Goal: Information Seeking & Learning: Learn about a topic

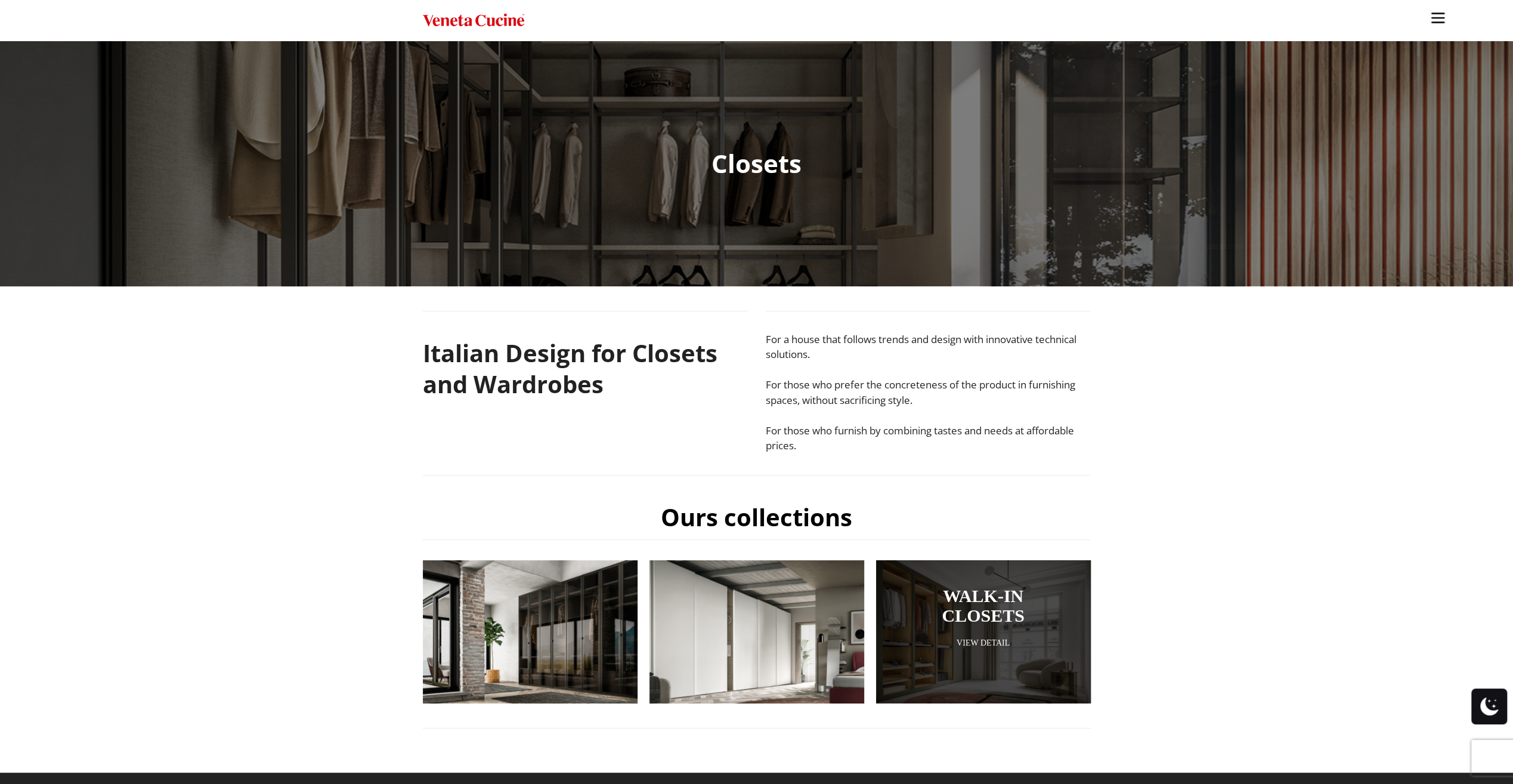
click at [1057, 614] on link "WALK-IN CLOSETS" at bounding box center [984, 606] width 155 height 39
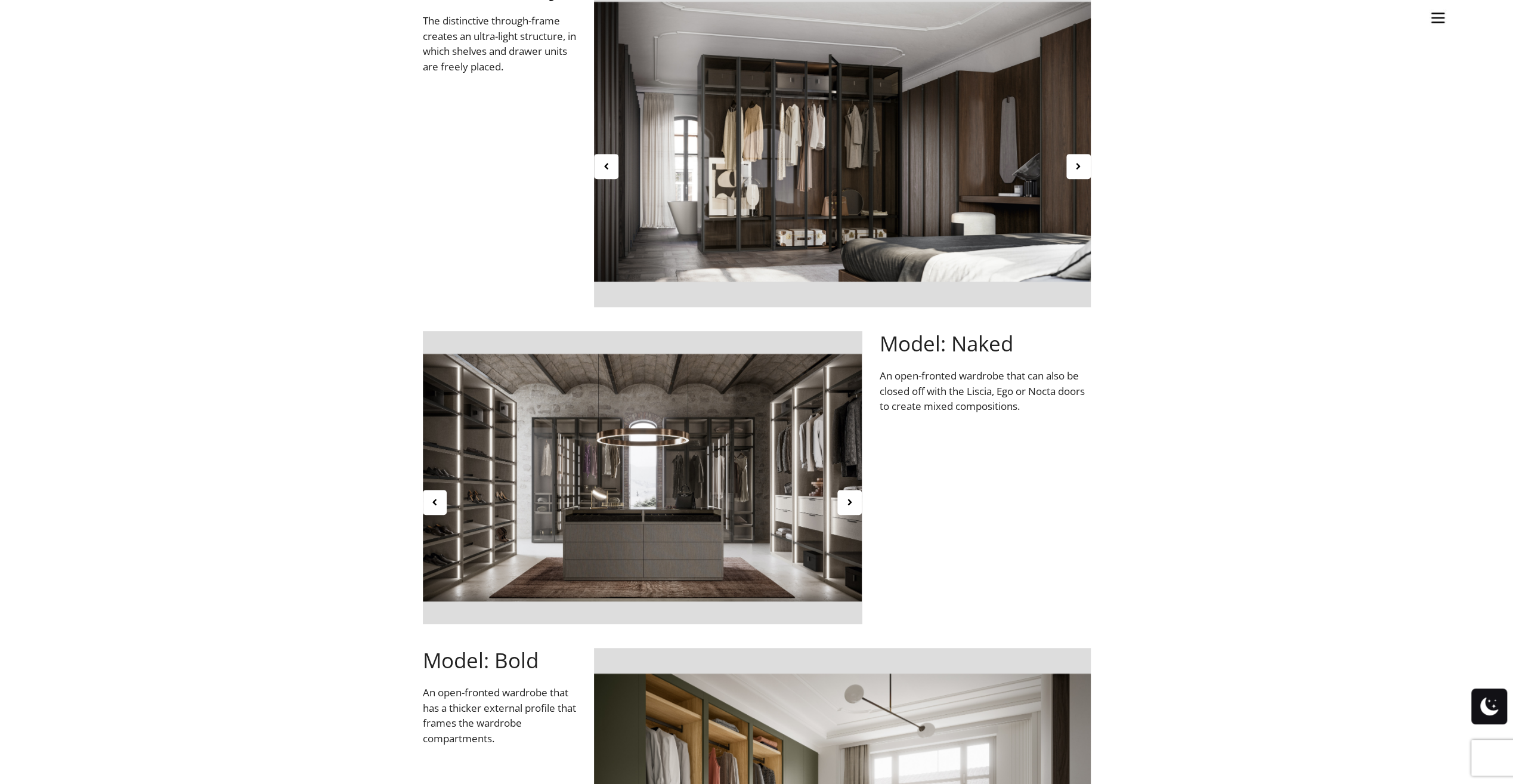
scroll to position [835, 0]
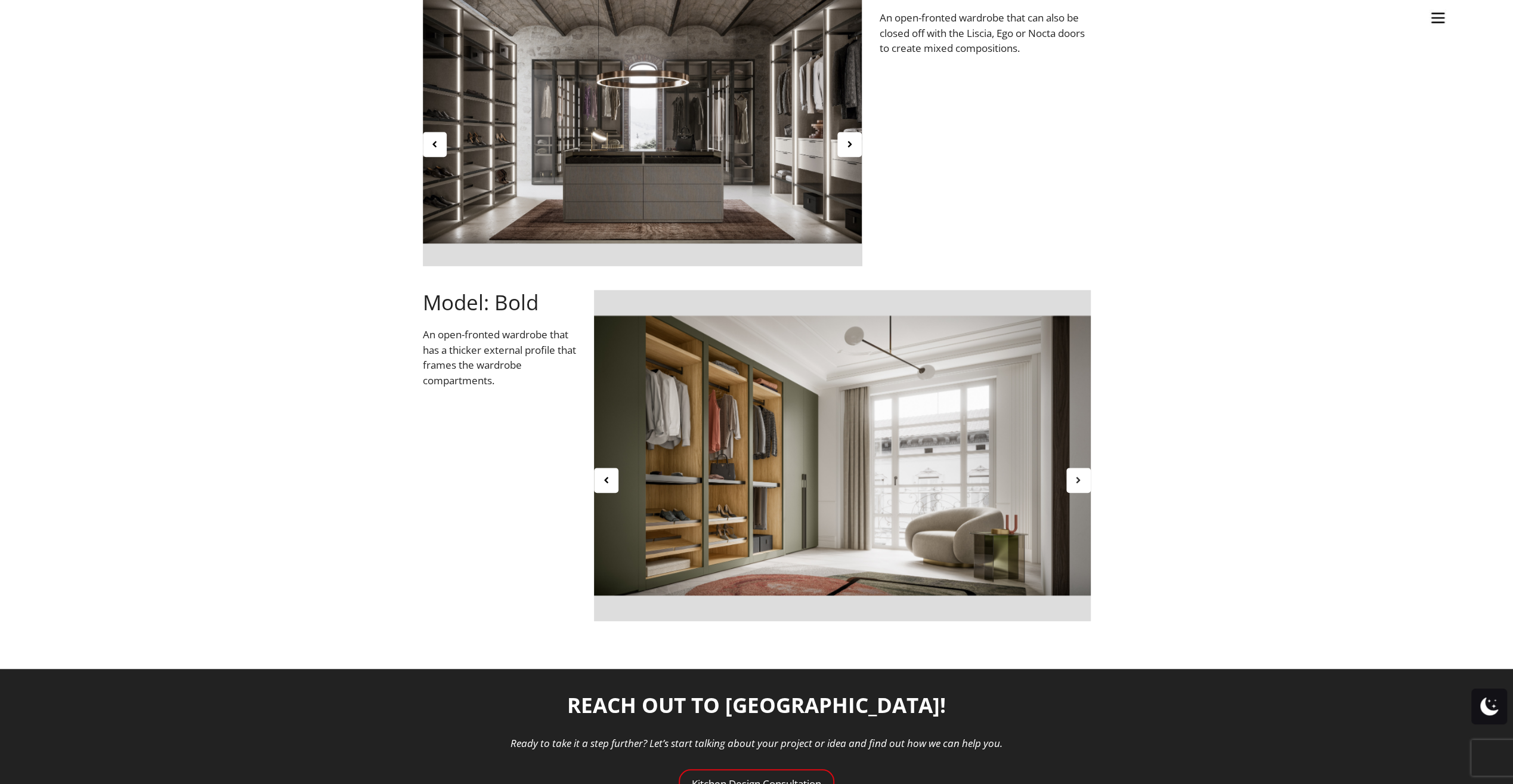
click at [1086, 484] on div at bounding box center [1078, 480] width 24 height 25
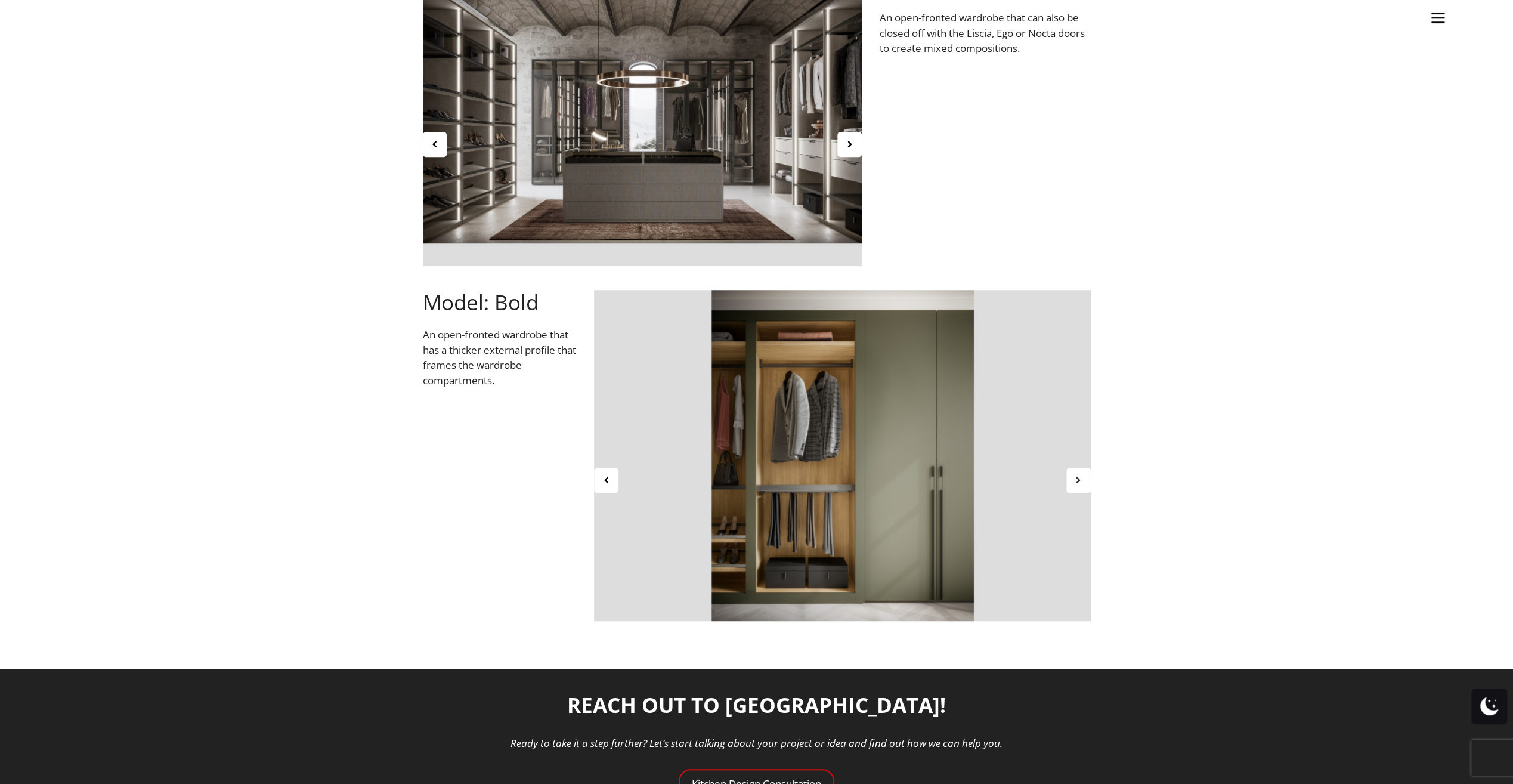
click at [1086, 484] on div at bounding box center [1078, 480] width 24 height 25
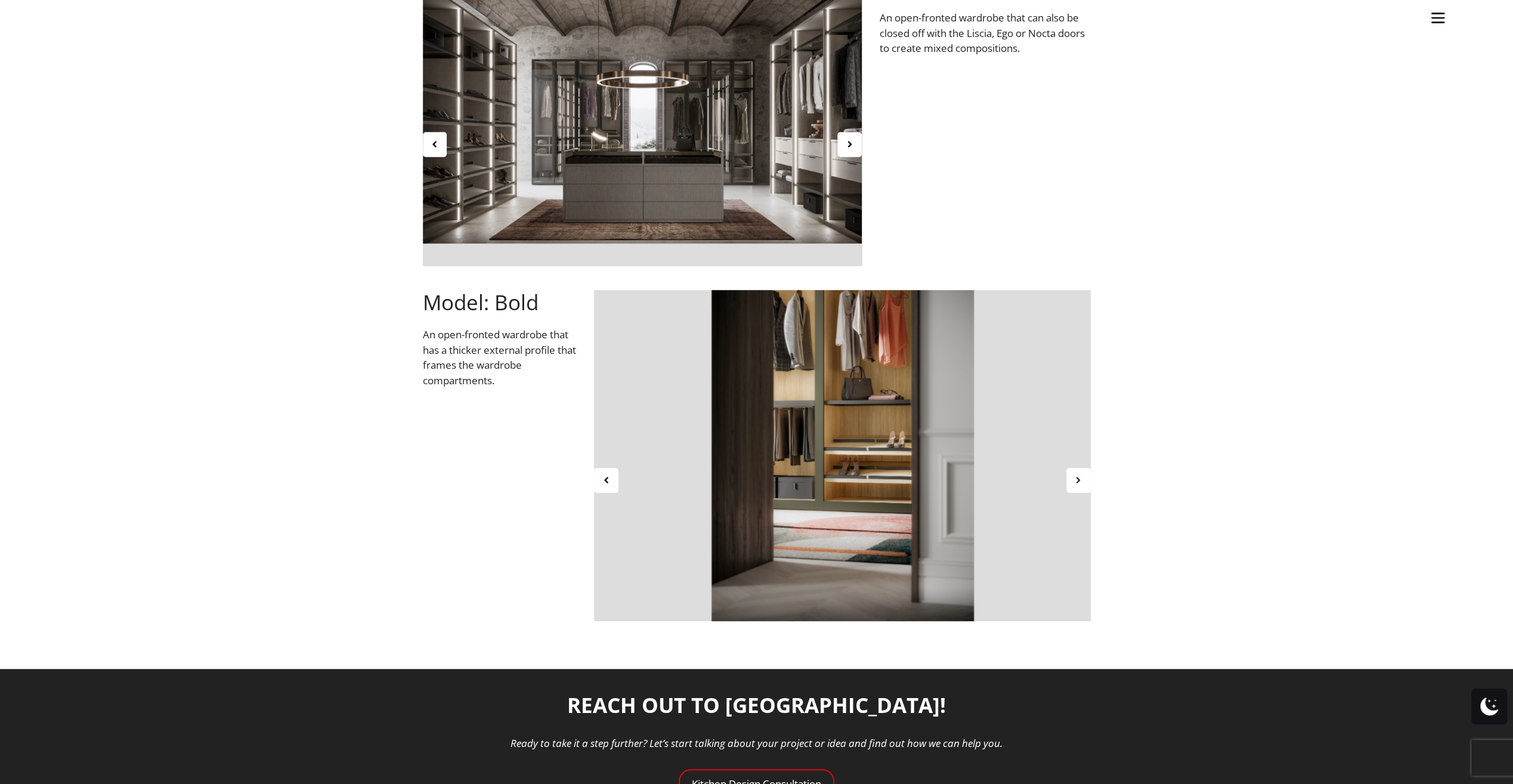
click at [1086, 484] on div at bounding box center [1078, 480] width 24 height 25
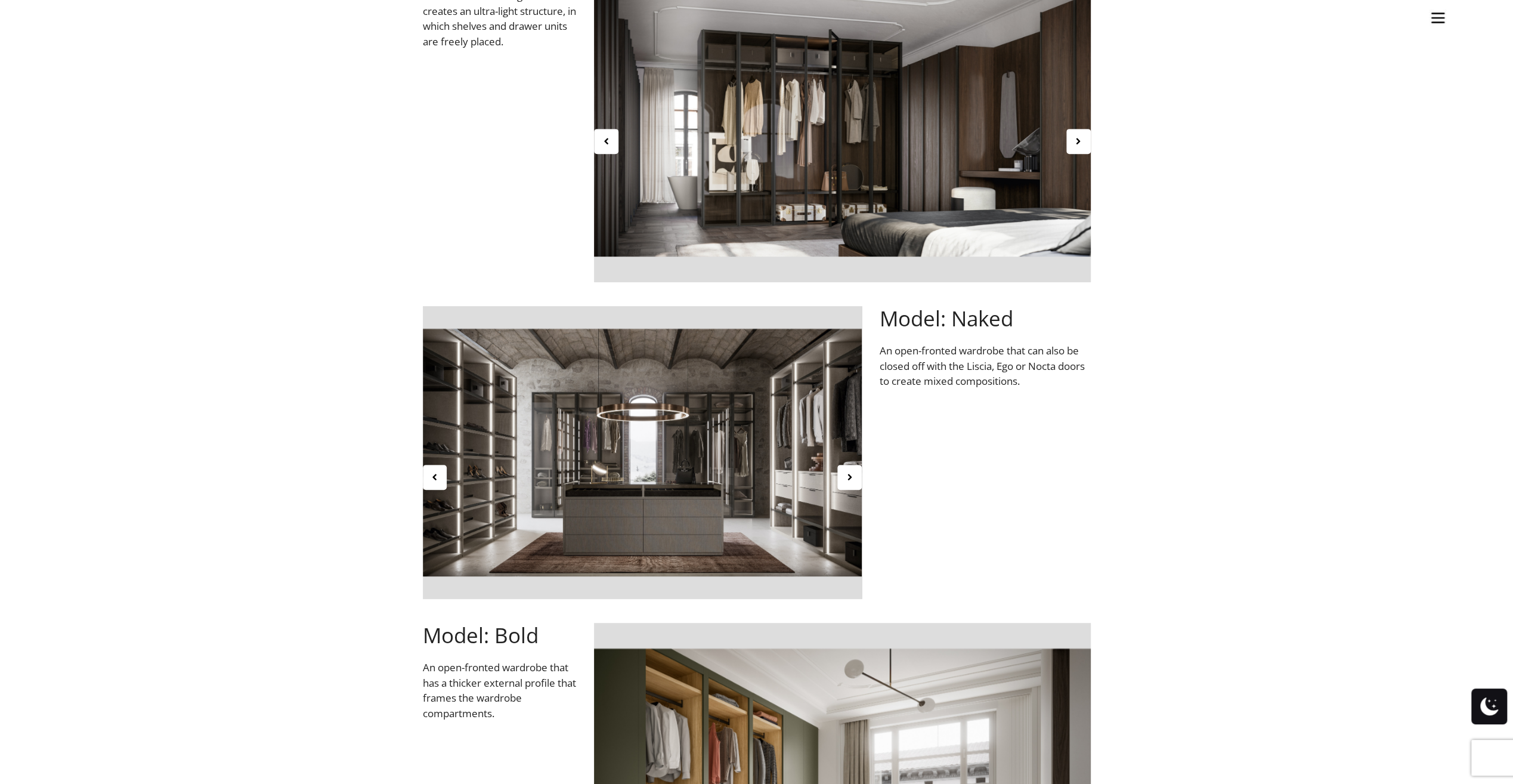
scroll to position [417, 0]
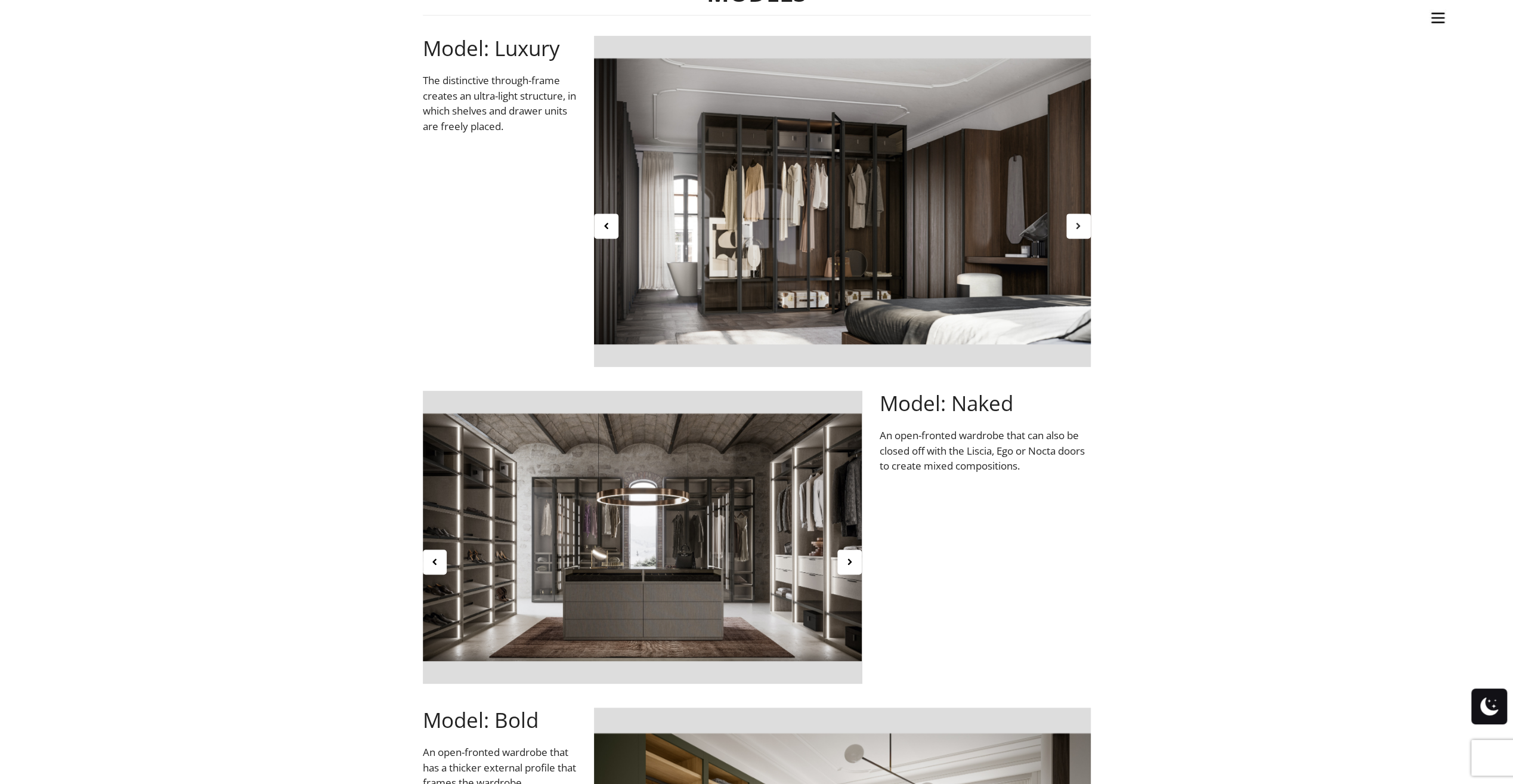
click at [1078, 222] on icon at bounding box center [1078, 226] width 10 height 10
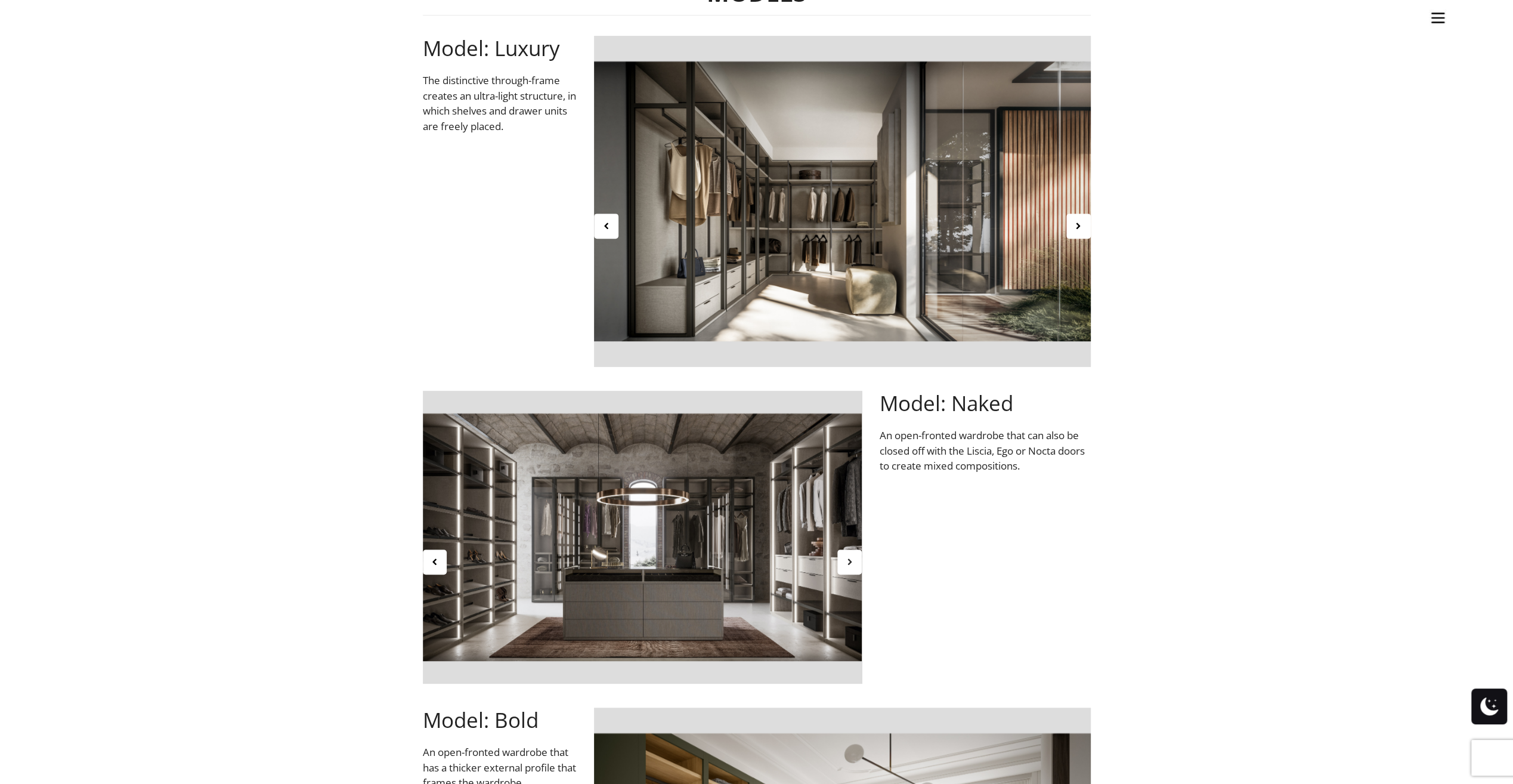
click at [845, 563] on icon at bounding box center [850, 562] width 10 height 10
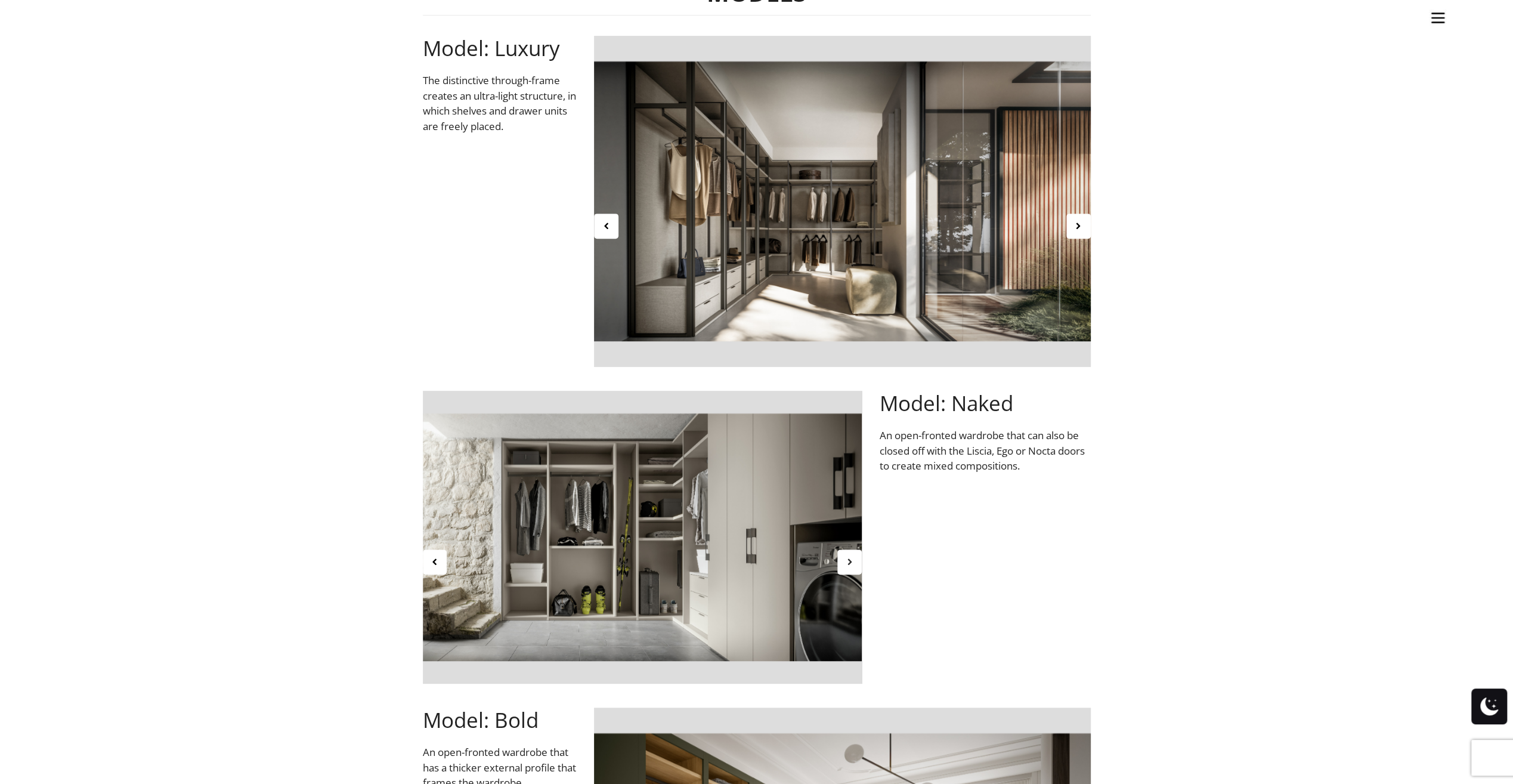
click at [845, 562] on icon at bounding box center [850, 562] width 10 height 10
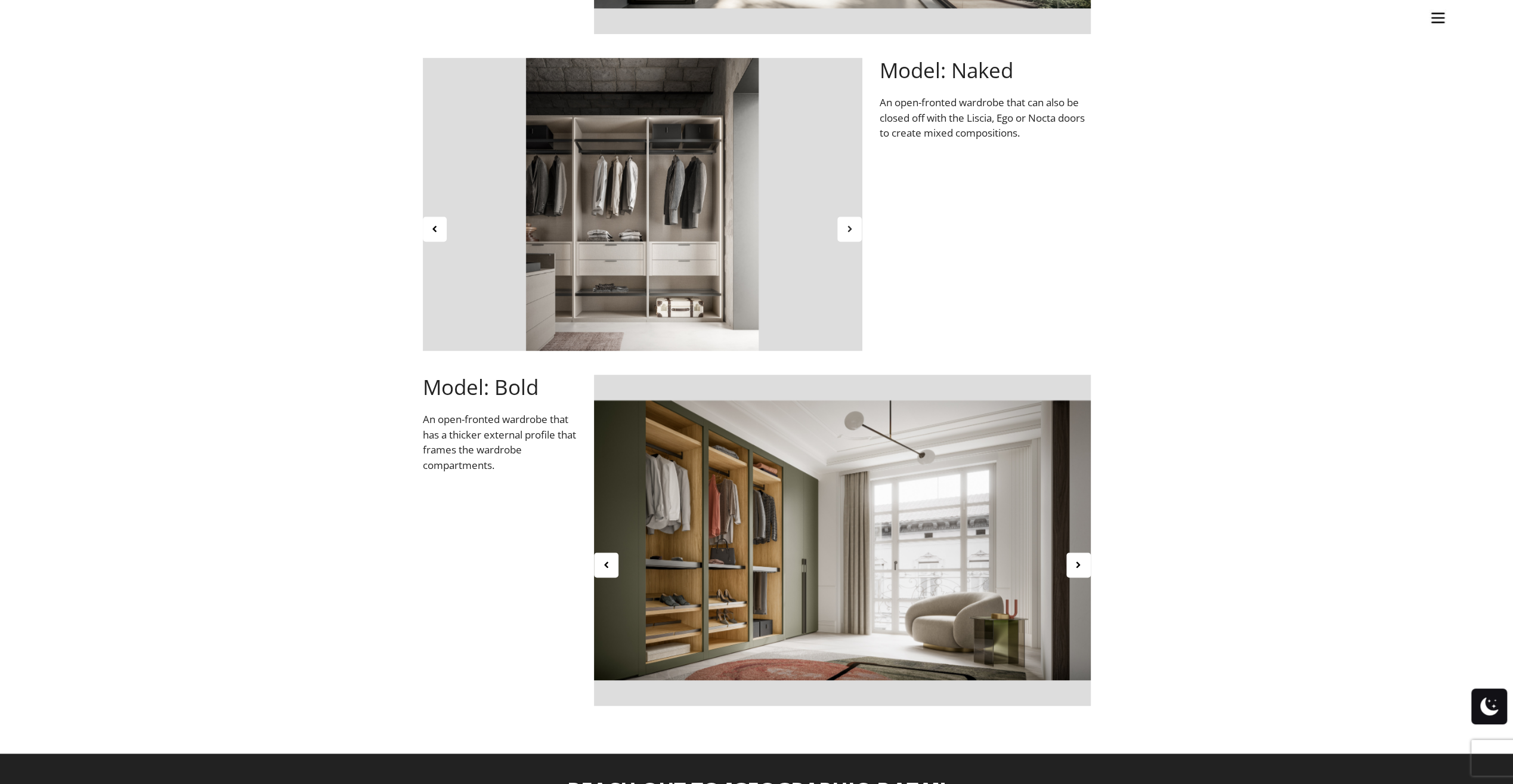
scroll to position [775, 0]
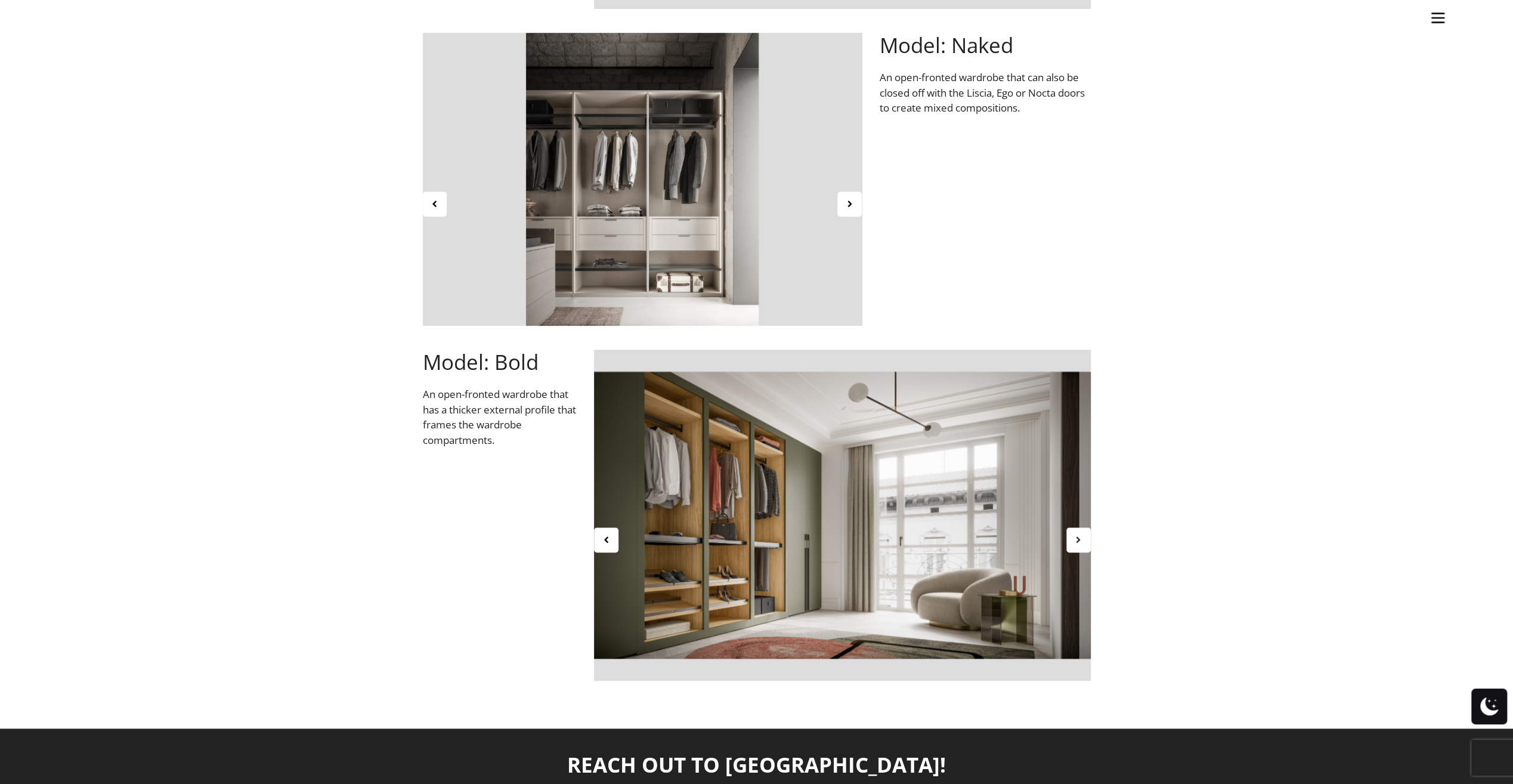
click at [1083, 547] on div at bounding box center [1078, 539] width 24 height 25
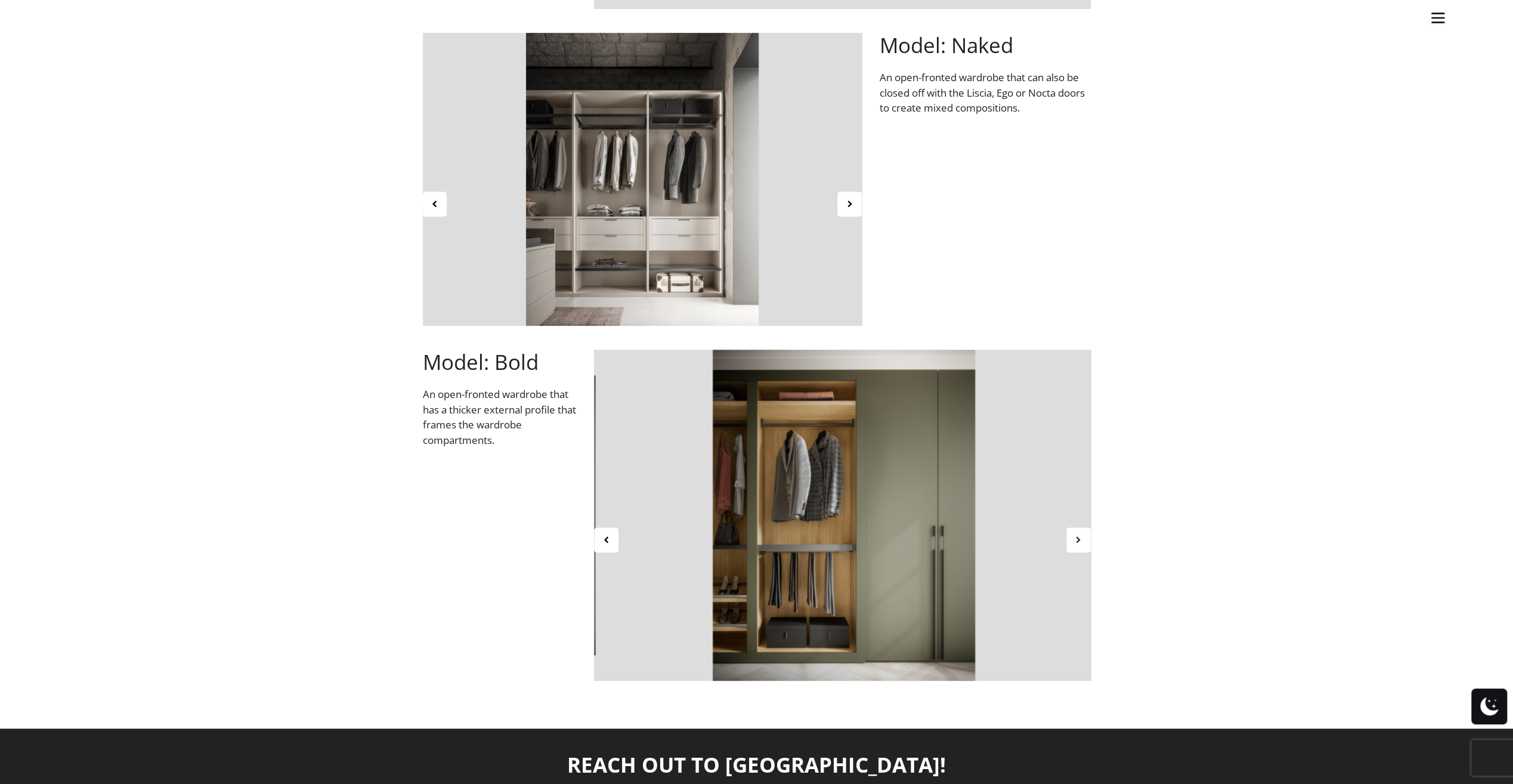
click at [1085, 547] on div at bounding box center [1078, 539] width 24 height 25
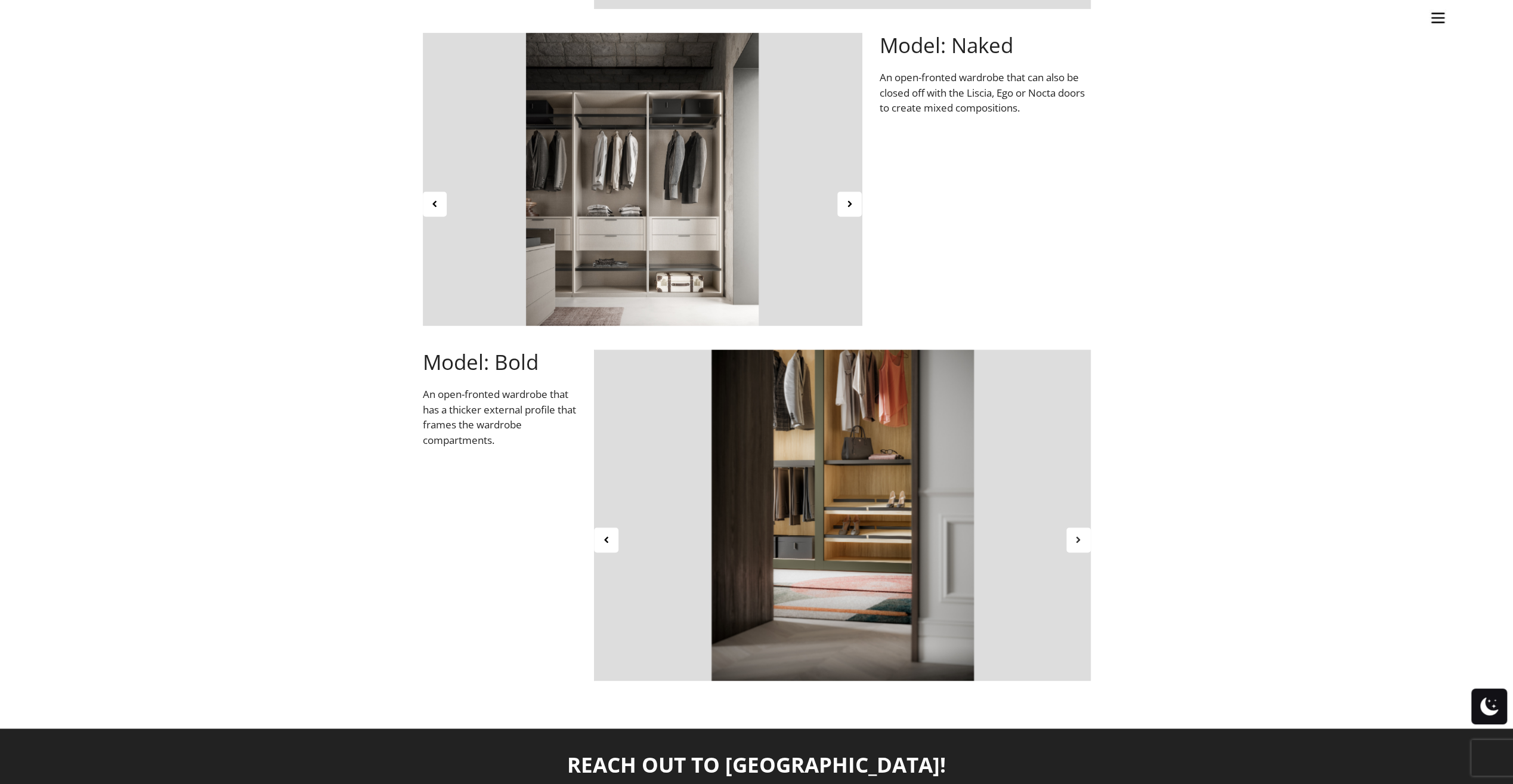
click at [1085, 547] on div at bounding box center [1078, 539] width 24 height 25
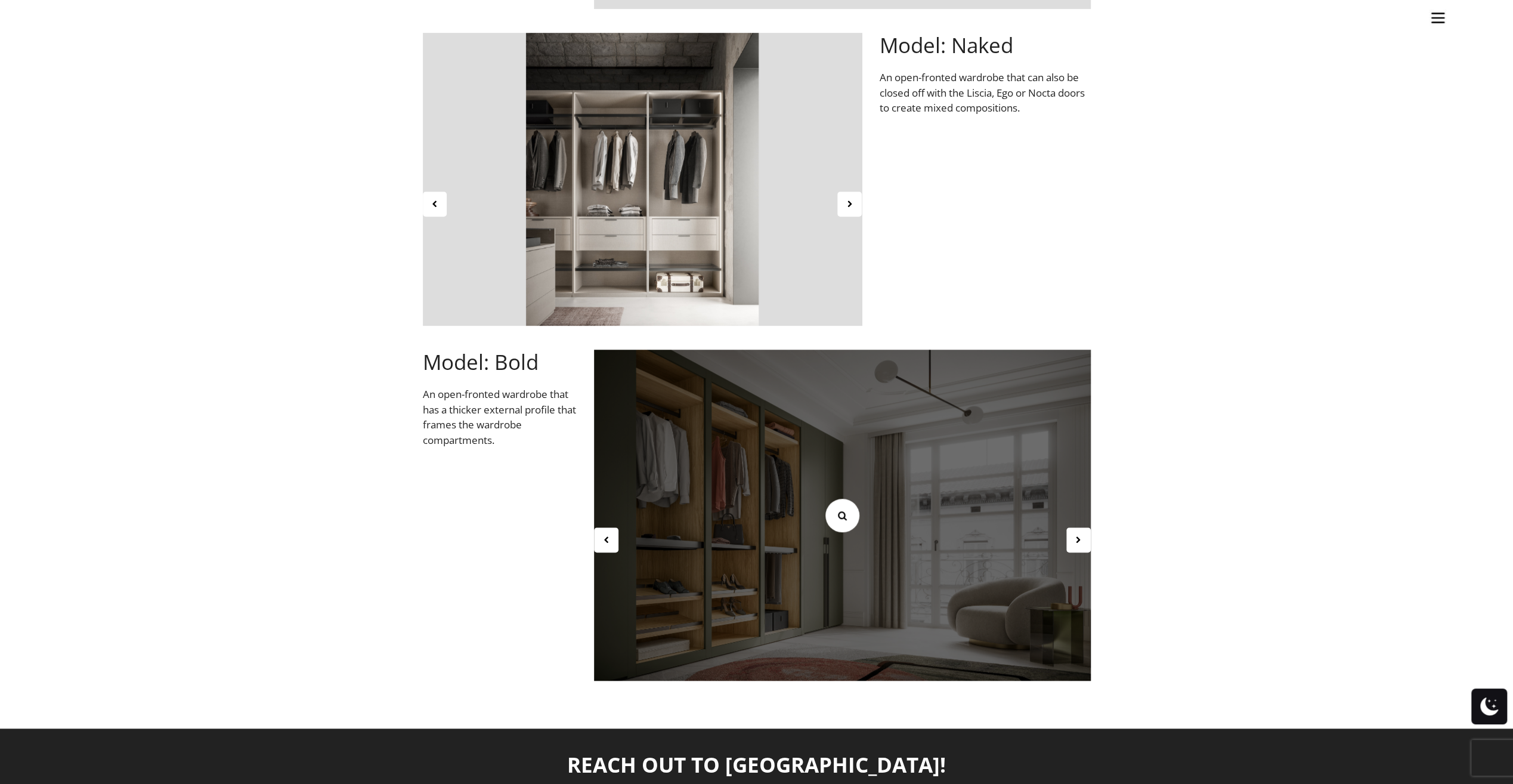
click at [846, 519] on icon at bounding box center [842, 515] width 13 height 13
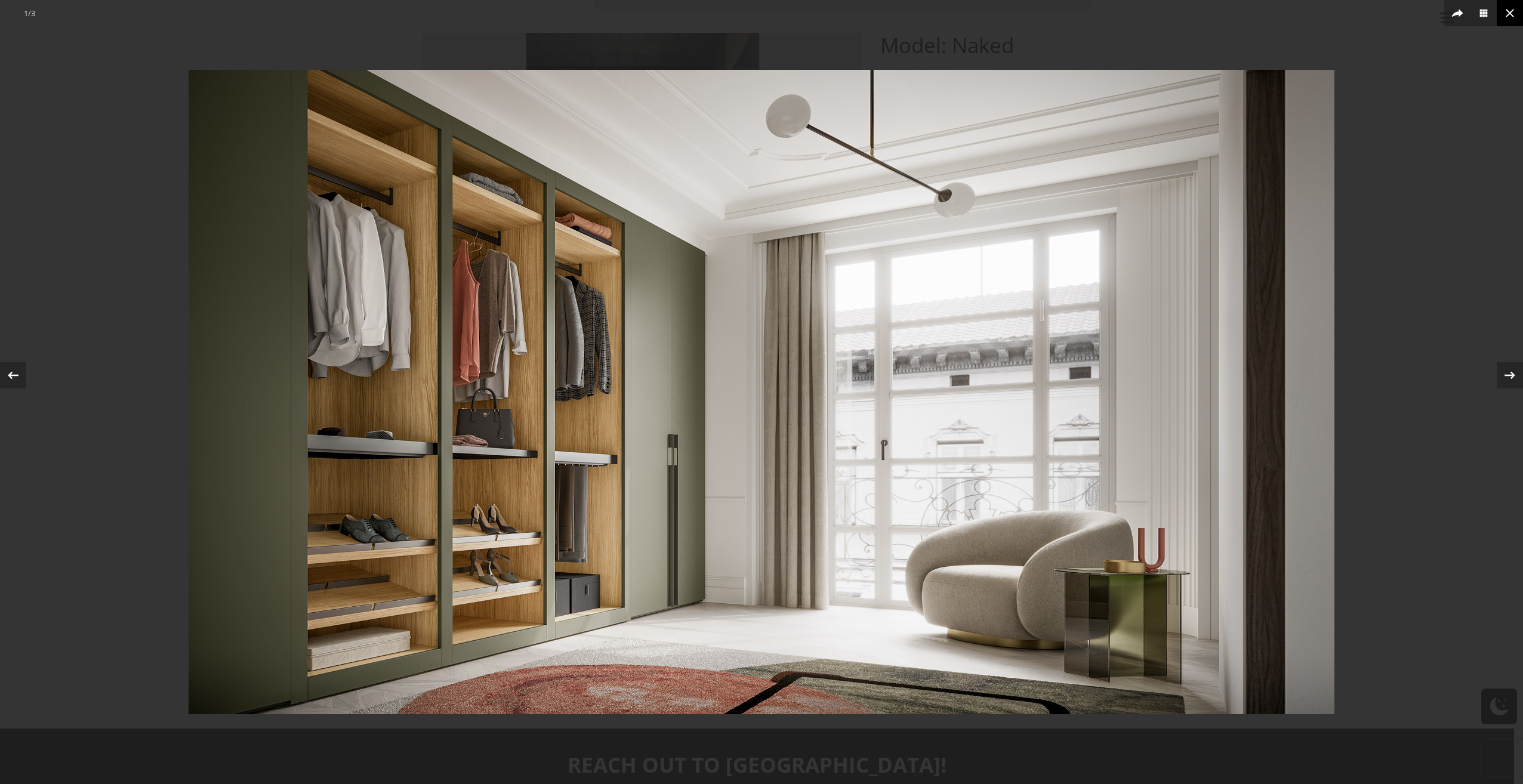
click at [1511, 13] on icon at bounding box center [1510, 13] width 14 height 14
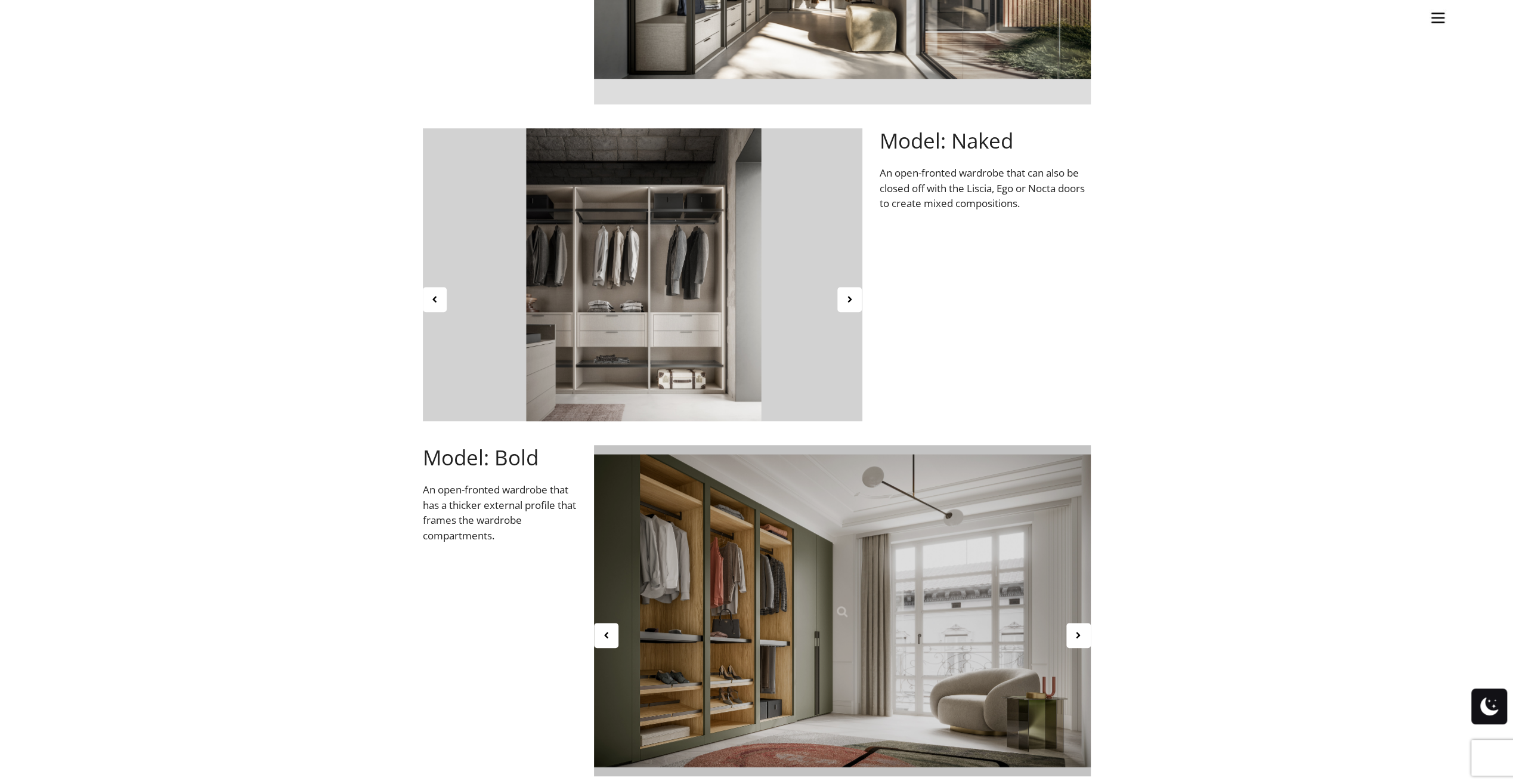
scroll to position [596, 0]
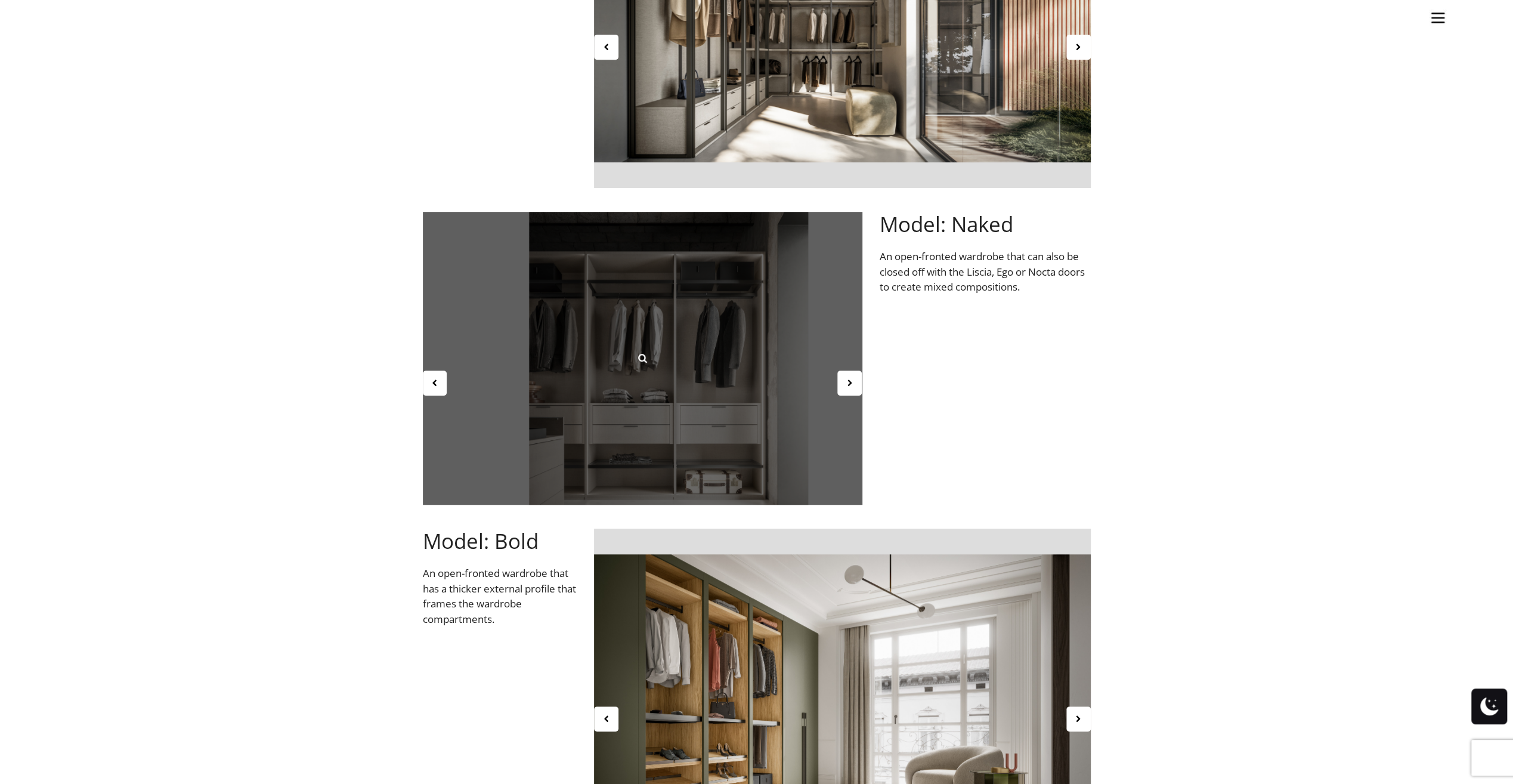
click at [706, 335] on div at bounding box center [642, 357] width 439 height 293
click at [641, 354] on icon at bounding box center [642, 357] width 13 height 13
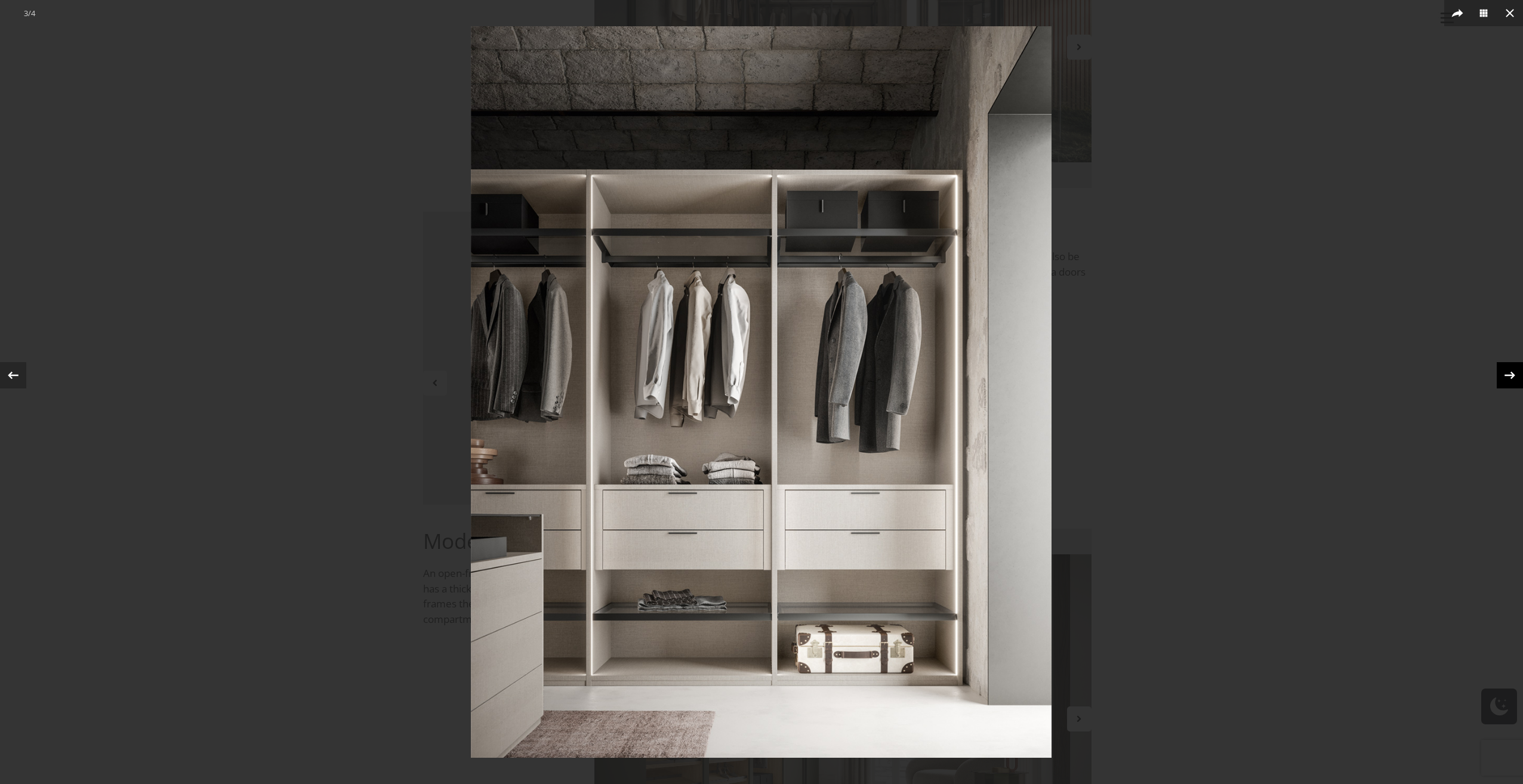
click at [1508, 375] on icon at bounding box center [1510, 375] width 11 height 8
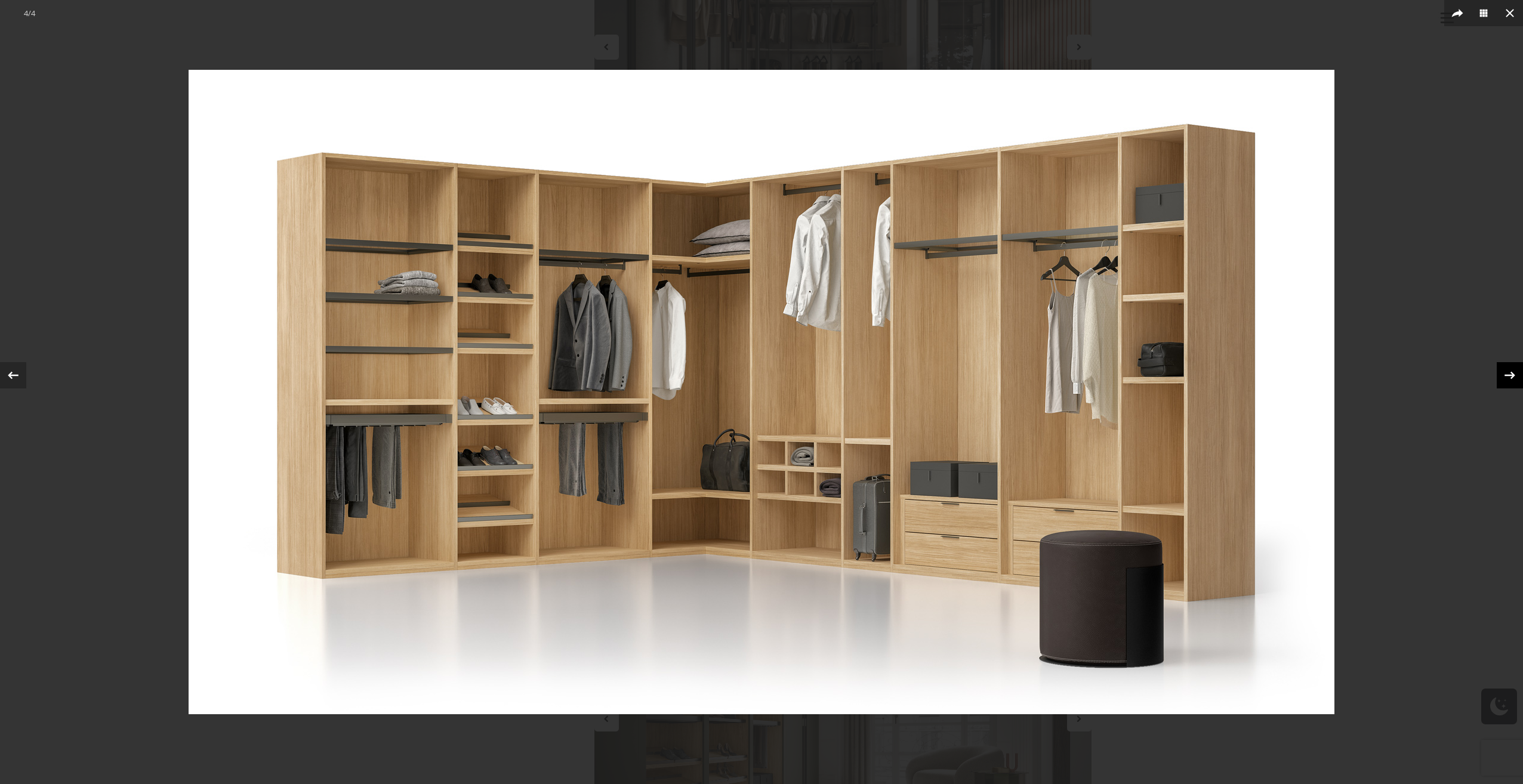
click at [1506, 383] on icon at bounding box center [1510, 375] width 18 height 18
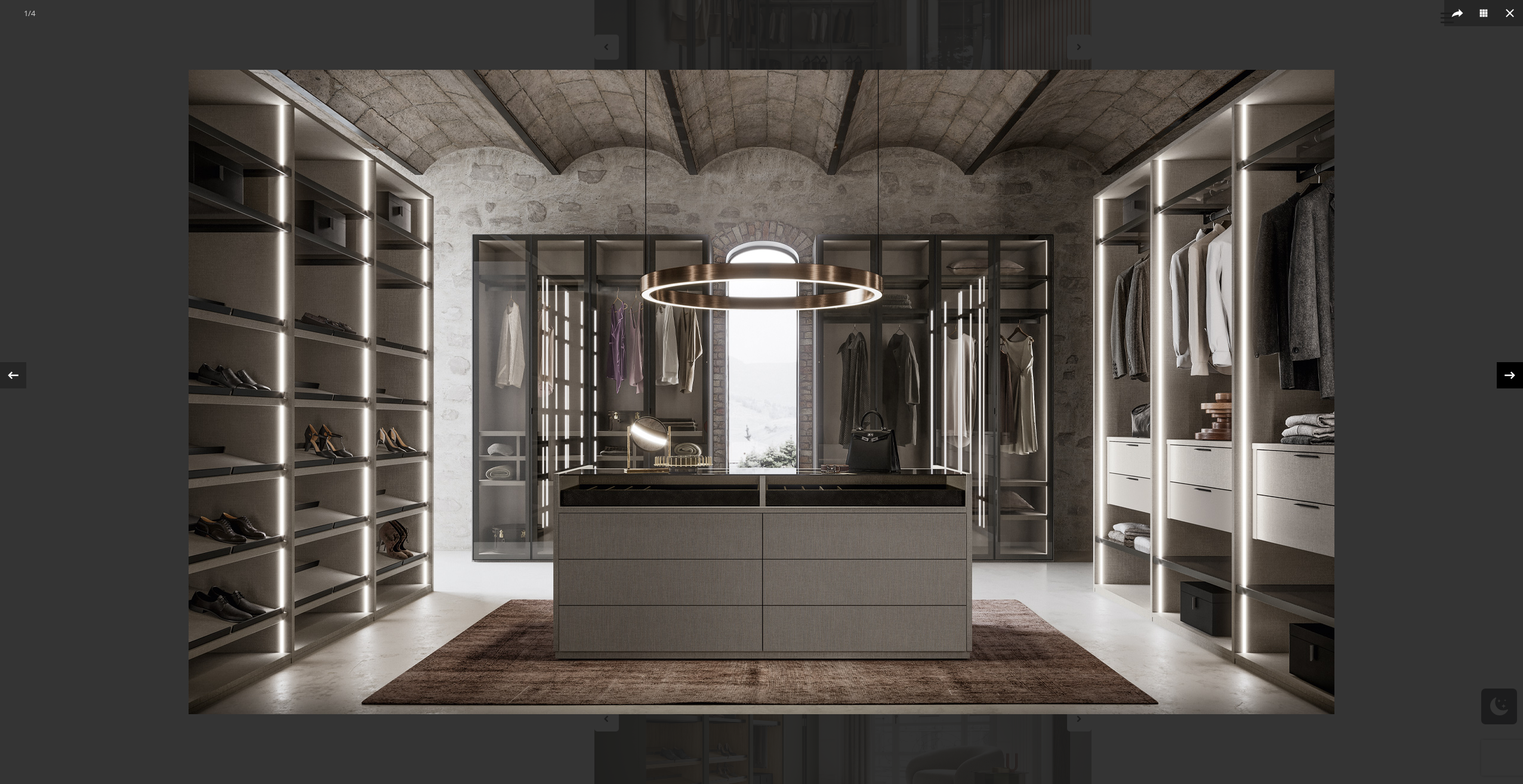
click at [1506, 383] on icon at bounding box center [1510, 375] width 18 height 18
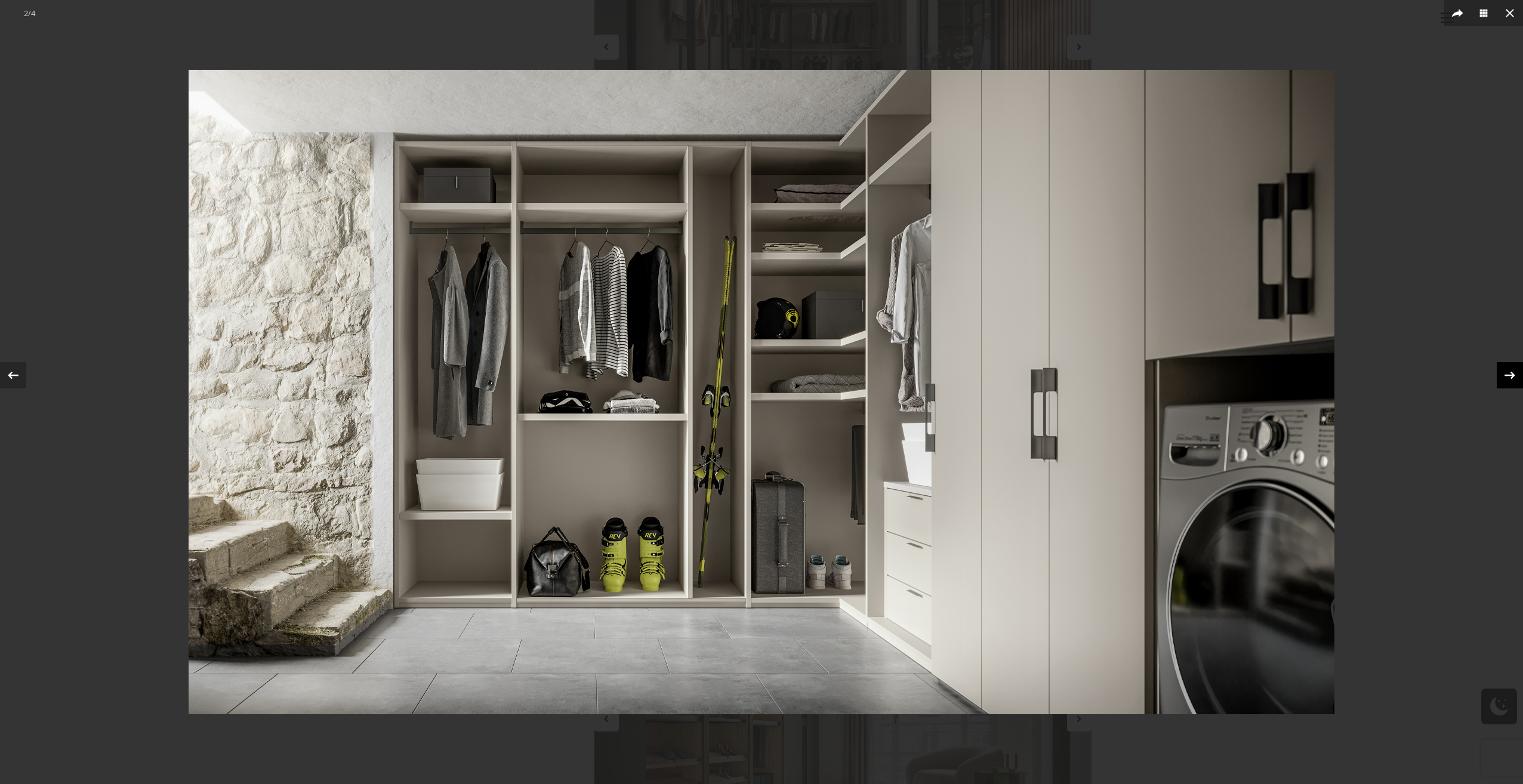
click at [1506, 383] on icon at bounding box center [1510, 375] width 18 height 18
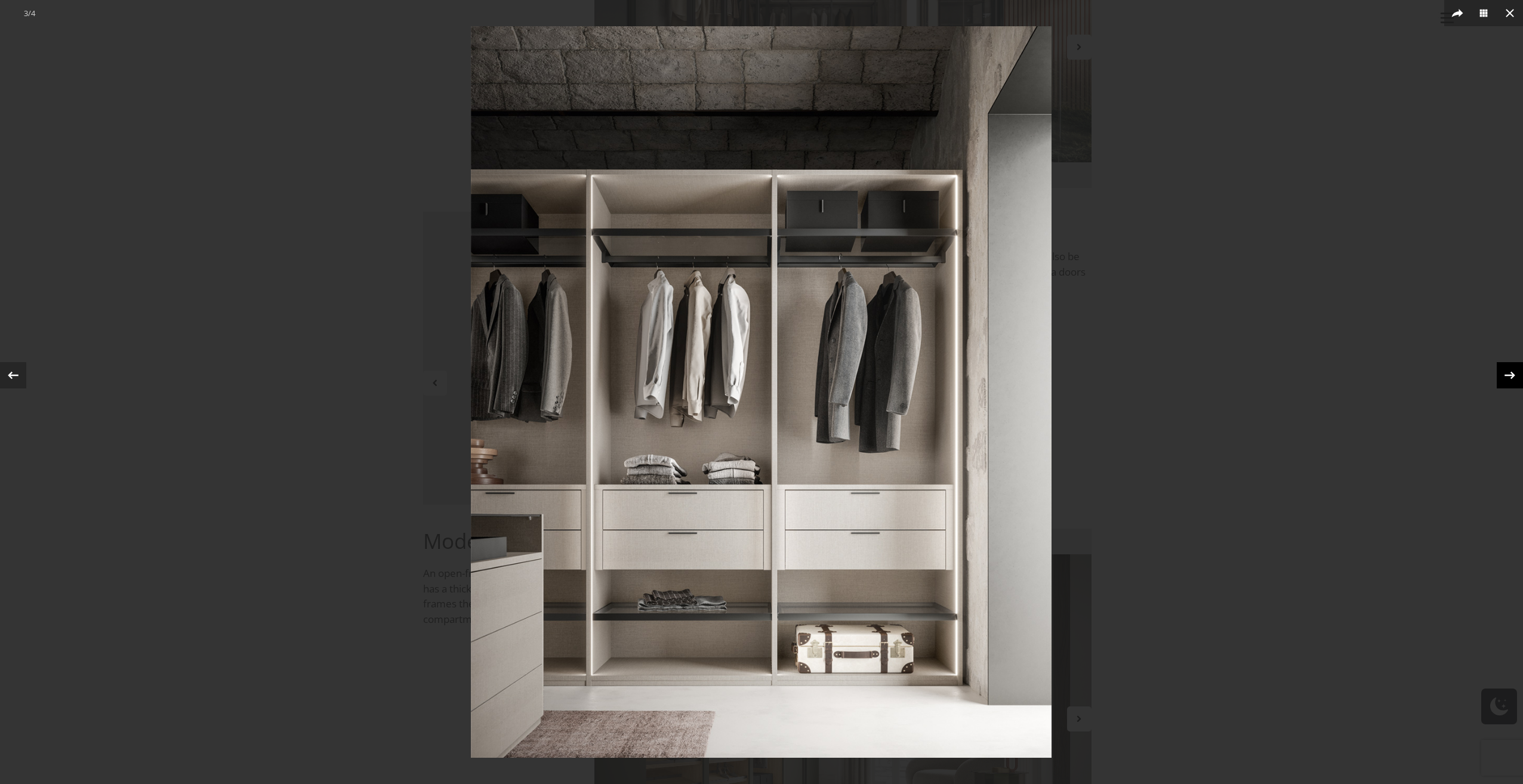
click at [1509, 383] on icon at bounding box center [1510, 375] width 18 height 18
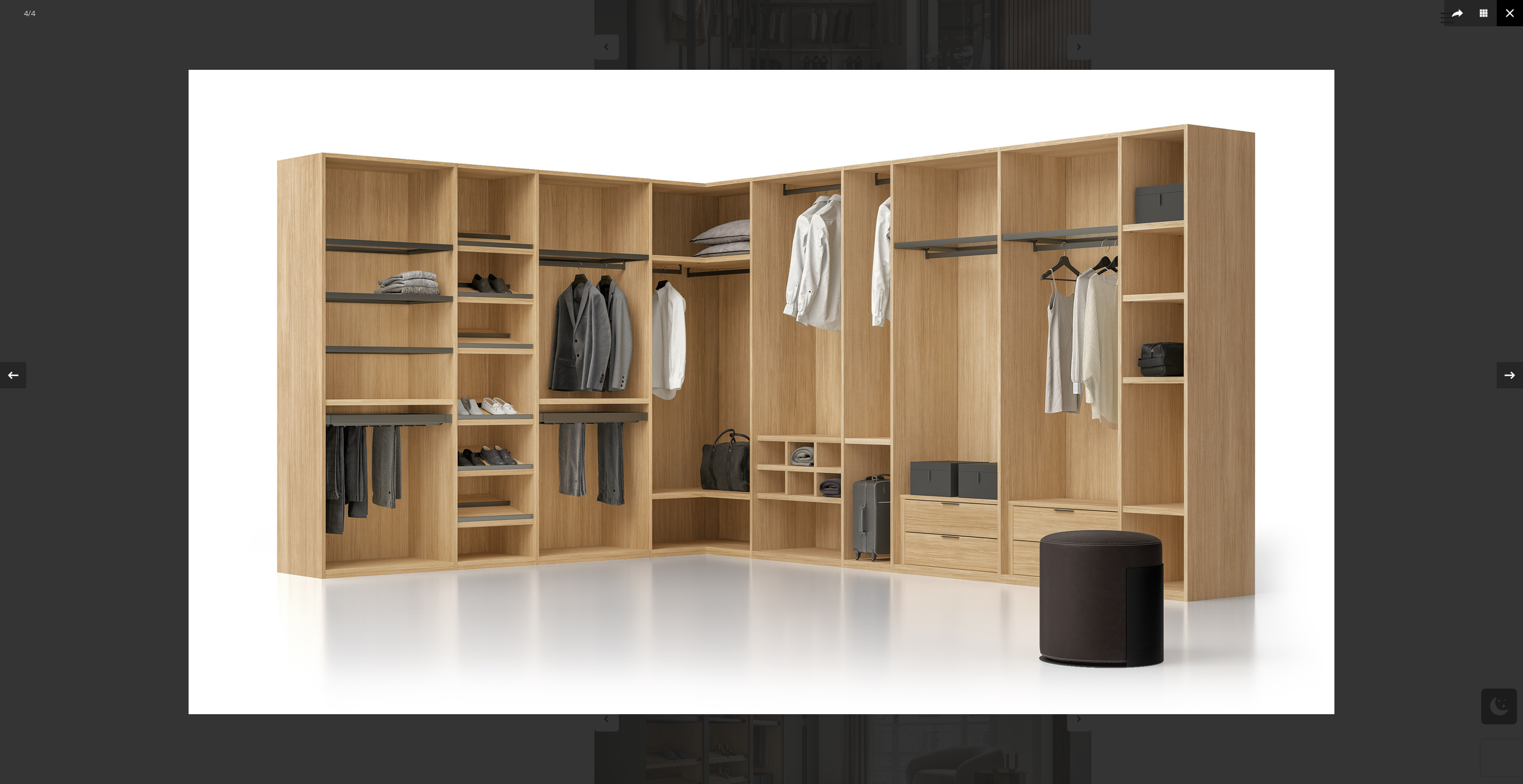
click at [1511, 19] on icon at bounding box center [1510, 13] width 14 height 14
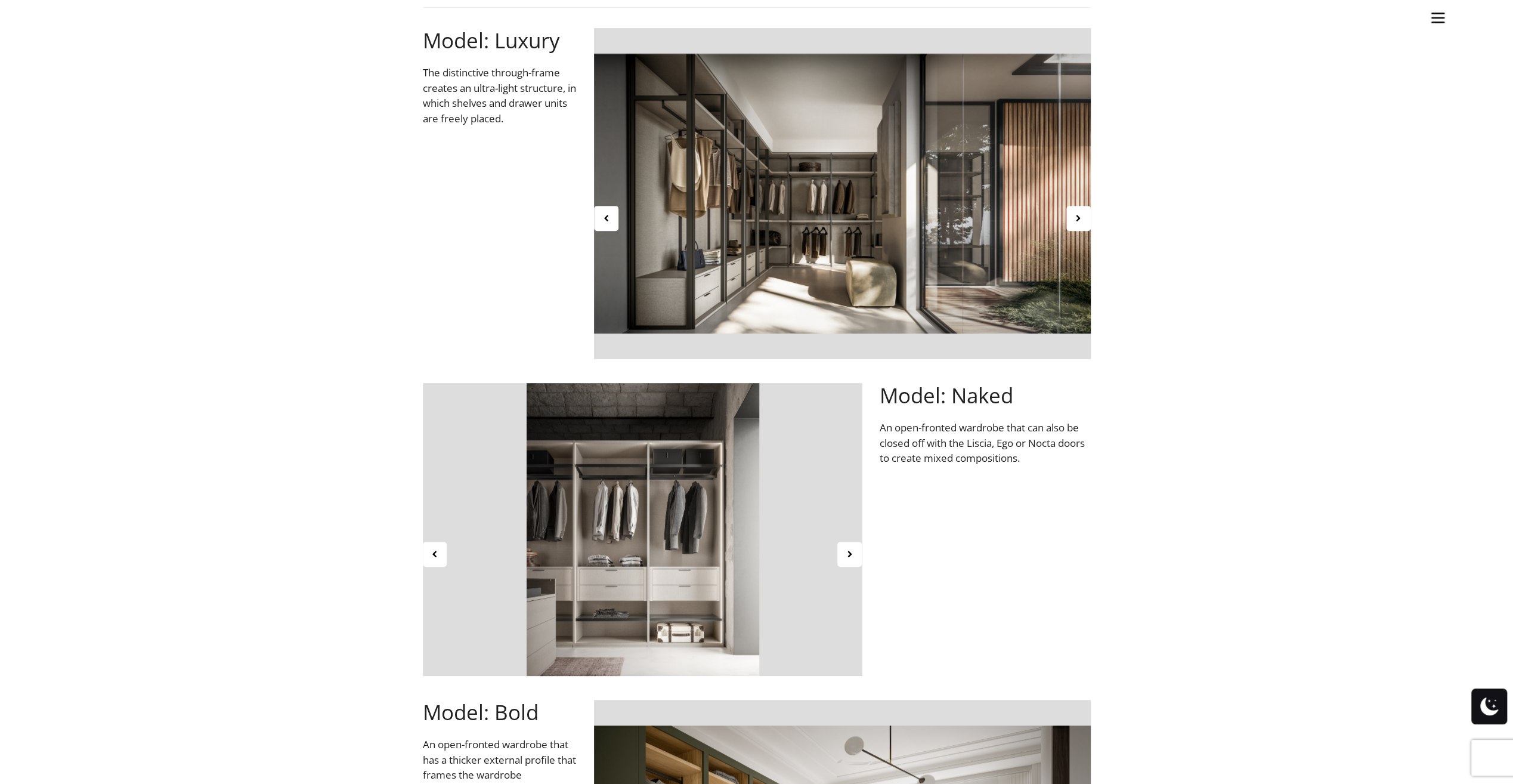
scroll to position [238, 0]
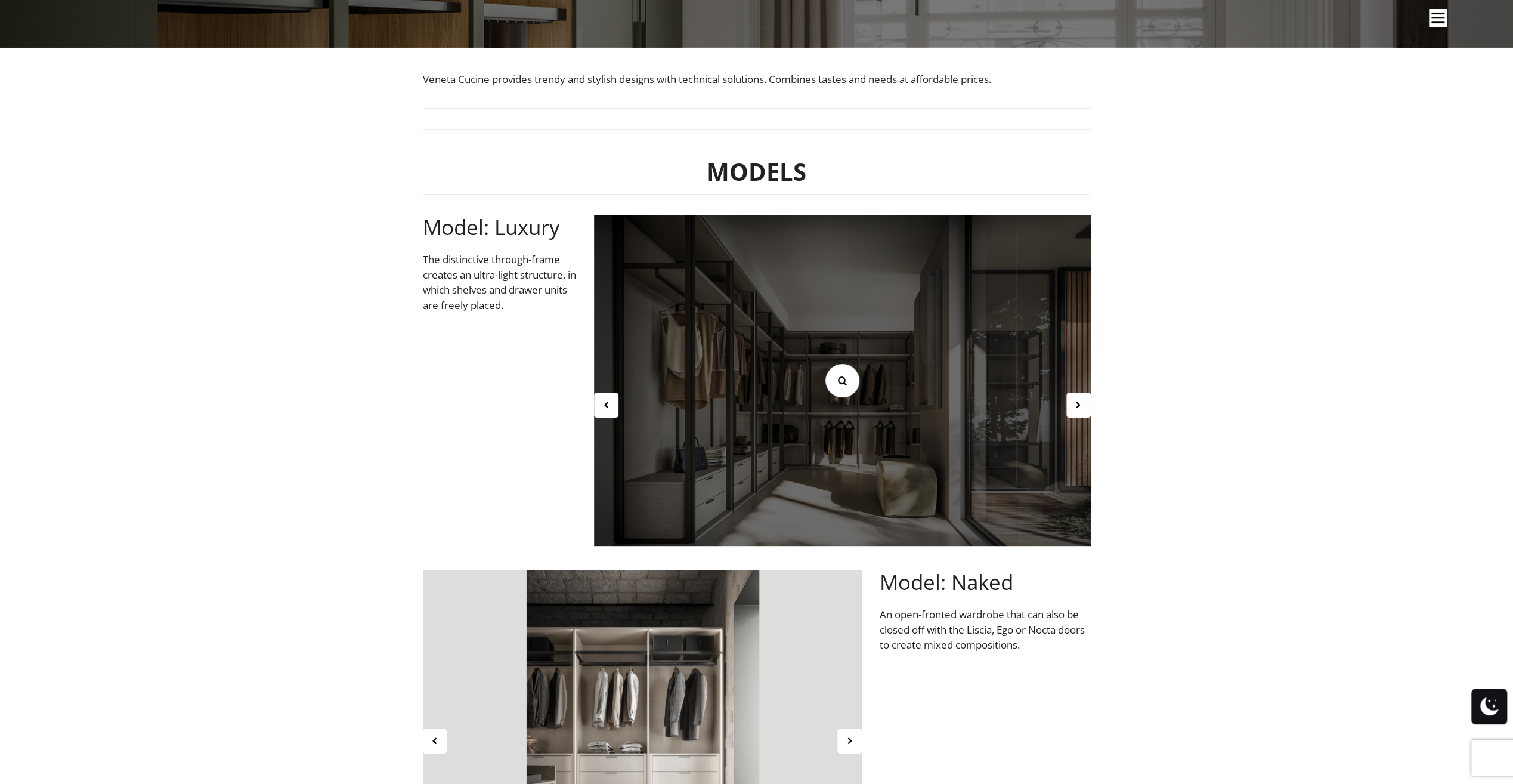
click at [839, 375] on icon at bounding box center [842, 380] width 13 height 13
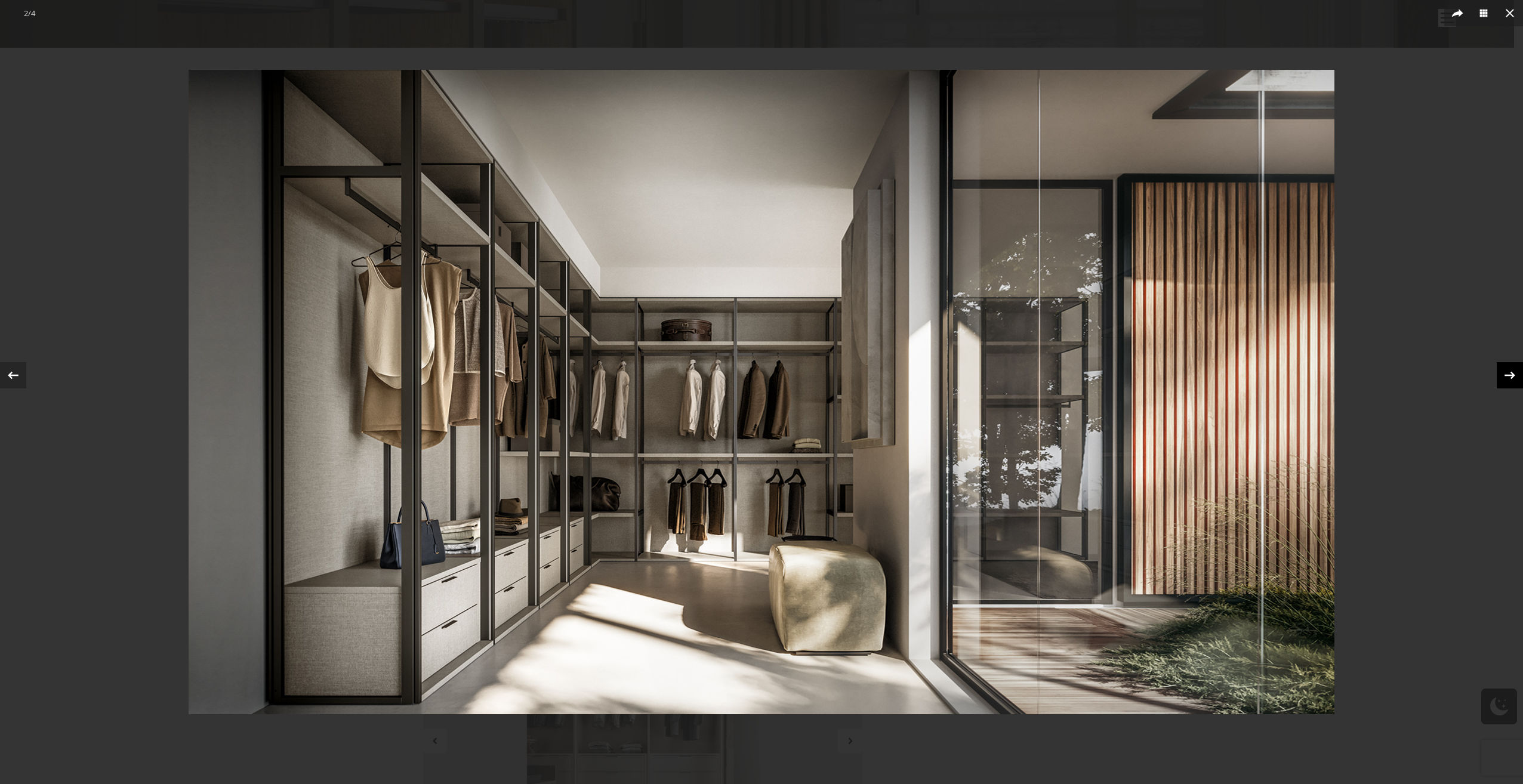
click at [1510, 375] on icon at bounding box center [1510, 375] width 11 height 8
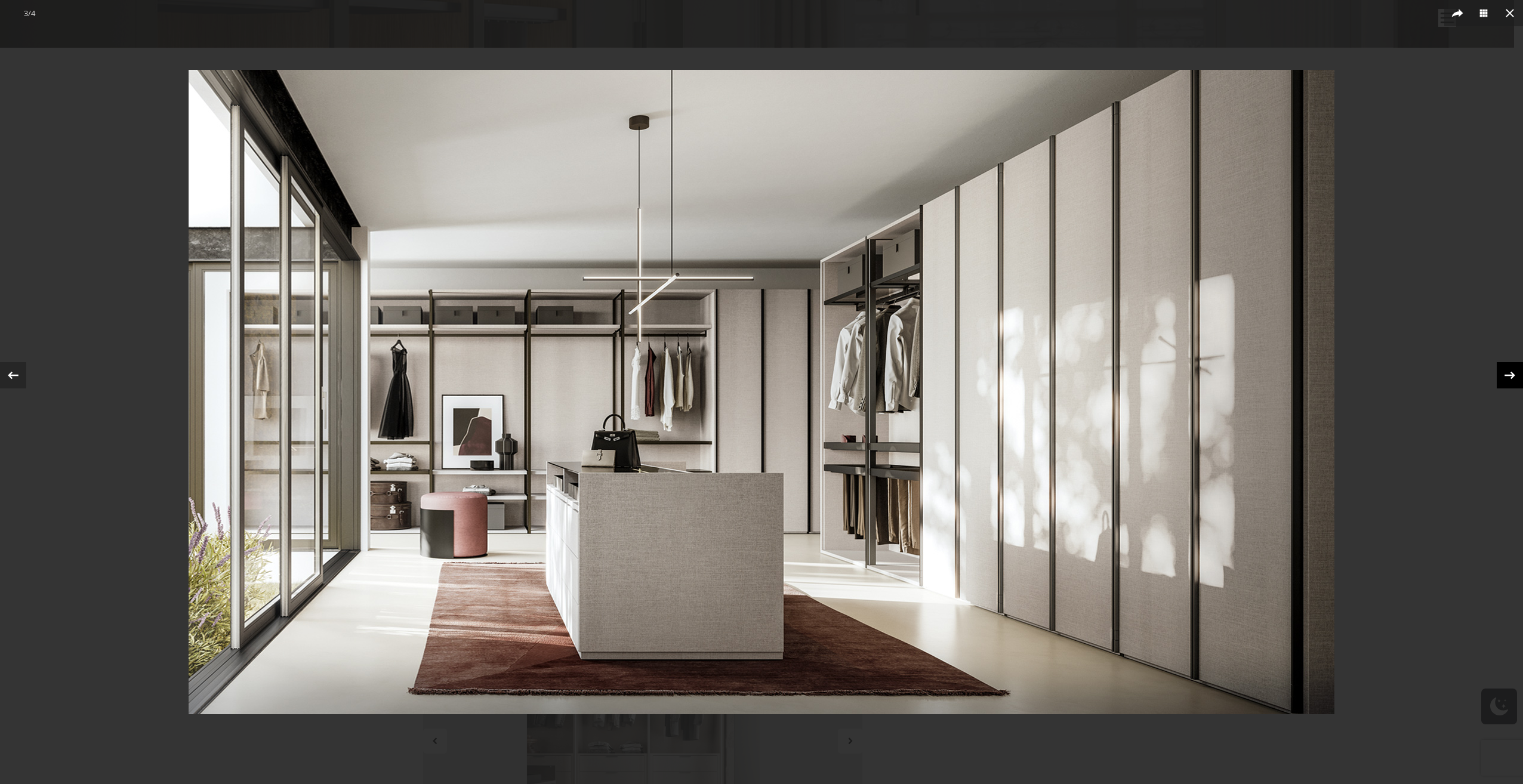
click at [1510, 375] on icon at bounding box center [1510, 375] width 11 height 8
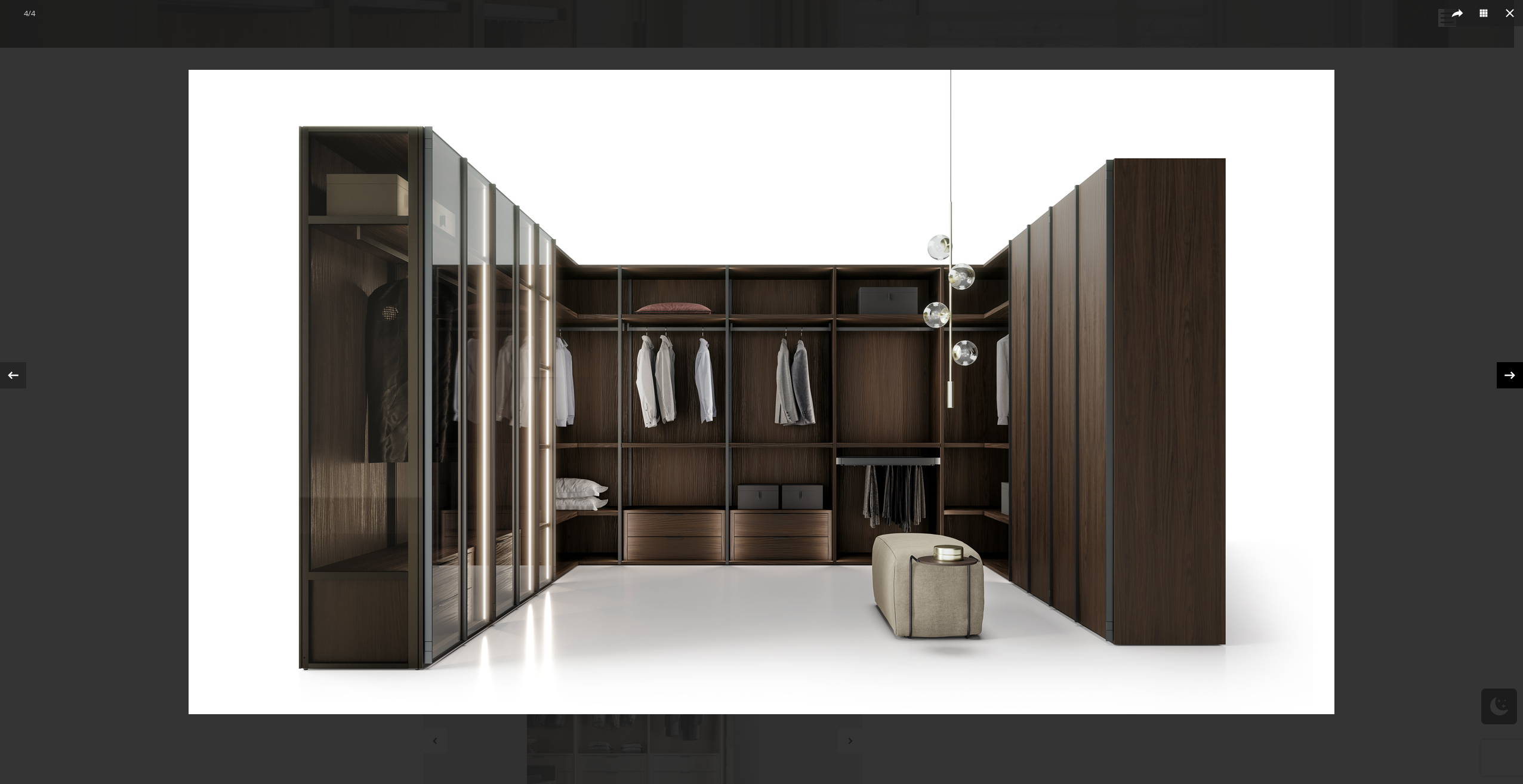
click at [1510, 375] on icon at bounding box center [1510, 375] width 11 height 8
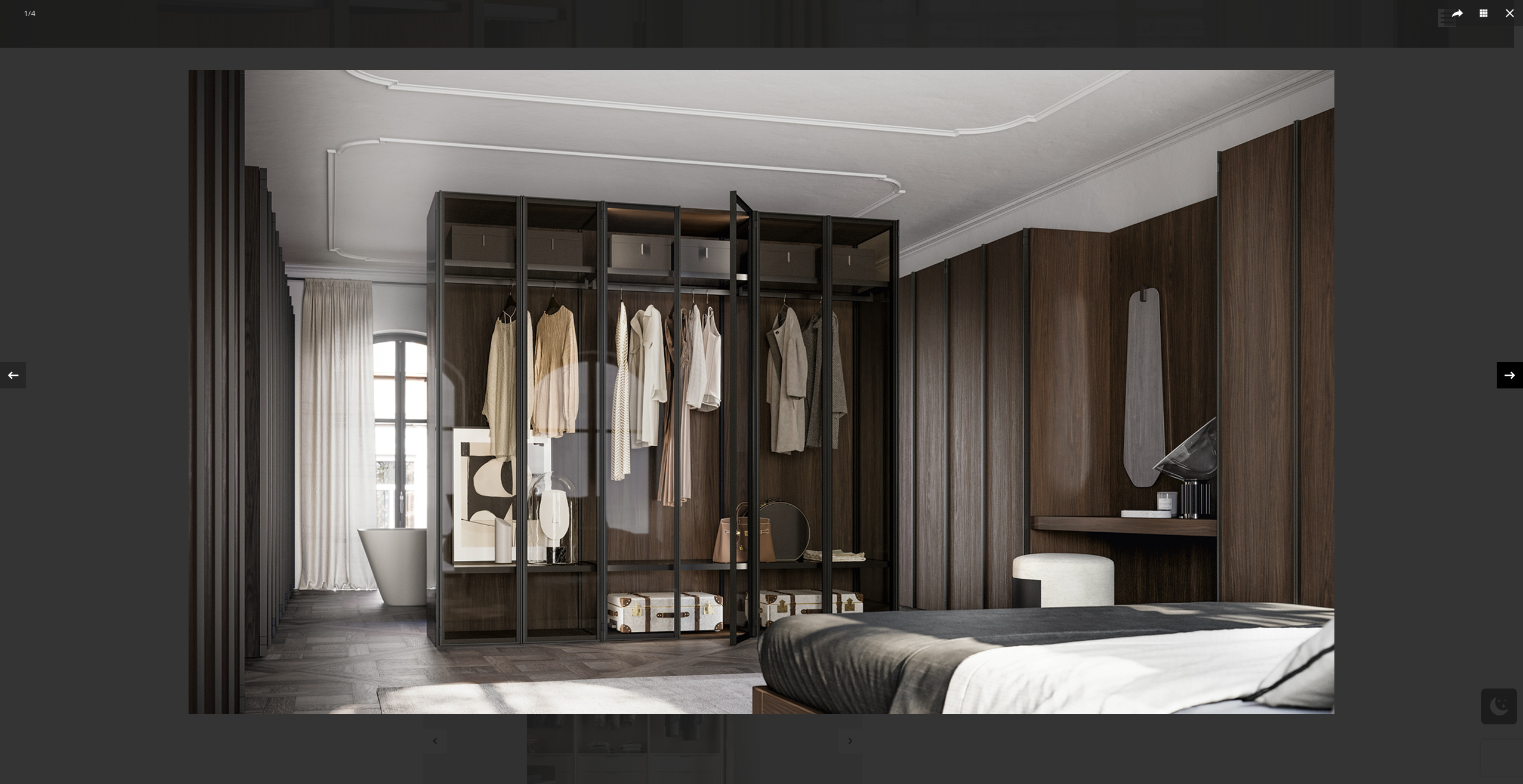
click at [1510, 375] on icon at bounding box center [1510, 375] width 11 height 8
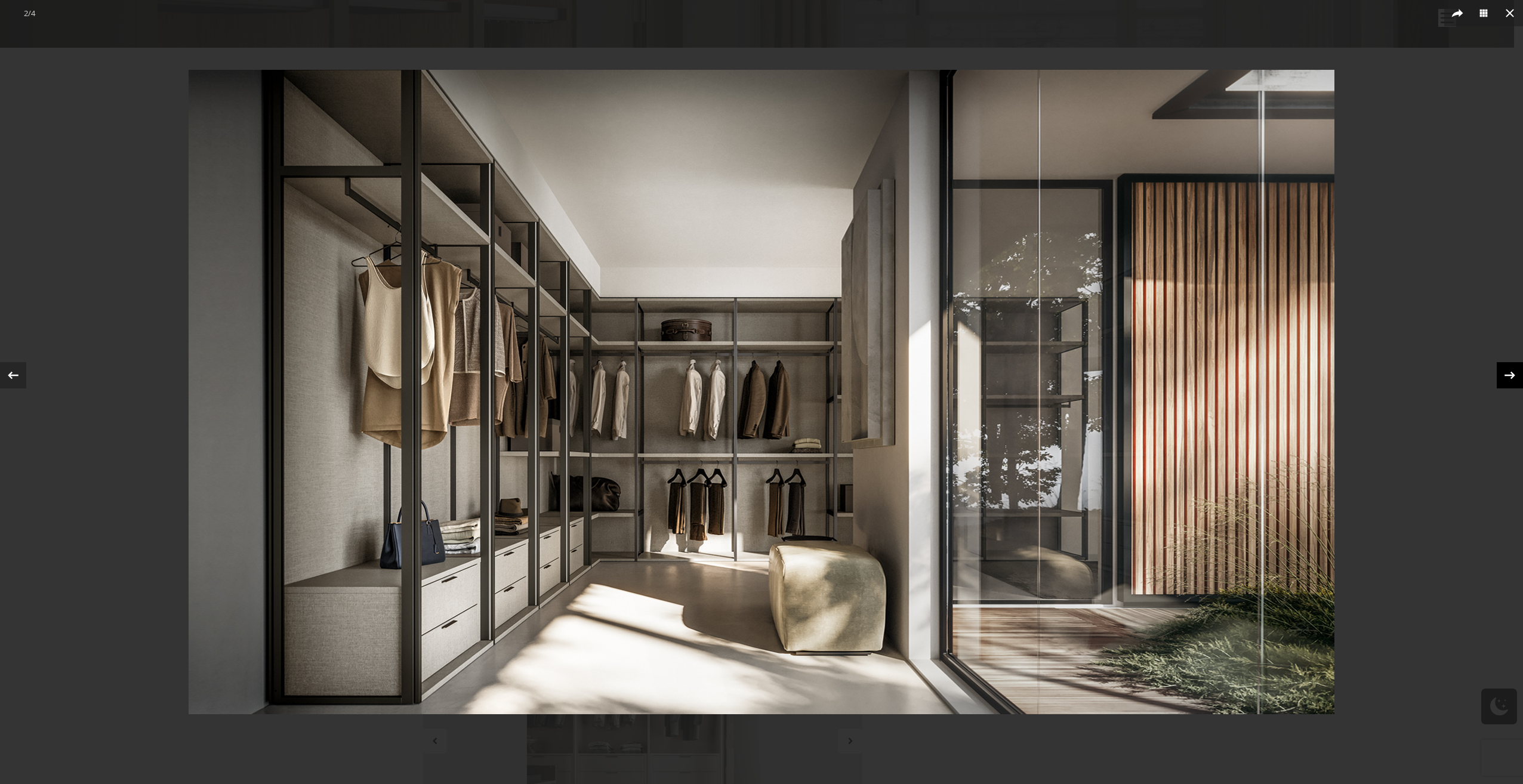
click at [1510, 375] on icon at bounding box center [1510, 375] width 11 height 8
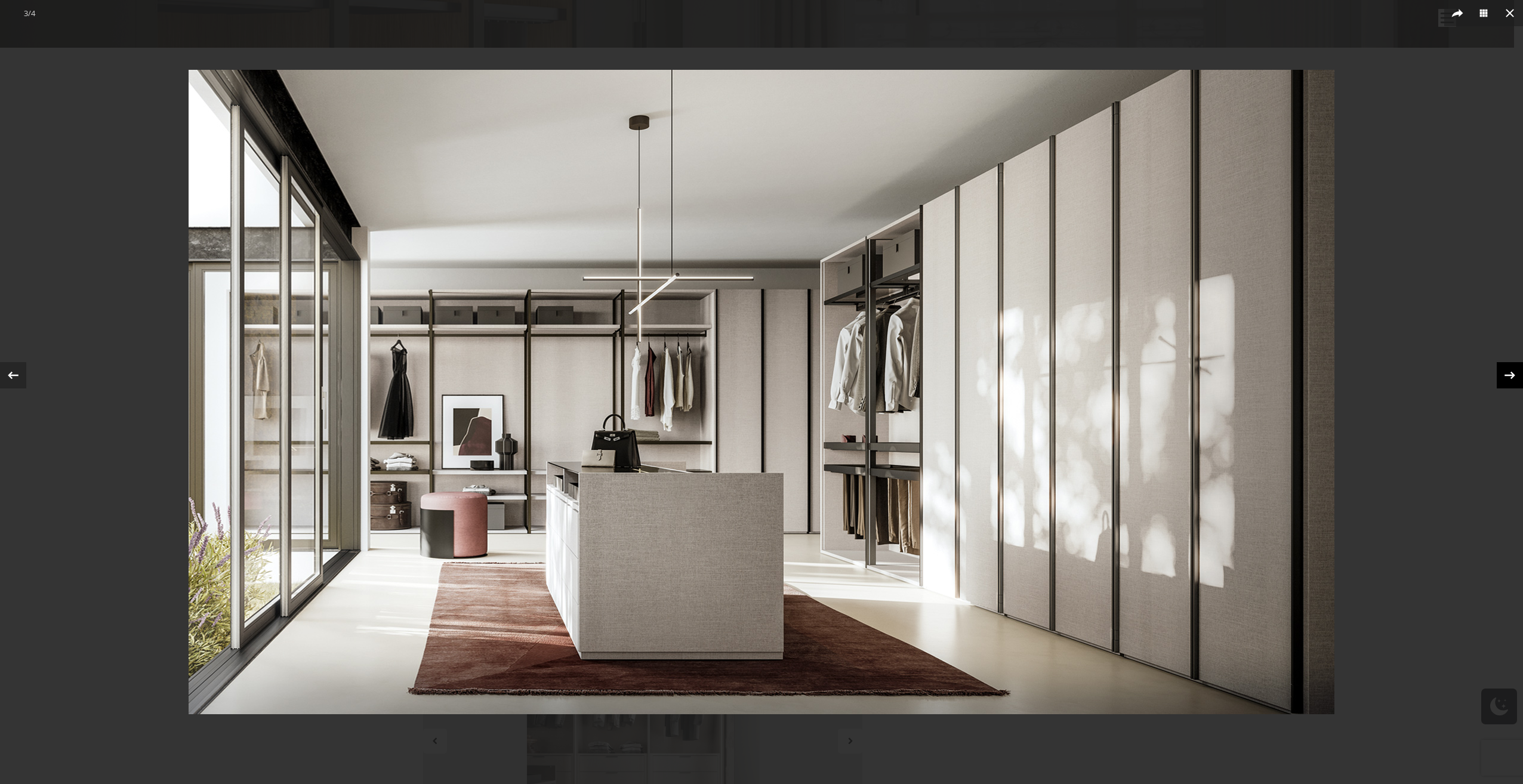
click at [1510, 375] on icon at bounding box center [1510, 375] width 11 height 8
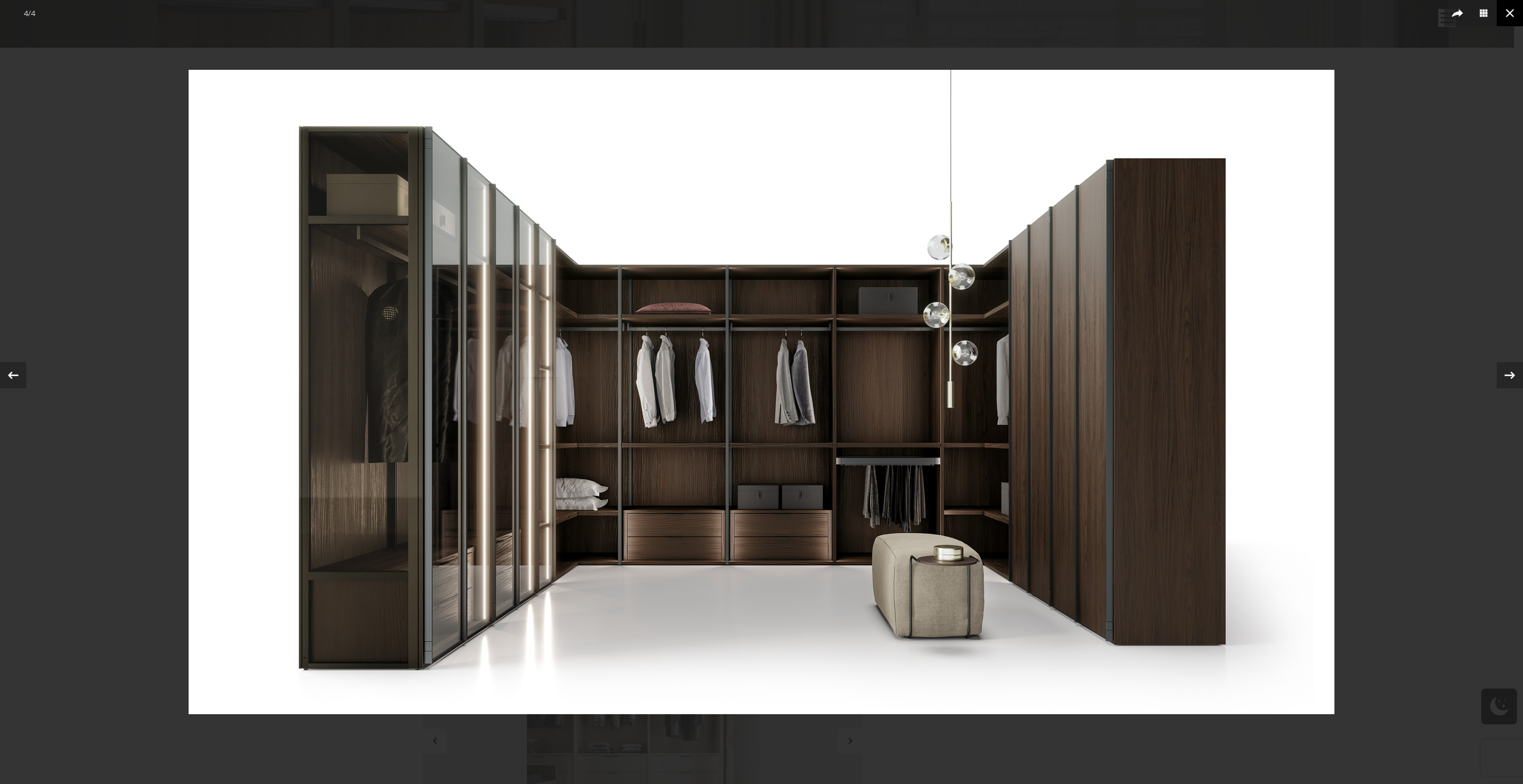
click at [1509, 14] on icon at bounding box center [1510, 13] width 9 height 9
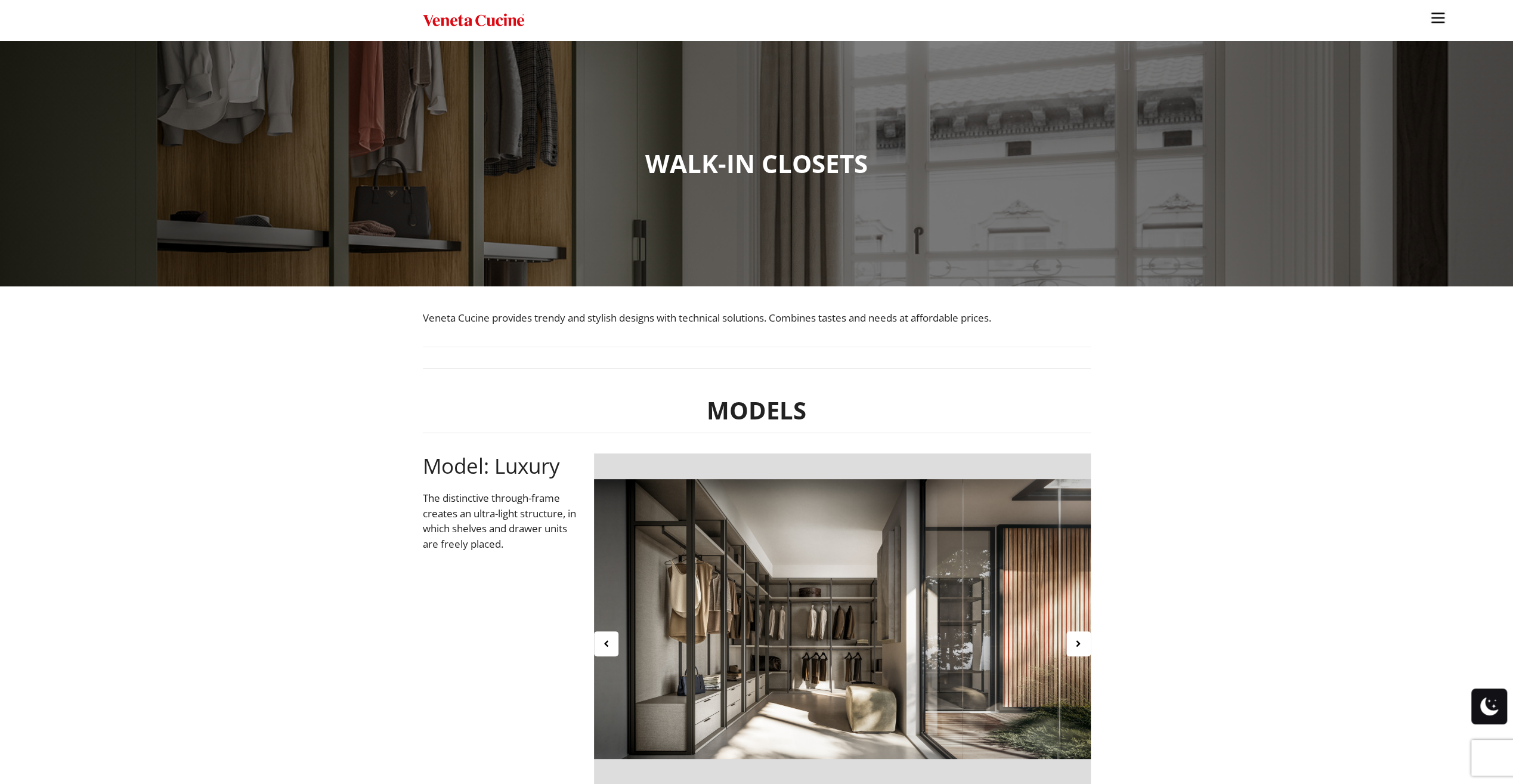
click at [1432, 21] on img "Site" at bounding box center [1438, 17] width 18 height 18
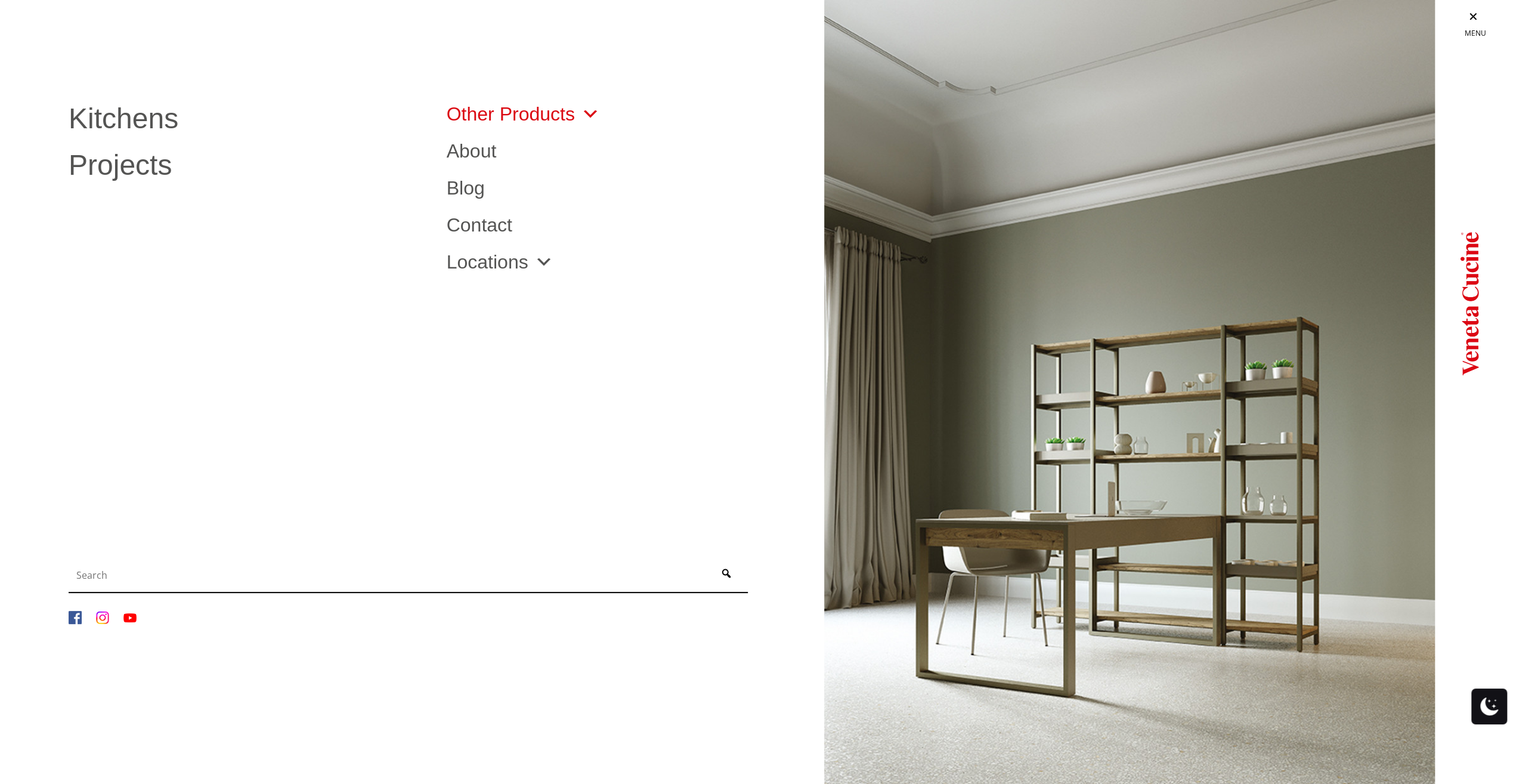
click at [592, 119] on span "Site" at bounding box center [588, 114] width 25 height 19
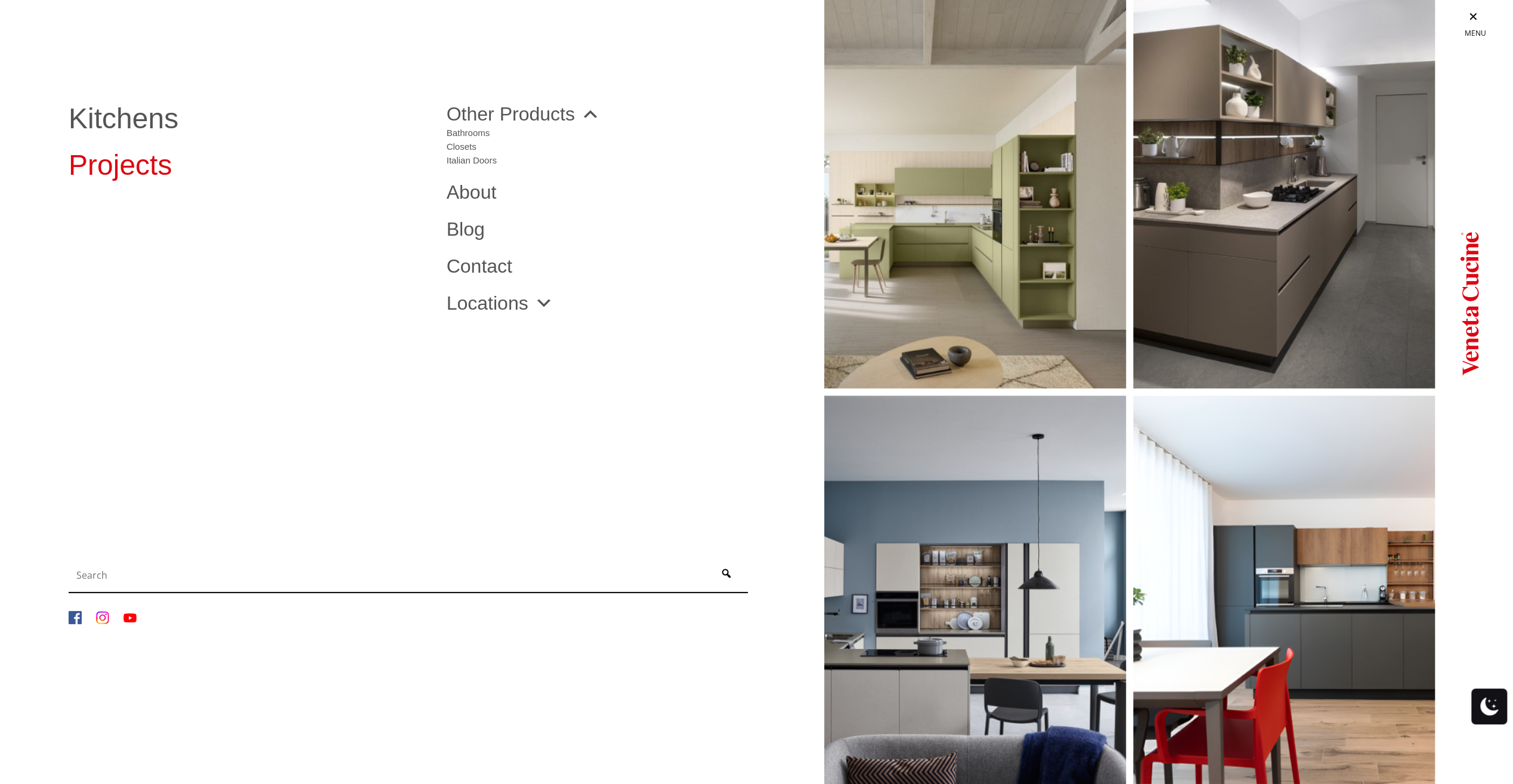
click at [141, 160] on link "Projects" at bounding box center [248, 165] width 361 height 28
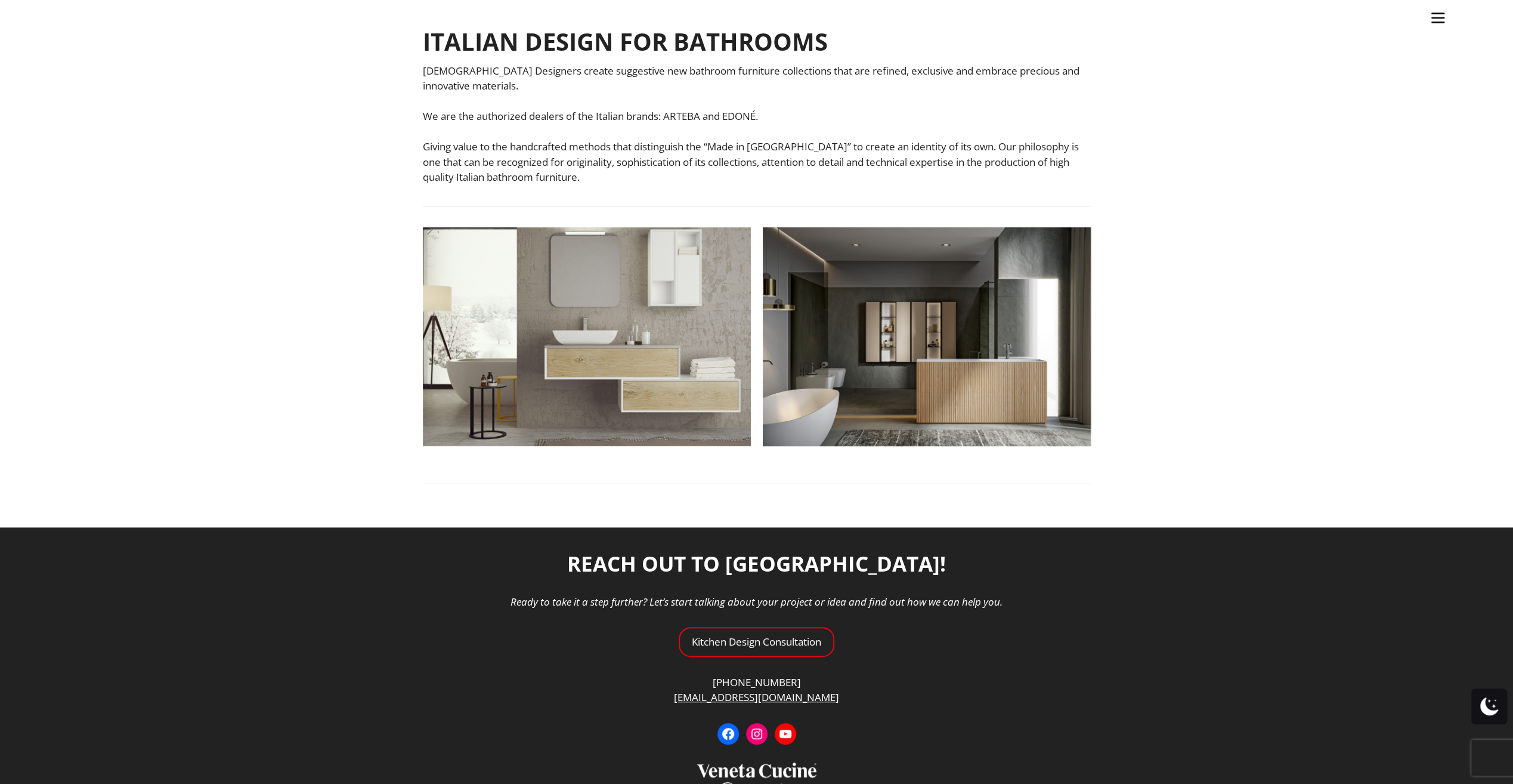
scroll to position [298, 0]
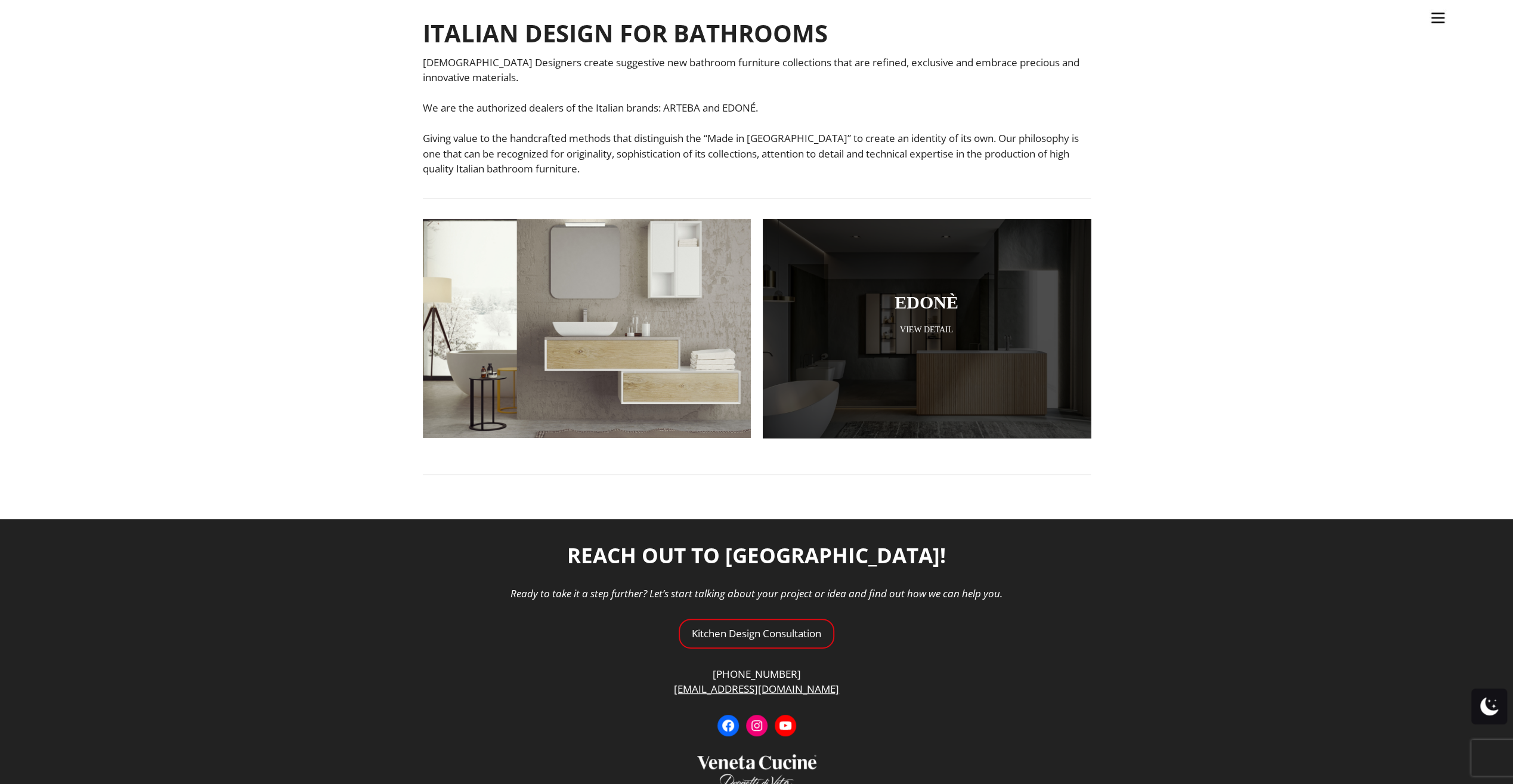
click at [932, 323] on div at bounding box center [927, 329] width 328 height 219
click at [926, 307] on link "Edonè" at bounding box center [927, 302] width 268 height 20
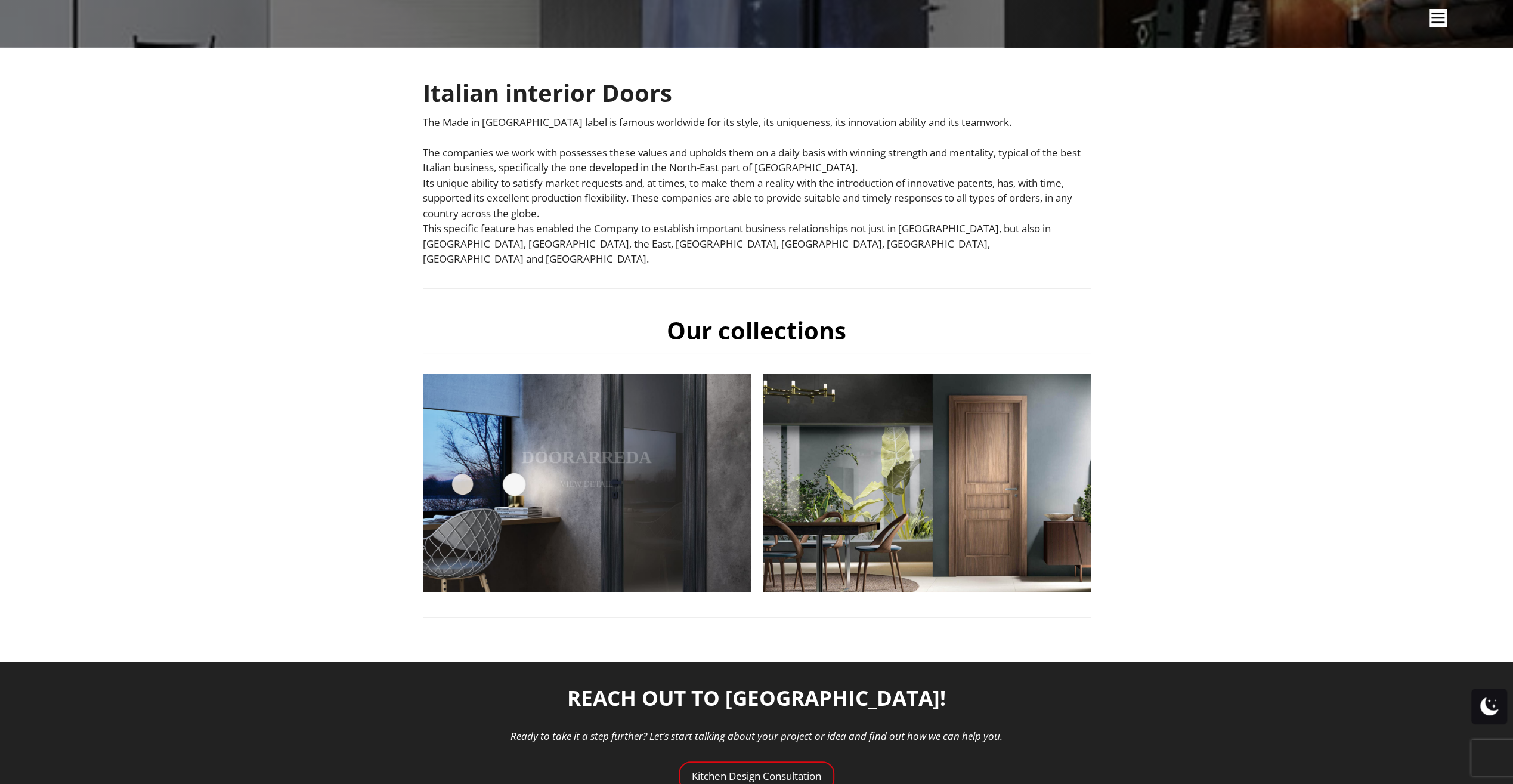
scroll to position [439, 0]
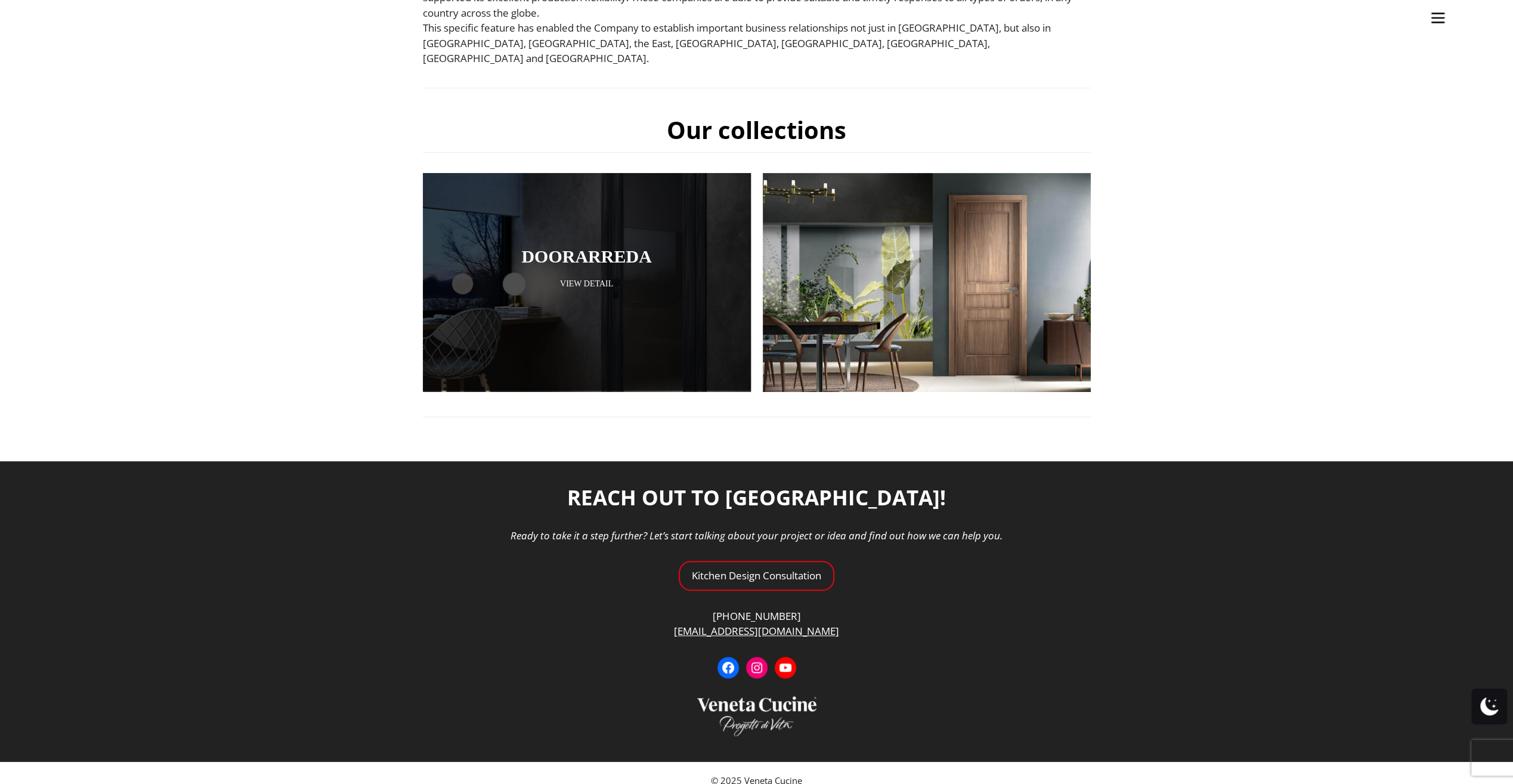
click at [596, 278] on link "View Detail" at bounding box center [587, 283] width 268 height 11
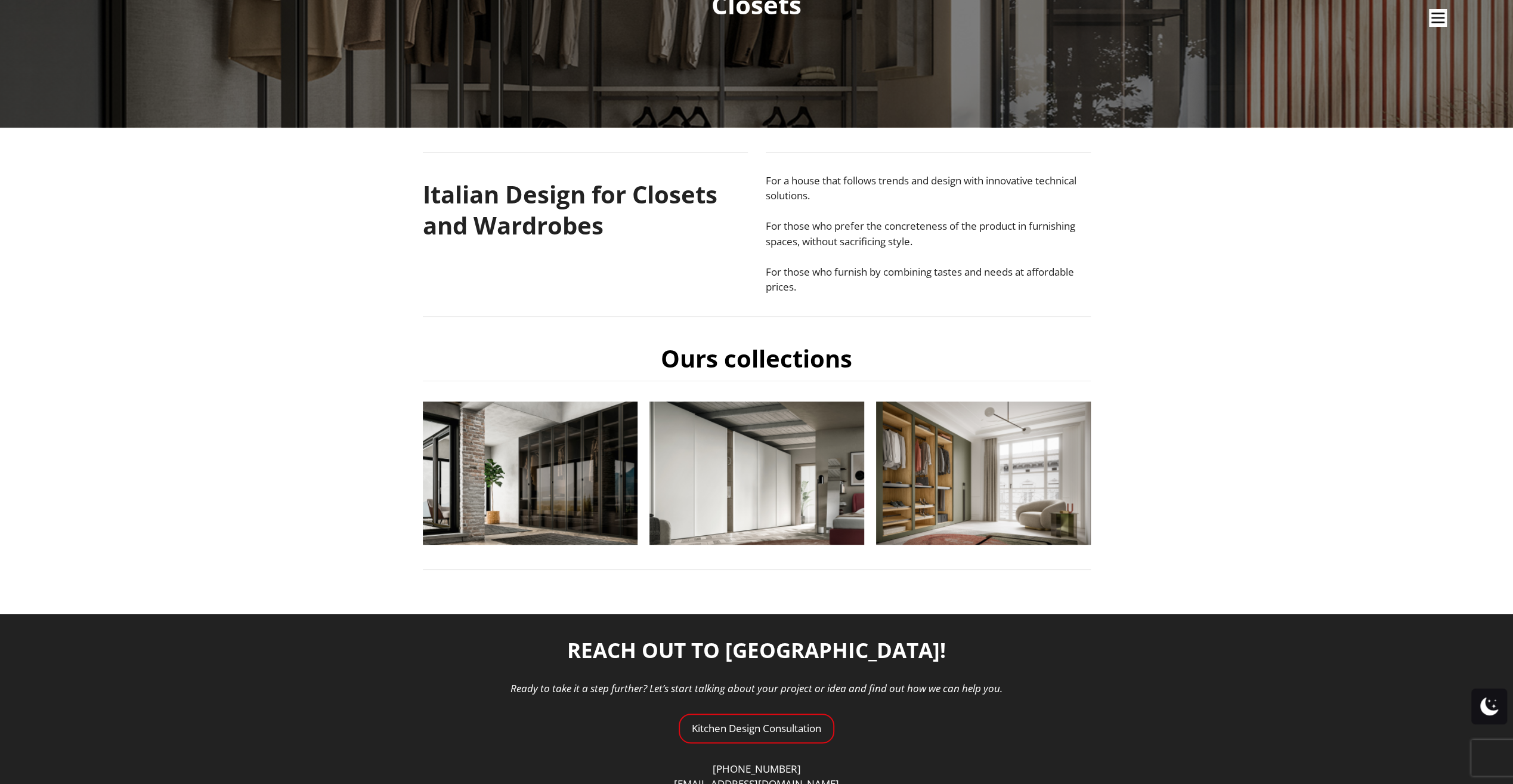
scroll to position [327, 0]
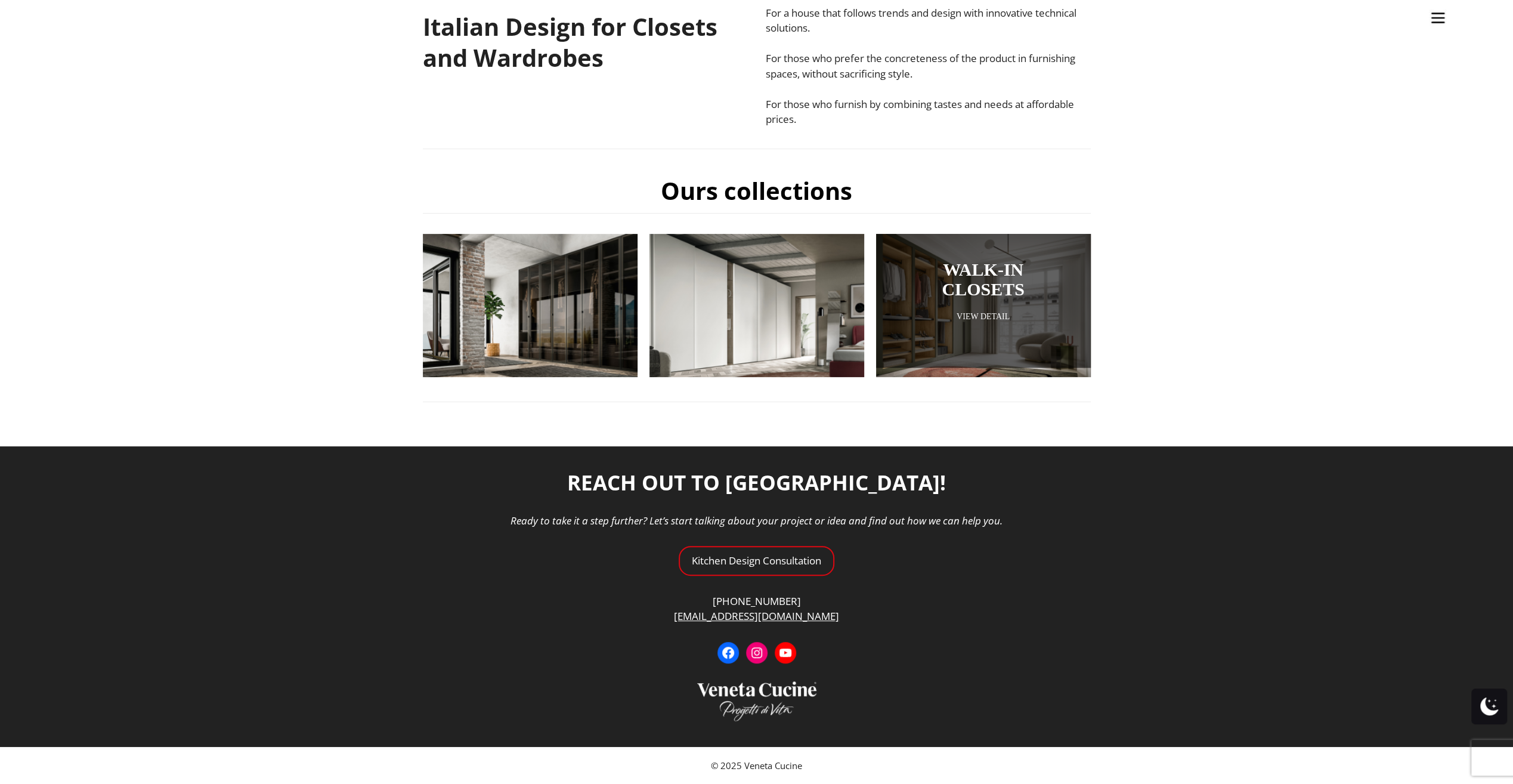
click at [921, 316] on link "View Detail" at bounding box center [984, 316] width 155 height 11
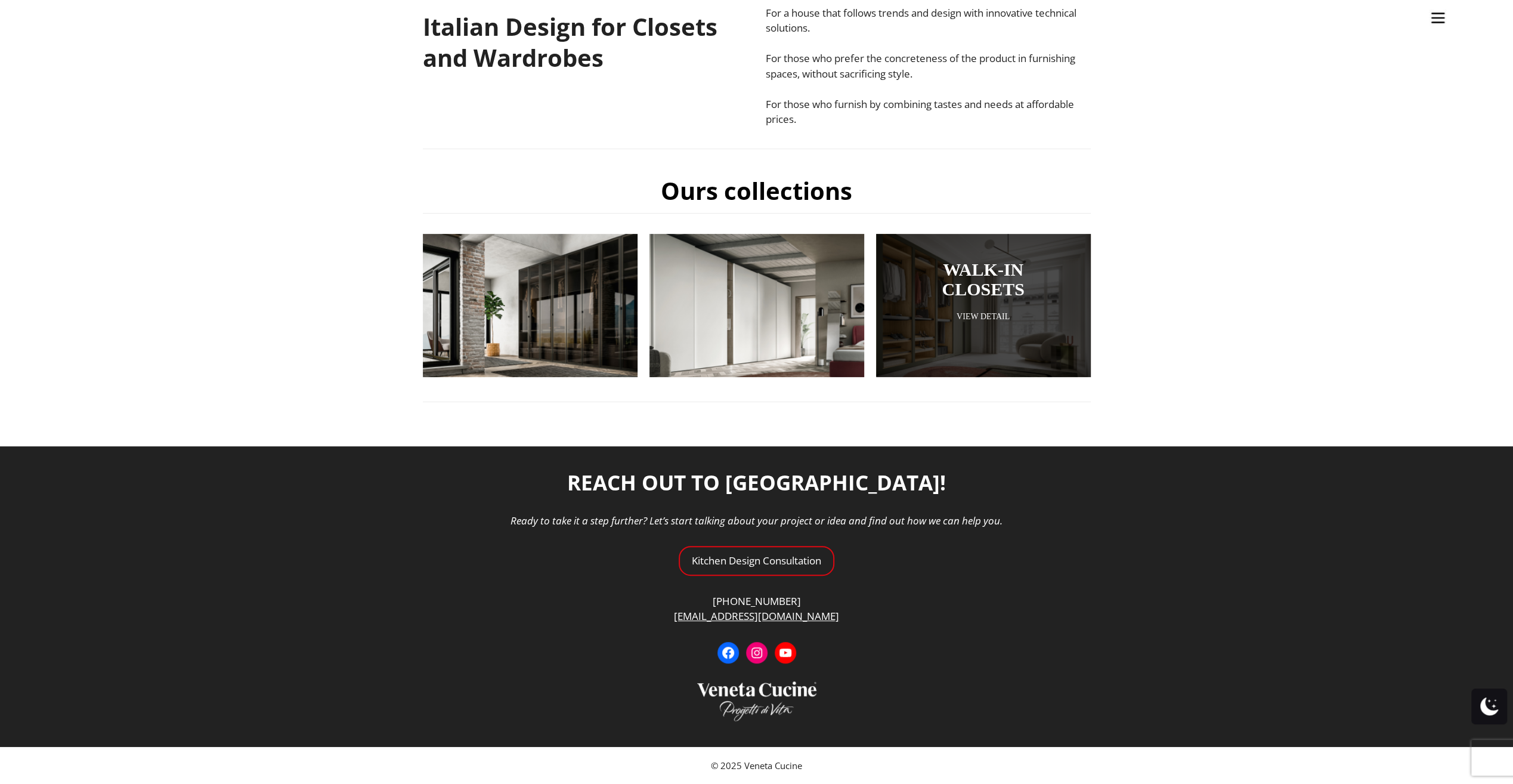
click at [981, 321] on link "View Detail" at bounding box center [984, 316] width 155 height 11
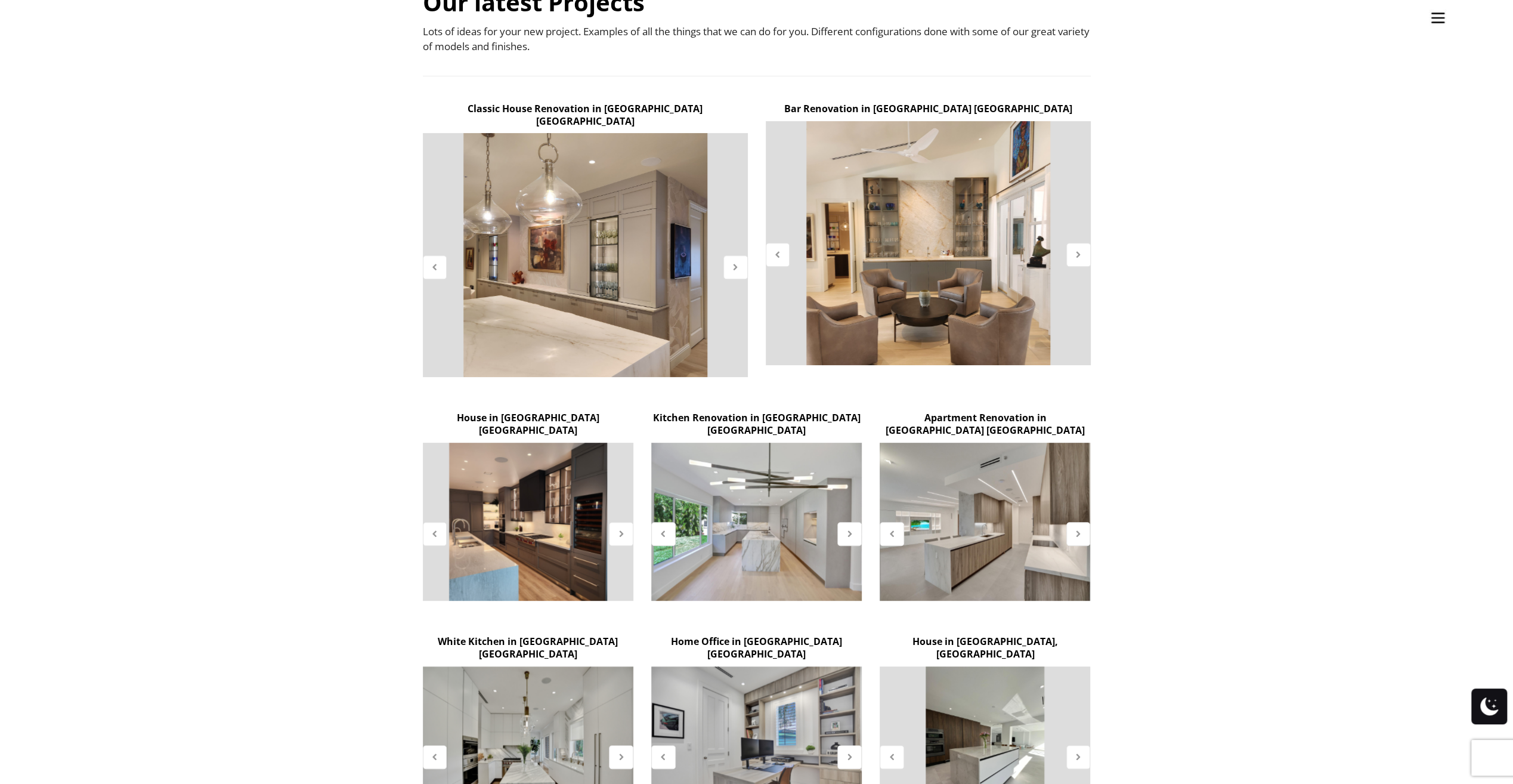
scroll to position [179, 0]
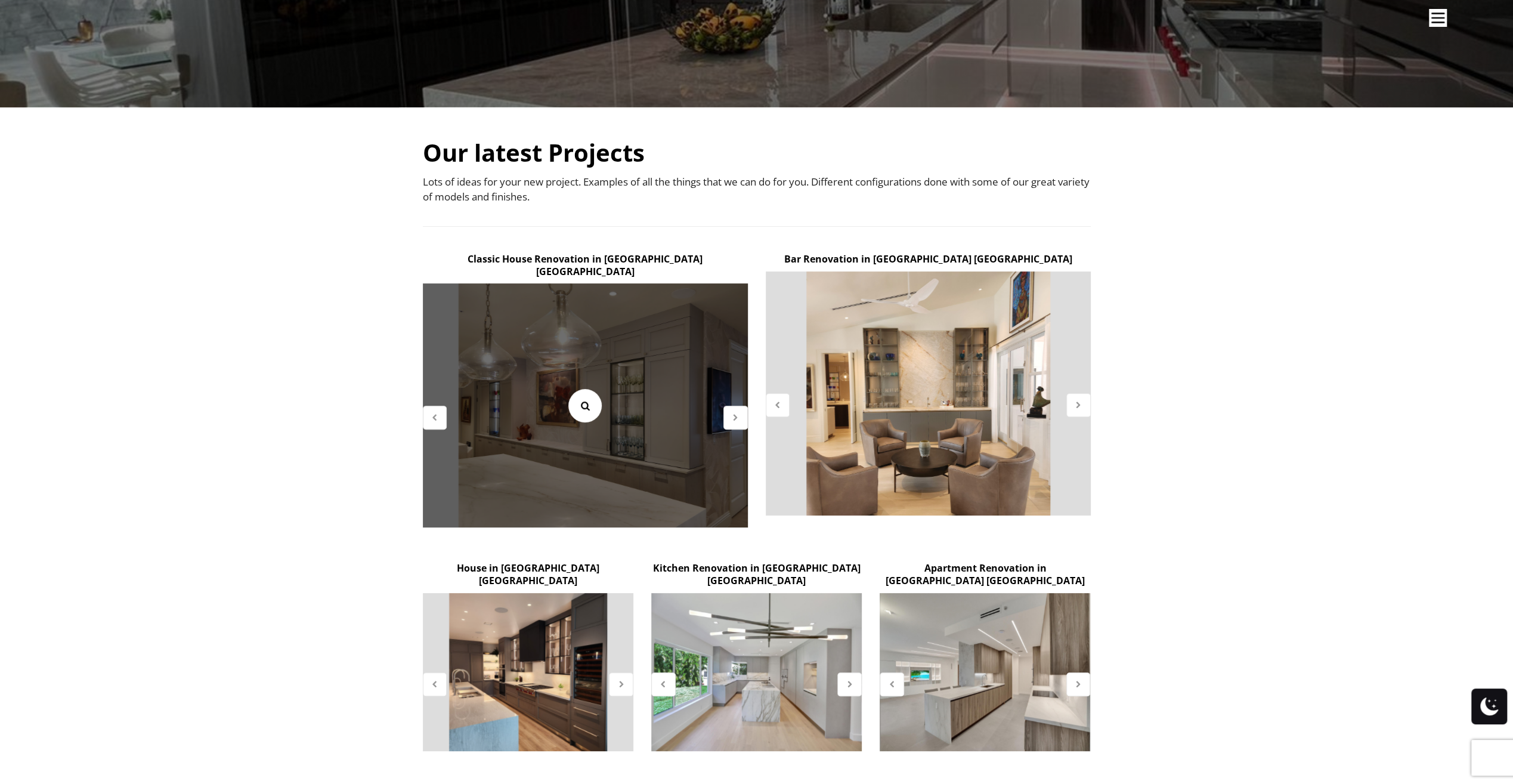
click at [583, 399] on icon at bounding box center [585, 405] width 13 height 13
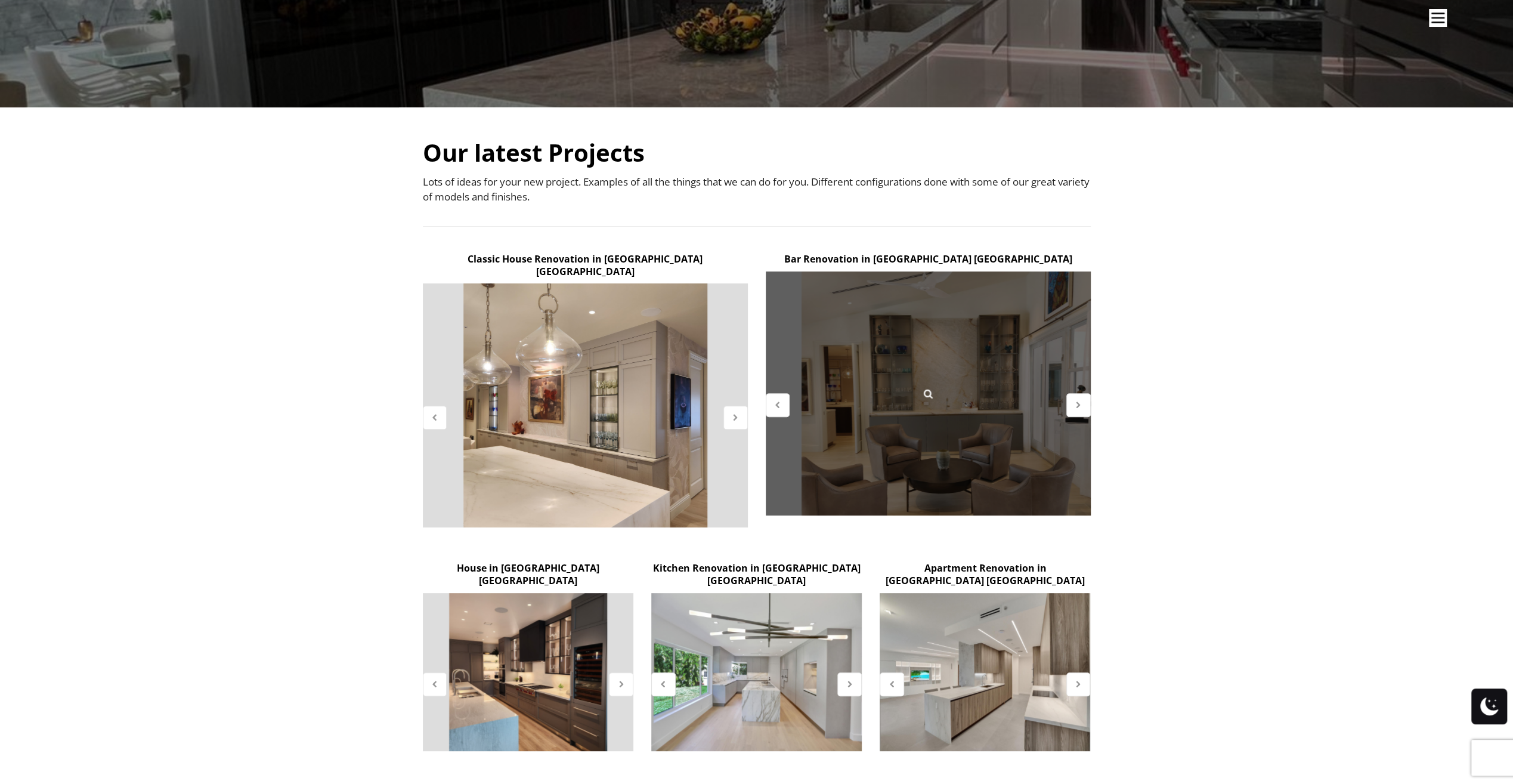
click at [938, 373] on div at bounding box center [928, 393] width 325 height 244
click at [935, 394] on link at bounding box center [928, 394] width 33 height 33
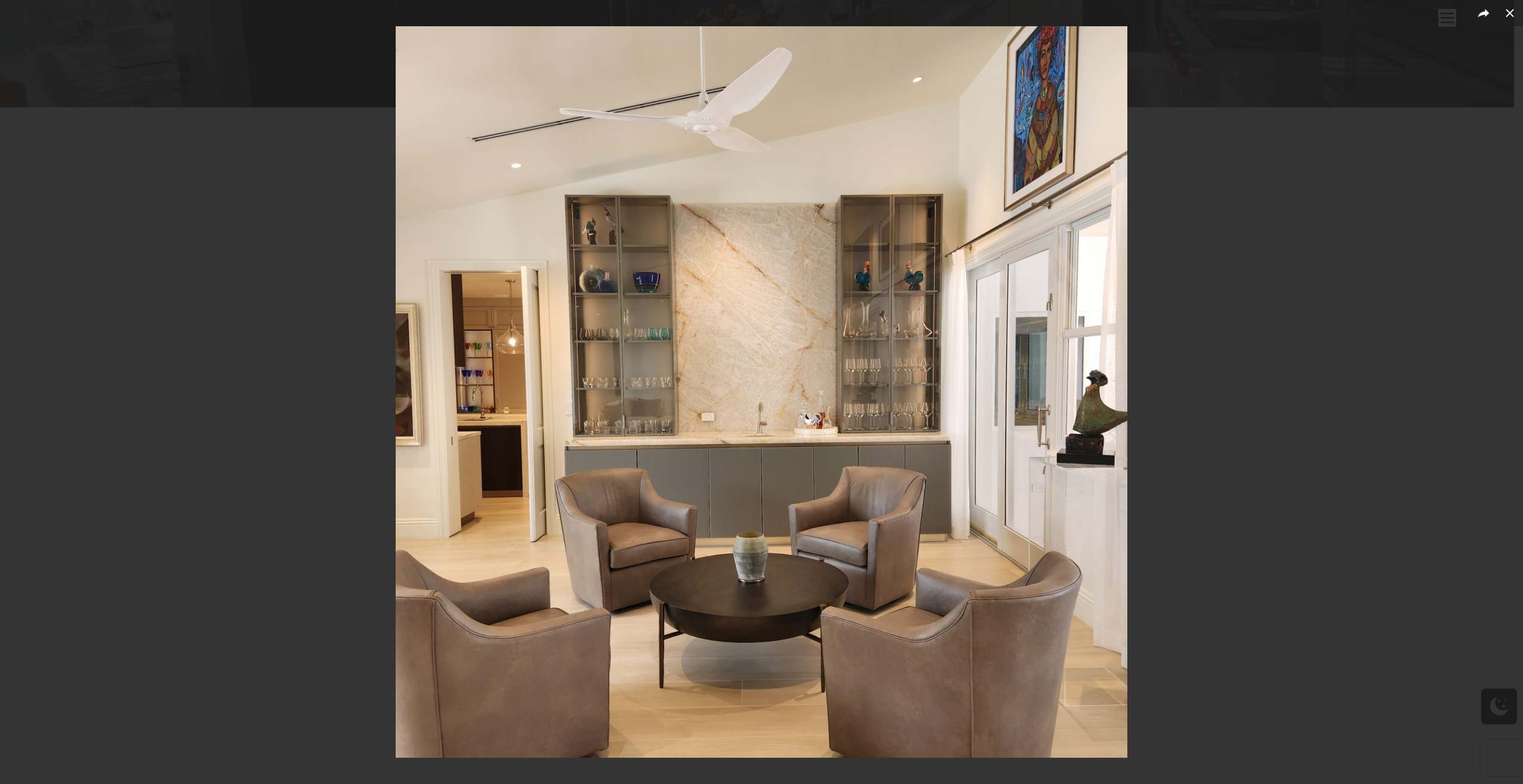
click at [787, 413] on img at bounding box center [761, 391] width 732 height 731
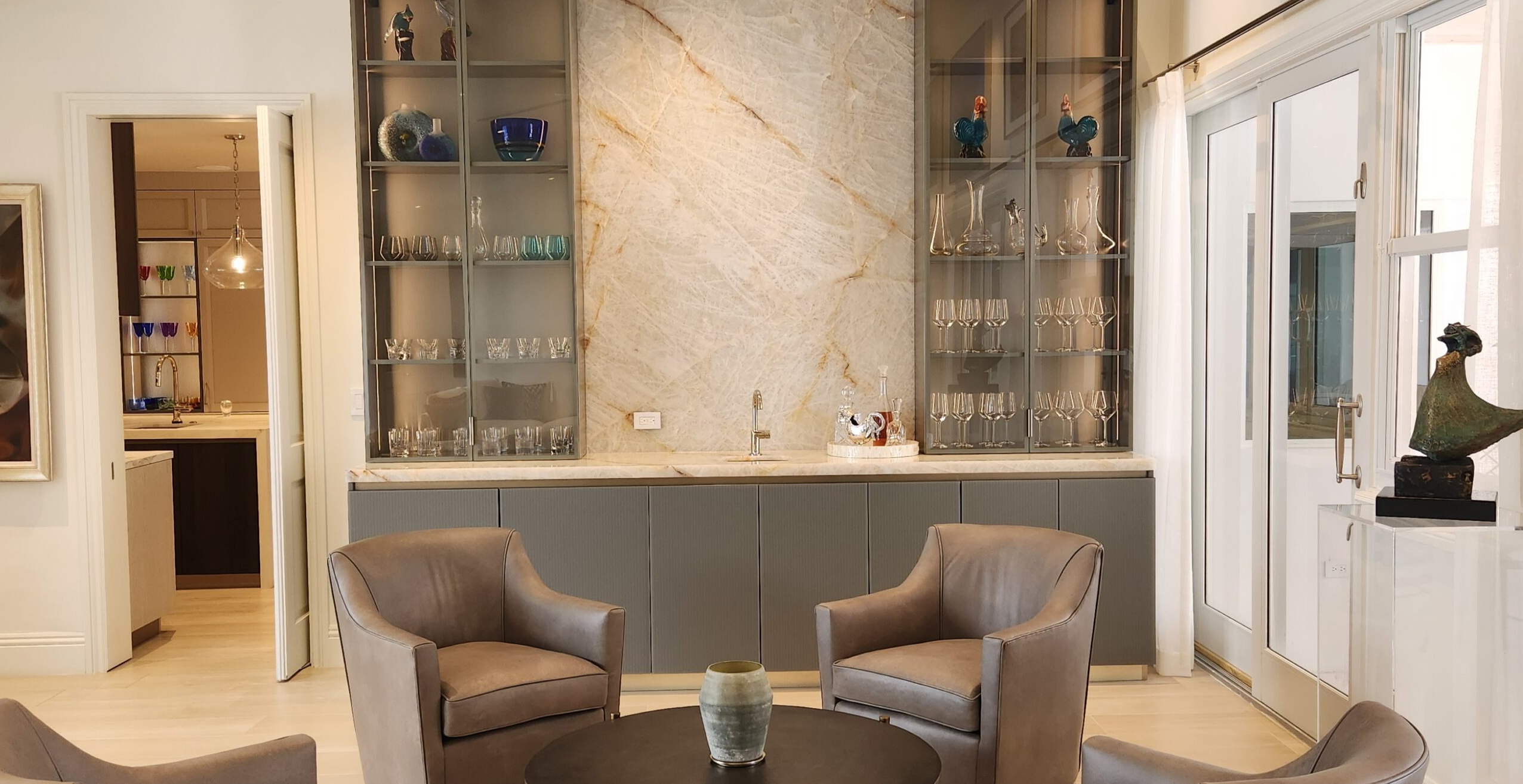
click at [787, 413] on img at bounding box center [759, 368] width 1528 height 1527
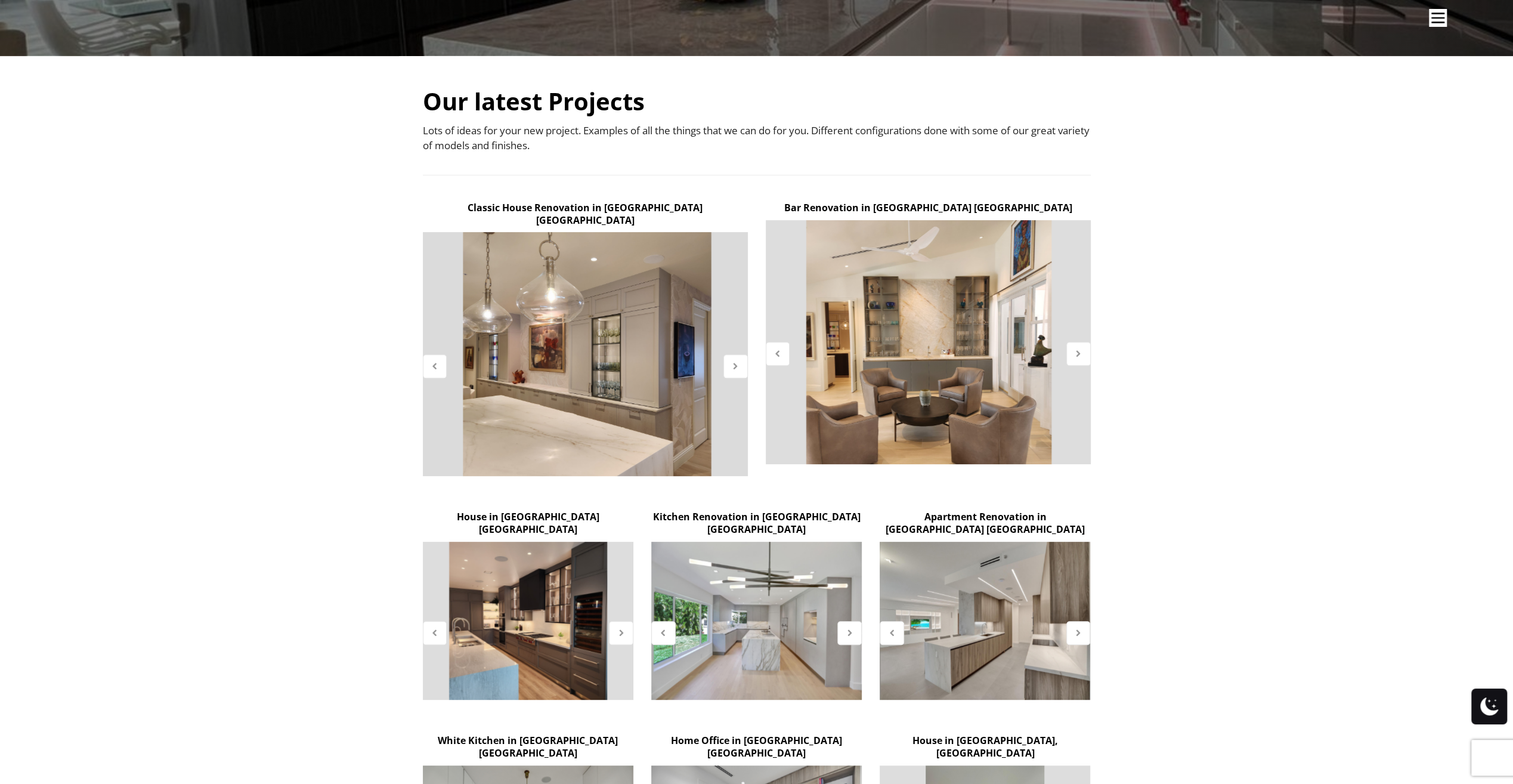
scroll to position [417, 0]
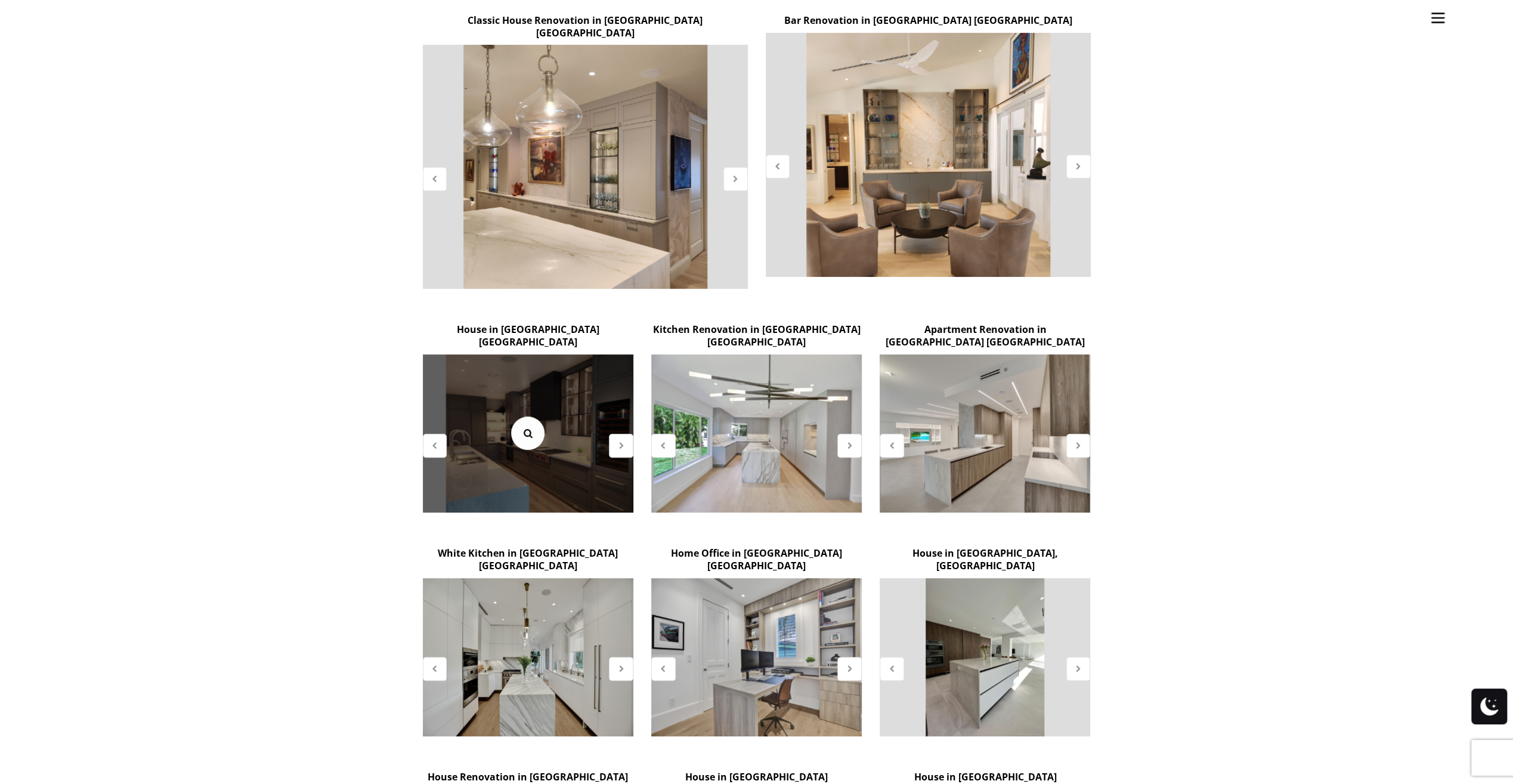
click at [540, 416] on link at bounding box center [528, 433] width 33 height 33
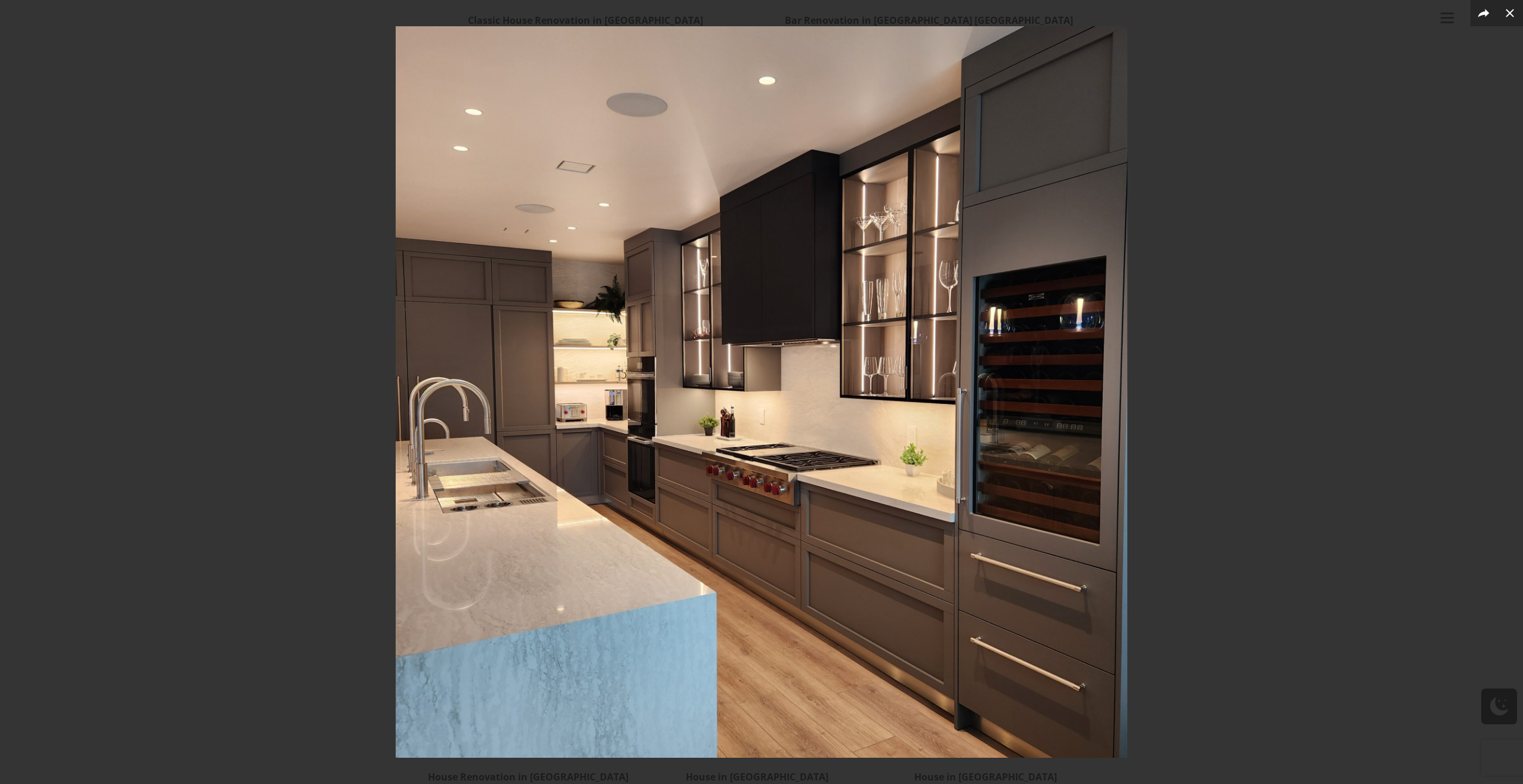
click at [900, 424] on img at bounding box center [761, 391] width 732 height 731
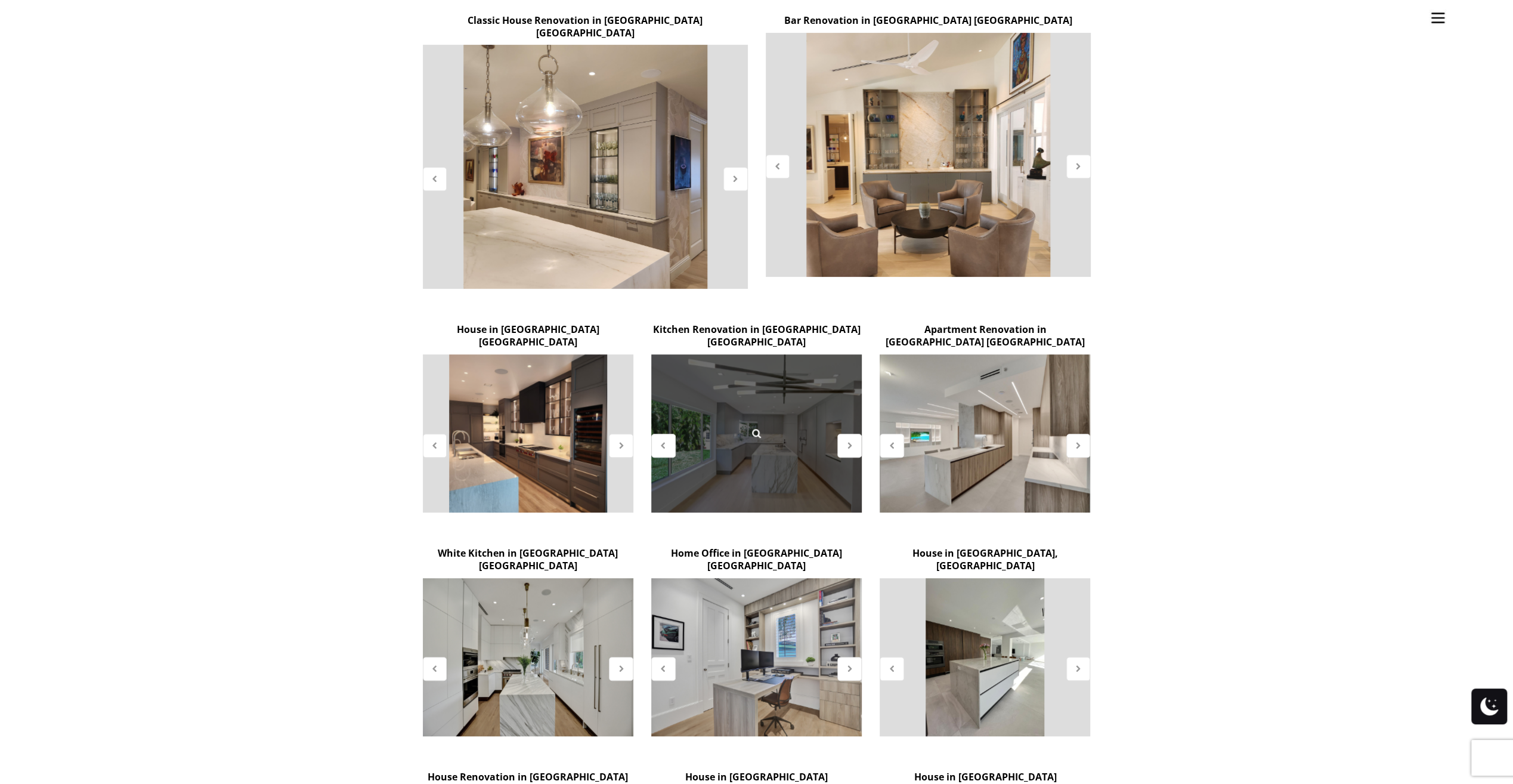
click at [766, 451] on div at bounding box center [756, 433] width 211 height 158
click at [751, 427] on icon at bounding box center [756, 433] width 13 height 13
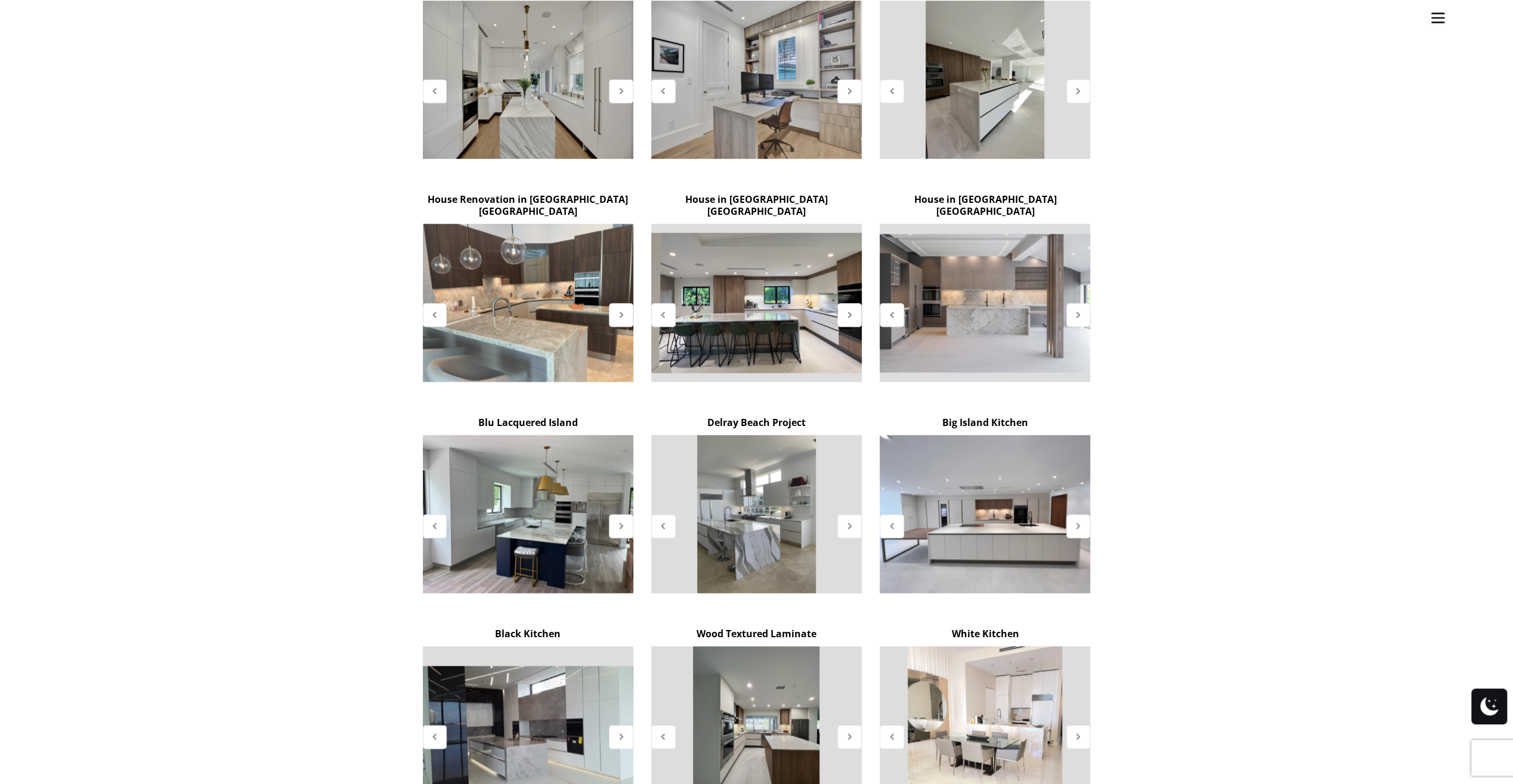
scroll to position [1014, 0]
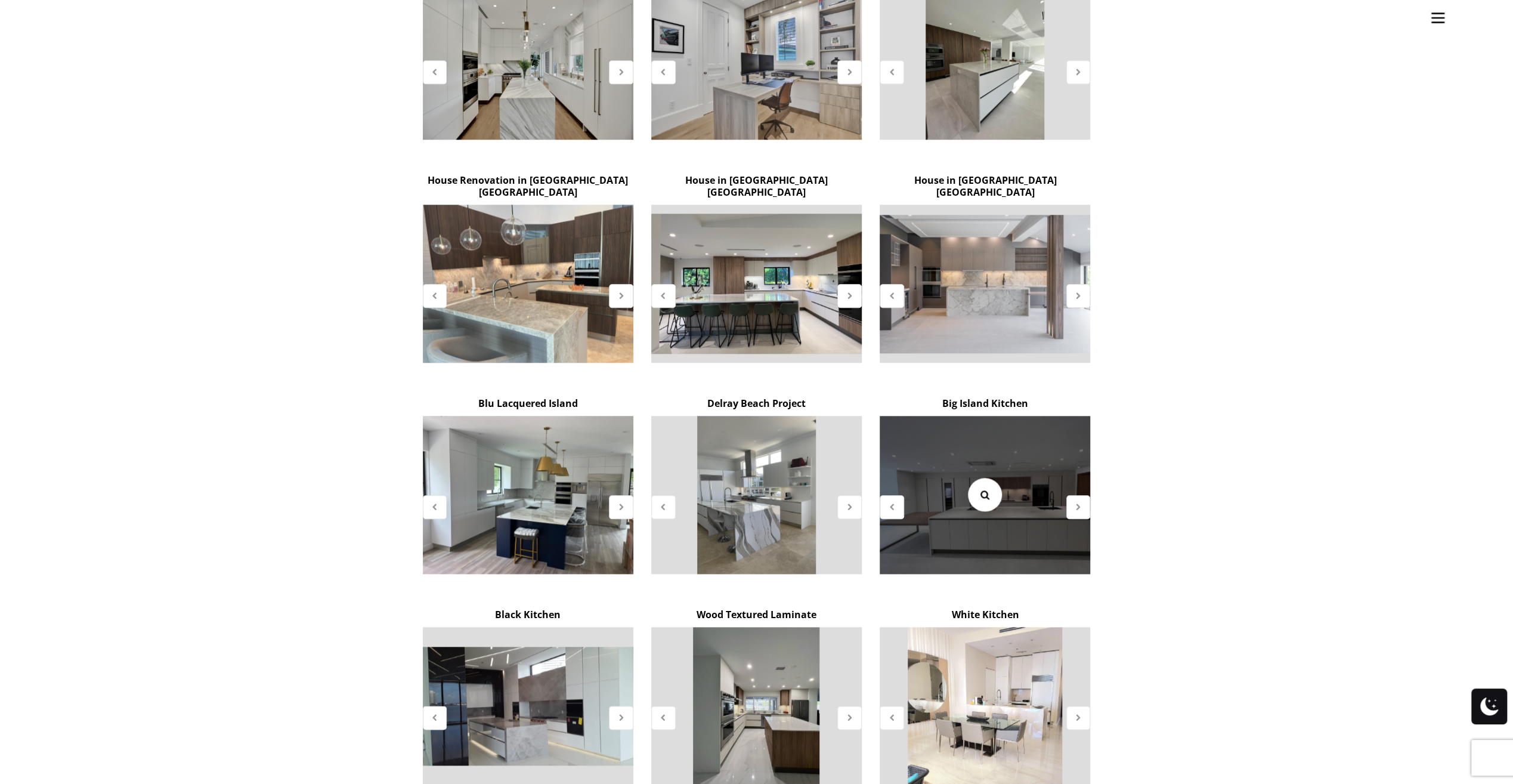
click at [977, 478] on link at bounding box center [984, 495] width 33 height 33
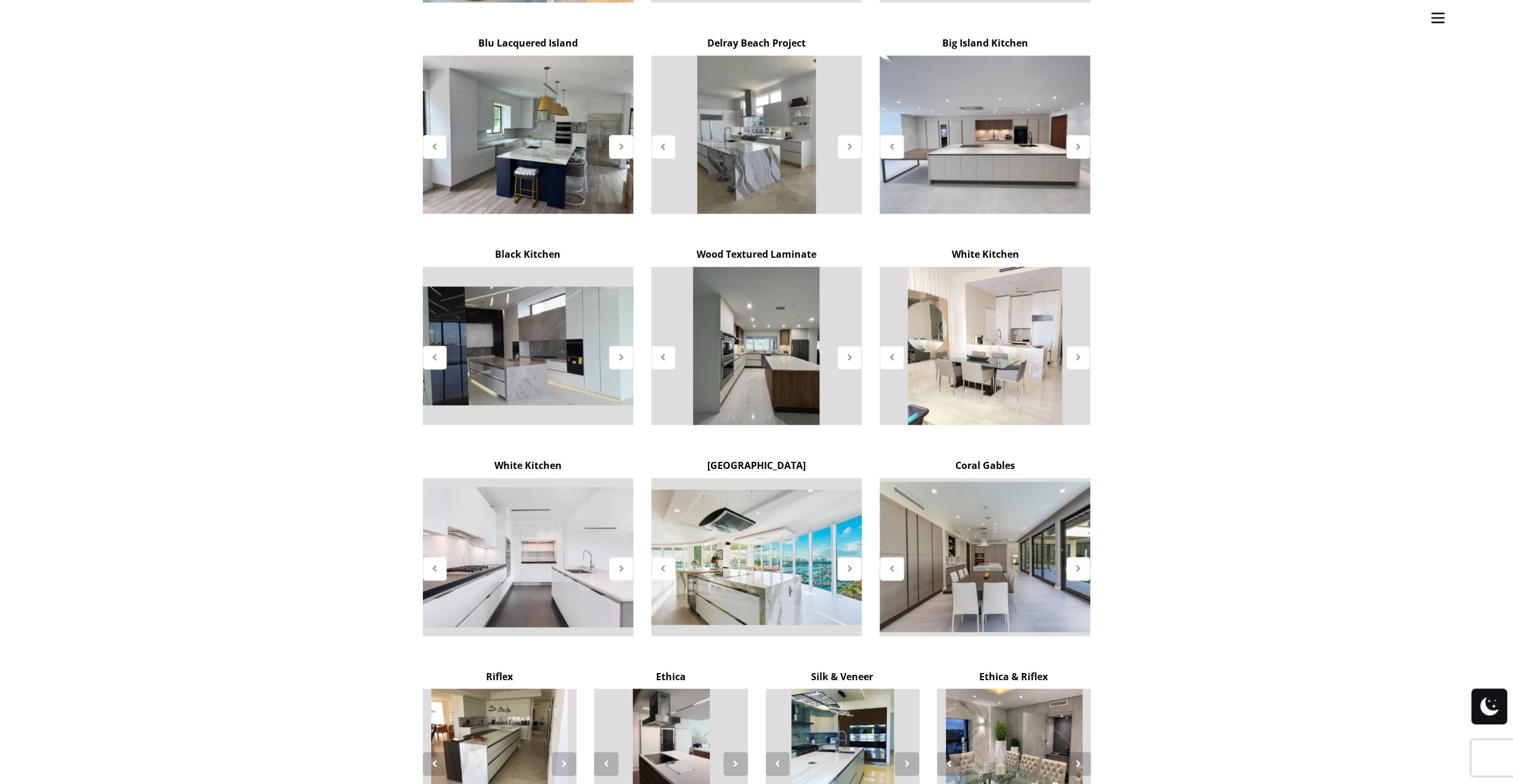
scroll to position [1551, 0]
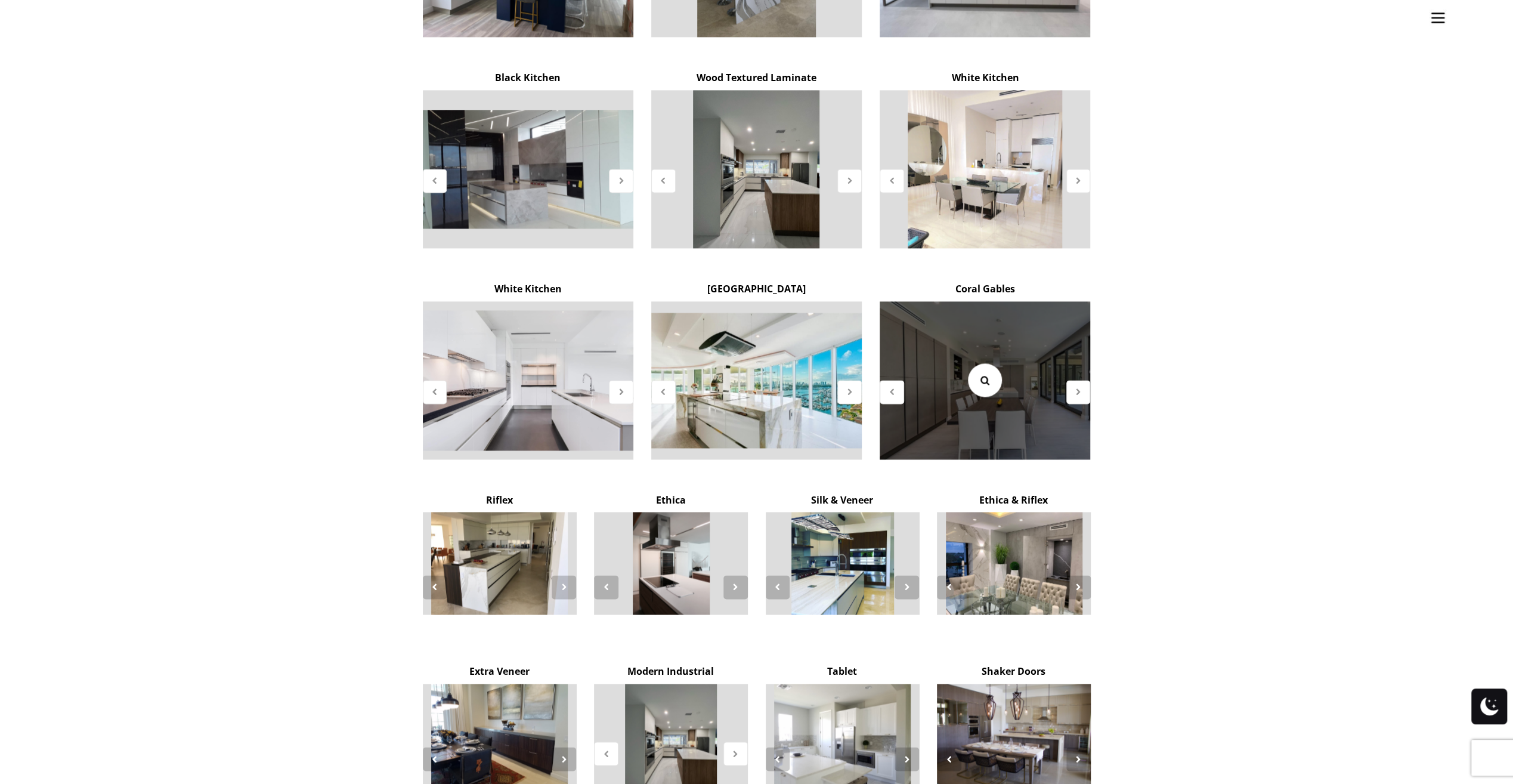
click at [985, 373] on icon at bounding box center [984, 379] width 13 height 13
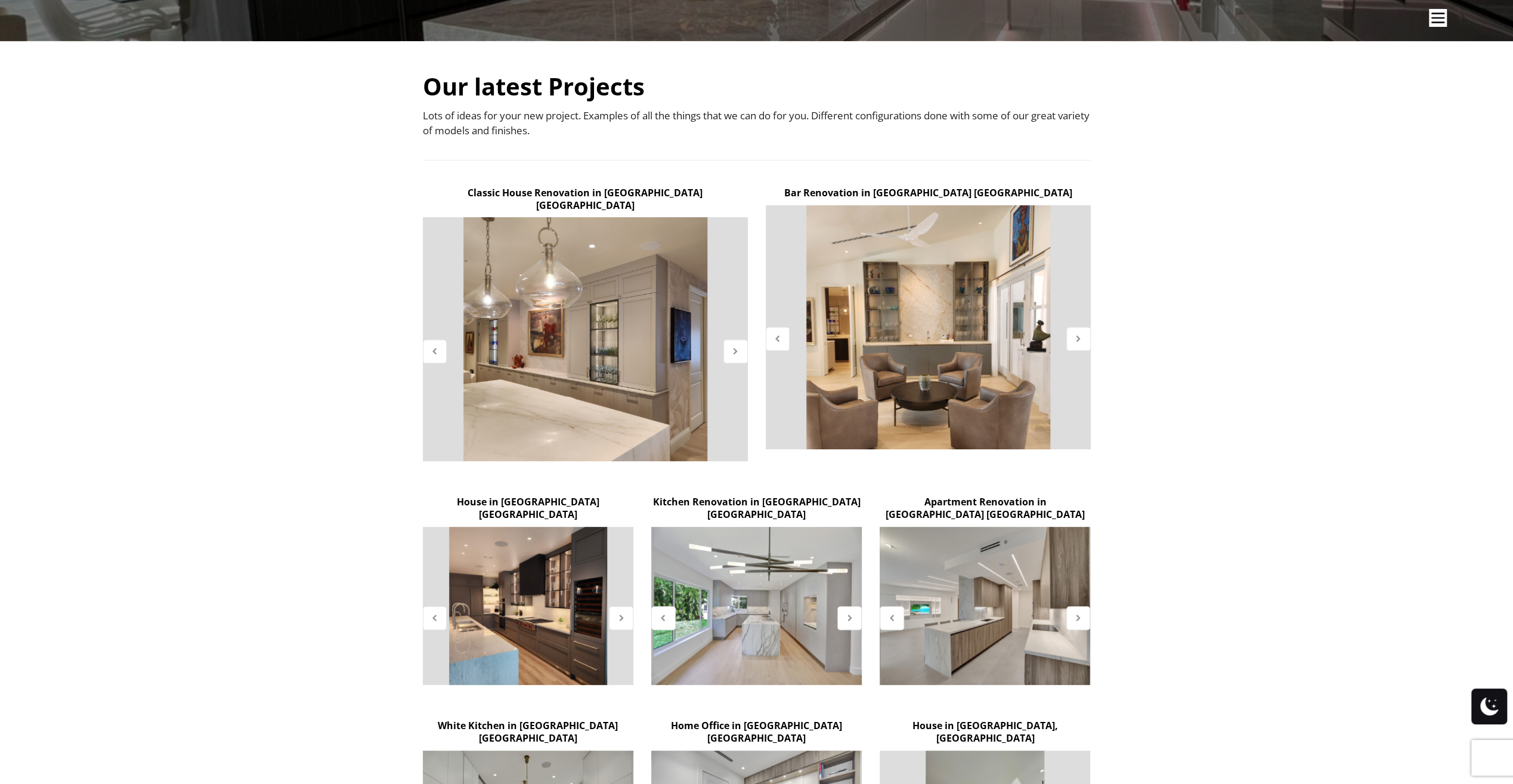
scroll to position [77, 0]
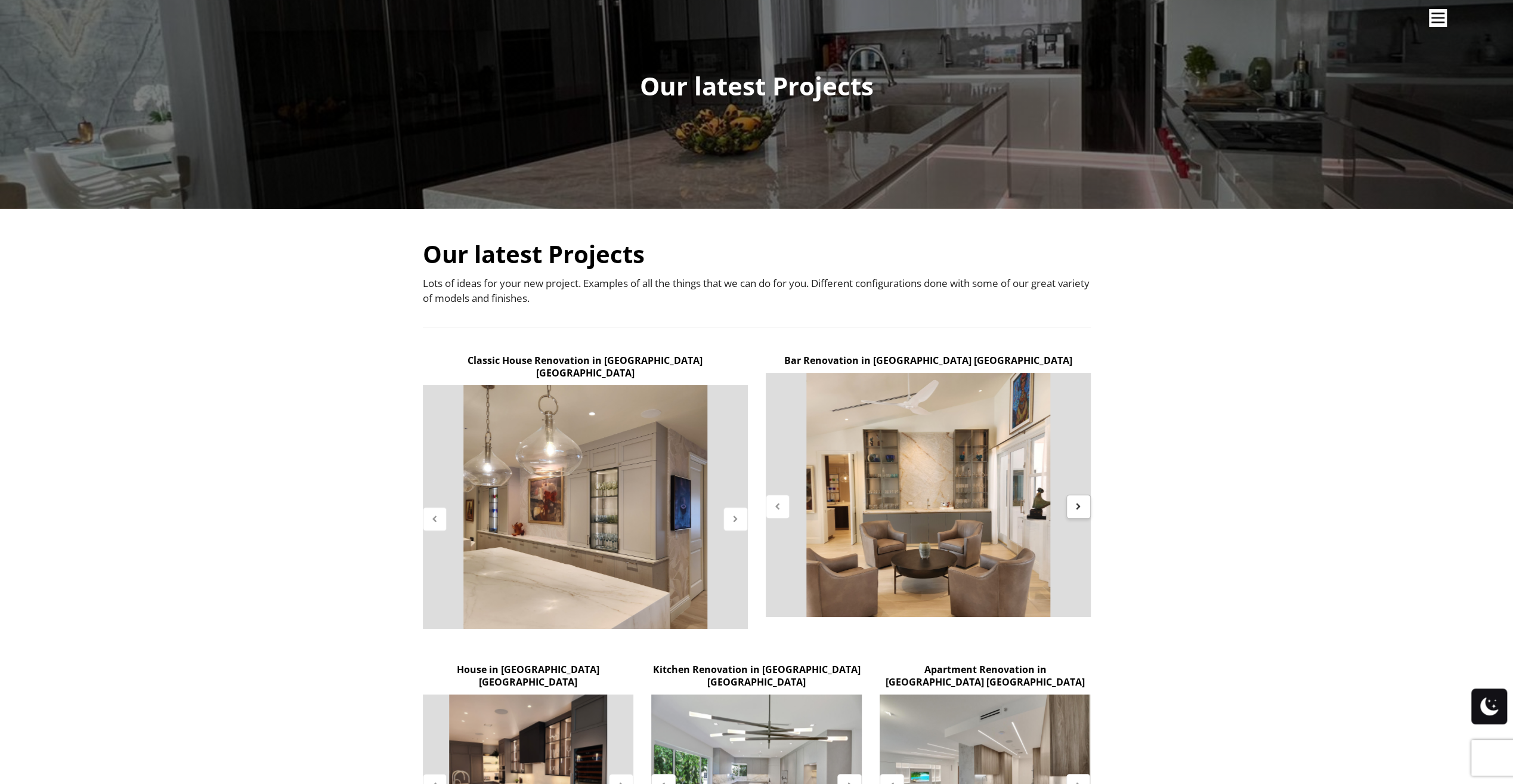
click at [1082, 507] on icon at bounding box center [1078, 506] width 10 height 10
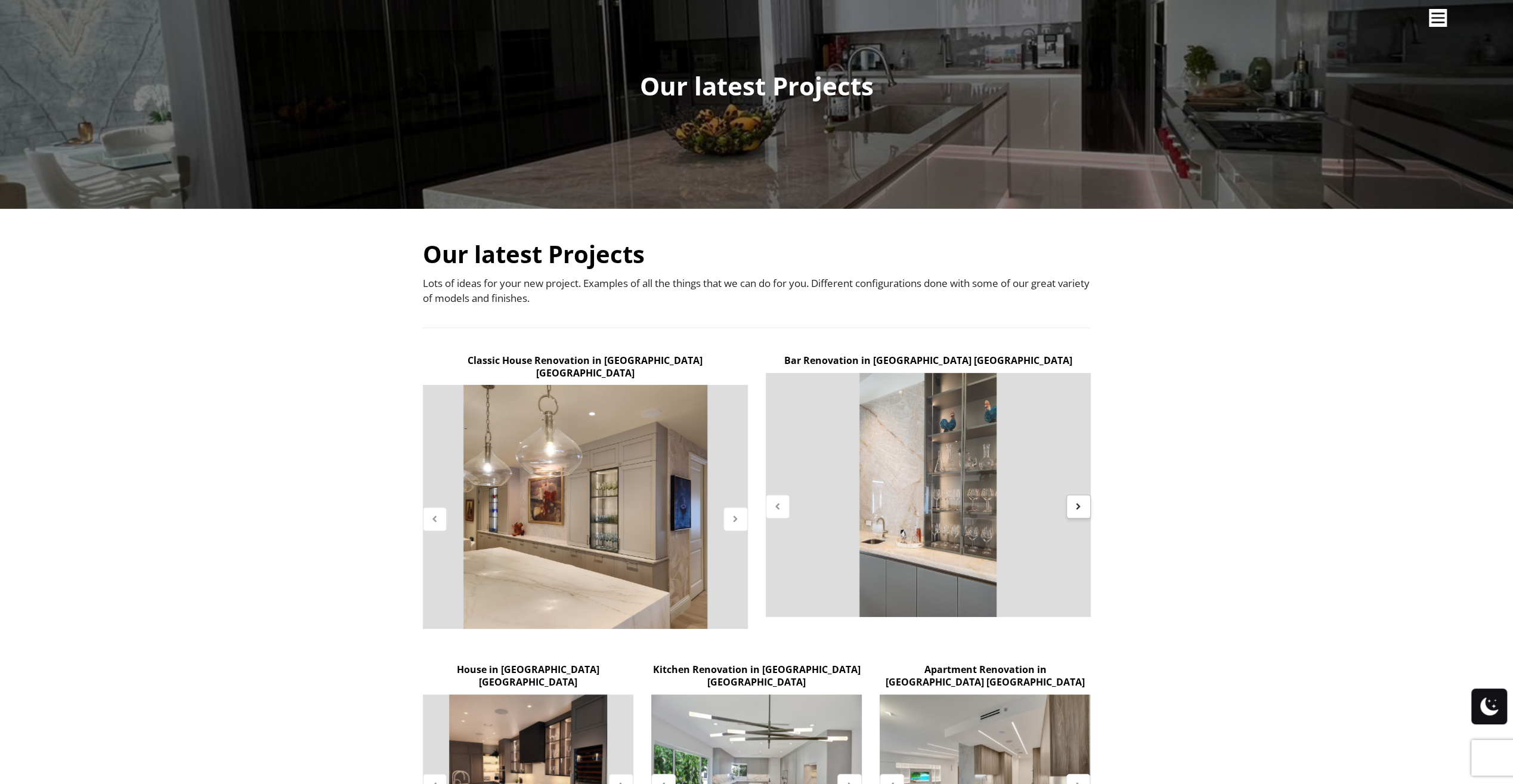
click at [1079, 508] on icon at bounding box center [1078, 506] width 10 height 10
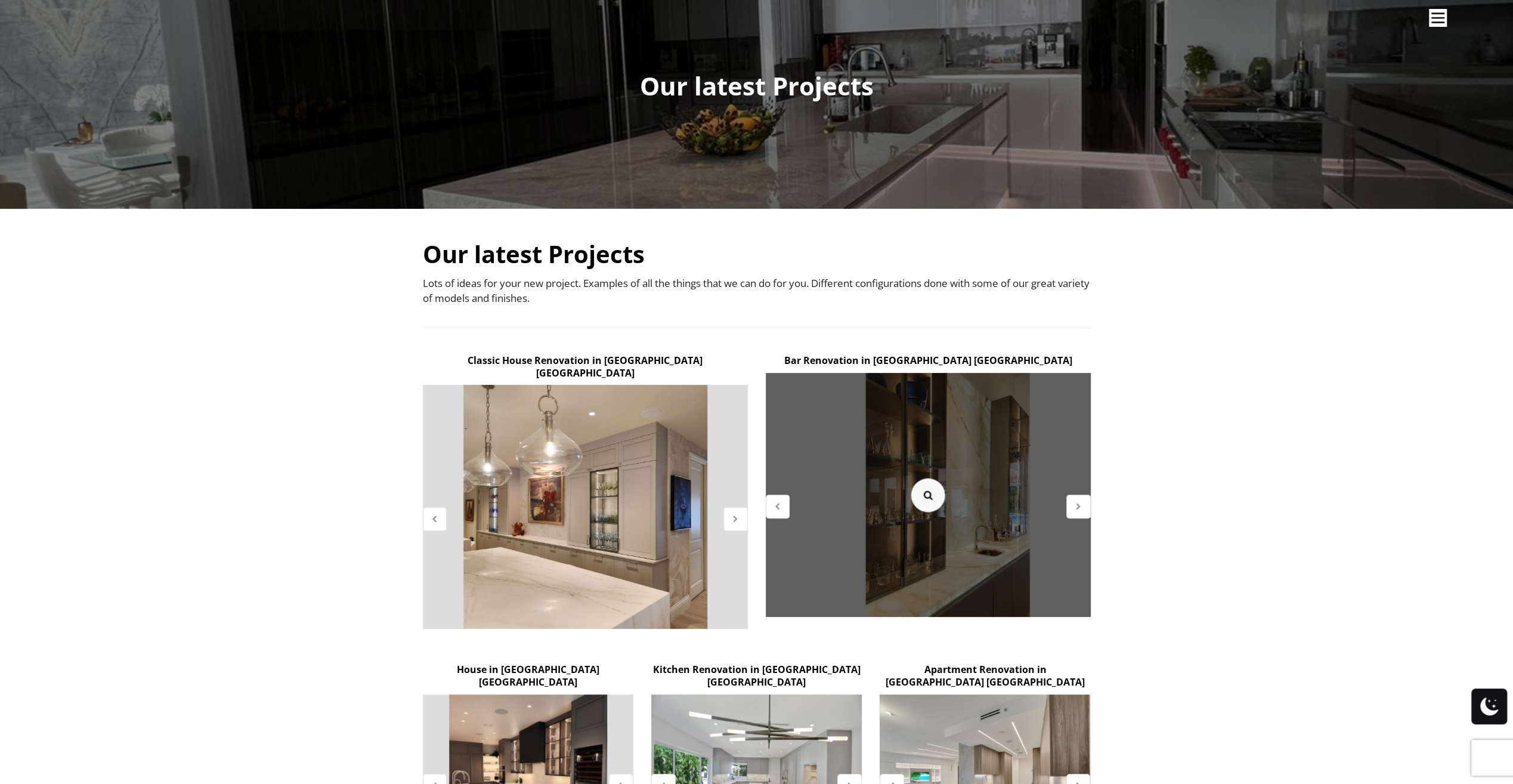
click at [933, 495] on icon at bounding box center [928, 495] width 13 height 13
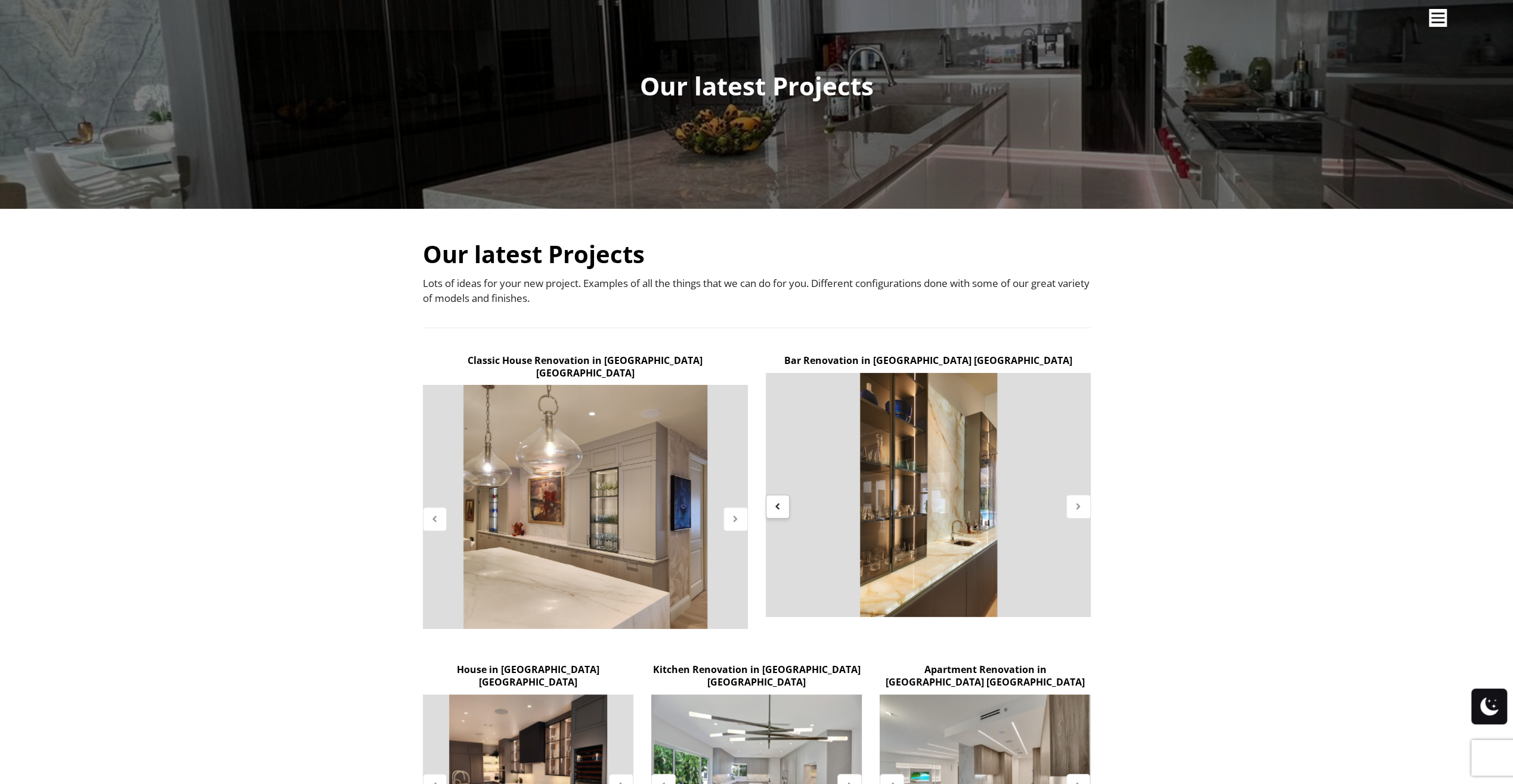
click at [775, 504] on icon at bounding box center [778, 506] width 10 height 10
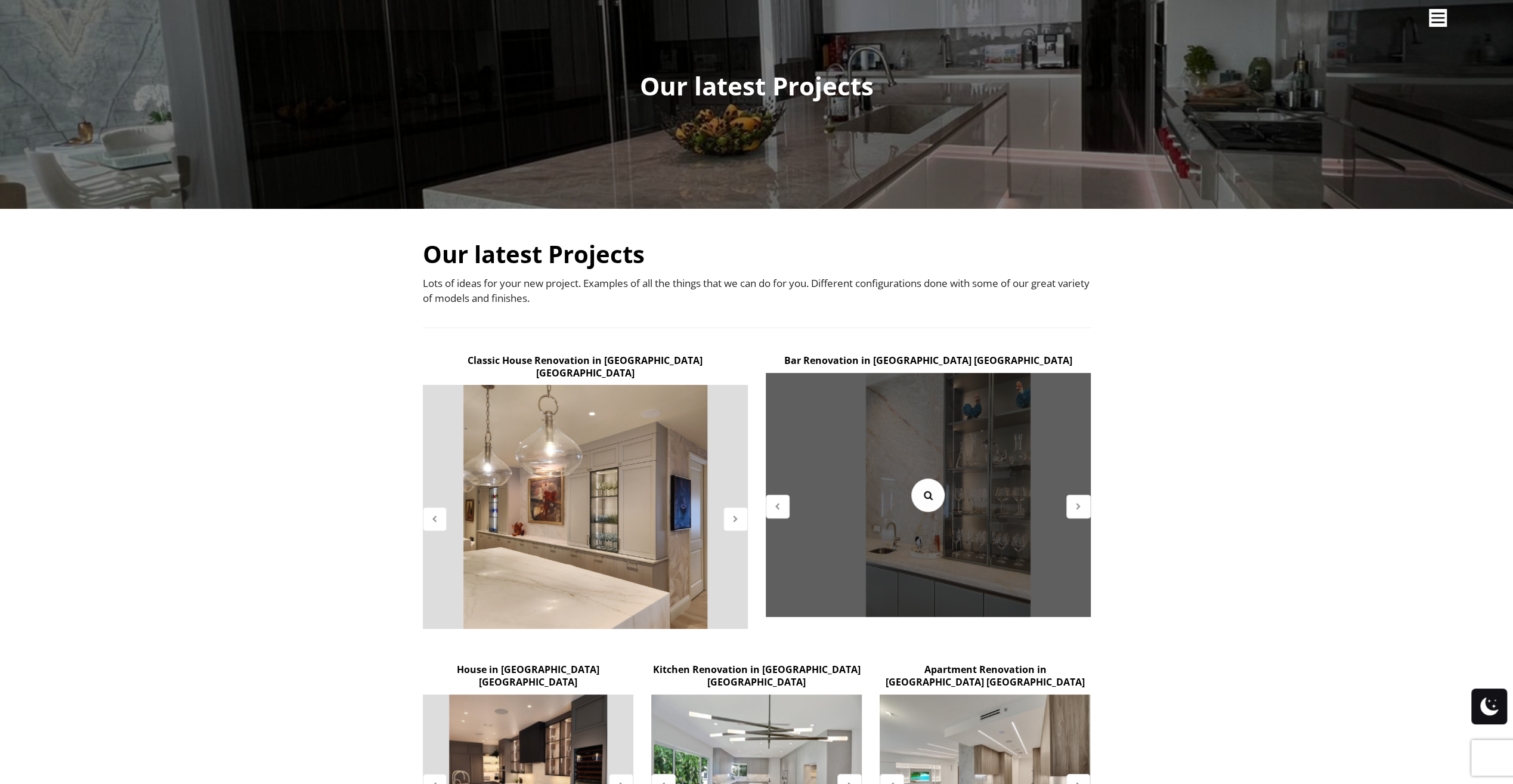
click at [928, 493] on icon at bounding box center [928, 495] width 13 height 13
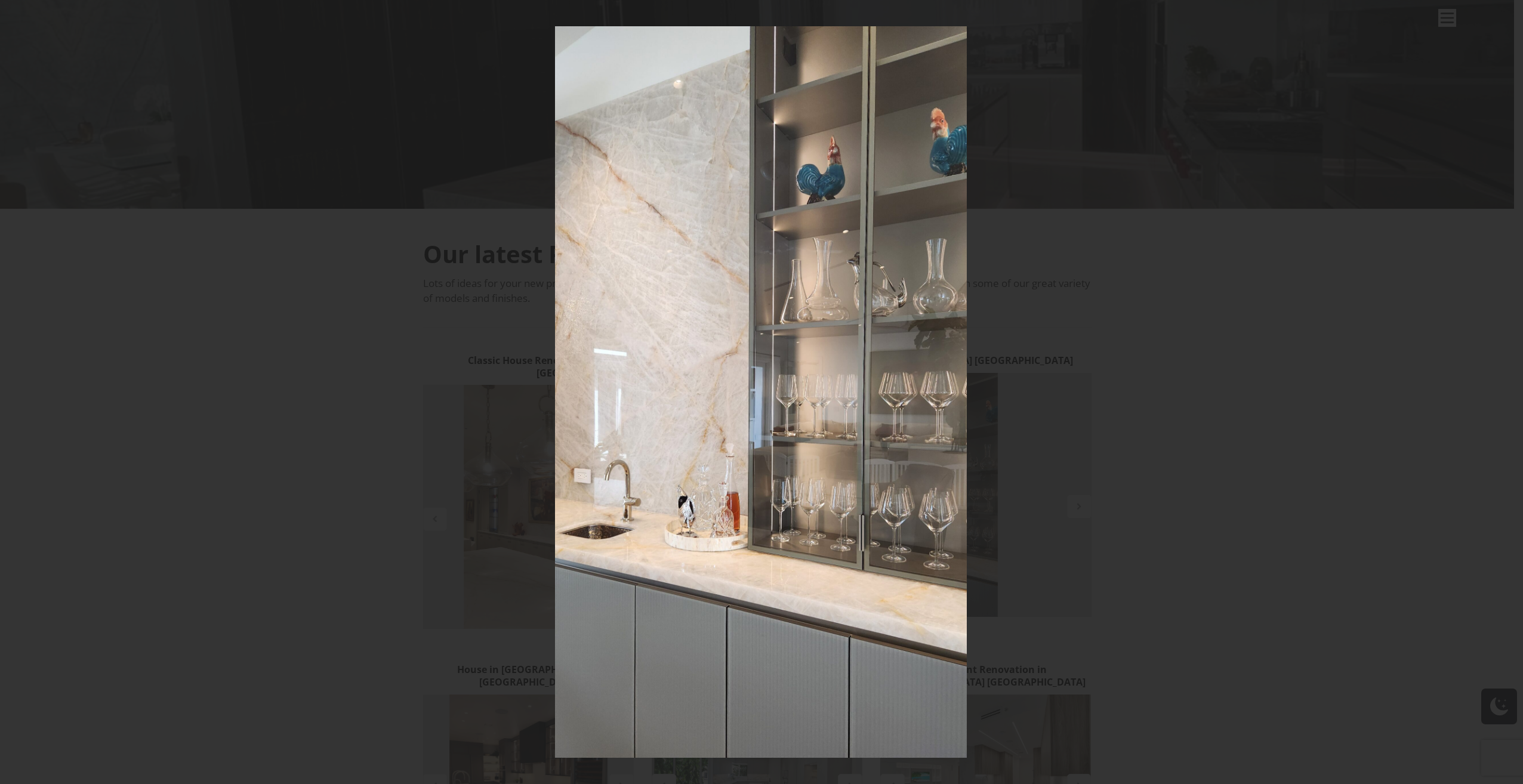
click at [1221, 617] on div at bounding box center [762, 392] width 1523 height 784
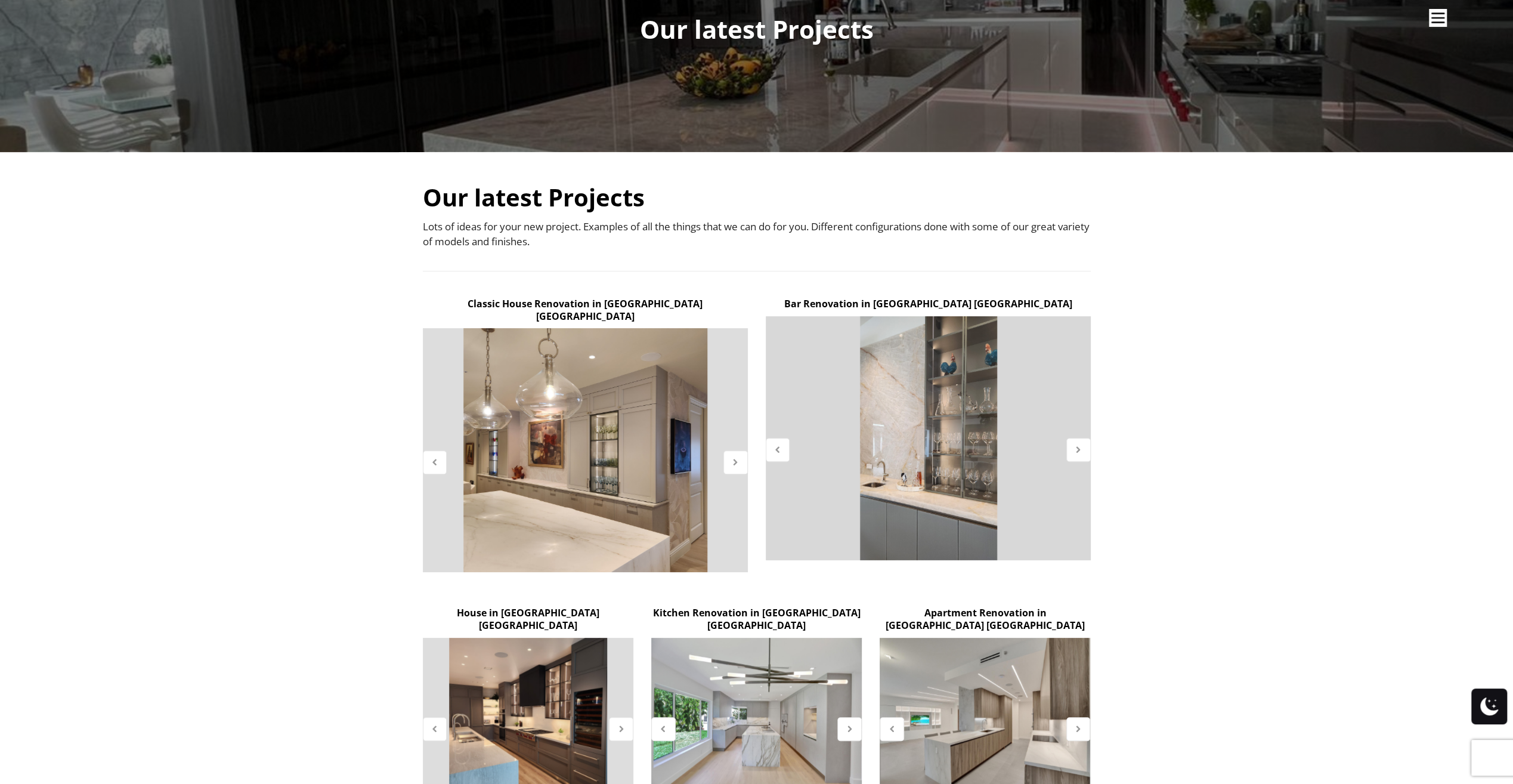
scroll to position [238, 0]
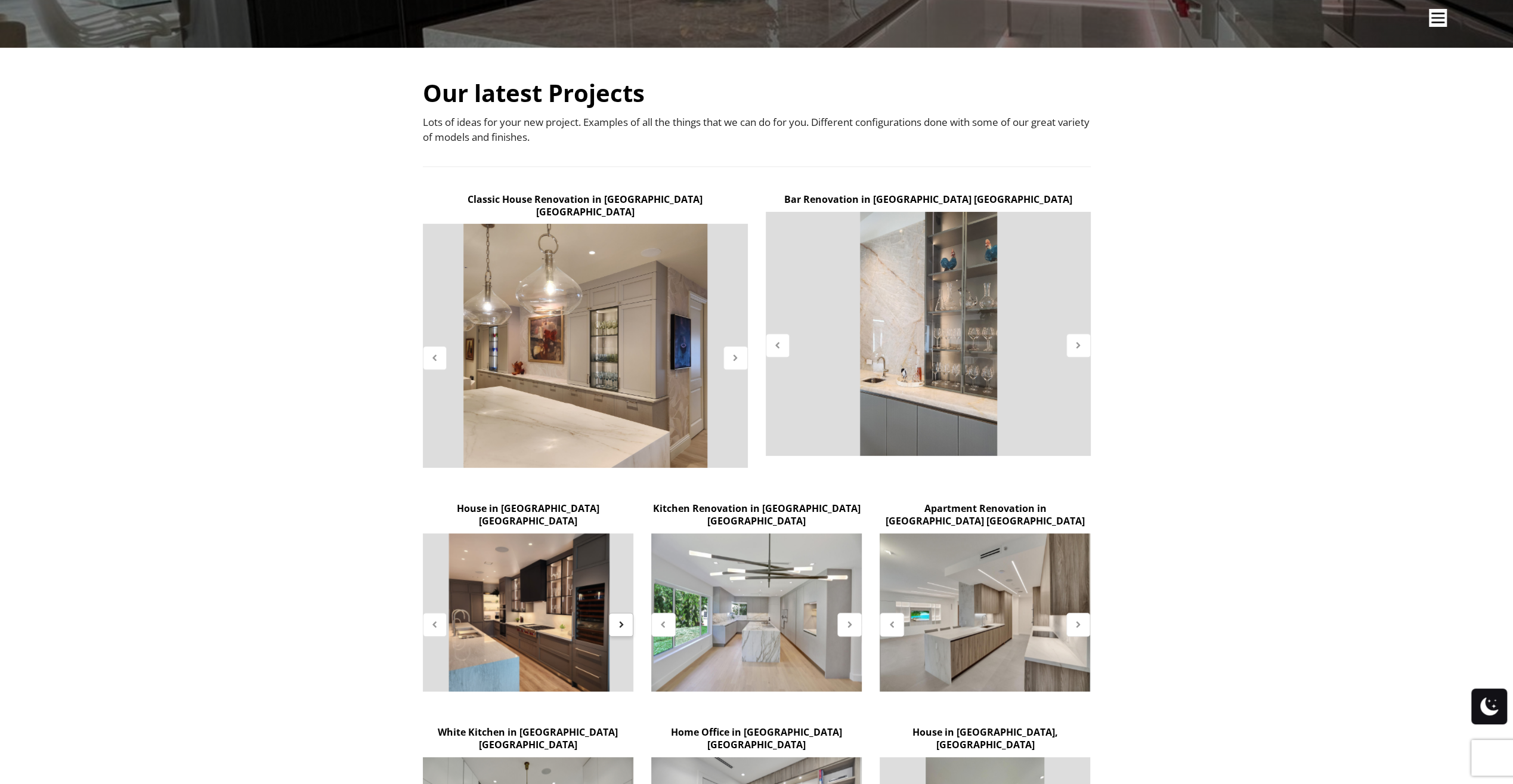
click at [615, 613] on div at bounding box center [621, 625] width 24 height 24
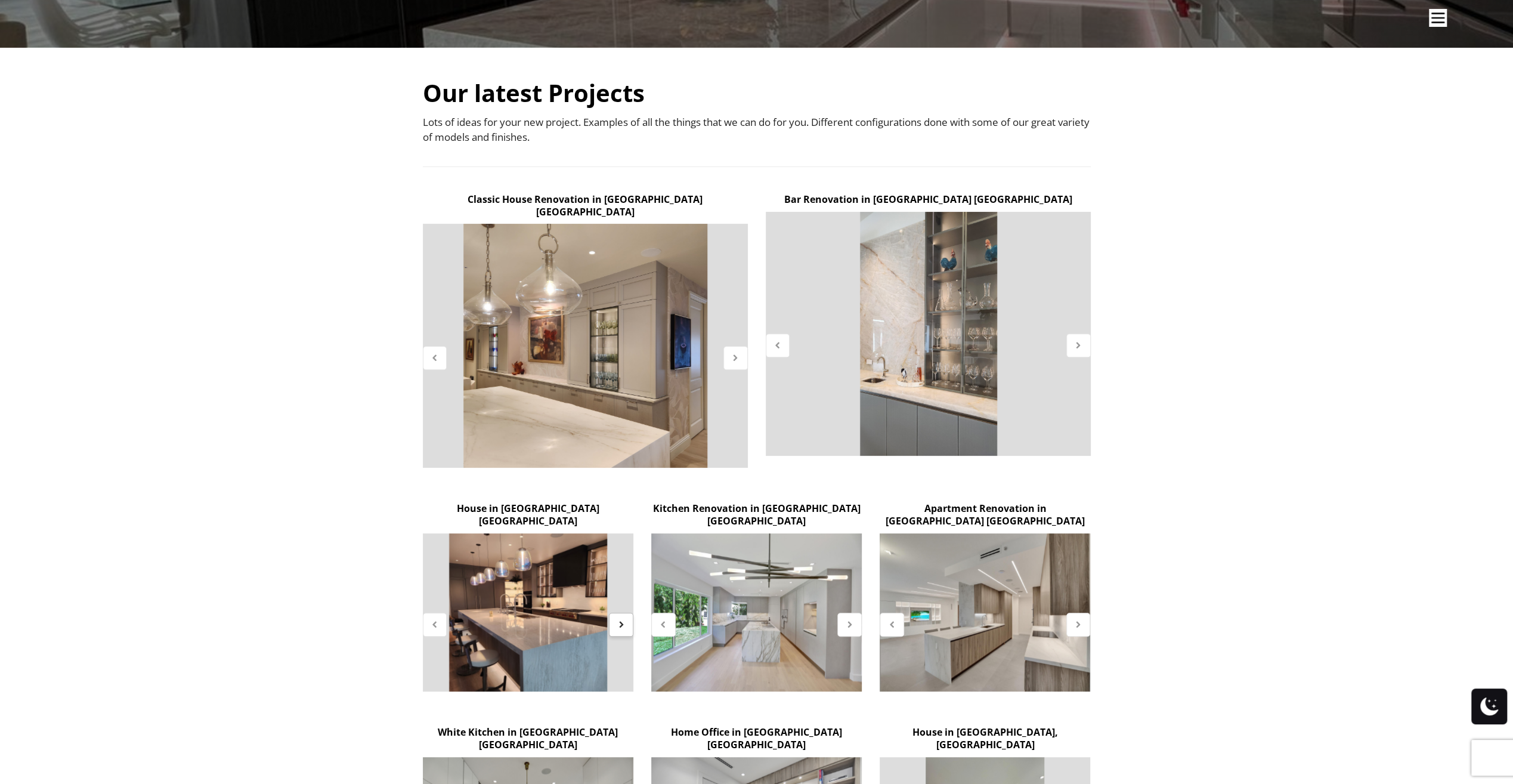
click at [626, 613] on div at bounding box center [621, 625] width 24 height 24
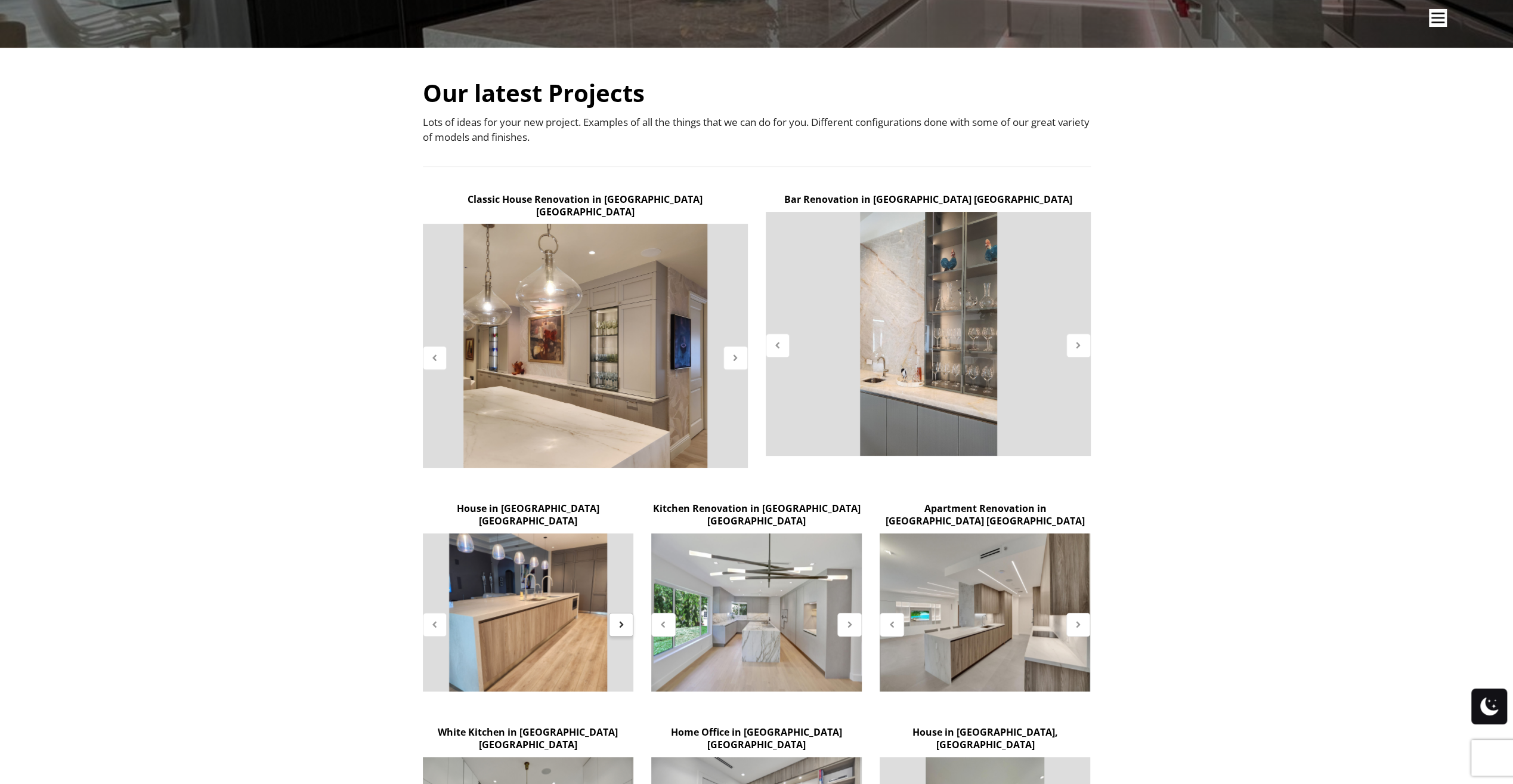
click at [626, 613] on div at bounding box center [621, 625] width 24 height 24
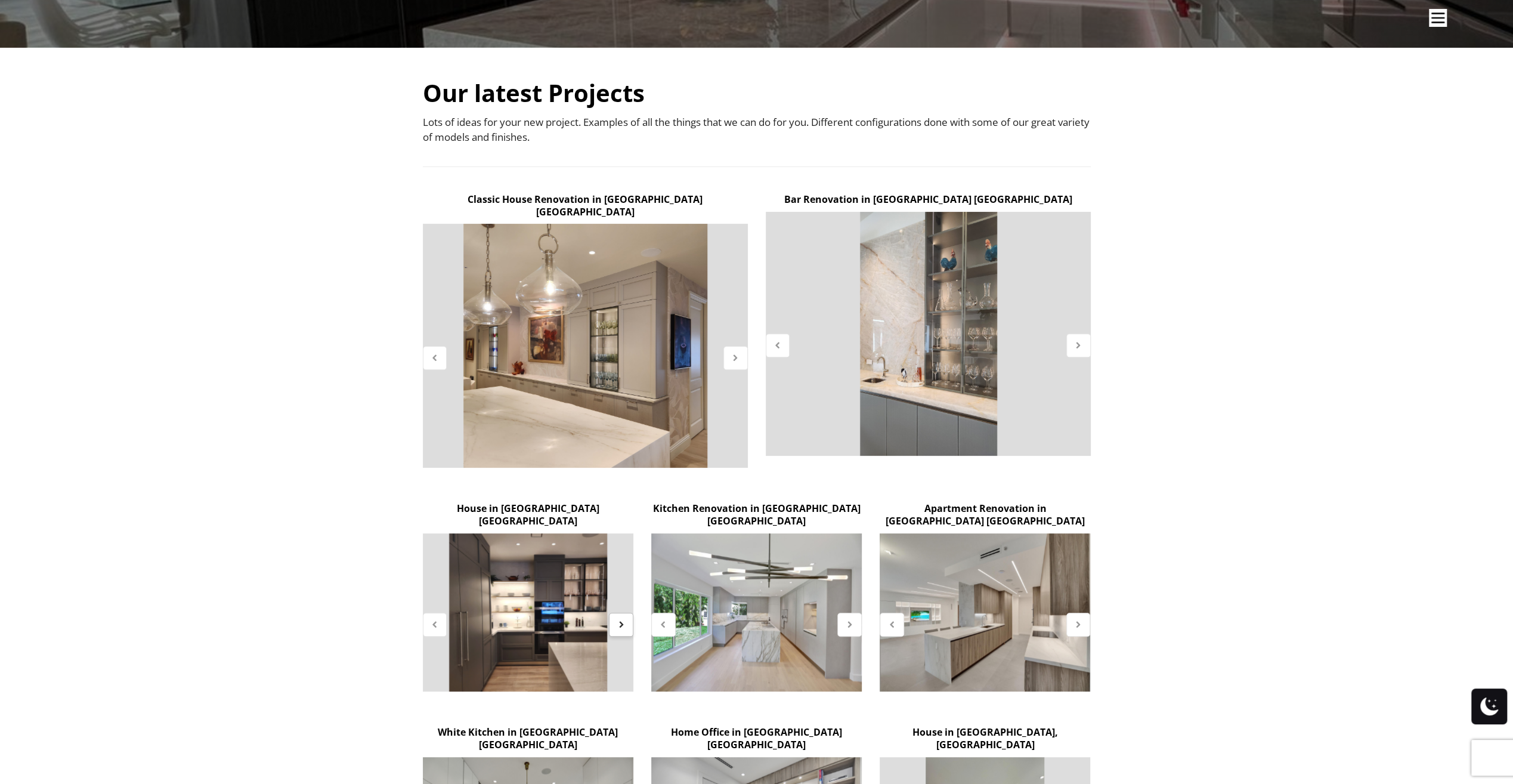
click at [626, 613] on div at bounding box center [621, 625] width 24 height 24
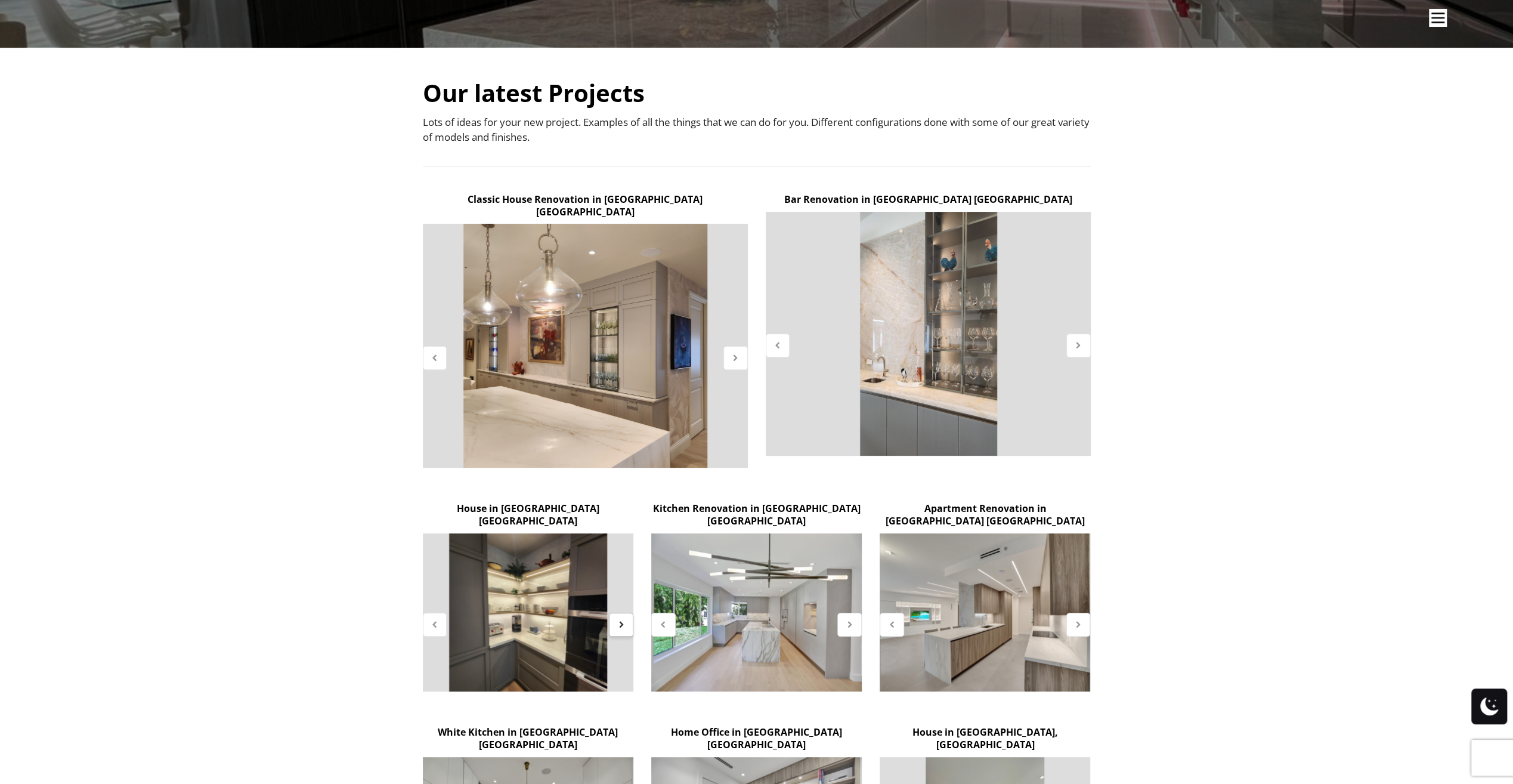
click at [626, 613] on div at bounding box center [621, 625] width 24 height 24
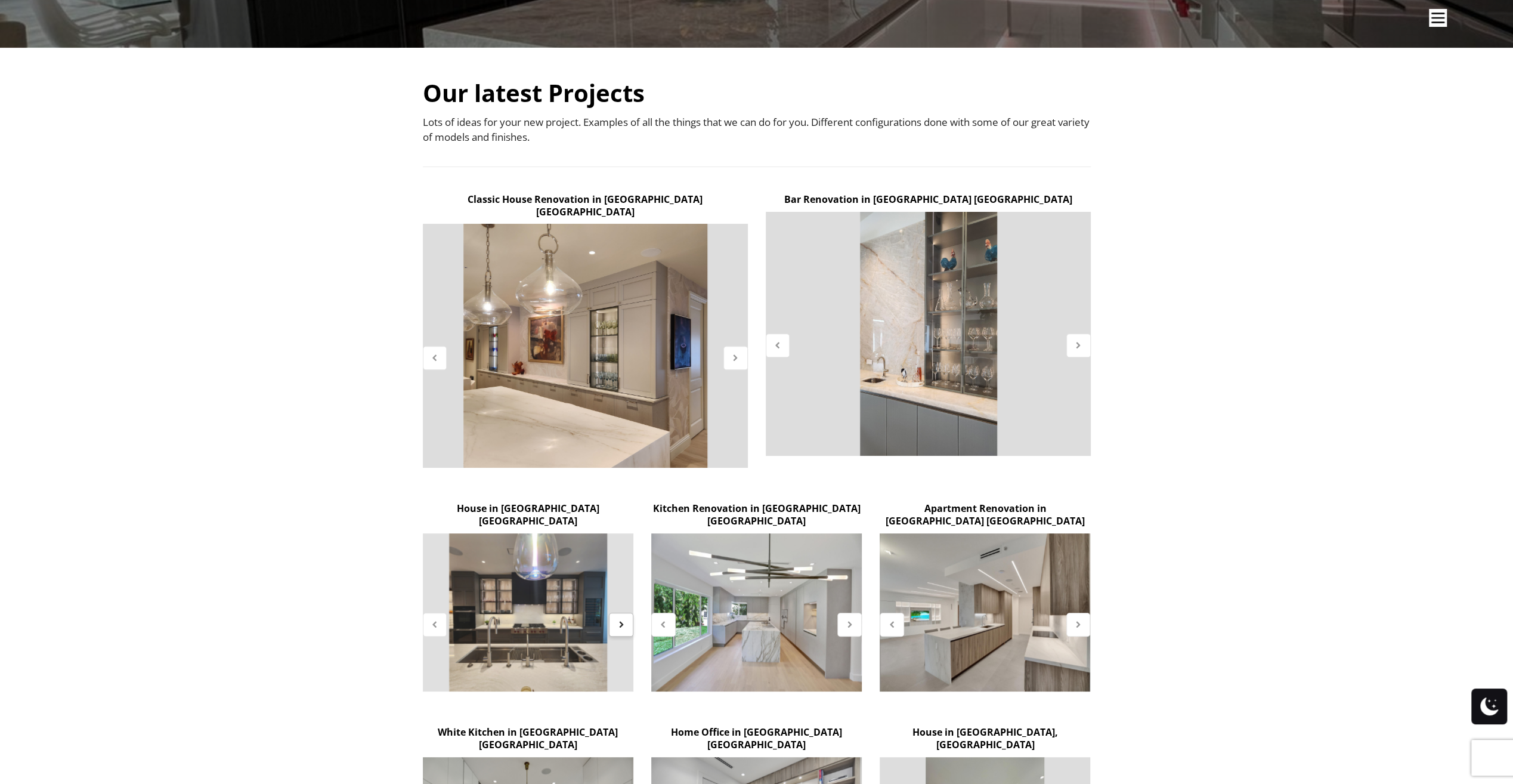
click at [626, 613] on div at bounding box center [621, 625] width 24 height 24
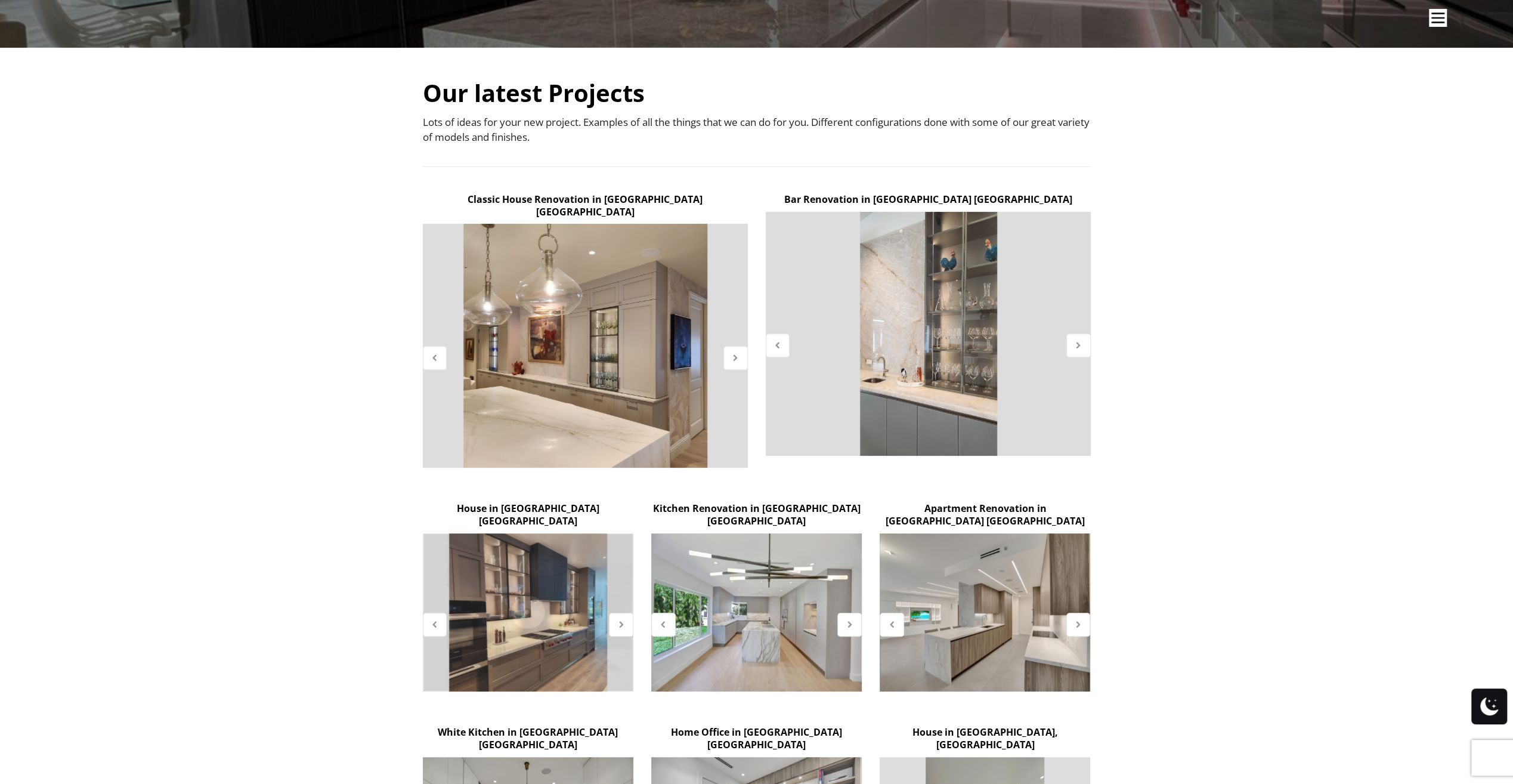
click at [530, 606] on icon at bounding box center [528, 612] width 13 height 13
click at [626, 613] on div at bounding box center [621, 625] width 24 height 24
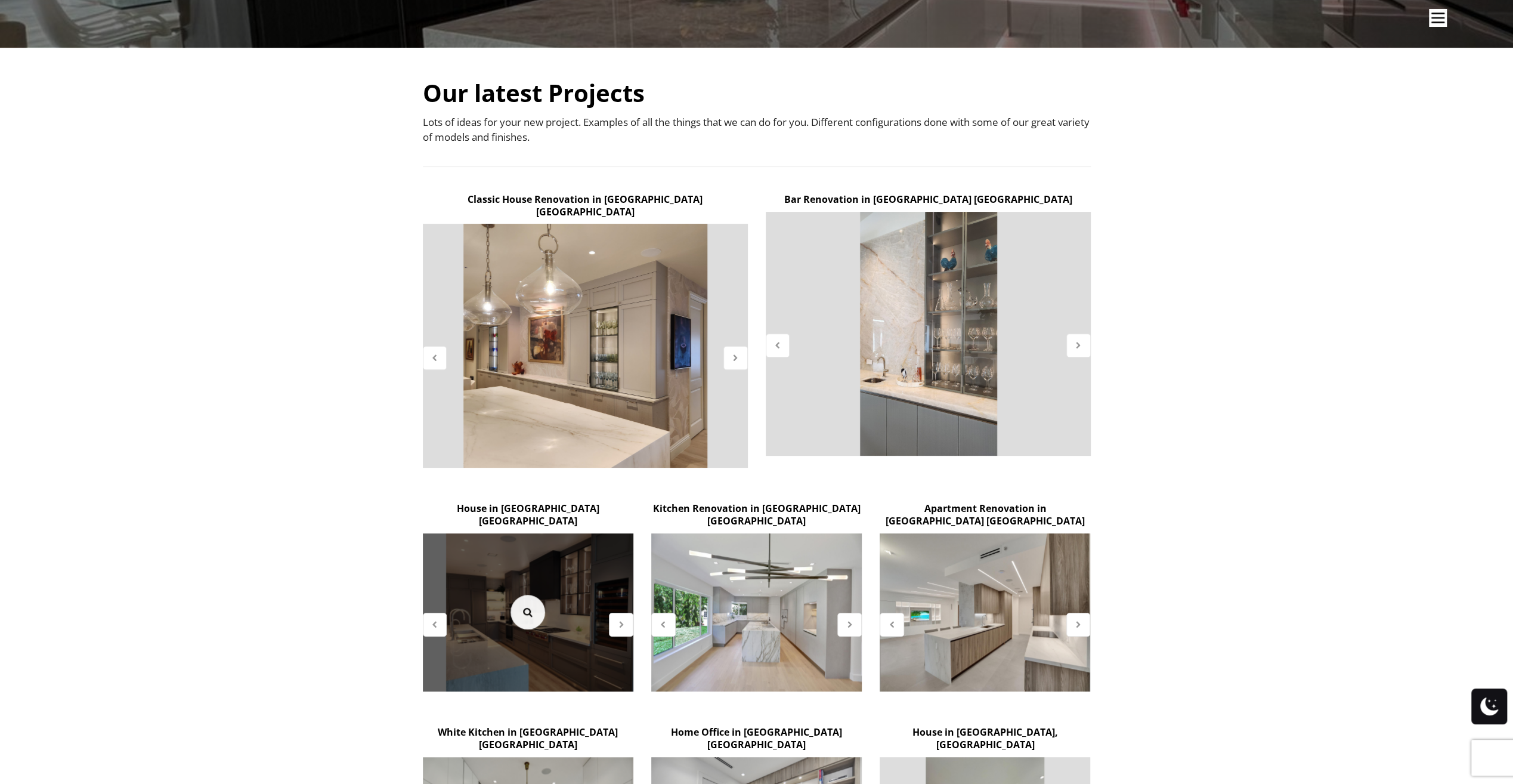
click at [517, 595] on link at bounding box center [528, 612] width 35 height 35
click at [527, 606] on icon at bounding box center [528, 612] width 13 height 13
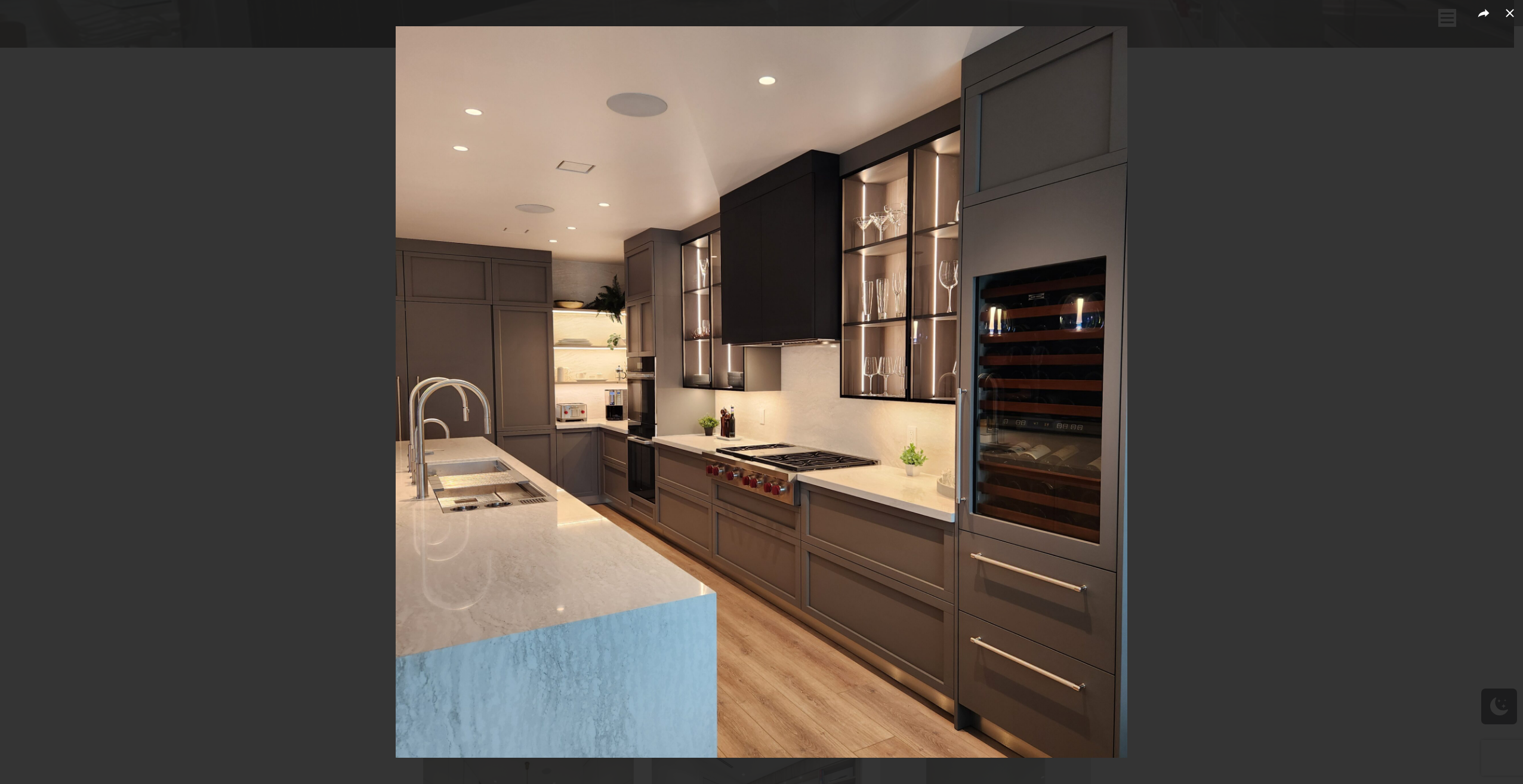
click at [882, 338] on img at bounding box center [761, 391] width 732 height 731
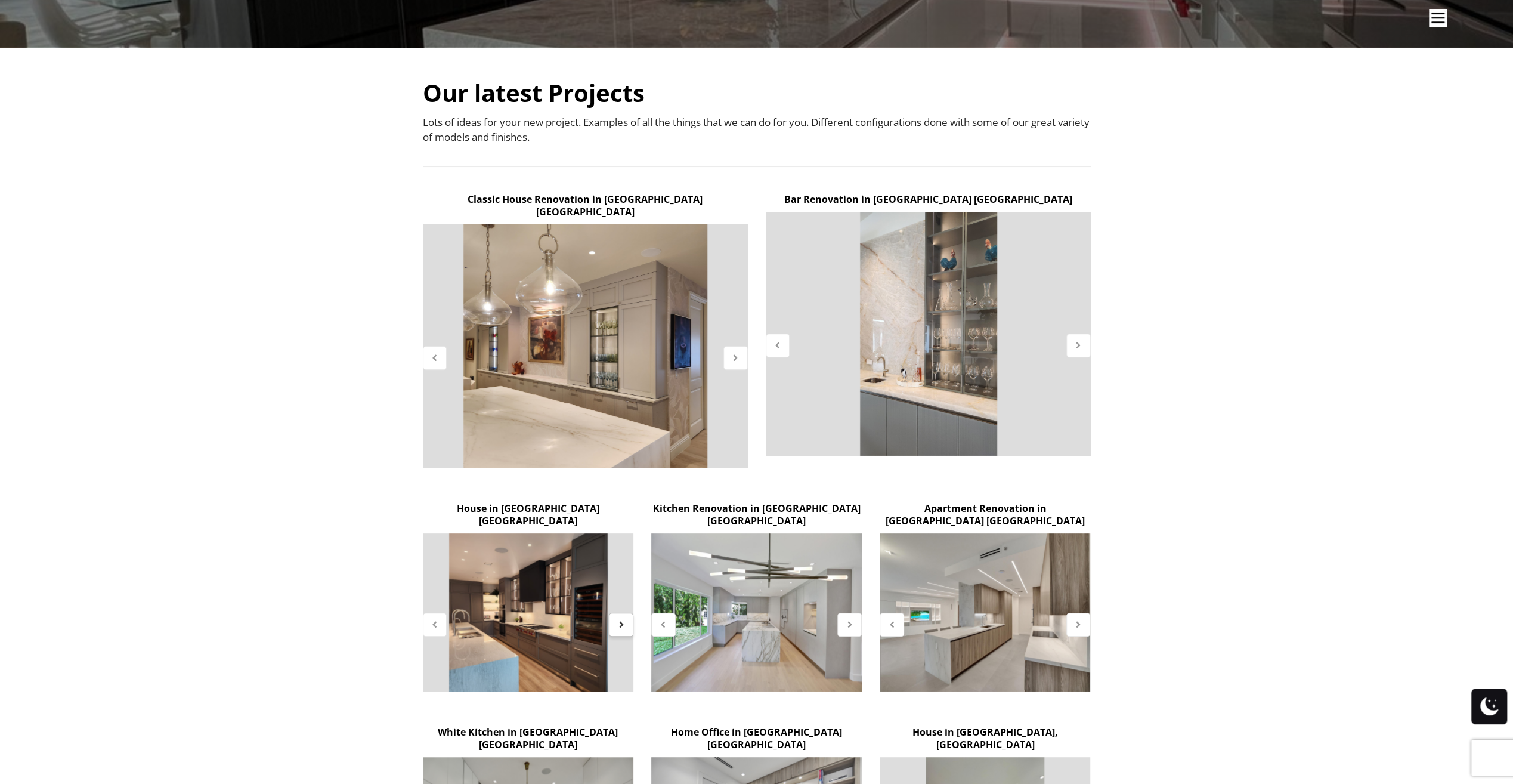
click at [628, 613] on div at bounding box center [621, 625] width 24 height 24
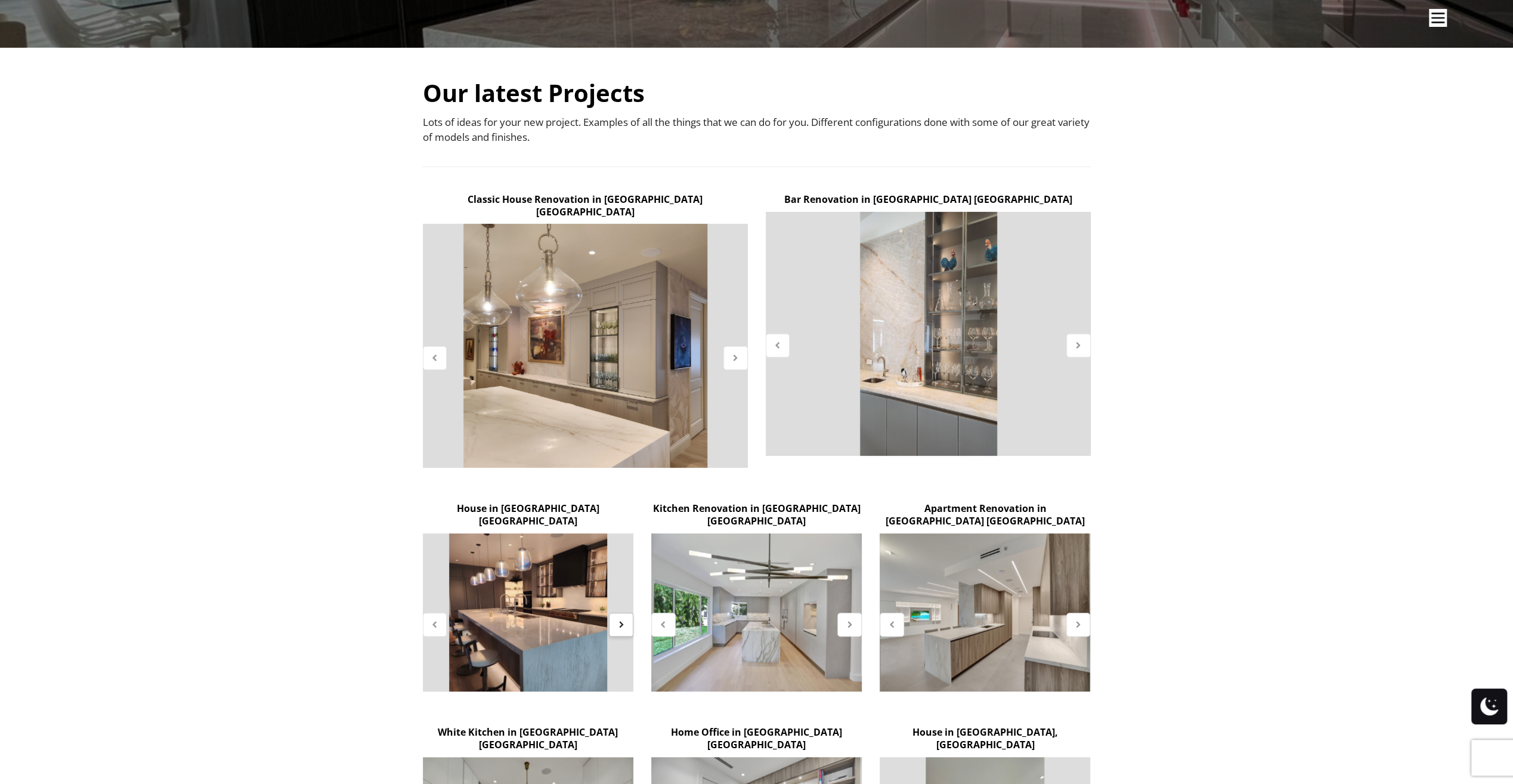
click at [622, 619] on icon at bounding box center [621, 624] width 10 height 10
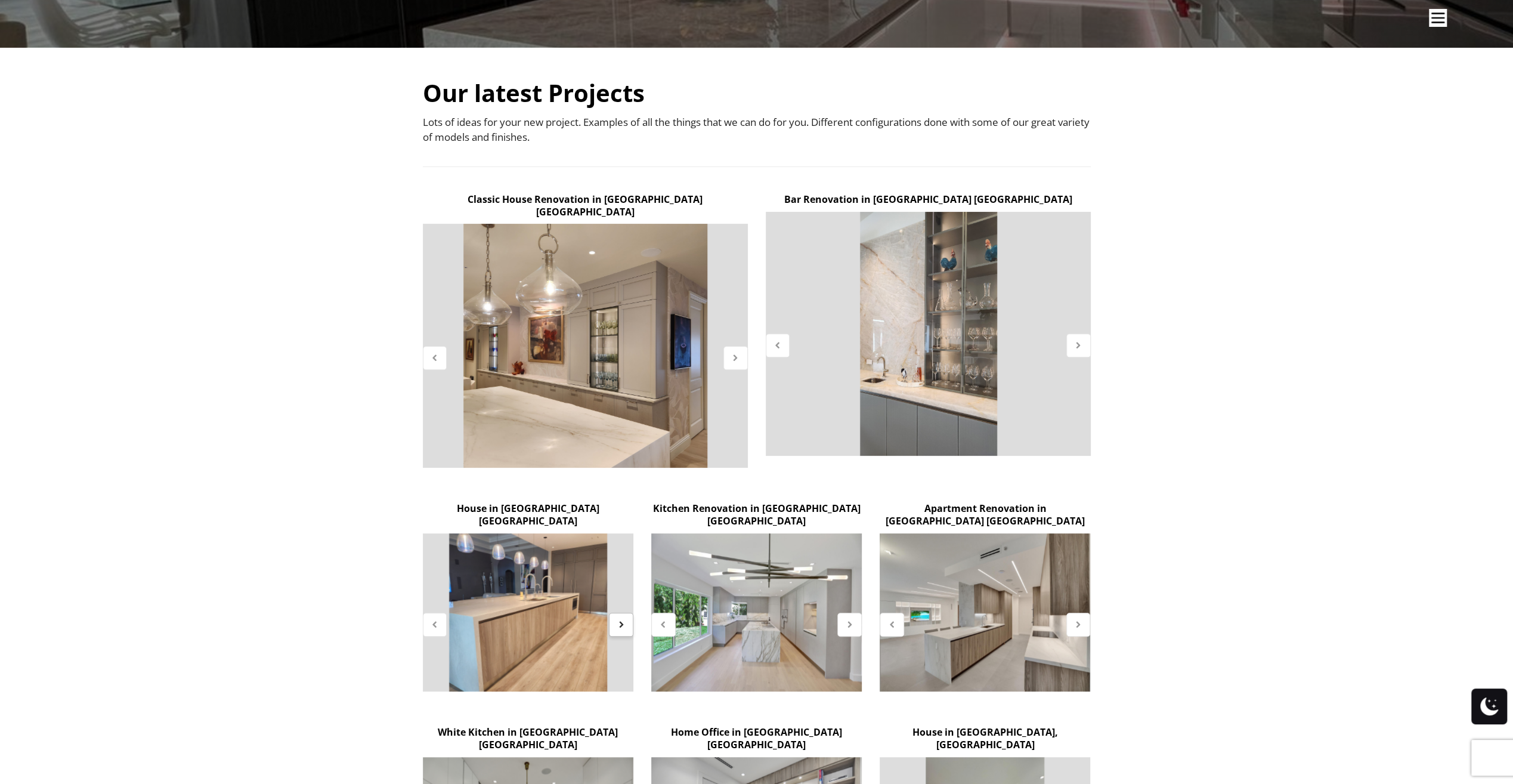
click at [622, 619] on icon at bounding box center [621, 624] width 10 height 10
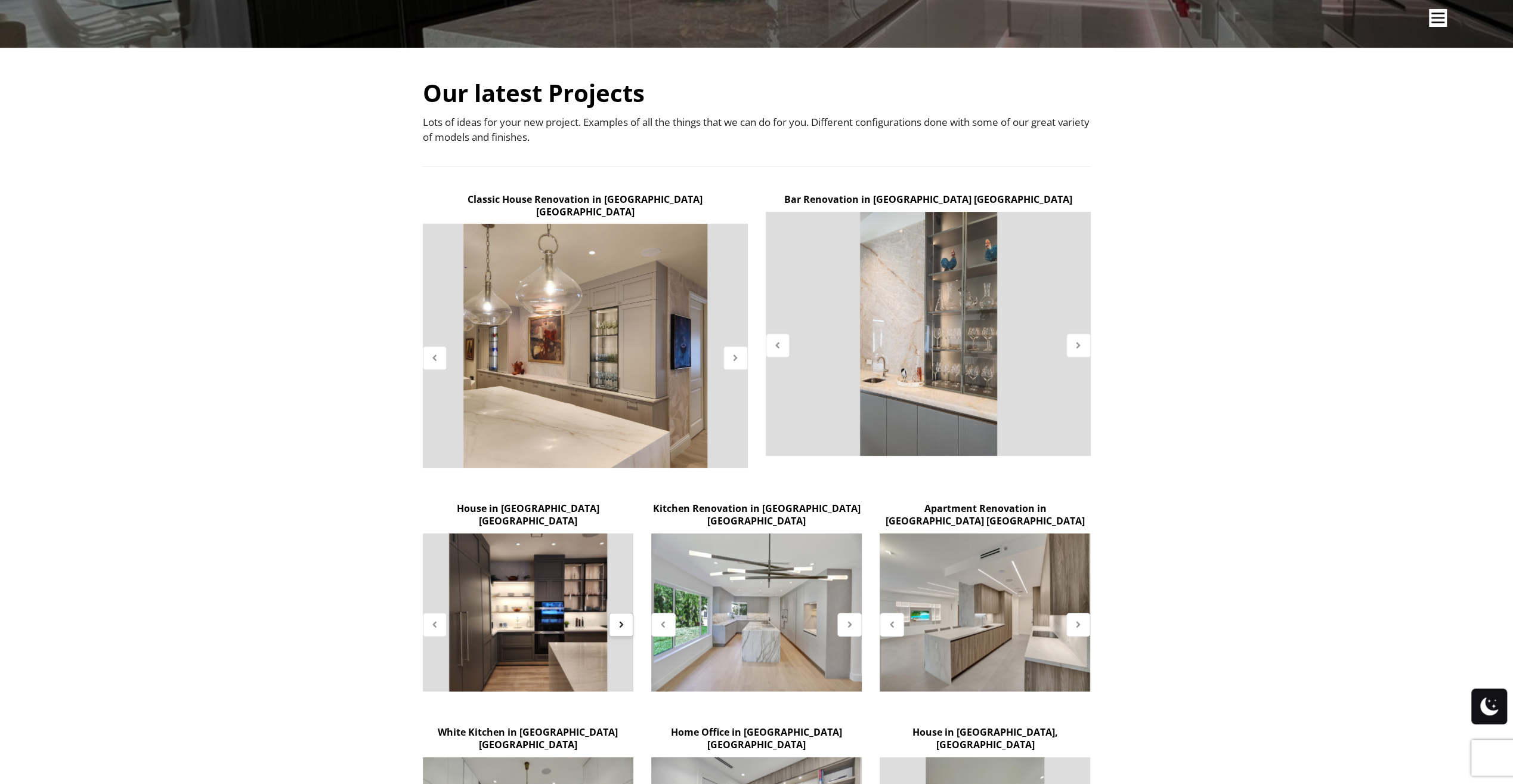
click at [622, 619] on icon at bounding box center [621, 624] width 10 height 10
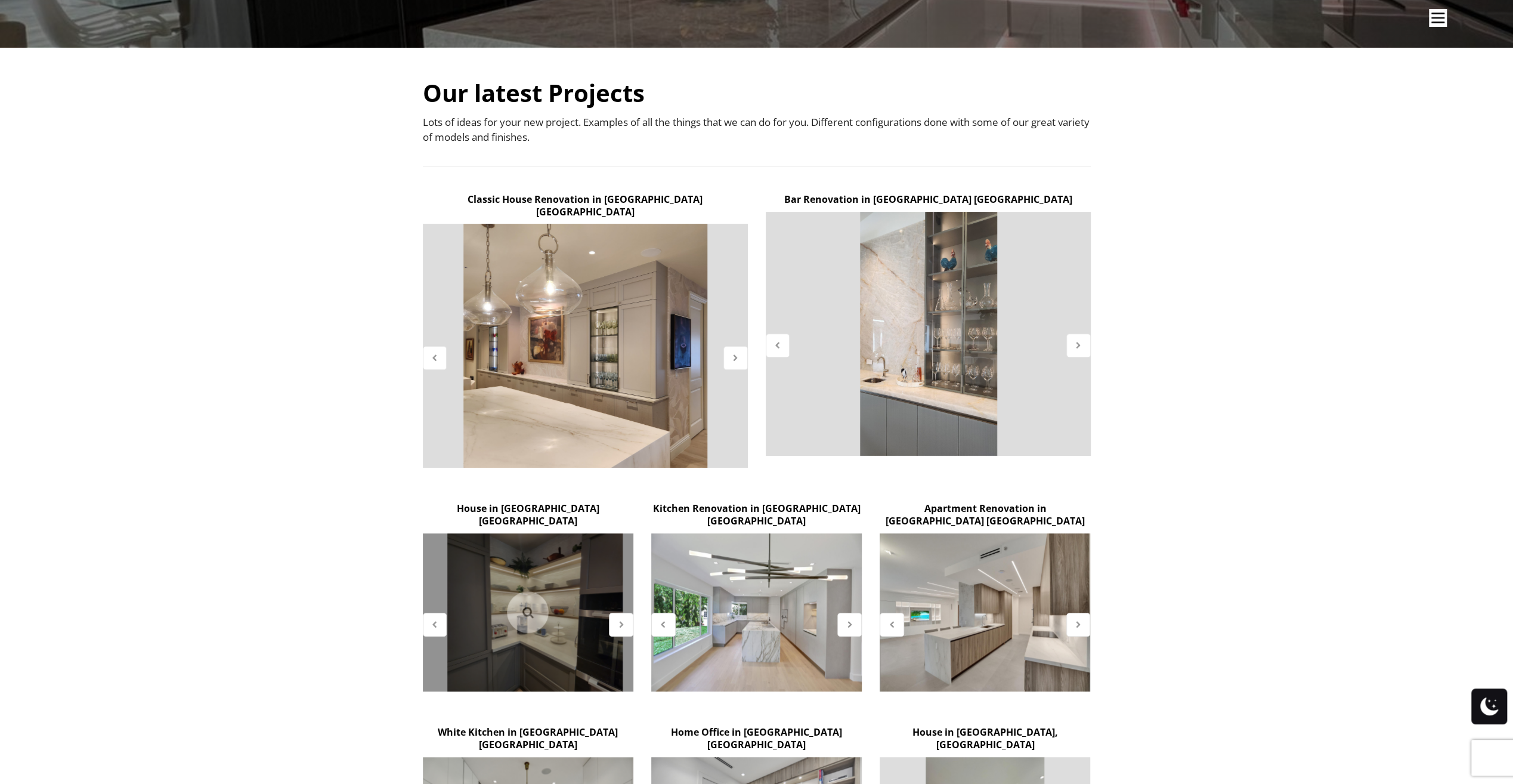
click at [536, 591] on link at bounding box center [528, 611] width 42 height 42
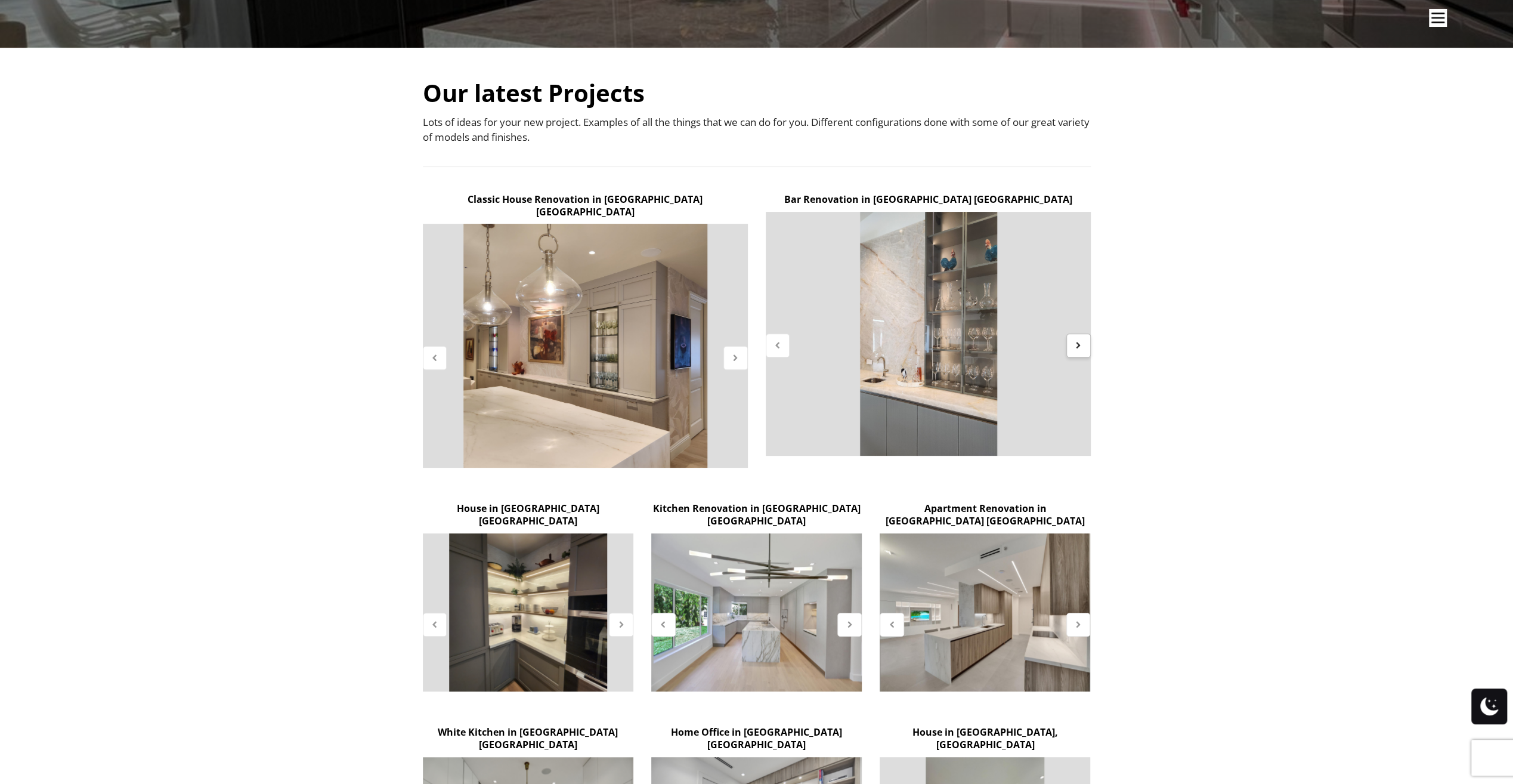
click at [1082, 346] on icon at bounding box center [1078, 345] width 10 height 10
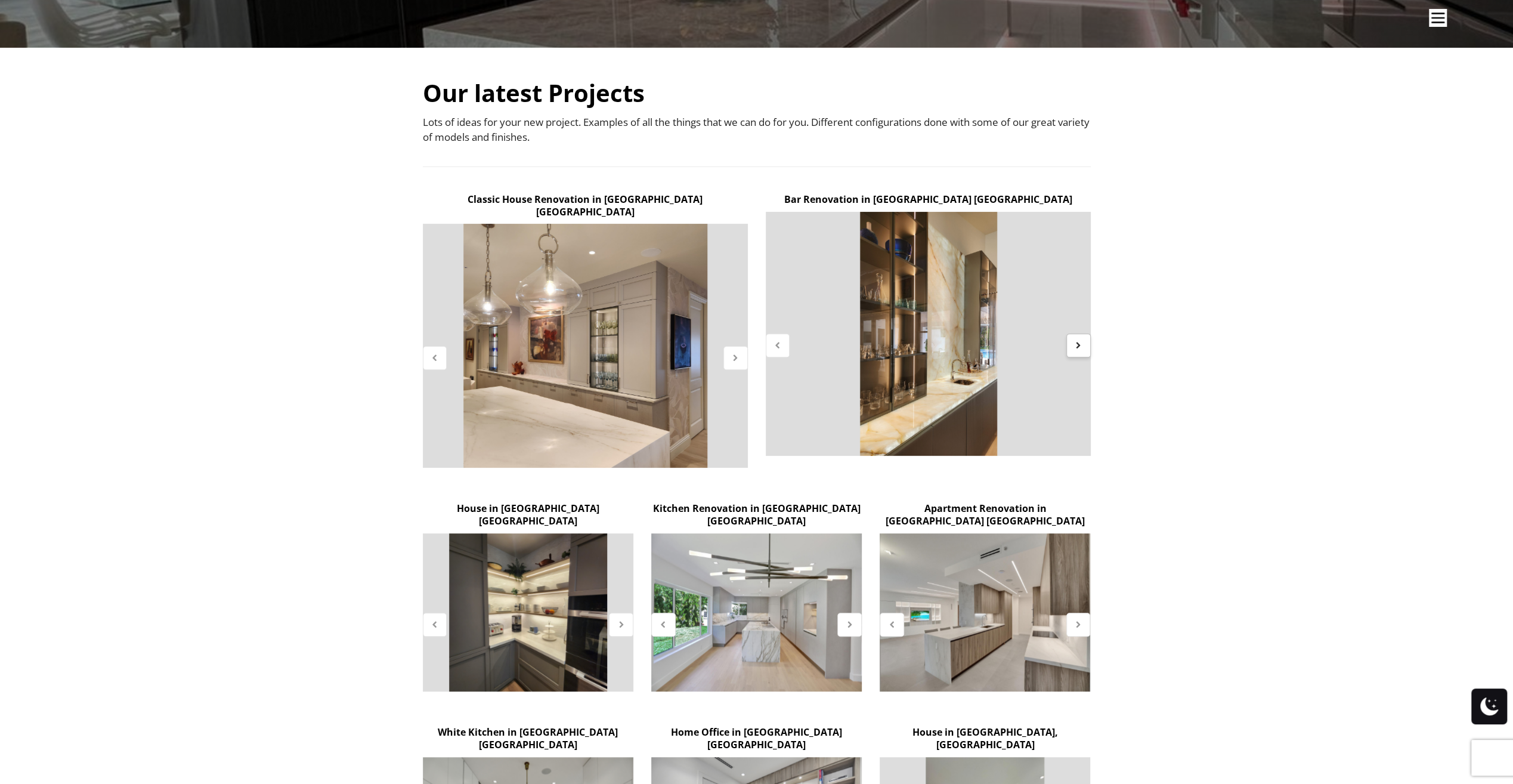
click at [1082, 346] on icon at bounding box center [1078, 345] width 10 height 10
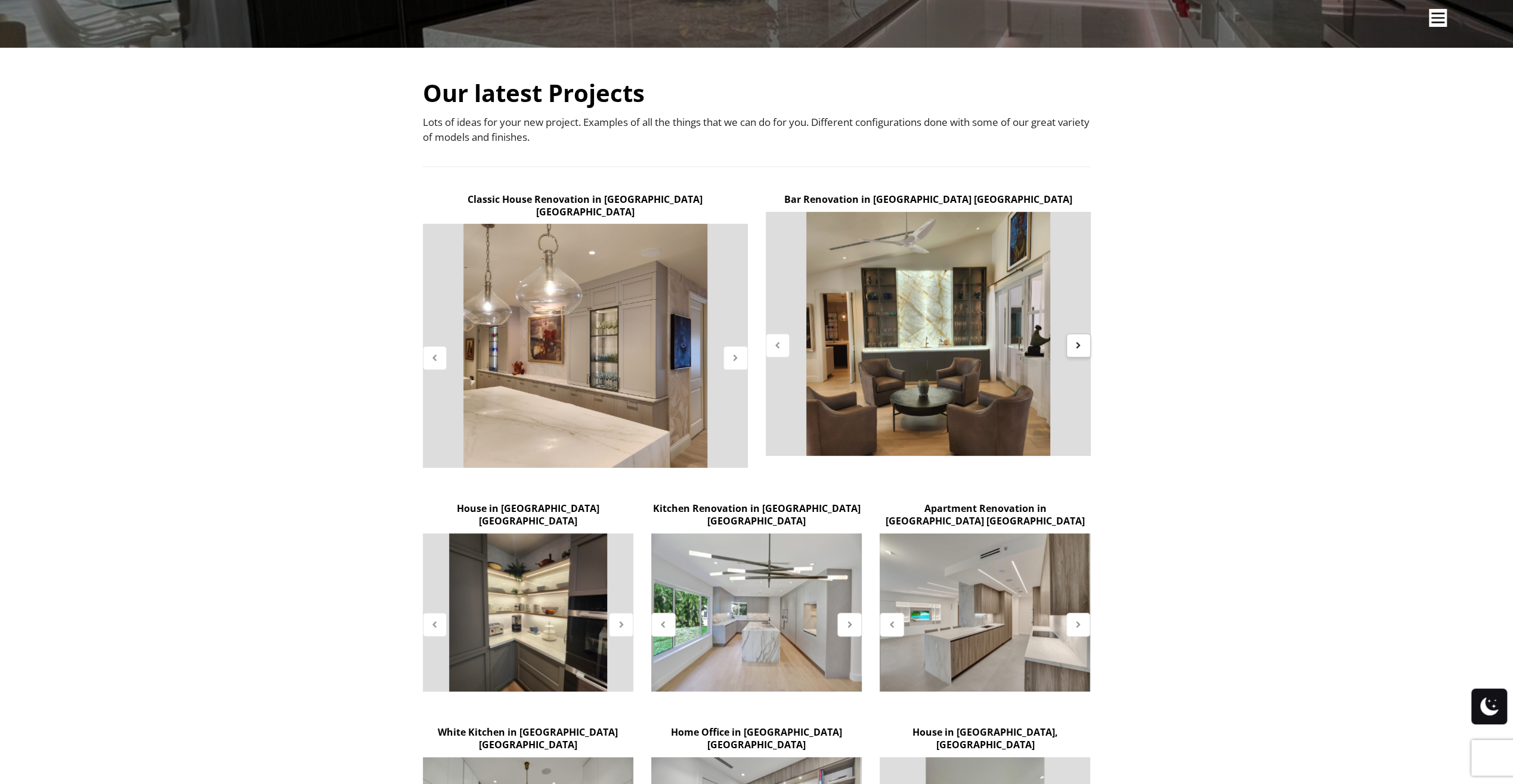
click at [1080, 345] on icon at bounding box center [1078, 345] width 10 height 10
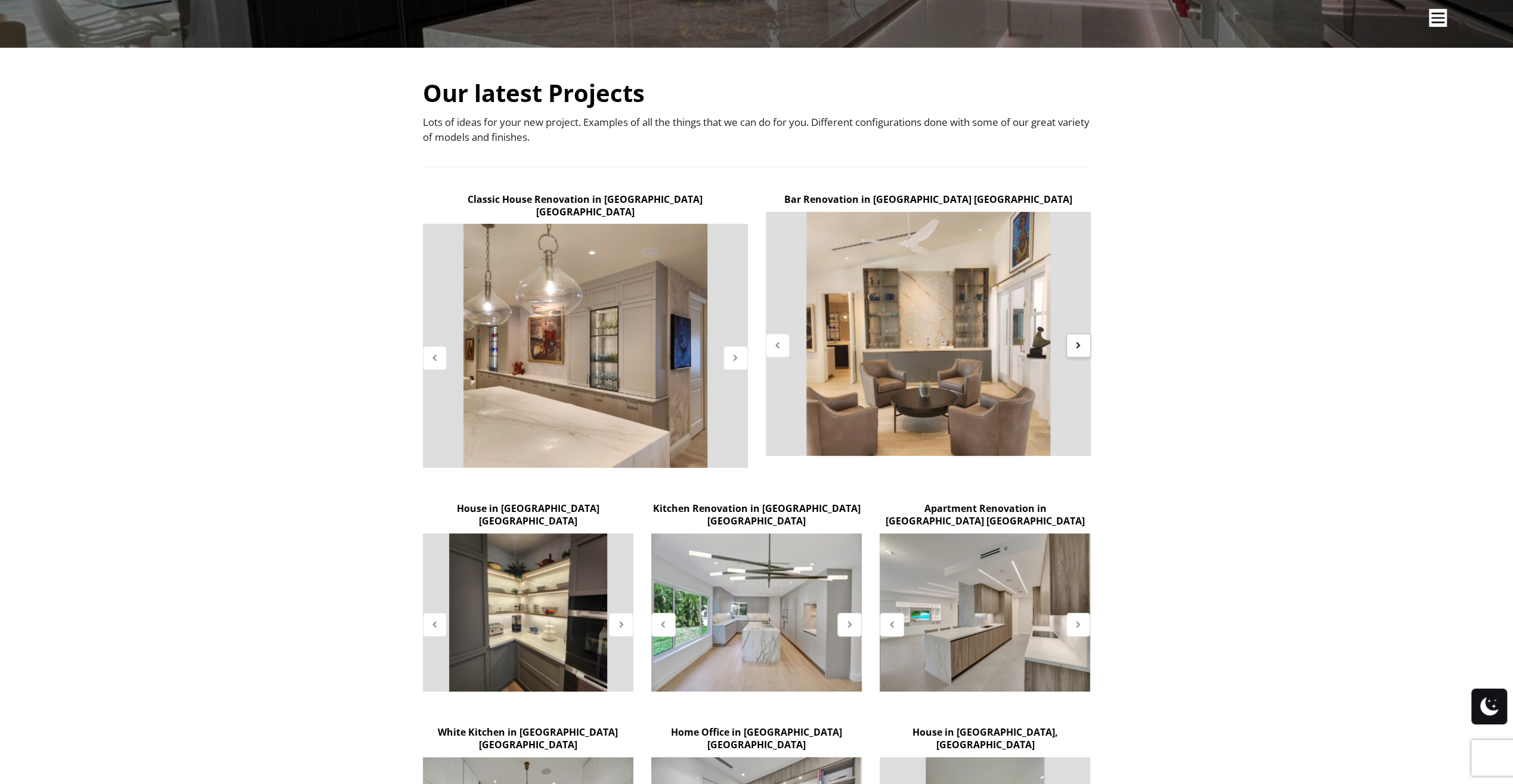
click at [1078, 345] on icon at bounding box center [1078, 345] width 10 height 10
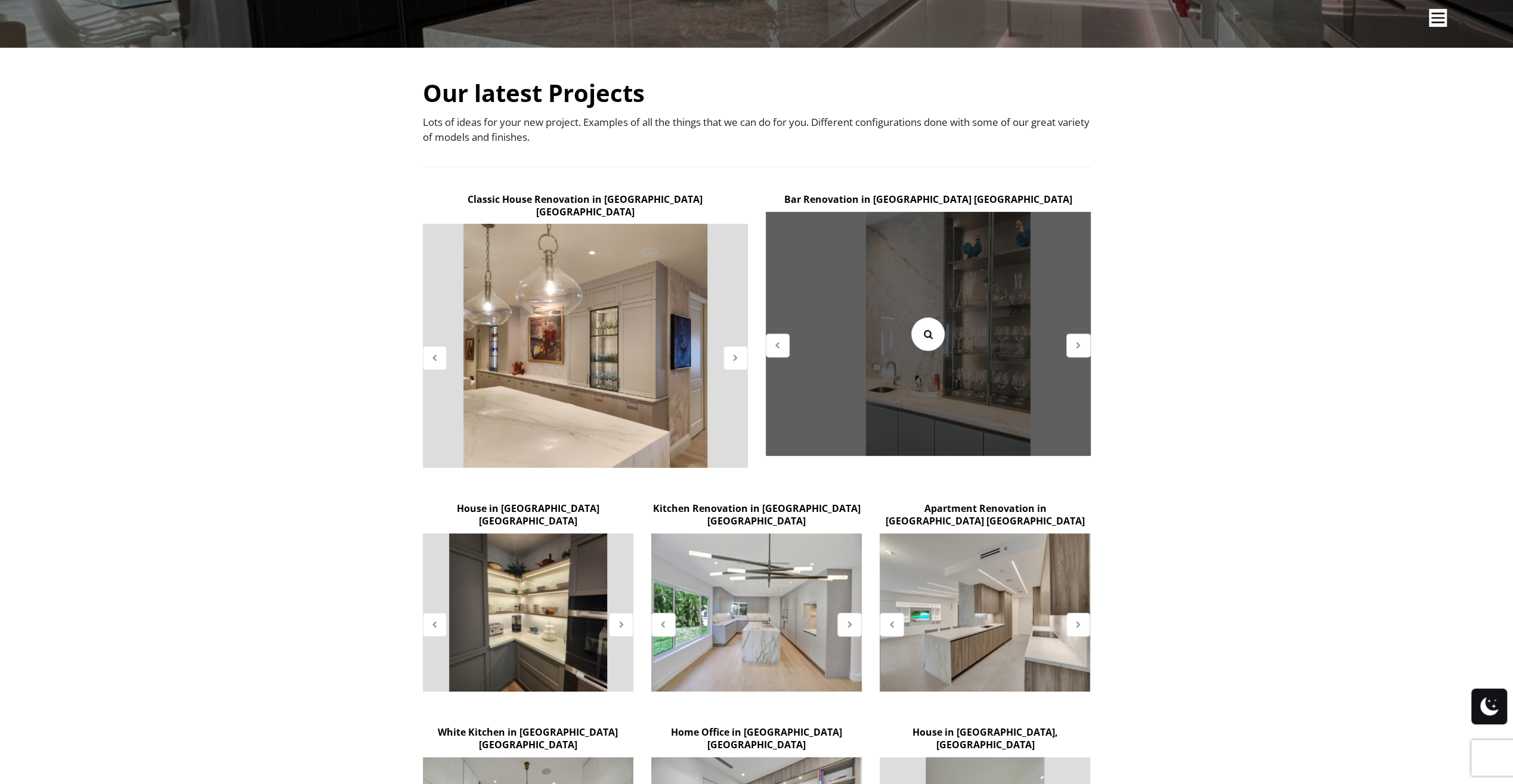
click at [924, 334] on icon at bounding box center [928, 334] width 13 height 13
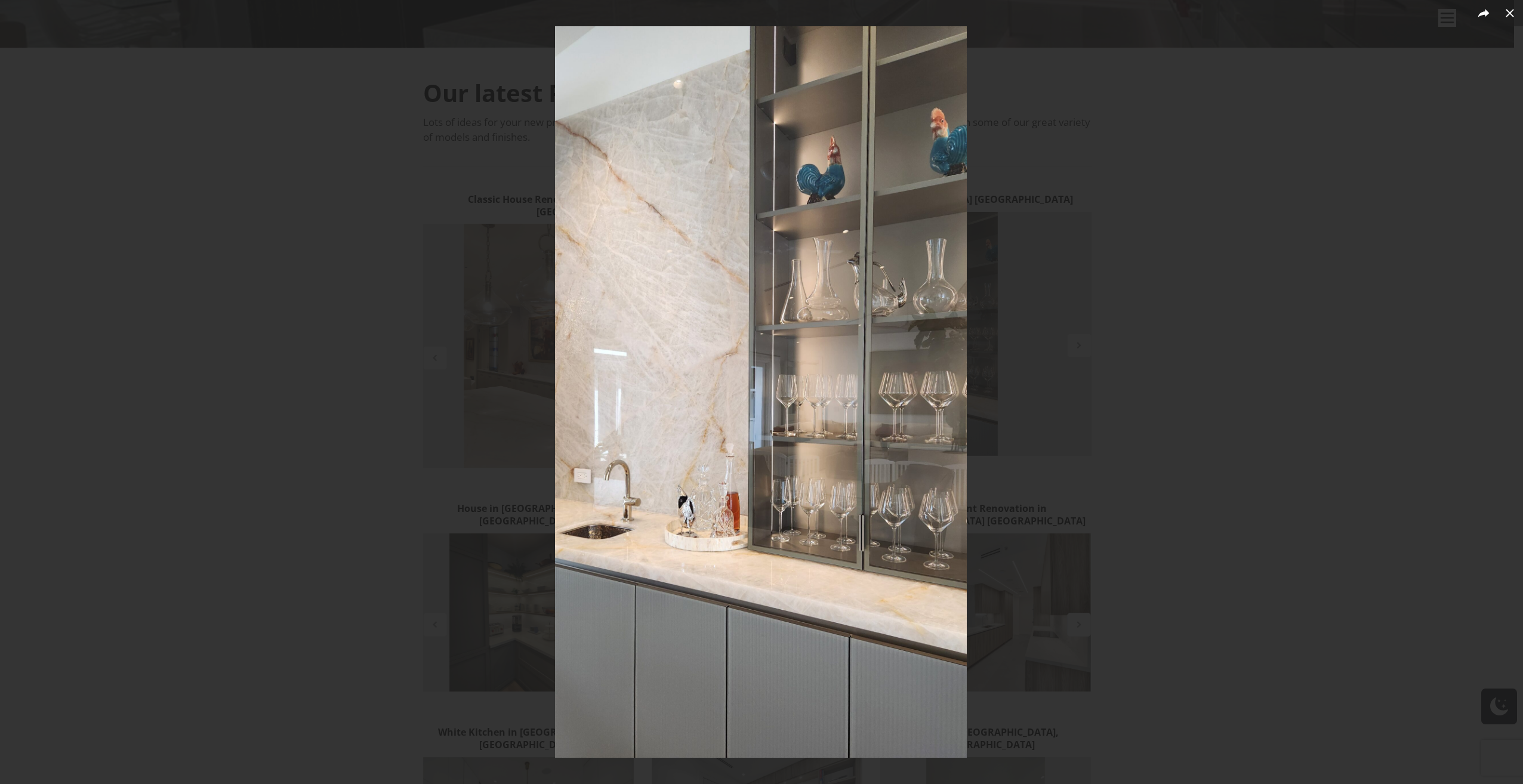
click at [376, 522] on div at bounding box center [762, 392] width 1523 height 784
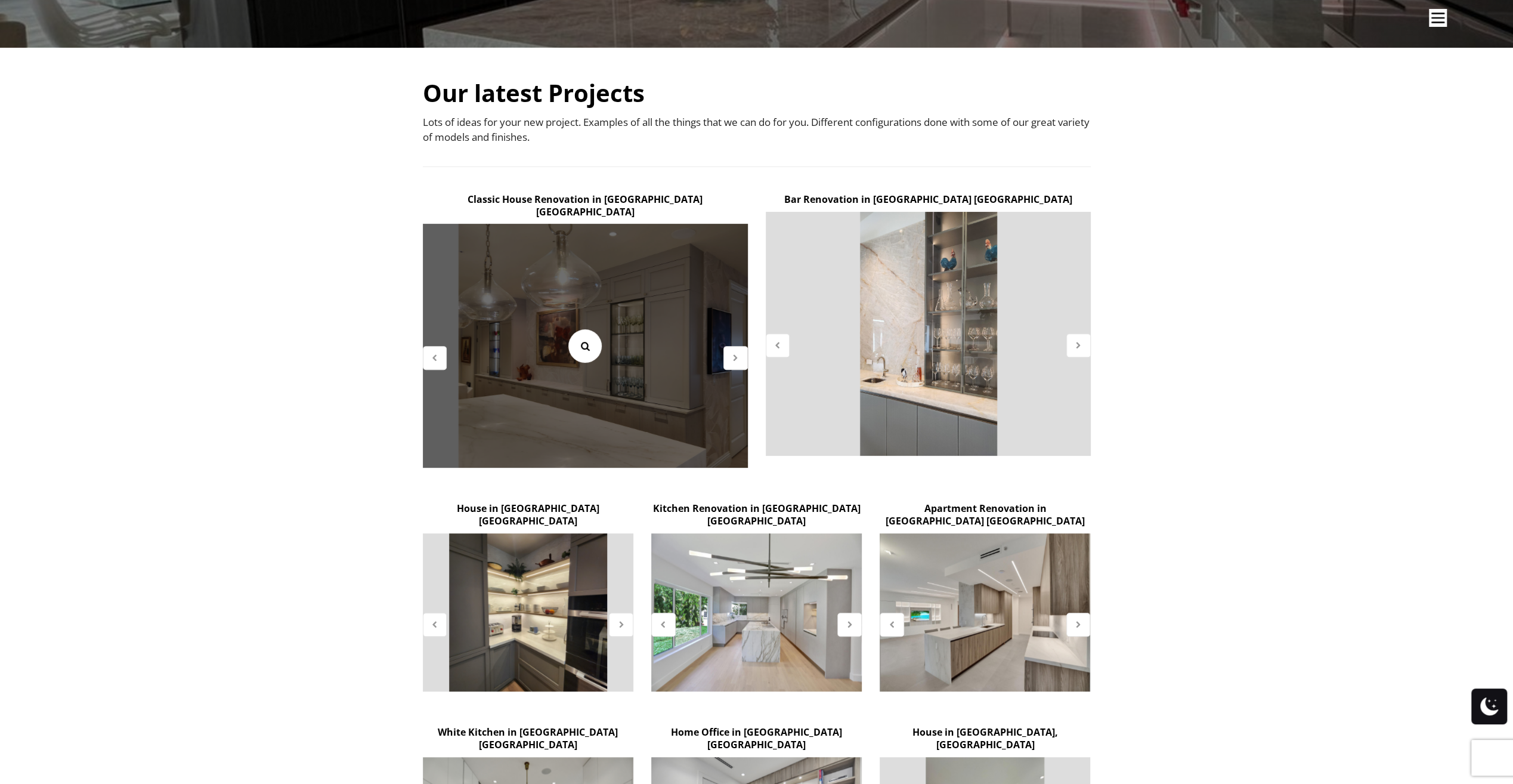
click at [584, 339] on icon at bounding box center [585, 345] width 13 height 13
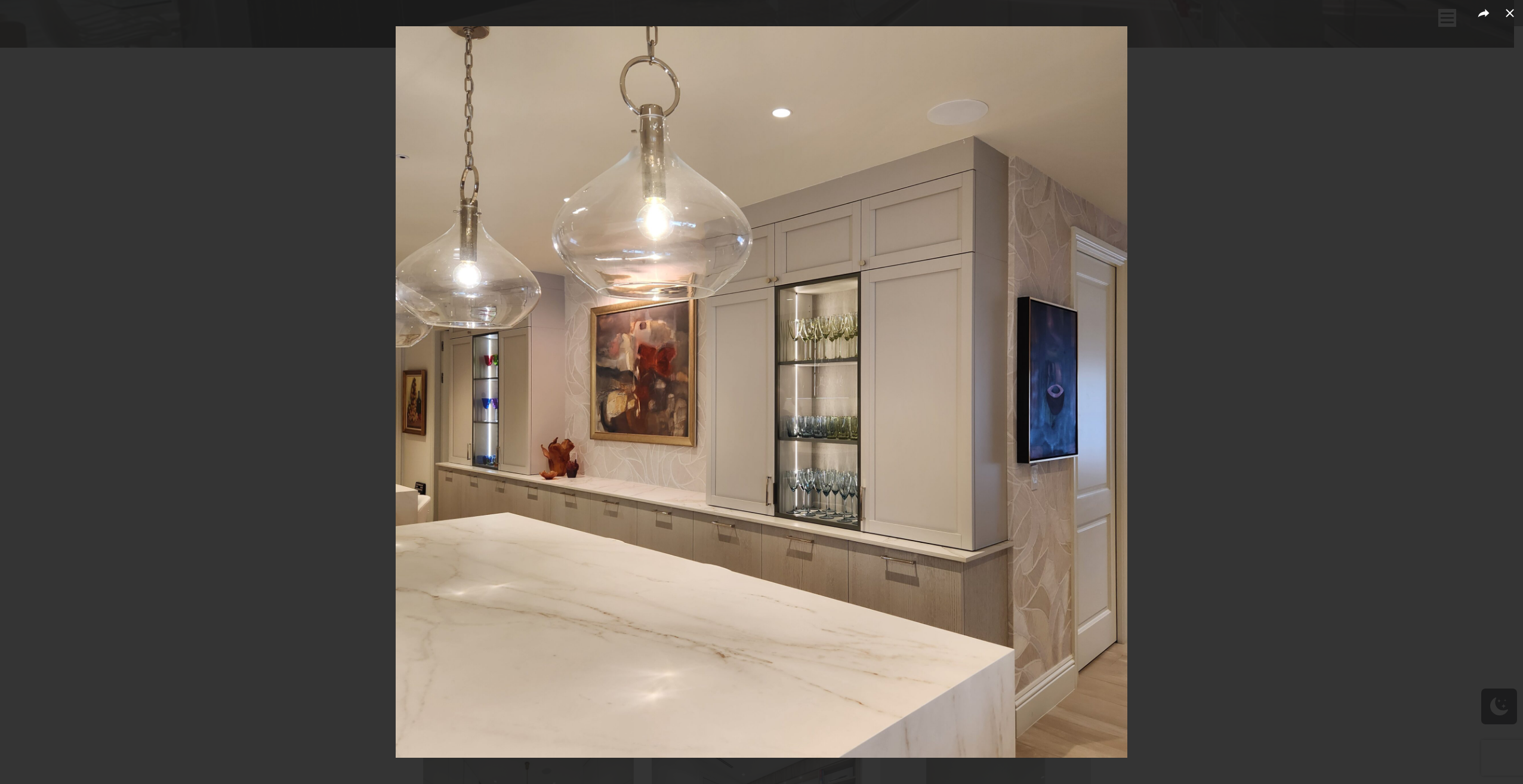
click at [363, 438] on div at bounding box center [762, 392] width 1523 height 784
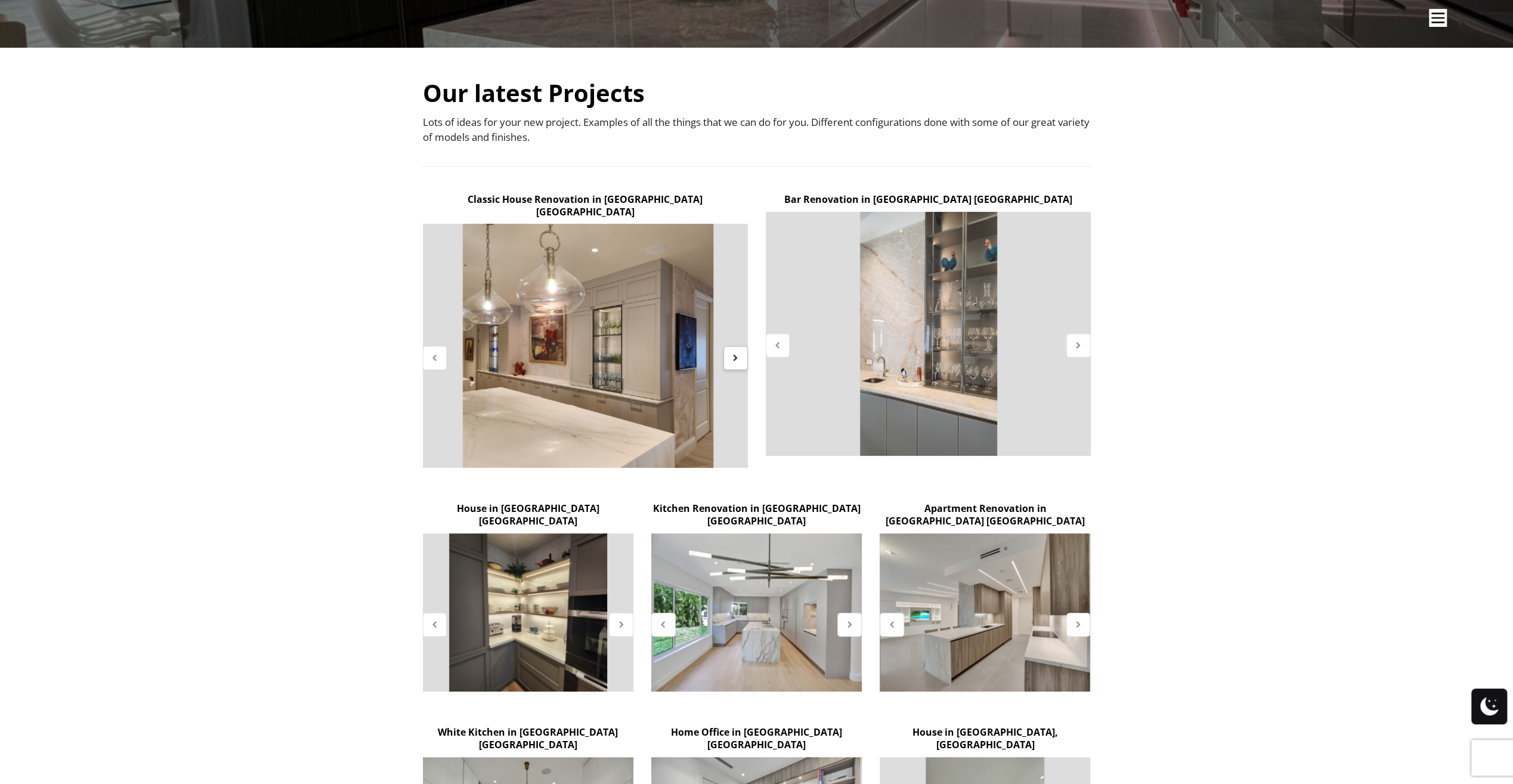
click at [738, 353] on icon at bounding box center [735, 357] width 10 height 10
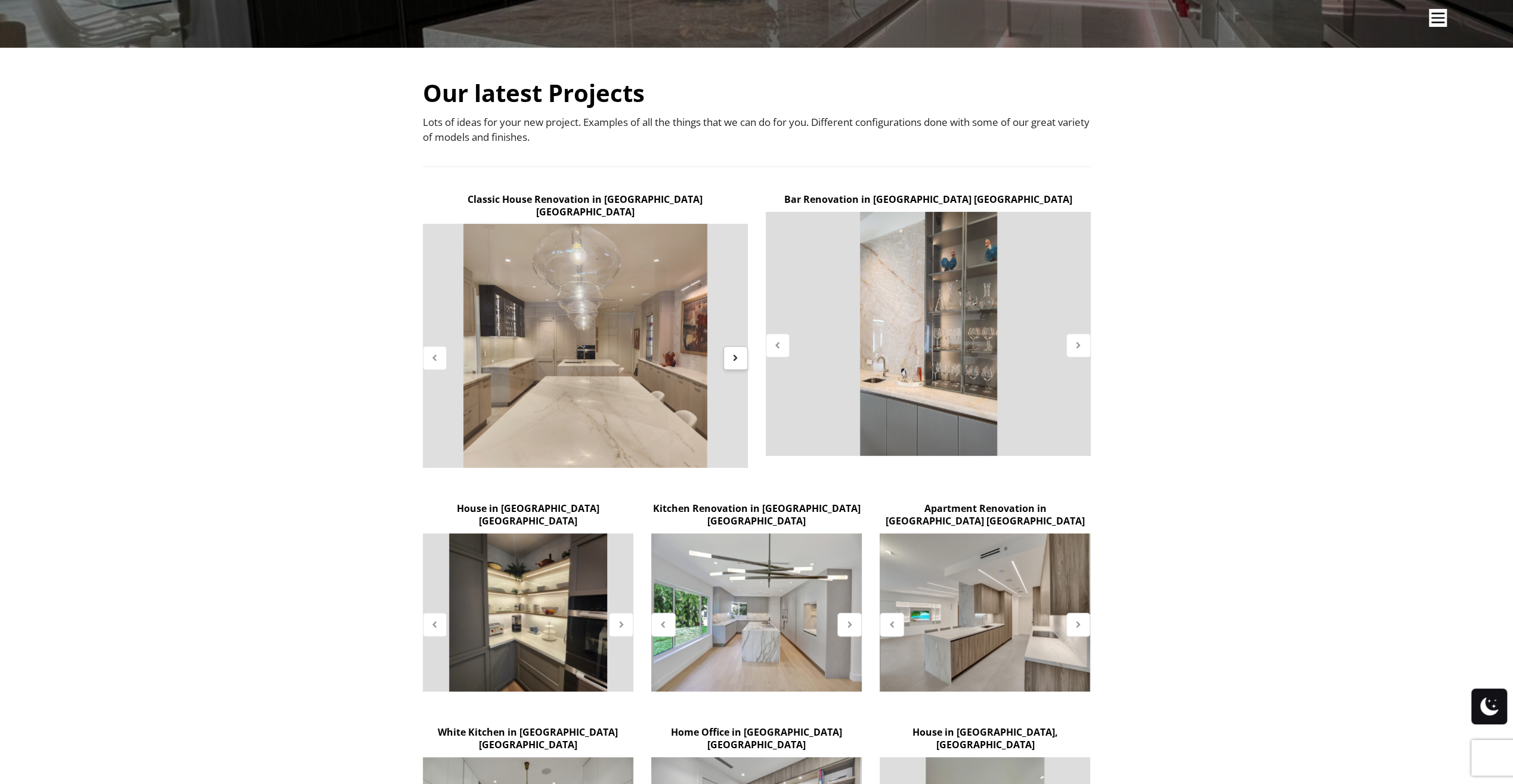
click at [738, 353] on icon at bounding box center [735, 357] width 10 height 10
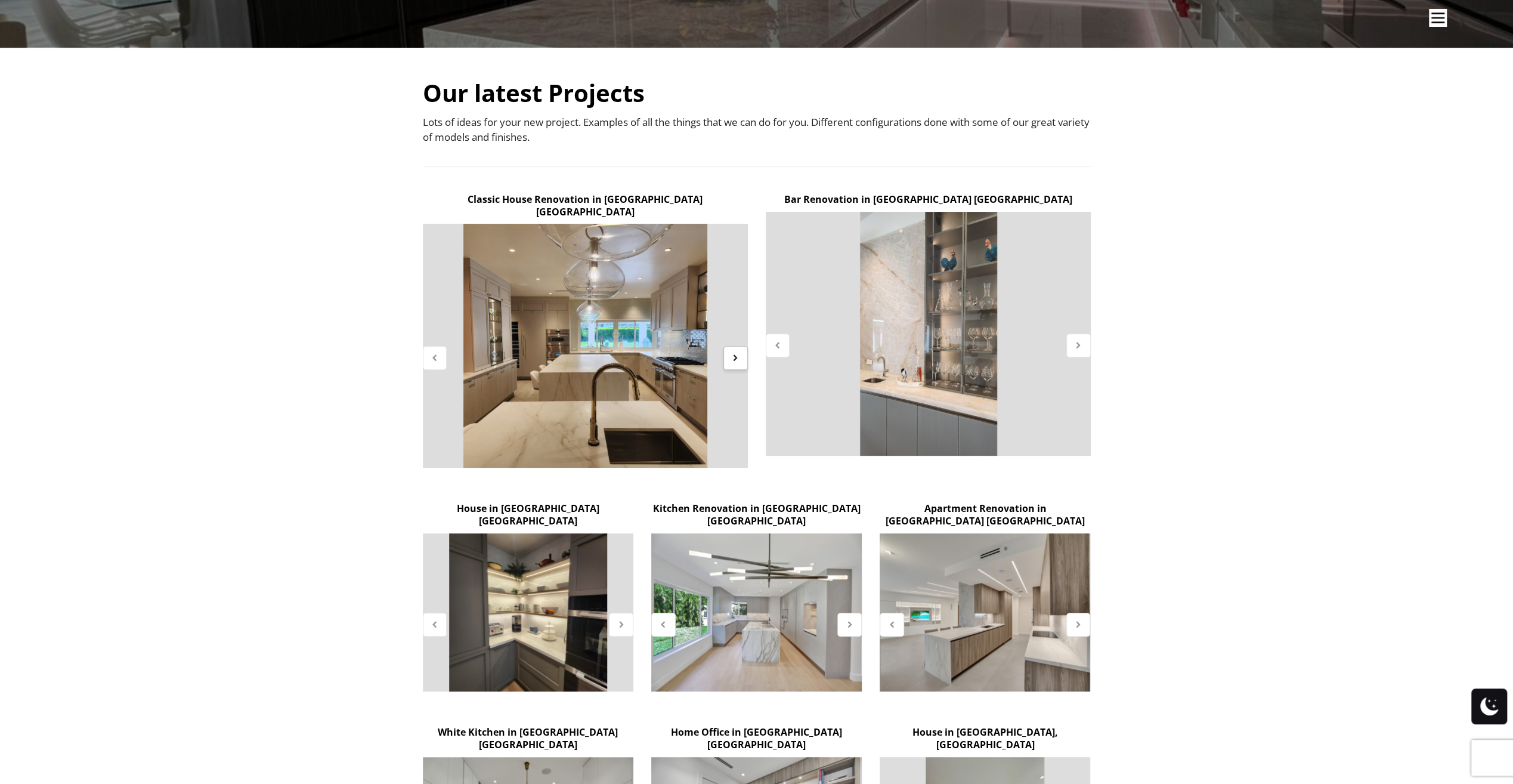
click at [738, 353] on icon at bounding box center [735, 357] width 10 height 10
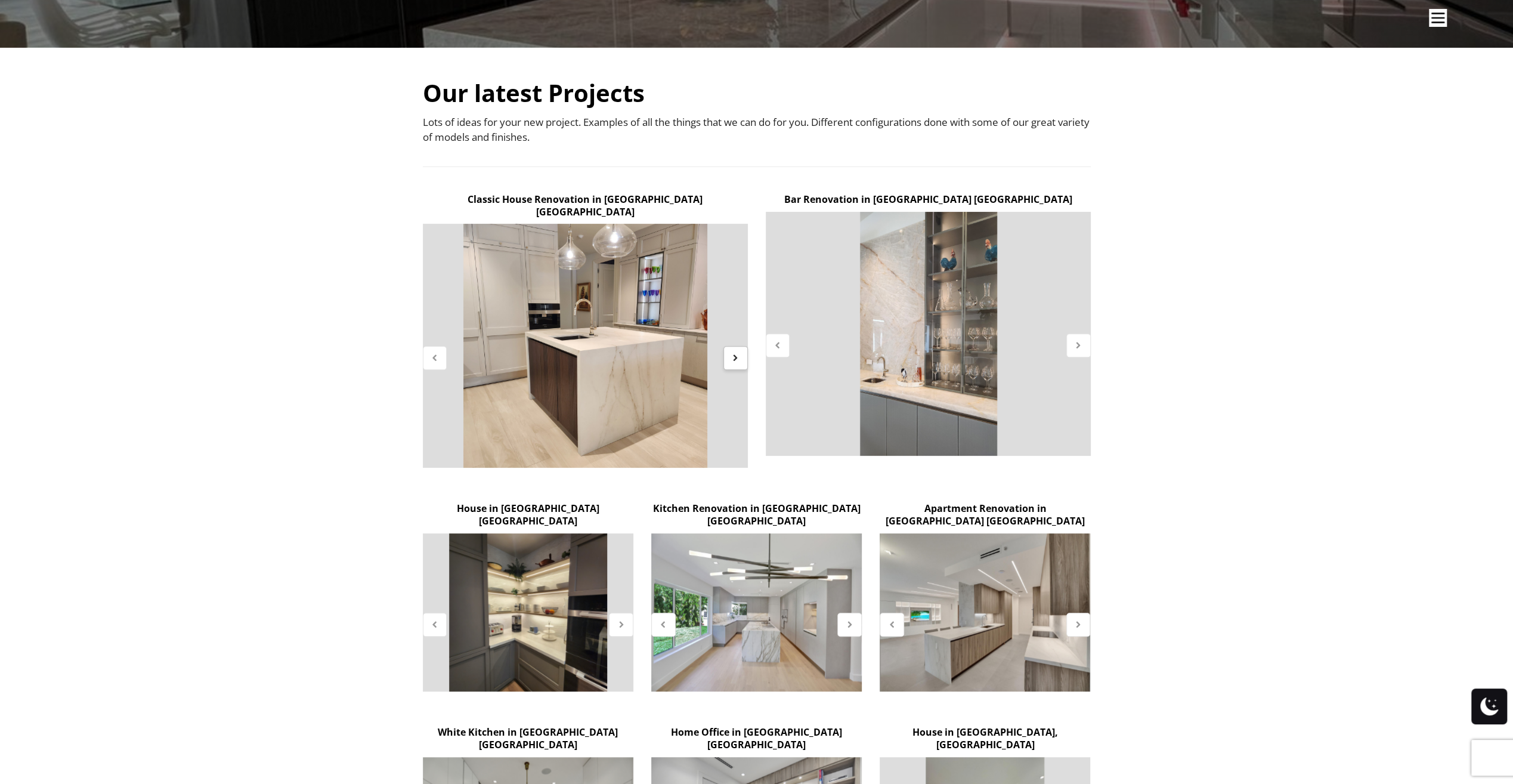
click at [738, 353] on icon at bounding box center [735, 357] width 10 height 10
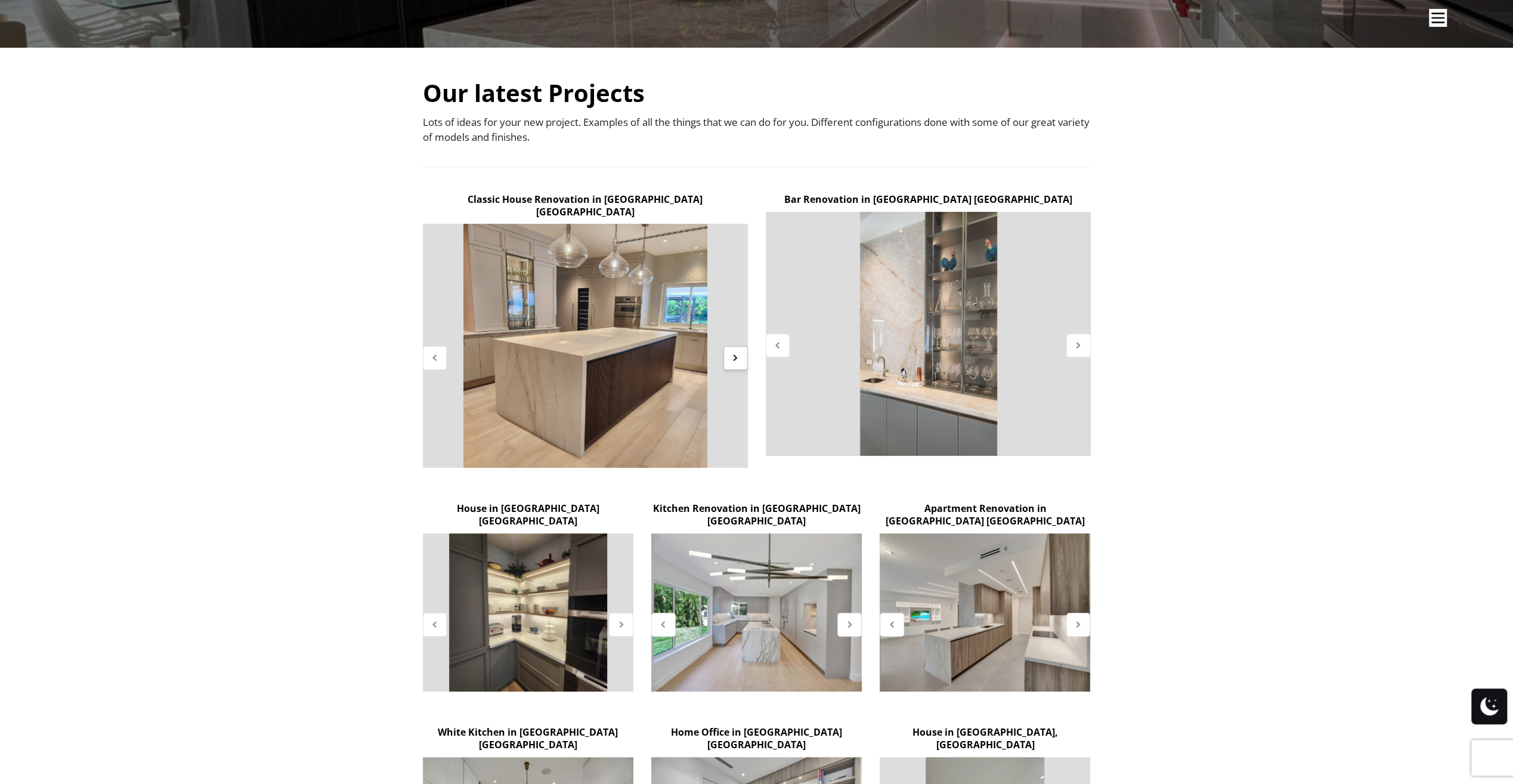
click at [738, 353] on icon at bounding box center [735, 357] width 10 height 10
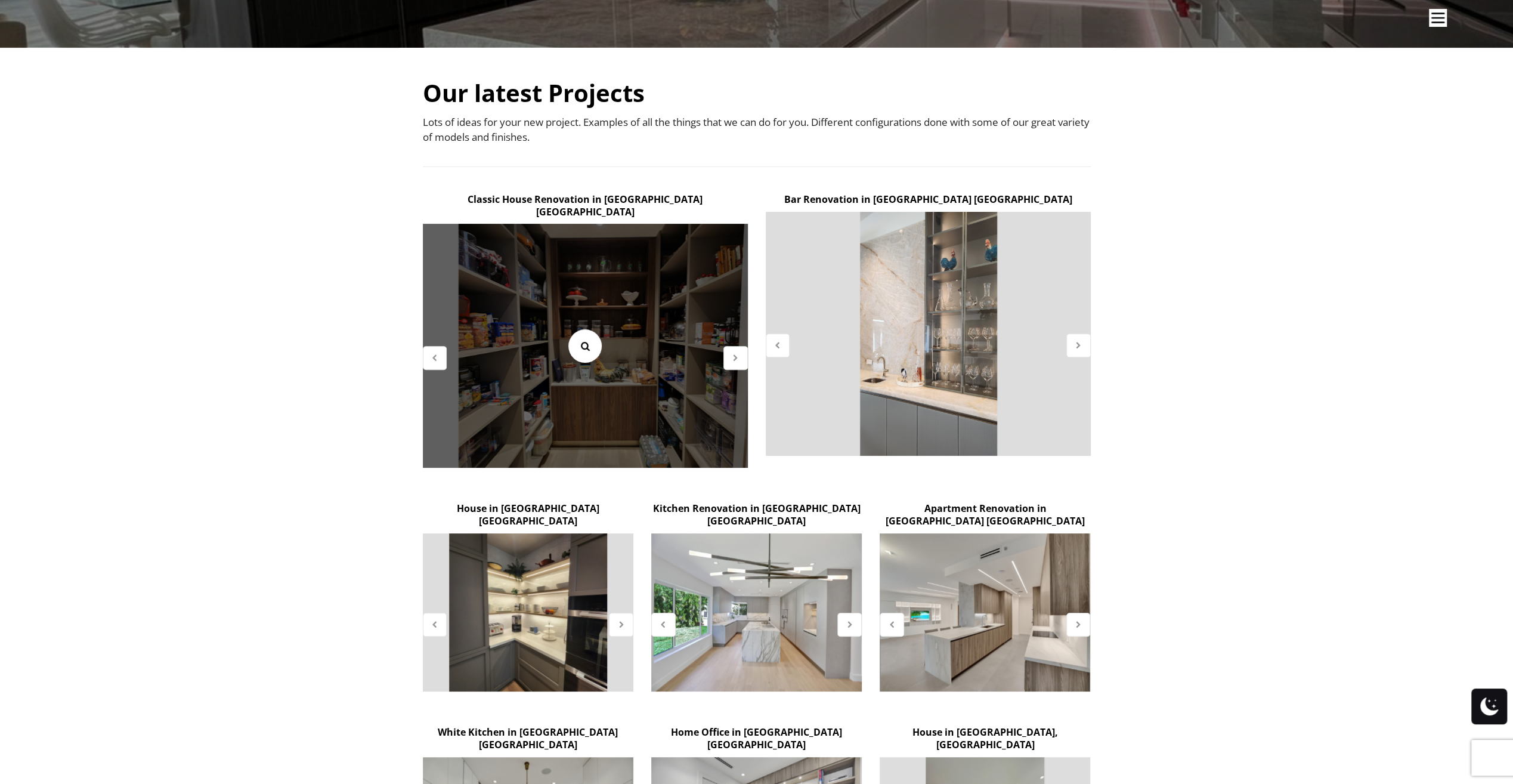
click at [577, 336] on link at bounding box center [585, 345] width 33 height 33
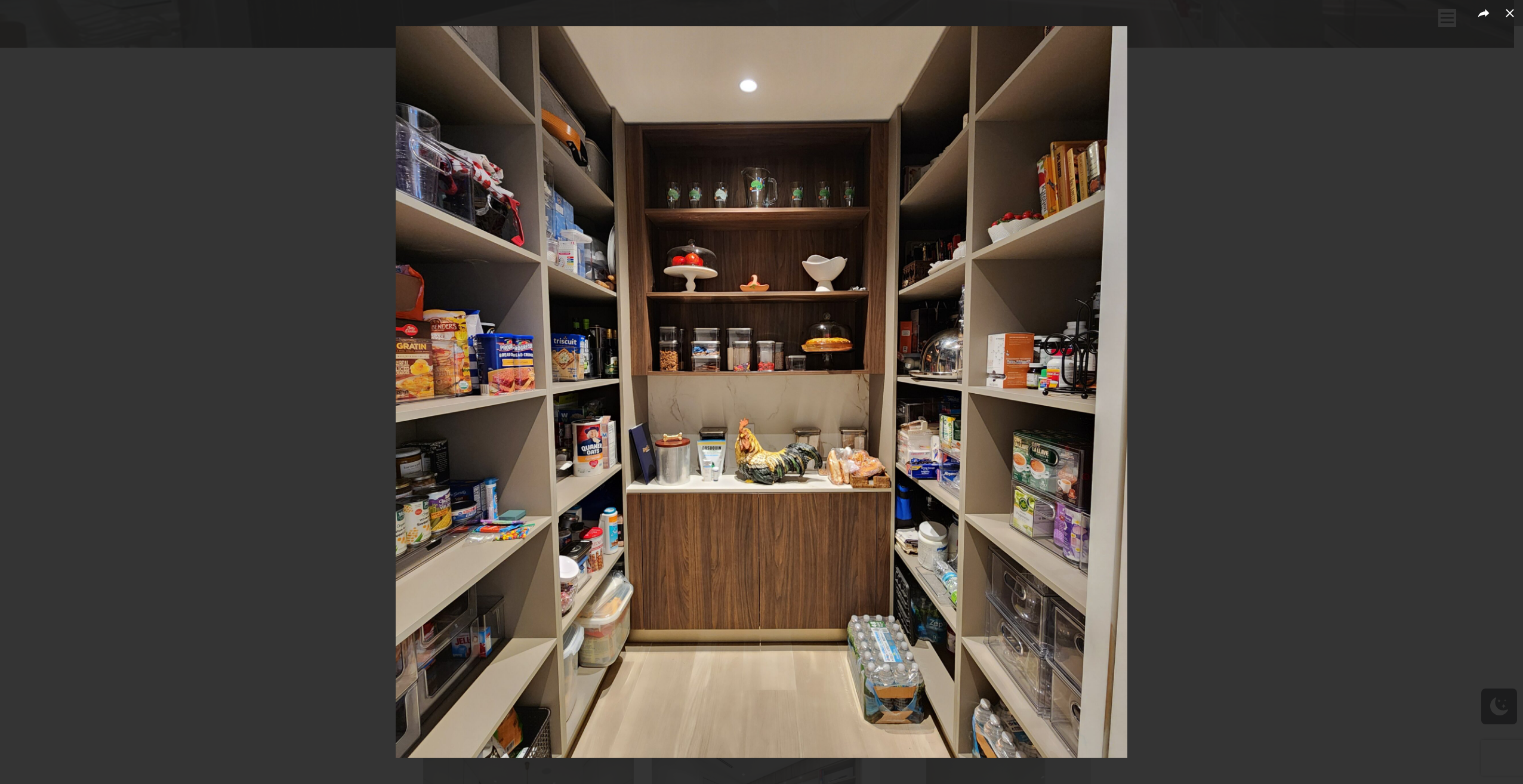
click at [365, 431] on div at bounding box center [762, 392] width 1523 height 784
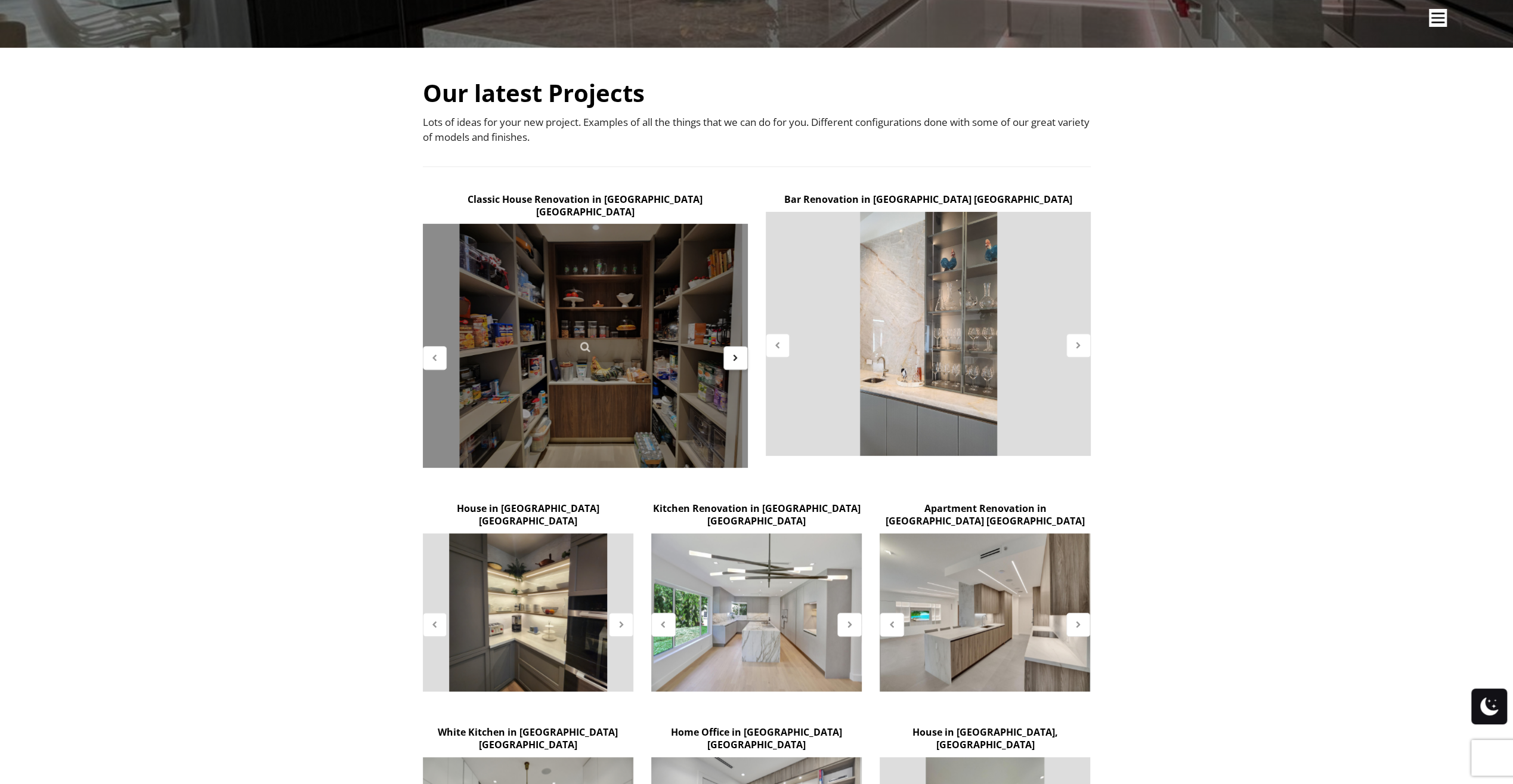
click at [738, 353] on icon at bounding box center [735, 357] width 10 height 10
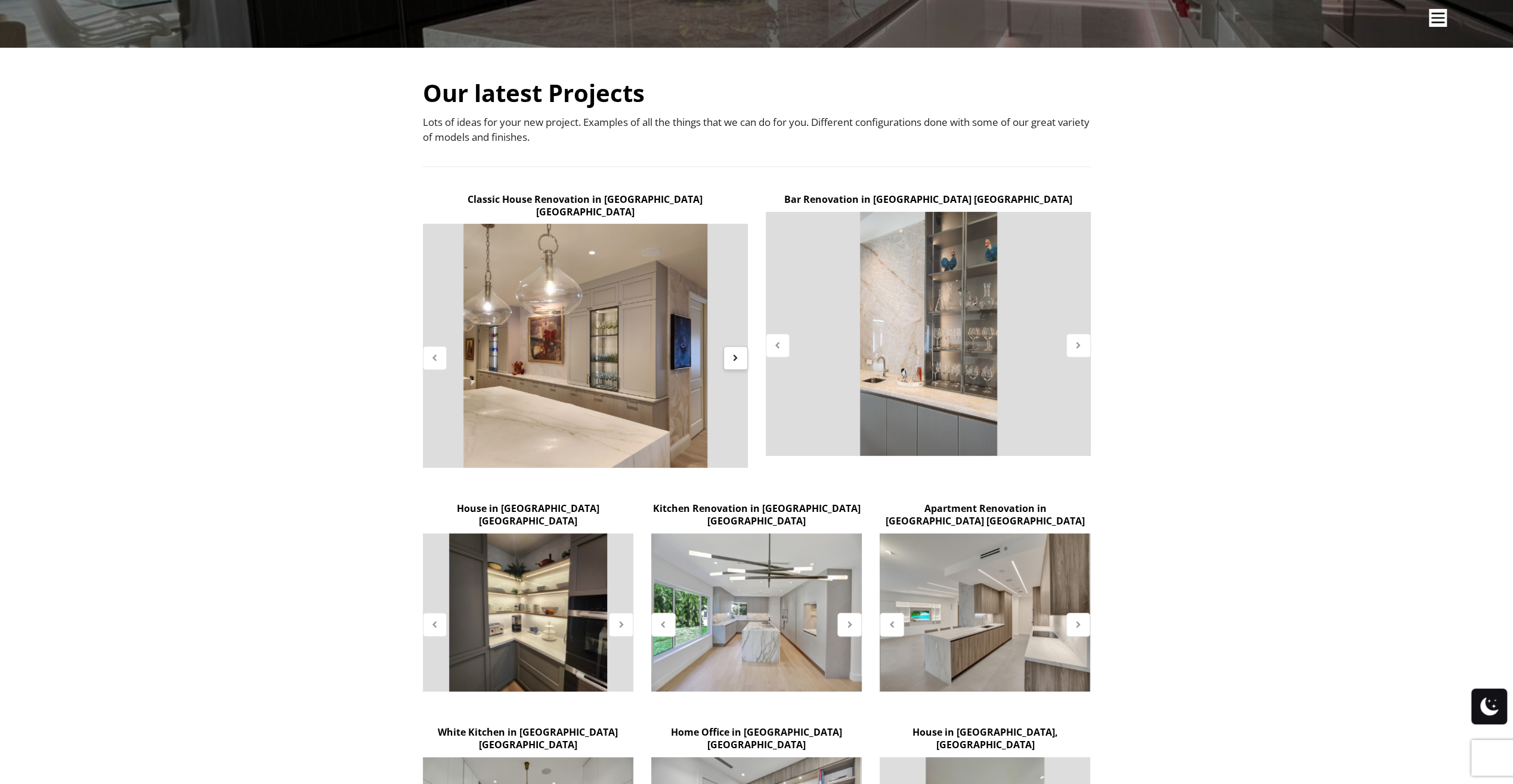
click at [735, 353] on icon at bounding box center [735, 357] width 10 height 10
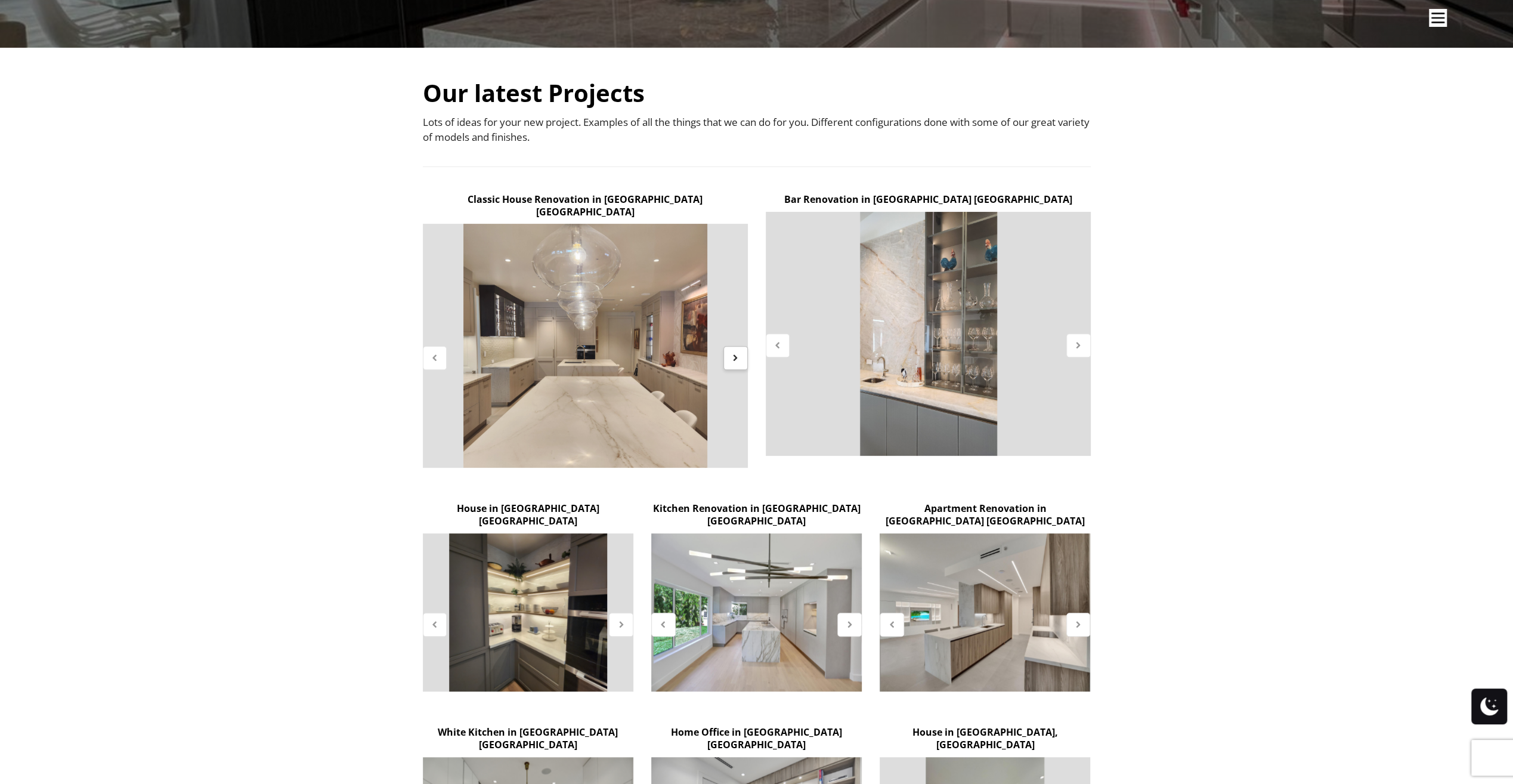
click at [735, 353] on icon at bounding box center [735, 357] width 10 height 10
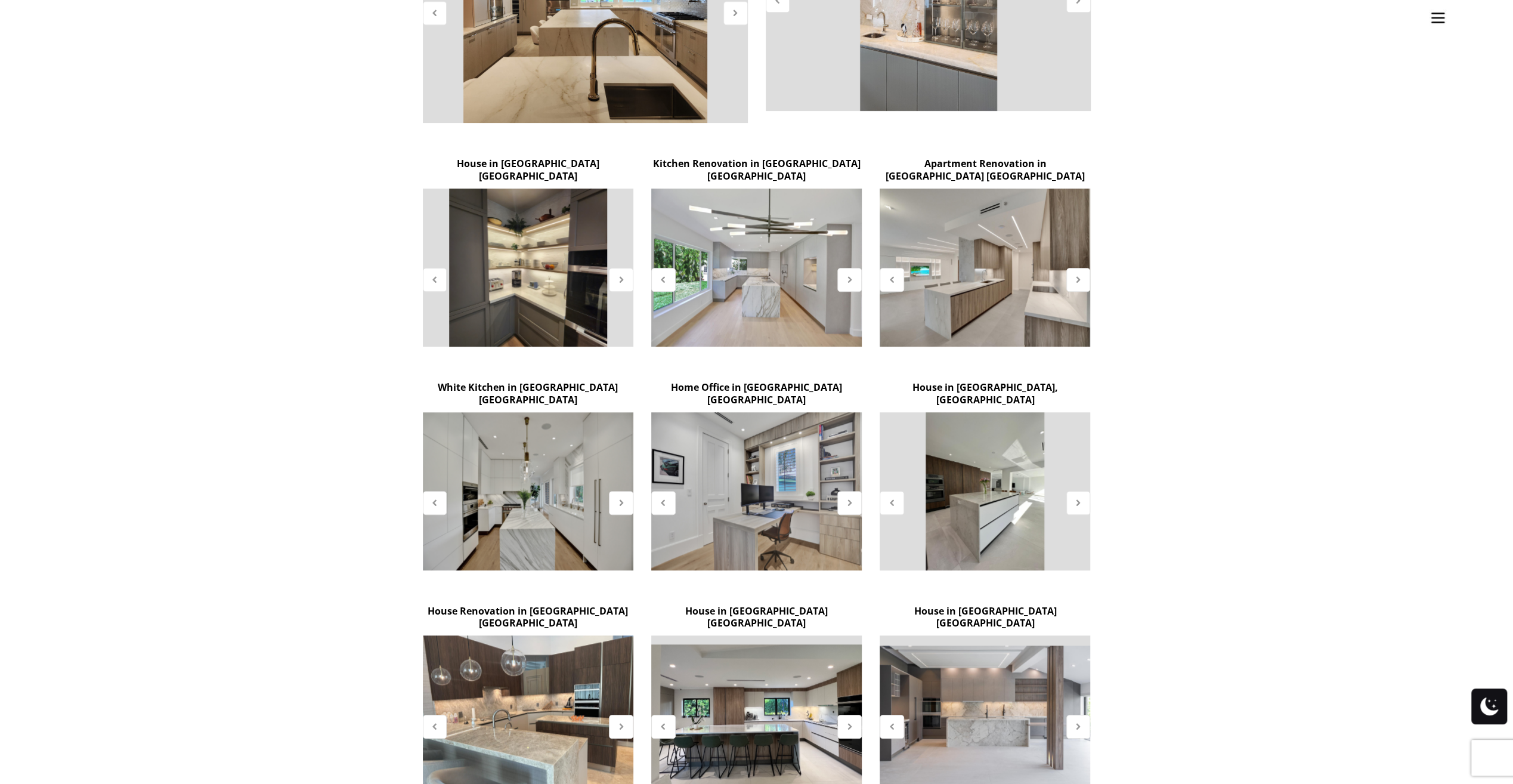
scroll to position [596, 0]
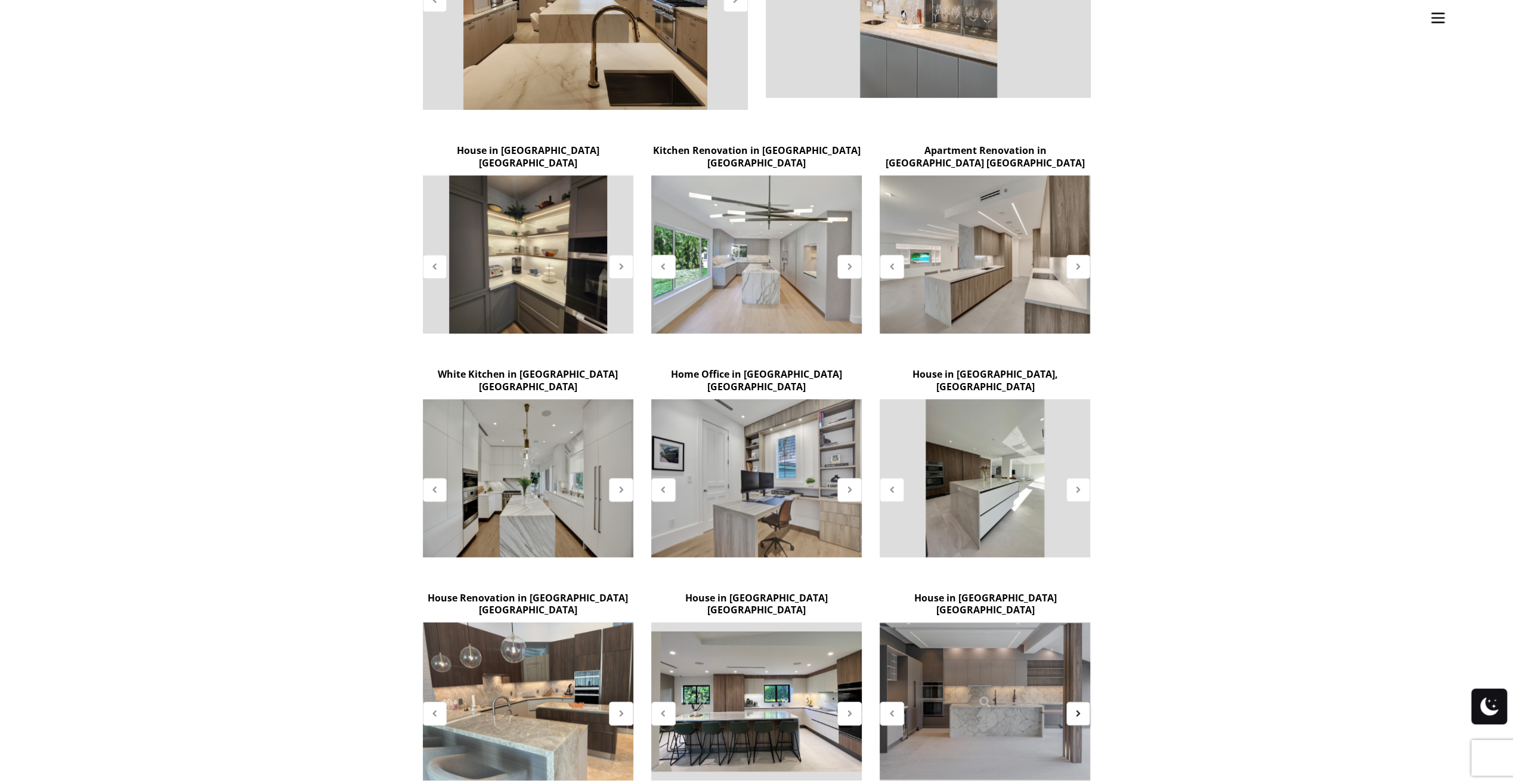
click at [1078, 708] on icon at bounding box center [1078, 713] width 10 height 10
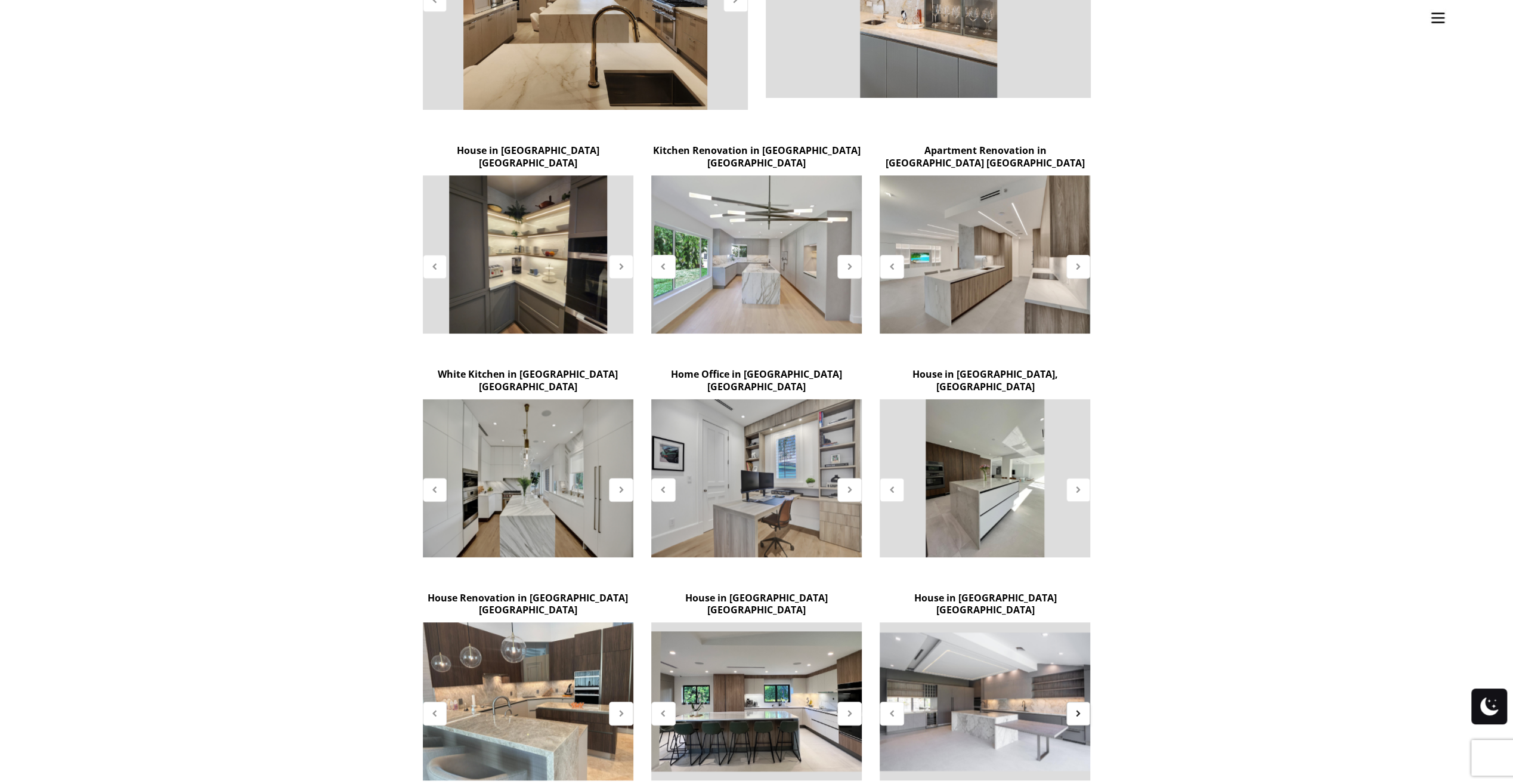
click at [1080, 708] on icon at bounding box center [1078, 713] width 10 height 10
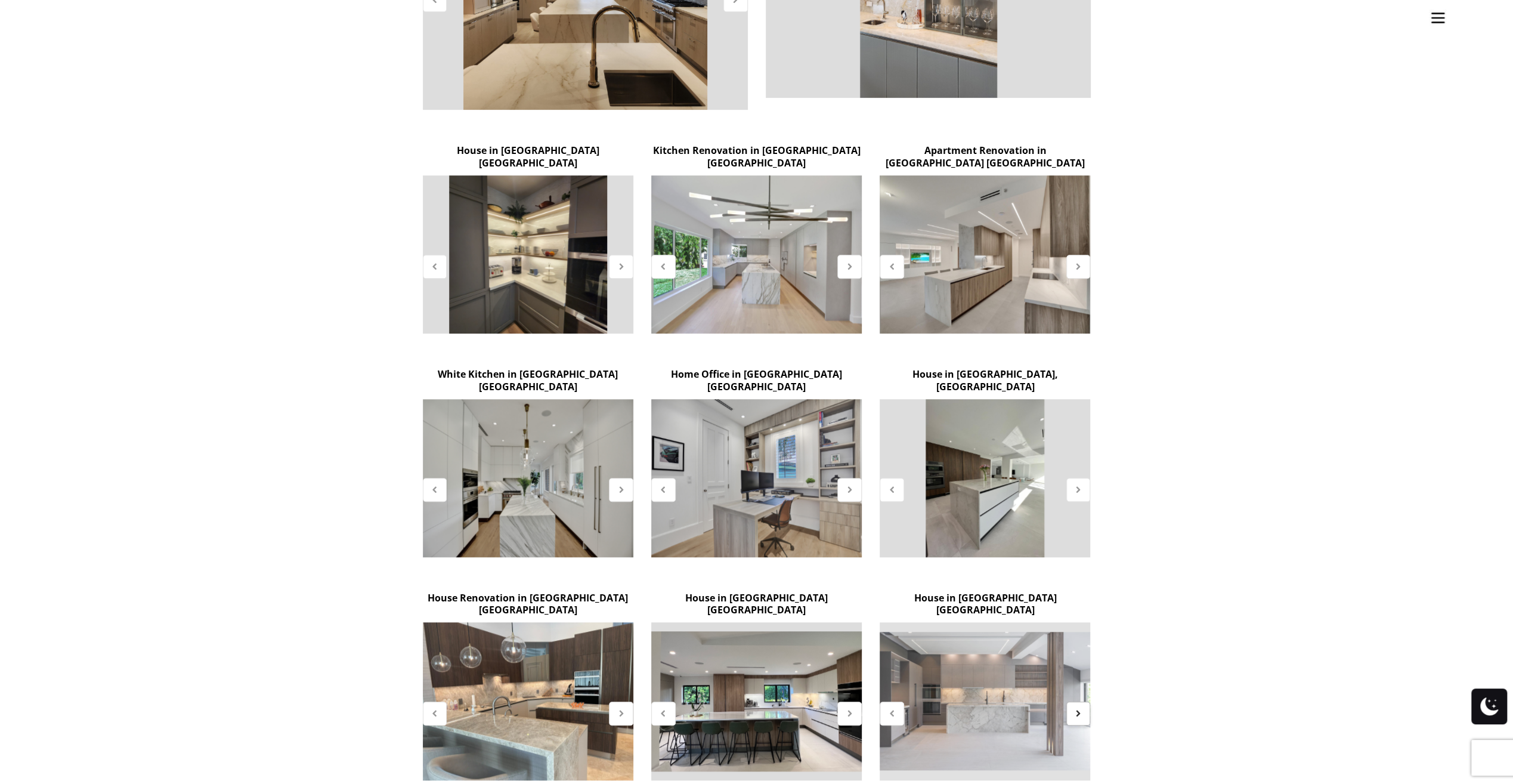
click at [1080, 708] on icon at bounding box center [1078, 713] width 10 height 10
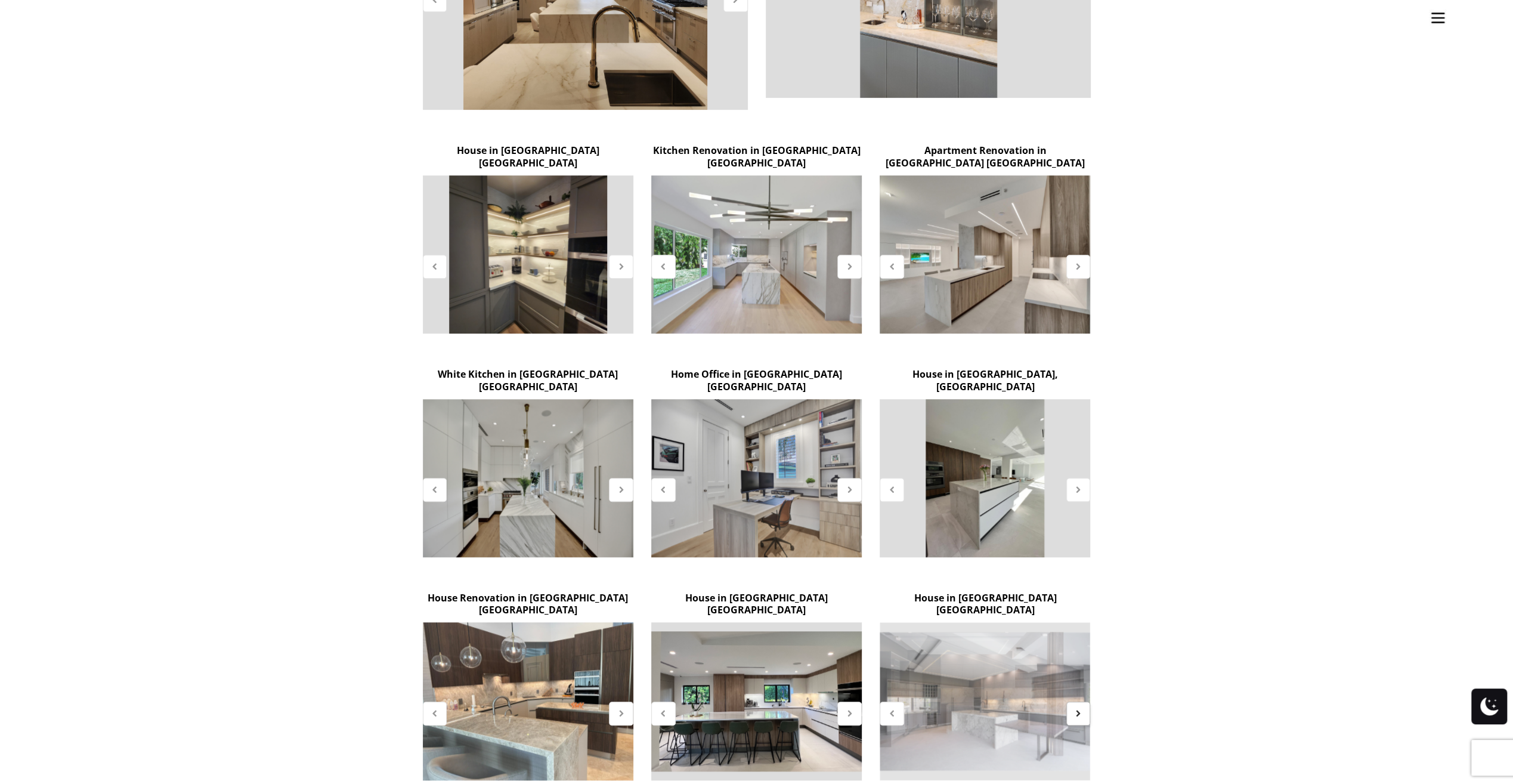
click at [1078, 708] on icon at bounding box center [1078, 713] width 10 height 10
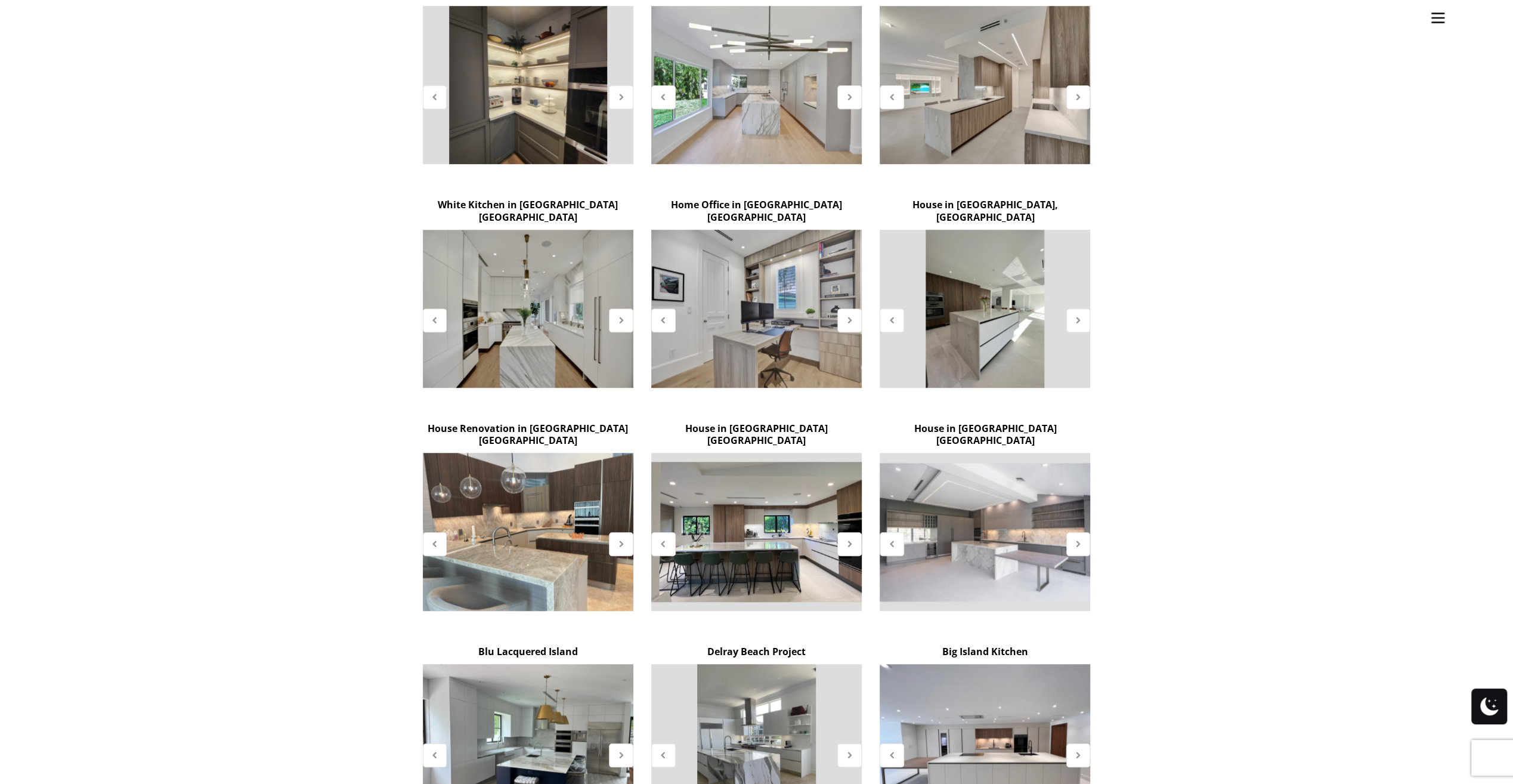
scroll to position [894, 0]
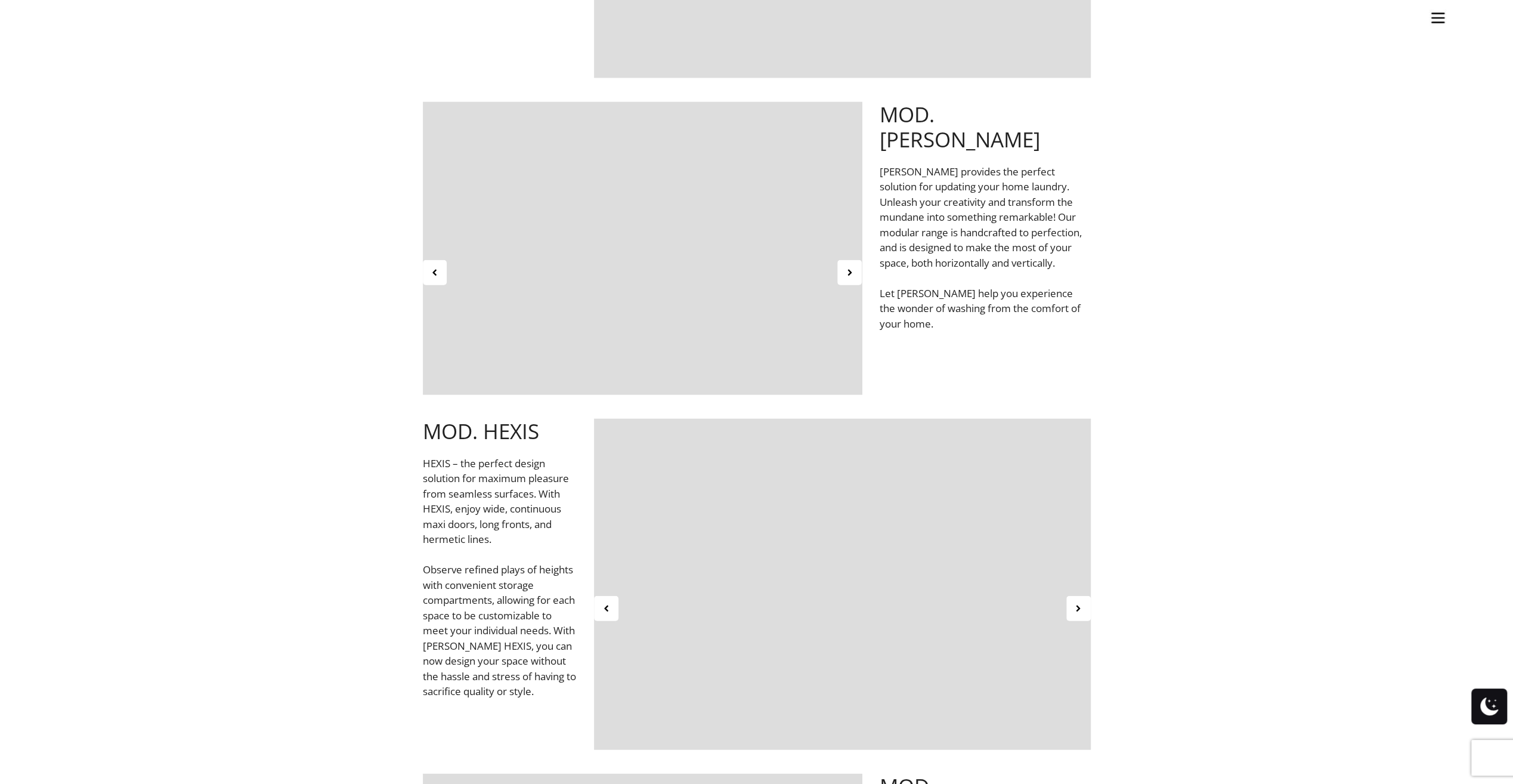
scroll to position [2744, 0]
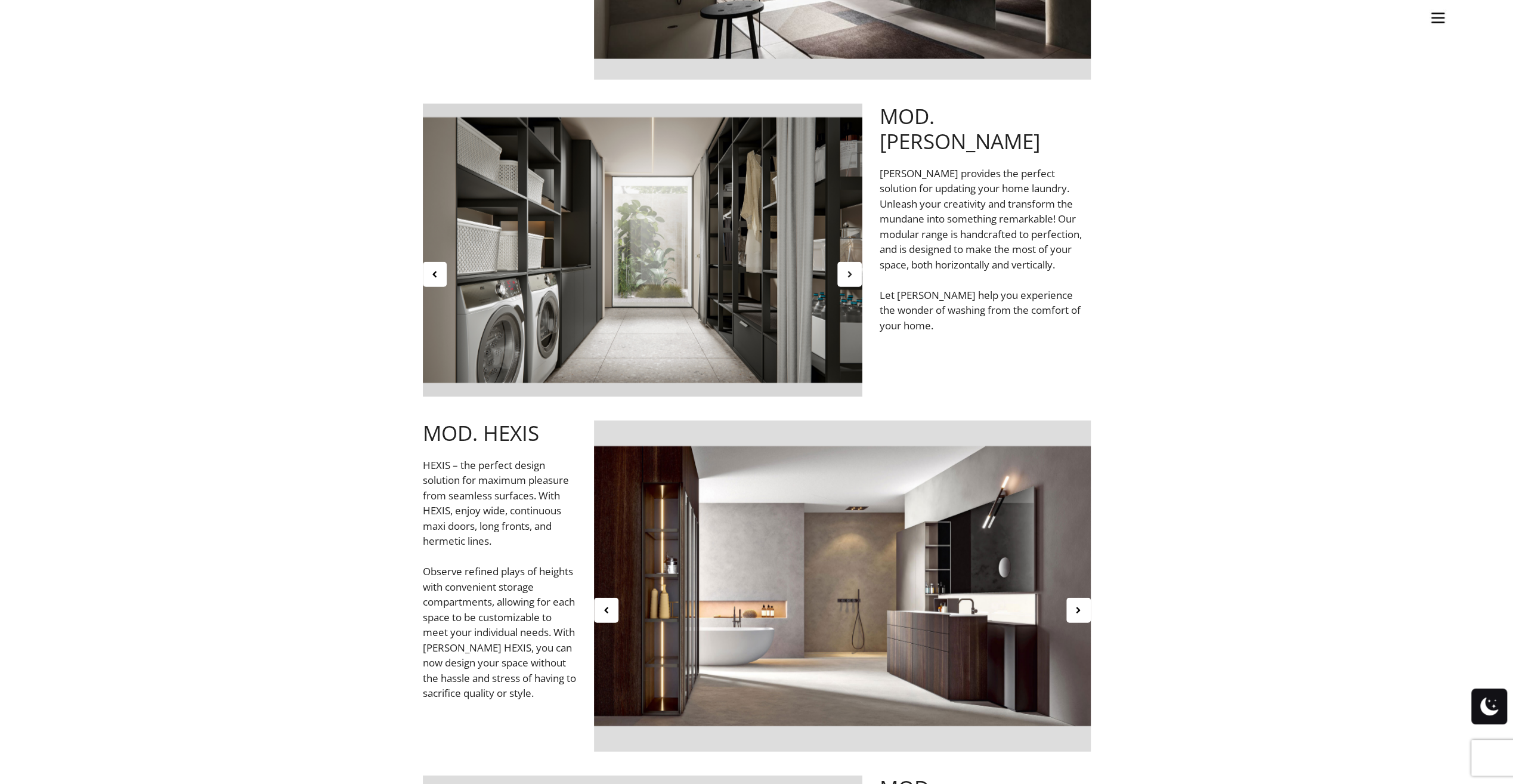
click at [852, 274] on icon at bounding box center [850, 274] width 10 height 10
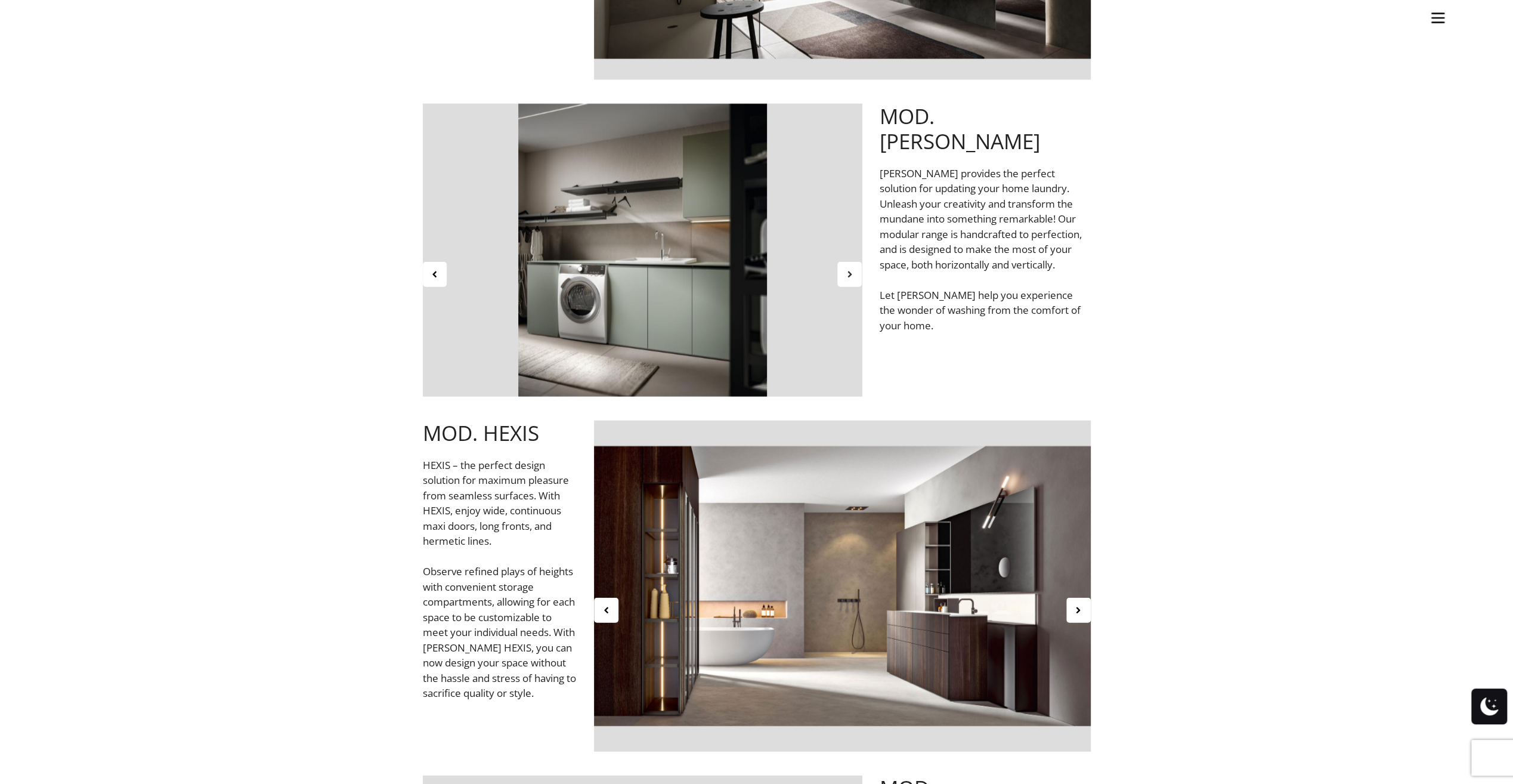
click at [852, 274] on icon at bounding box center [850, 274] width 10 height 10
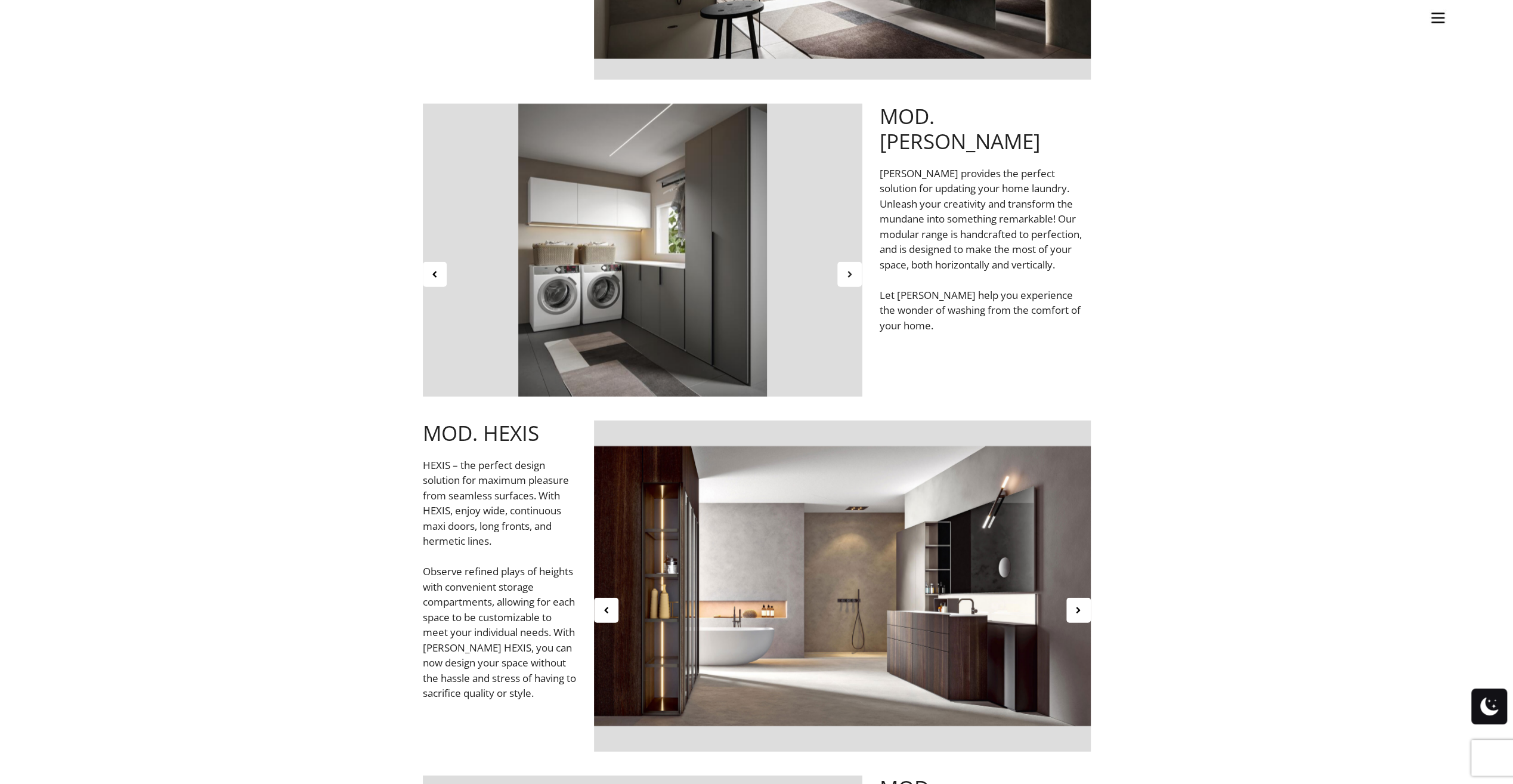
click at [852, 274] on icon at bounding box center [850, 274] width 10 height 10
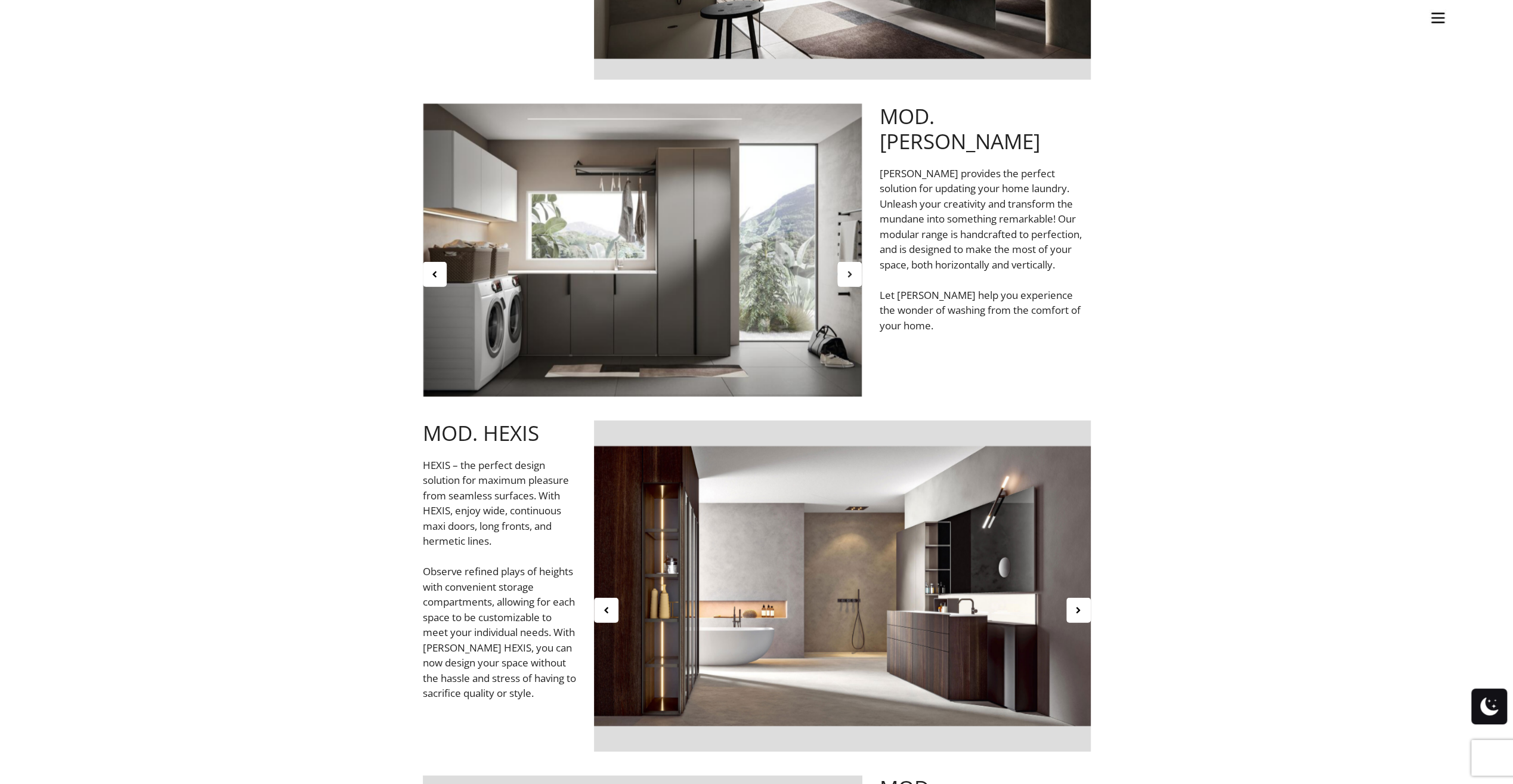
click at [852, 274] on icon at bounding box center [850, 274] width 10 height 10
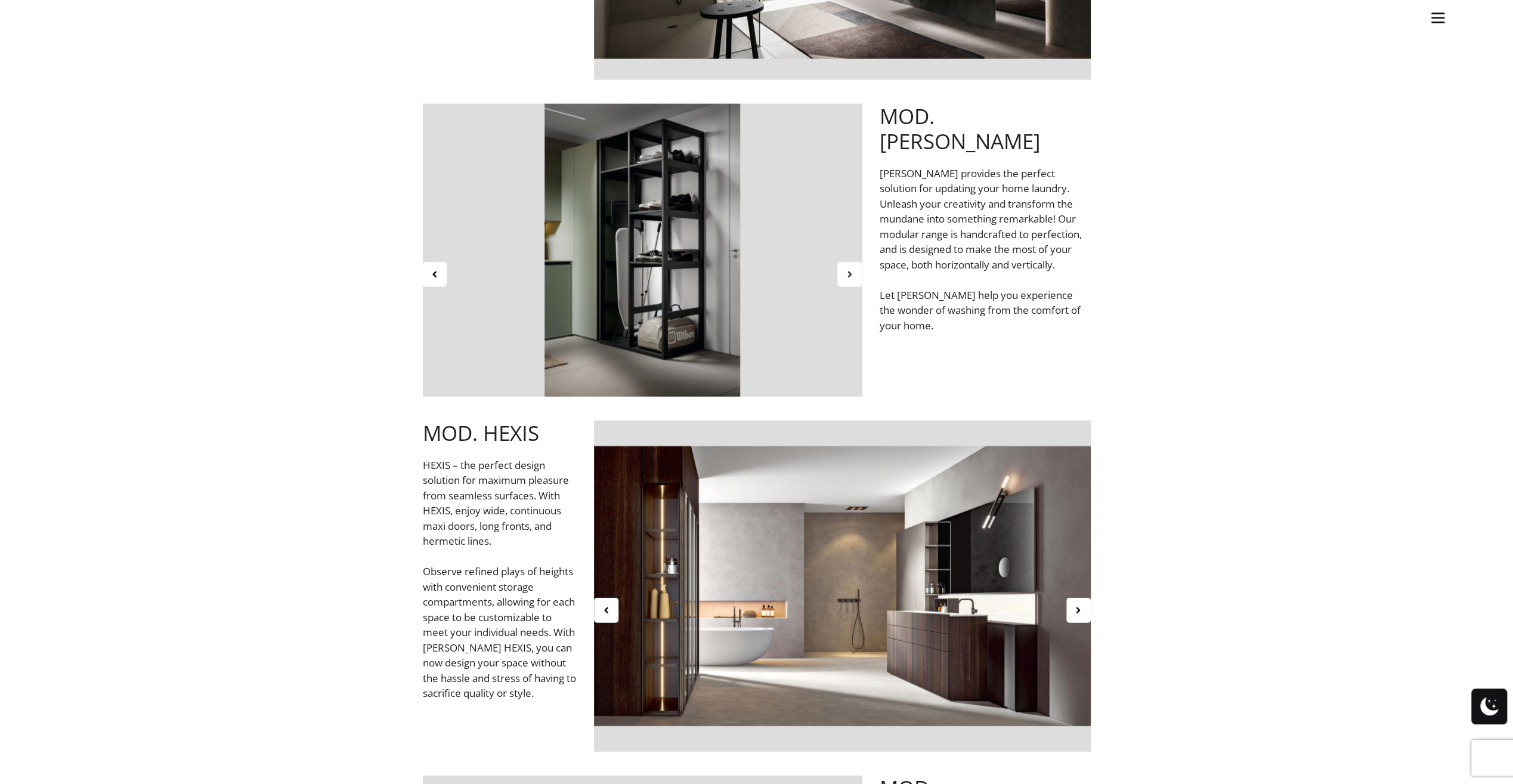
click at [852, 274] on icon at bounding box center [850, 274] width 10 height 10
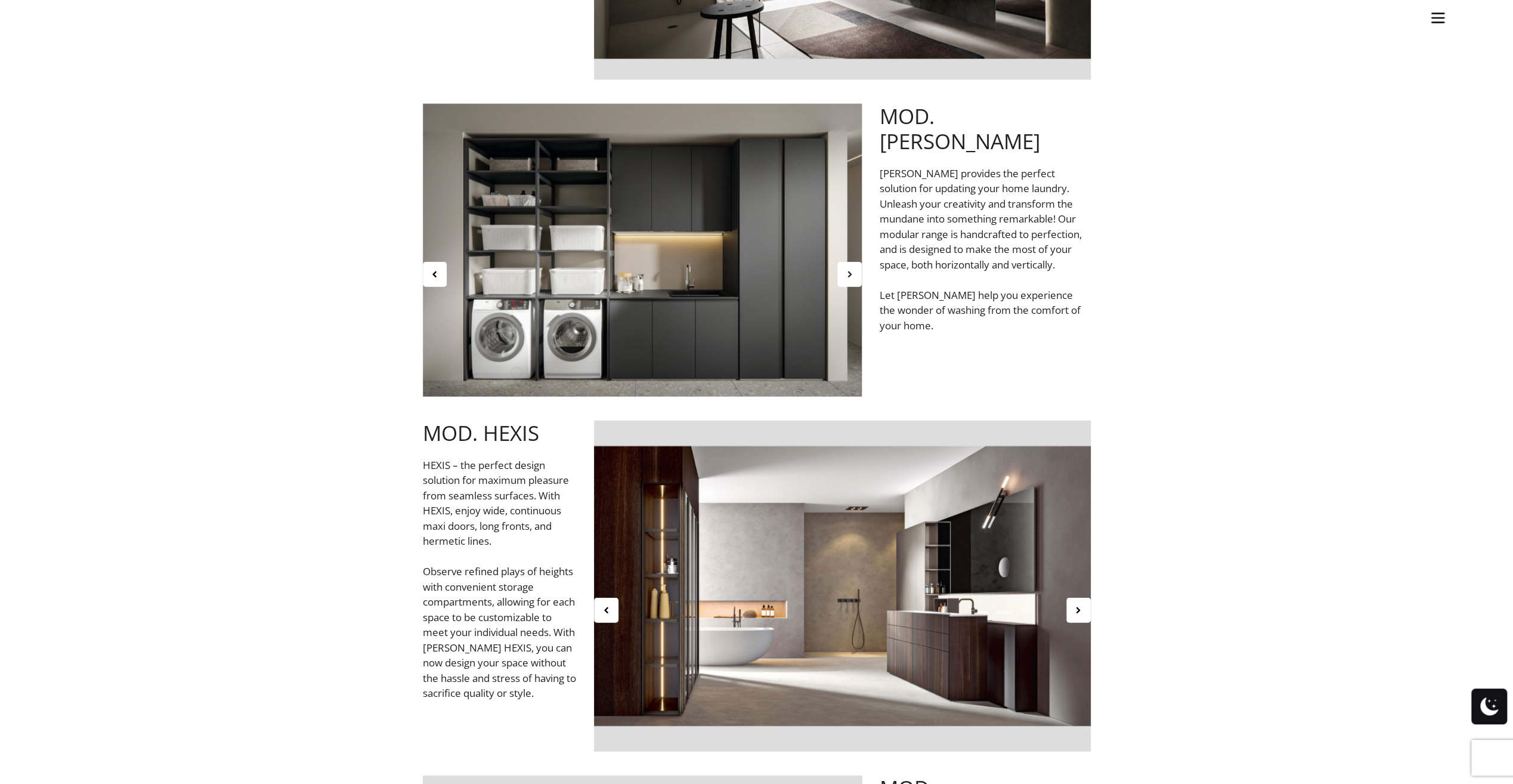
click at [852, 274] on icon at bounding box center [850, 274] width 10 height 10
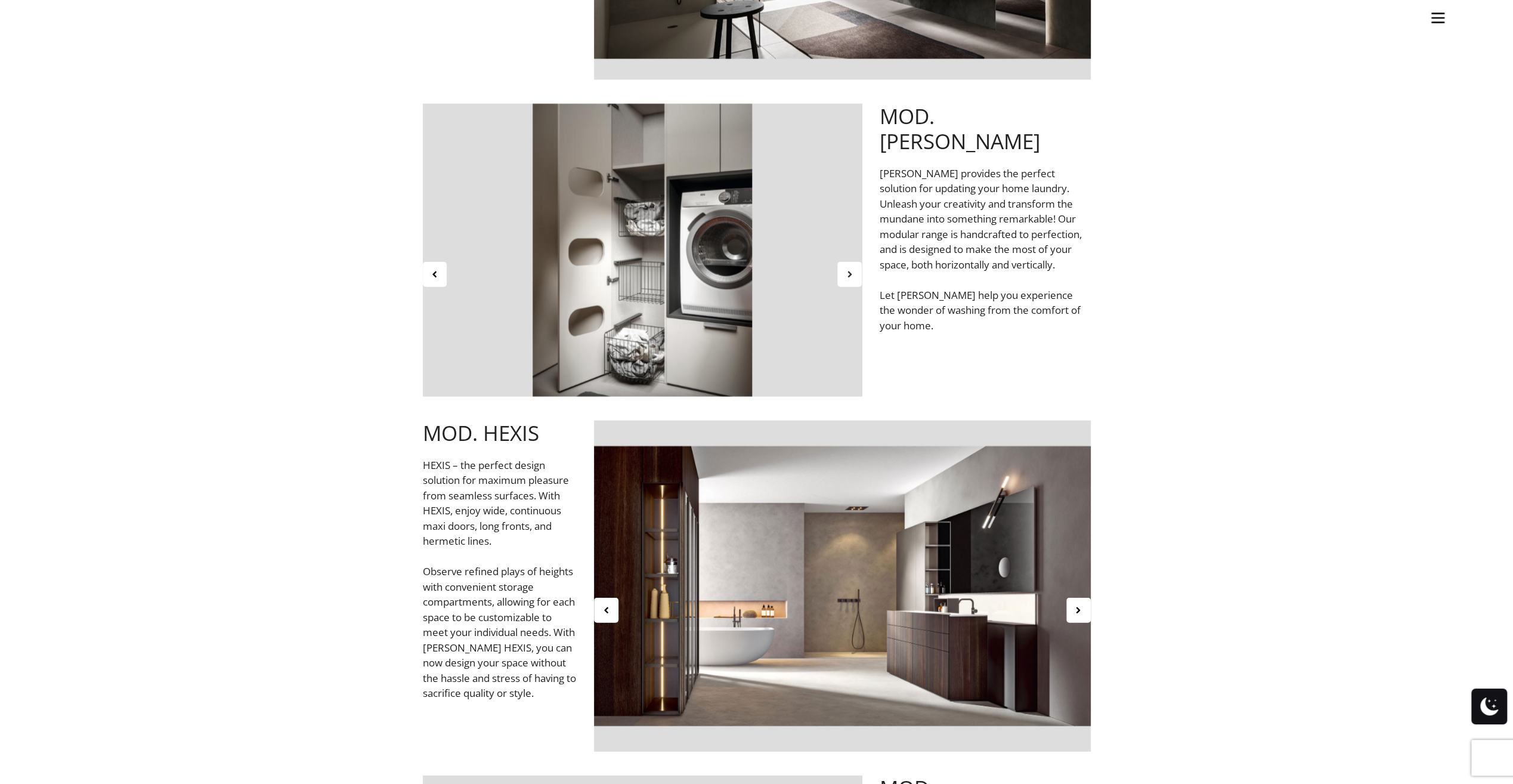
click at [852, 274] on icon at bounding box center [850, 274] width 10 height 10
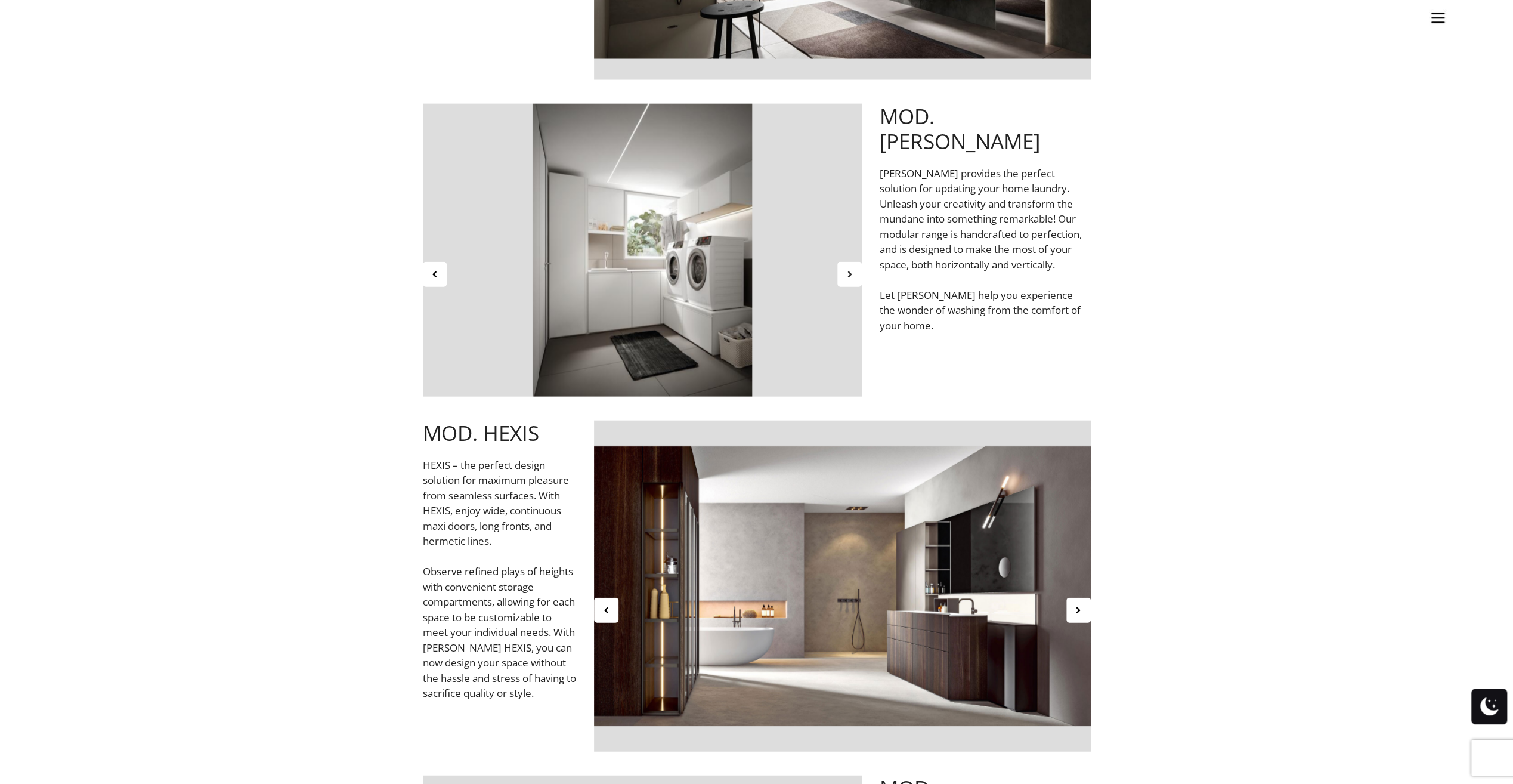
click at [852, 274] on icon at bounding box center [850, 274] width 10 height 10
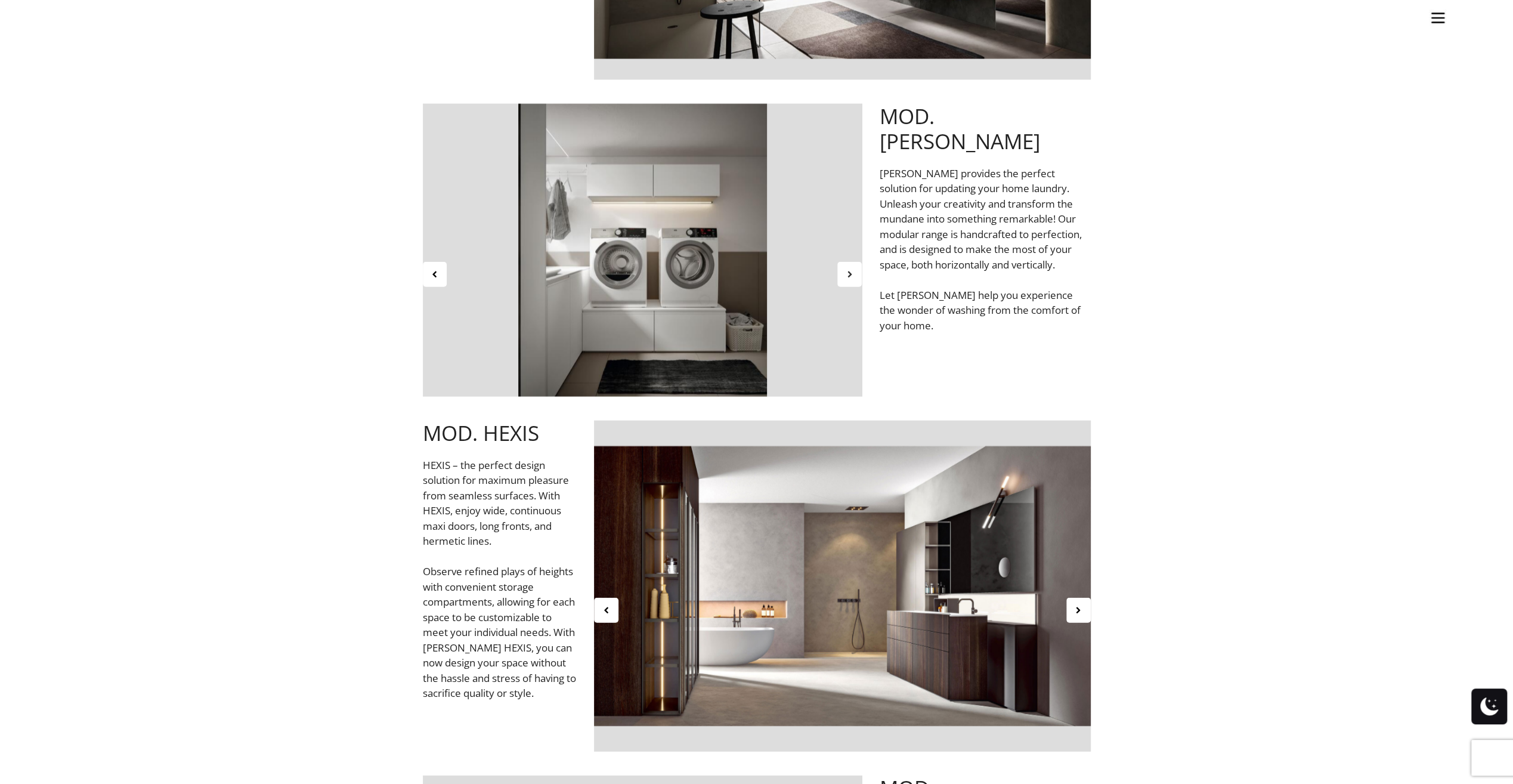
click at [852, 274] on icon at bounding box center [850, 274] width 10 height 10
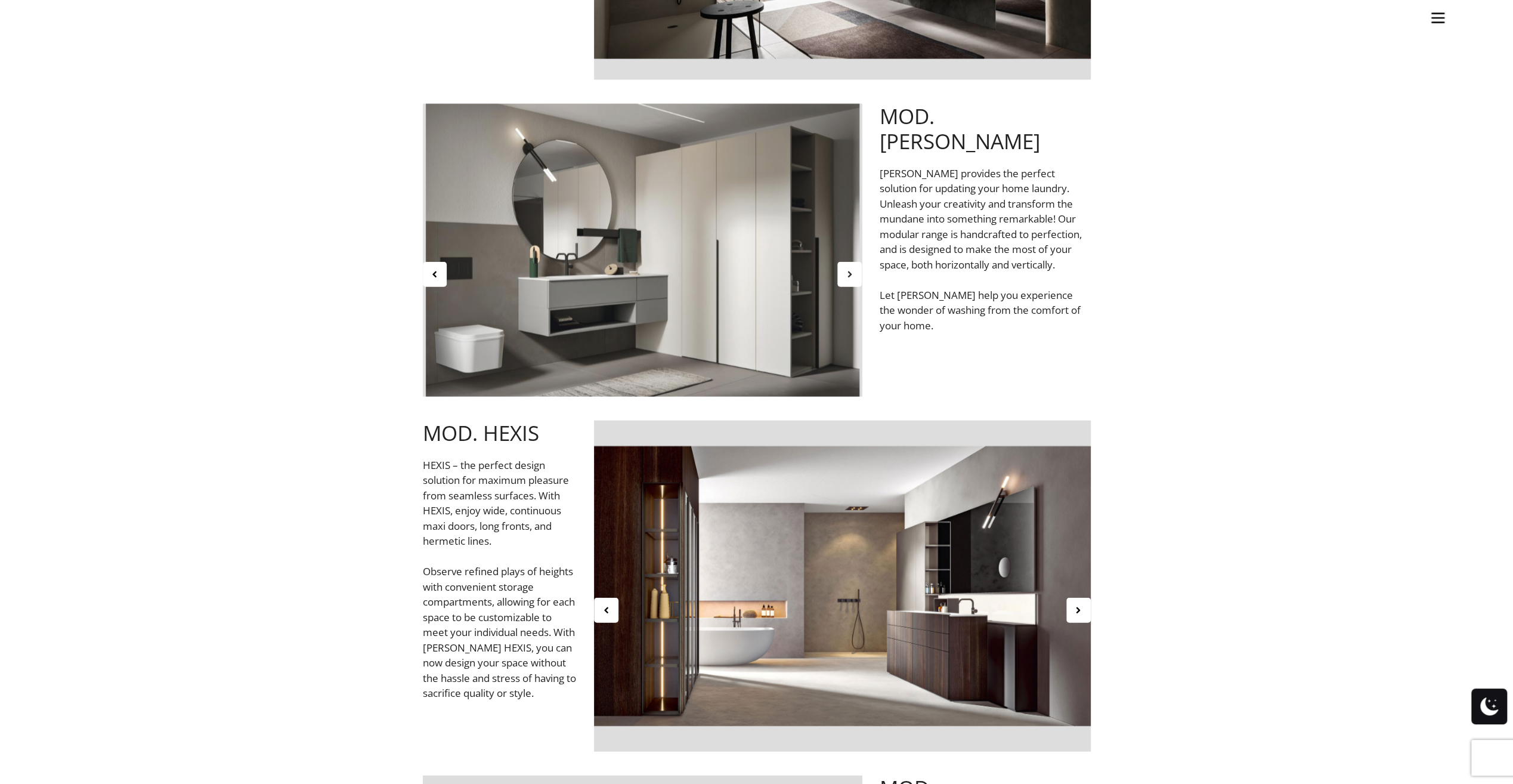
click at [852, 274] on icon at bounding box center [850, 274] width 10 height 10
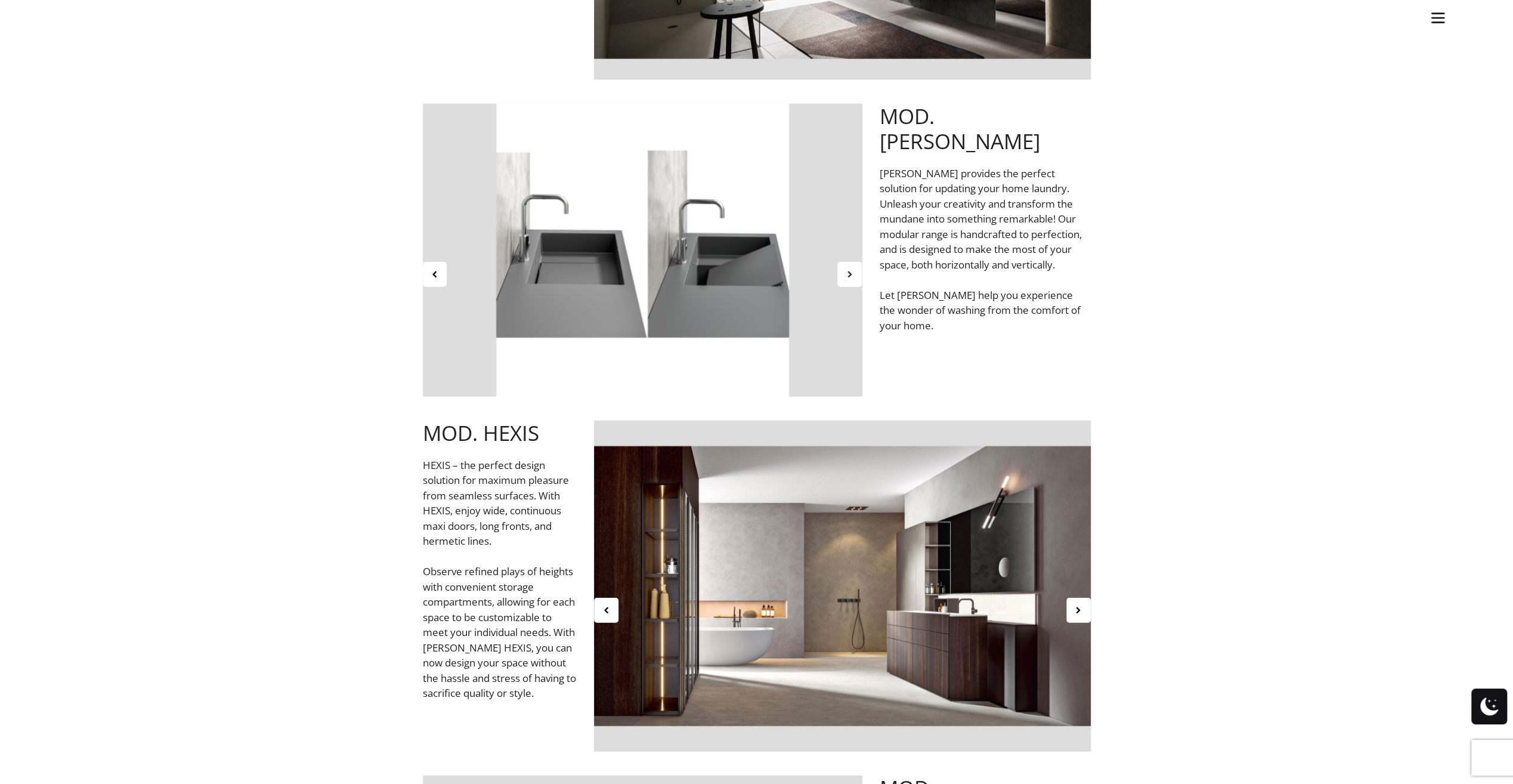
click at [852, 274] on icon at bounding box center [850, 274] width 10 height 10
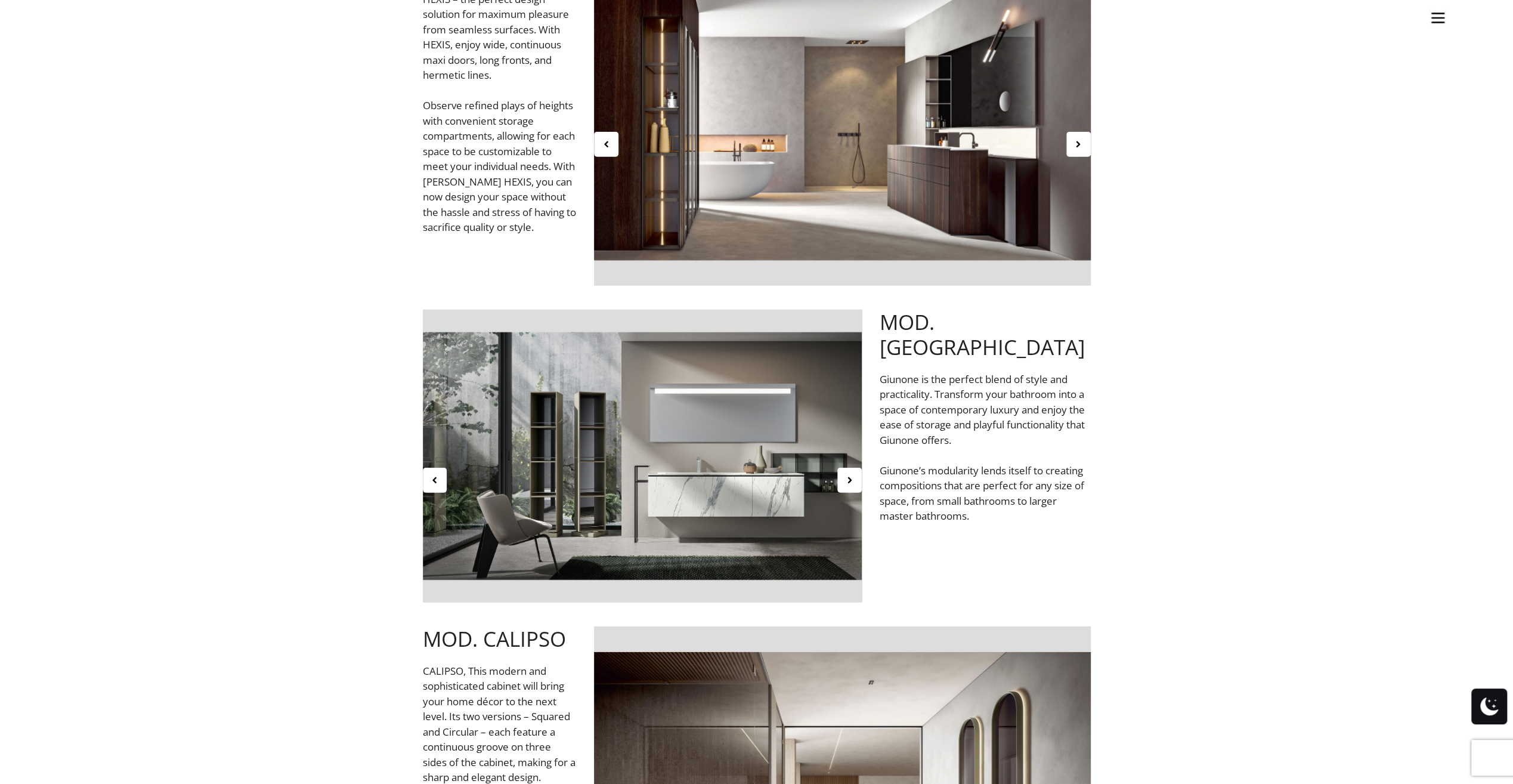
scroll to position [3340, 0]
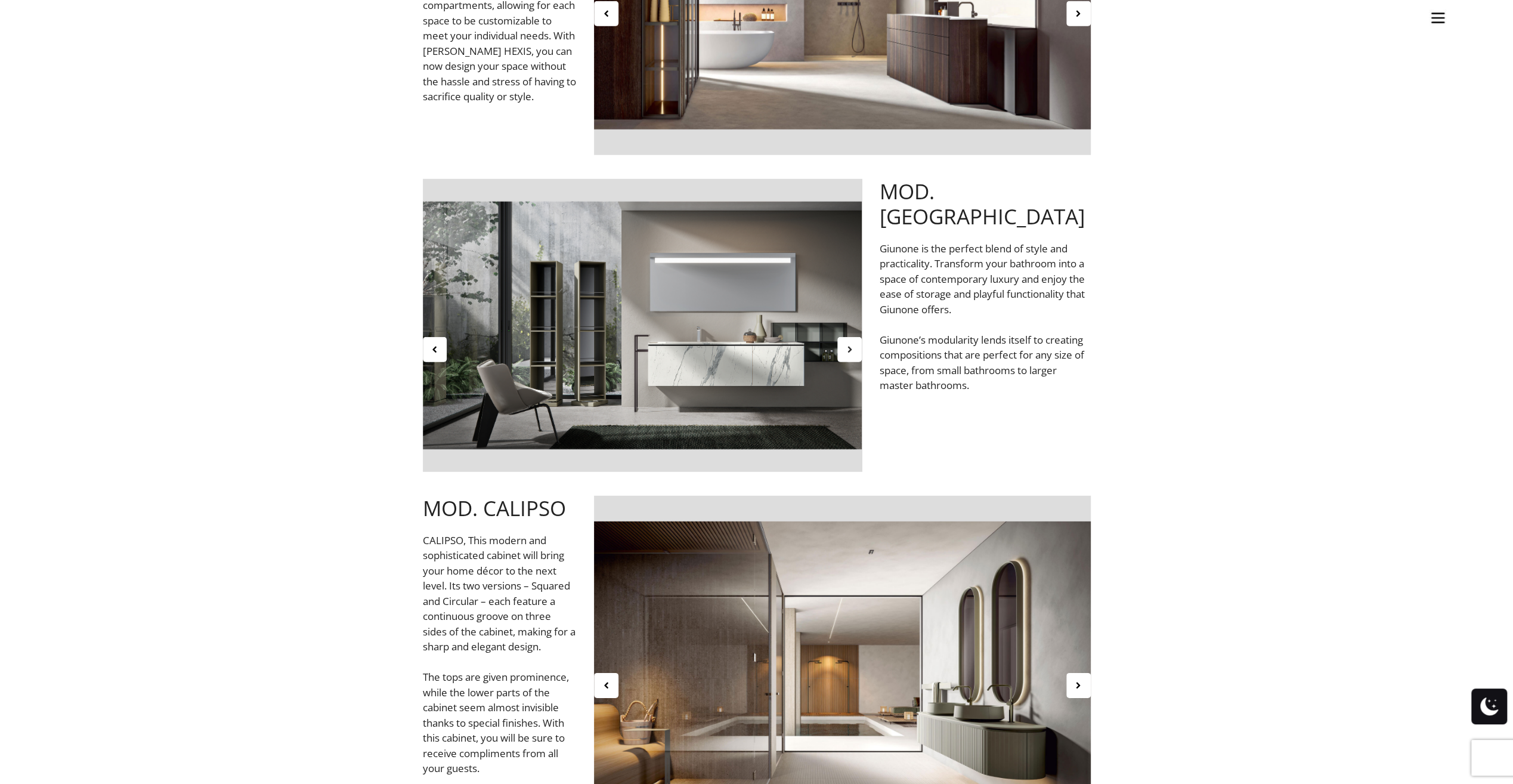
click at [857, 351] on div at bounding box center [850, 349] width 24 height 25
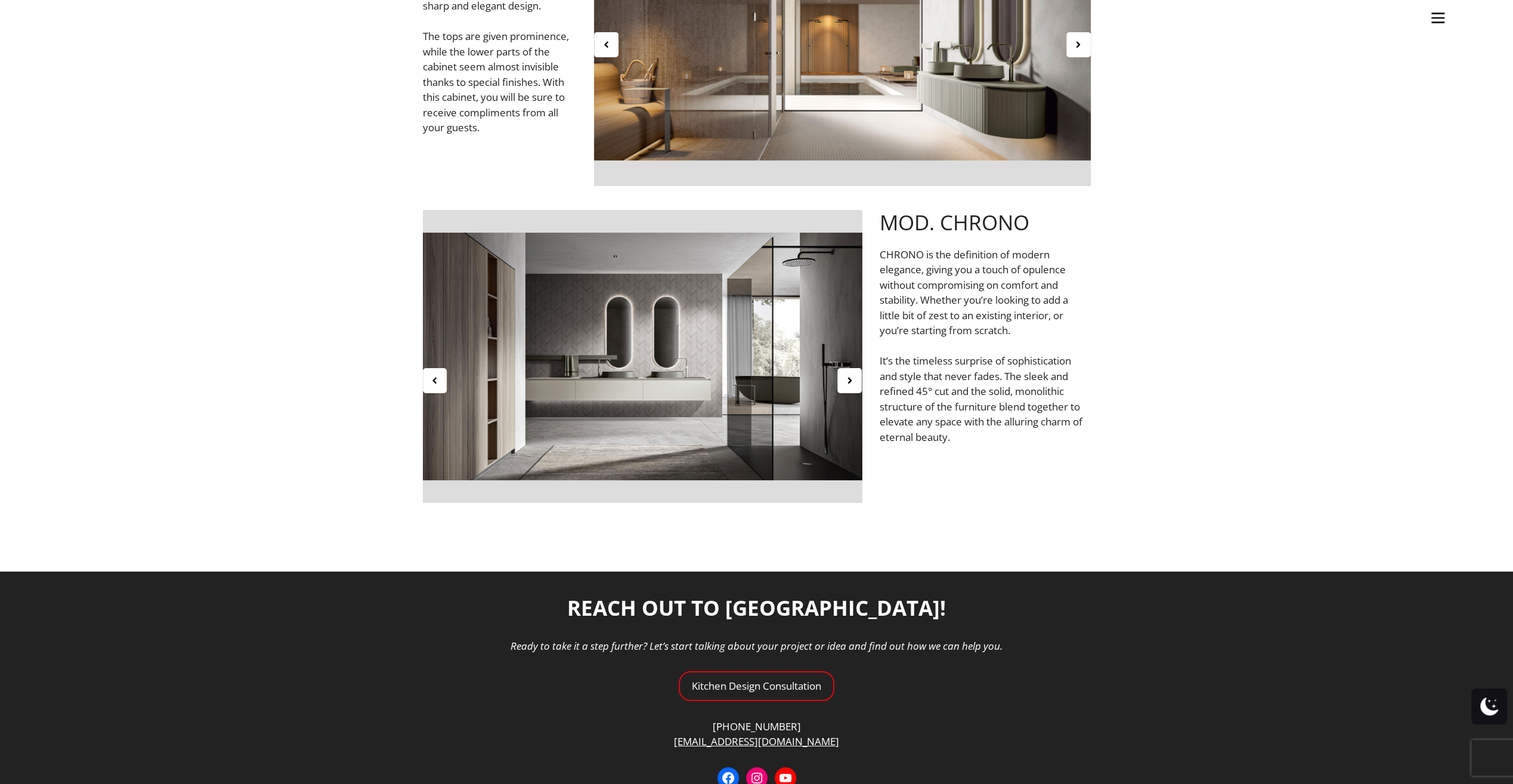
scroll to position [4106, 0]
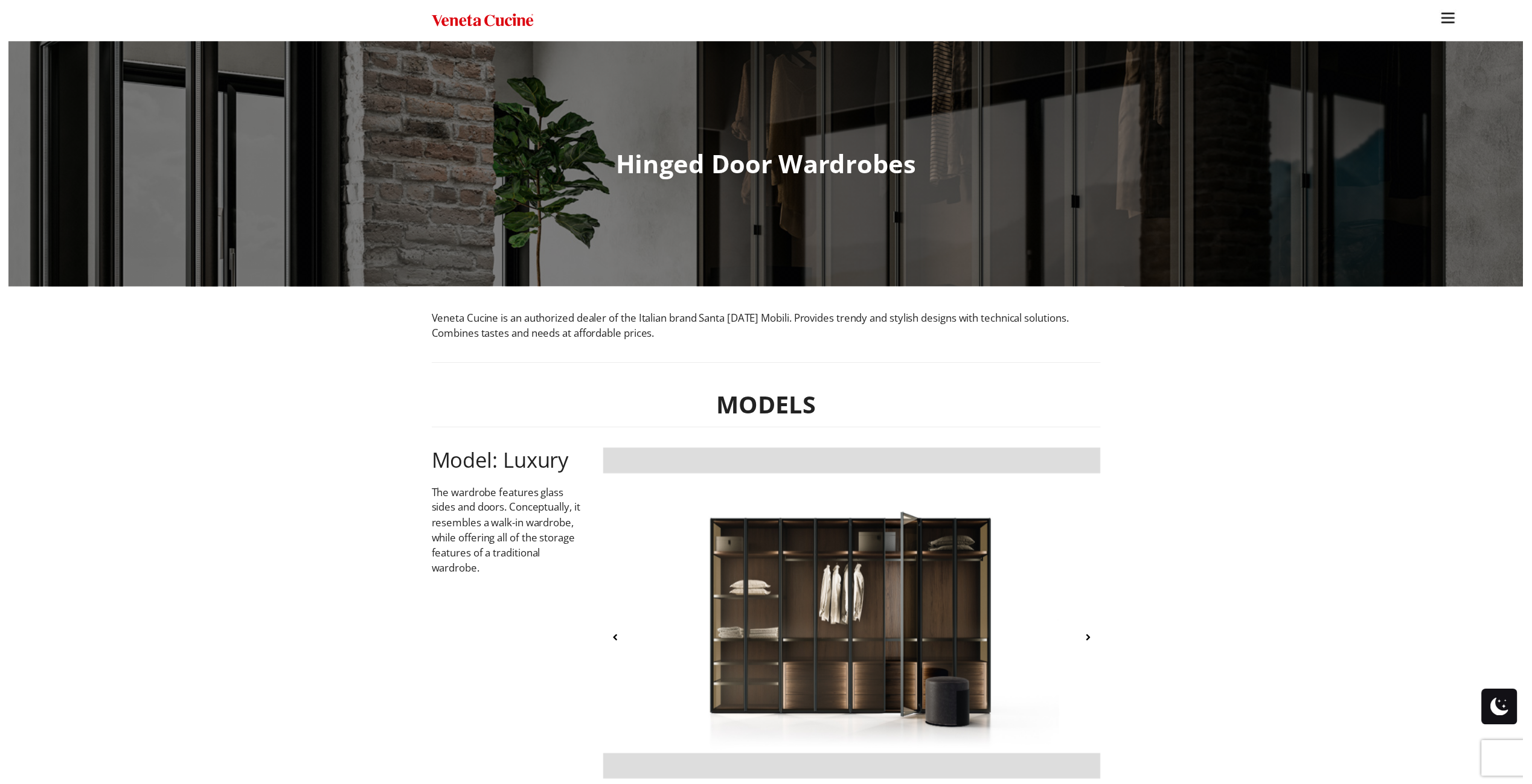
scroll to position [302, 0]
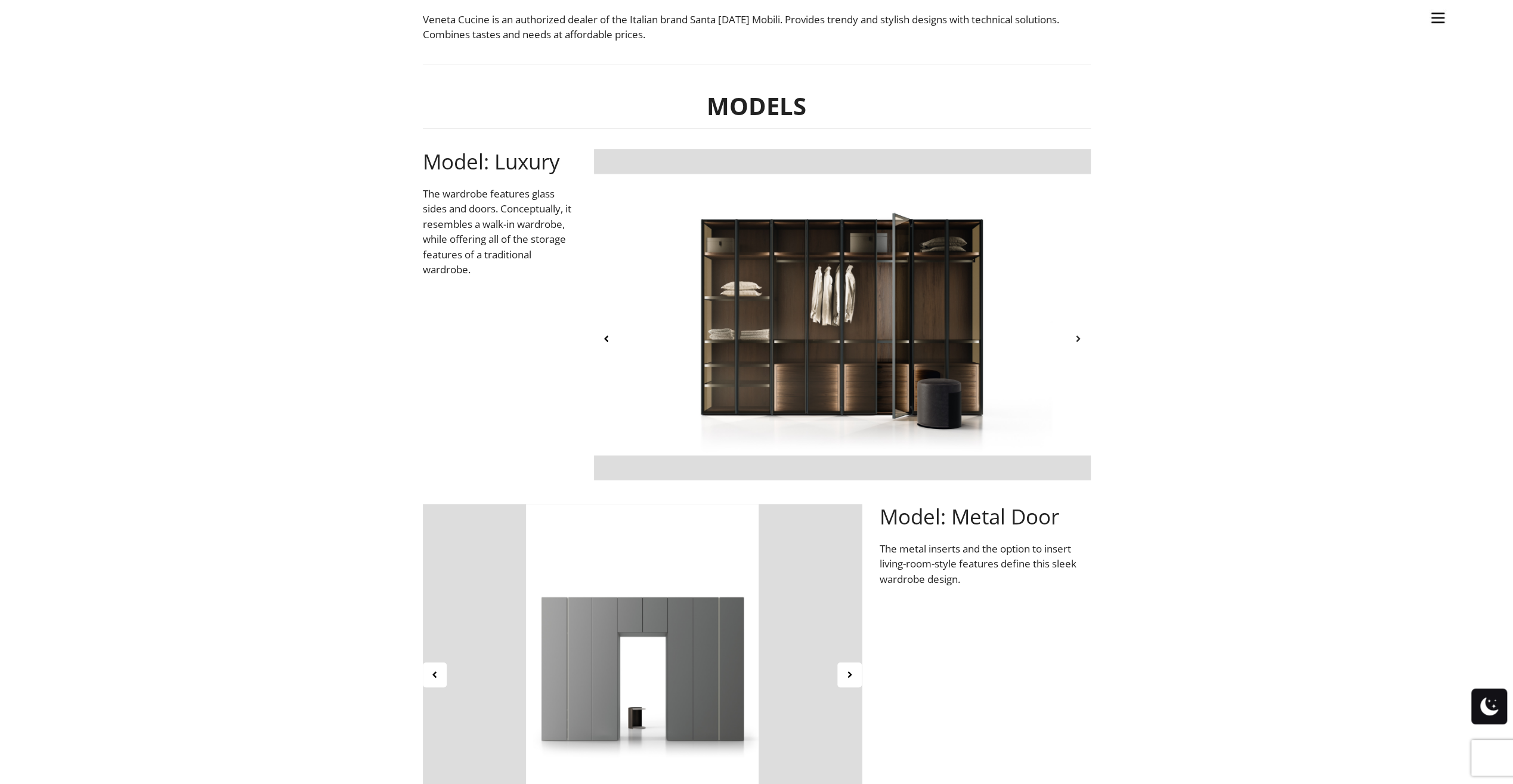
click at [1077, 341] on icon at bounding box center [1078, 338] width 10 height 10
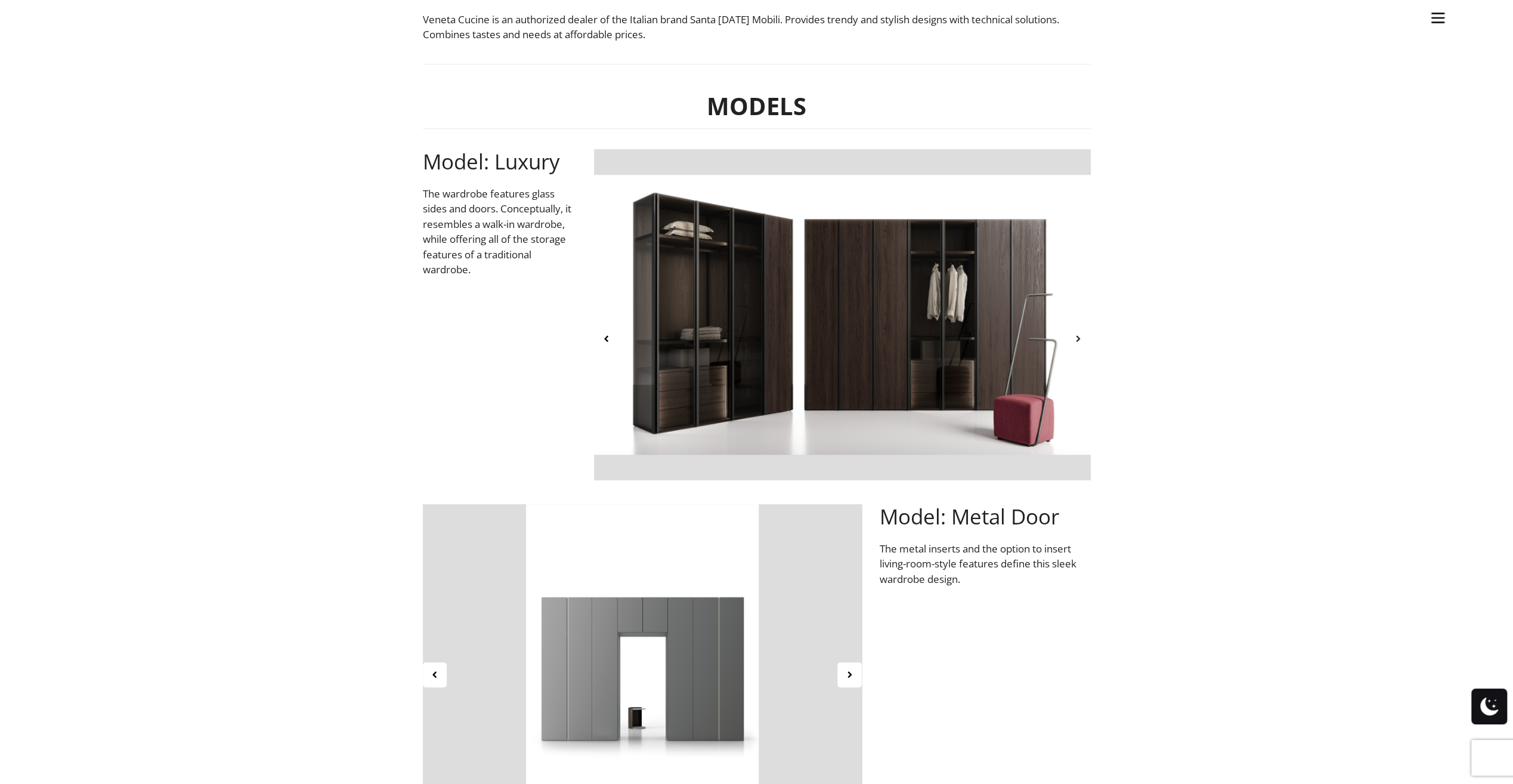
click at [1077, 341] on icon at bounding box center [1078, 338] width 10 height 10
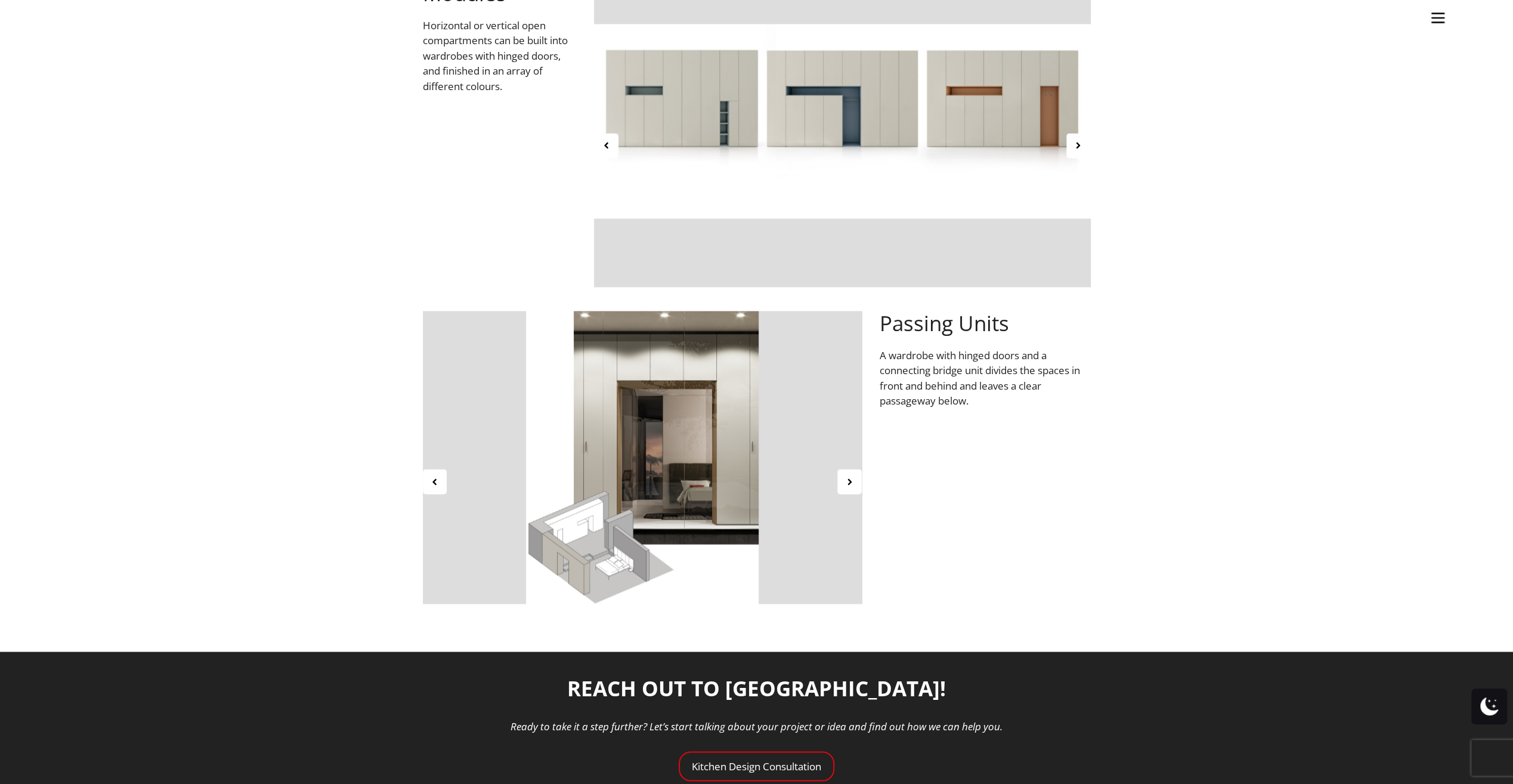
scroll to position [2028, 0]
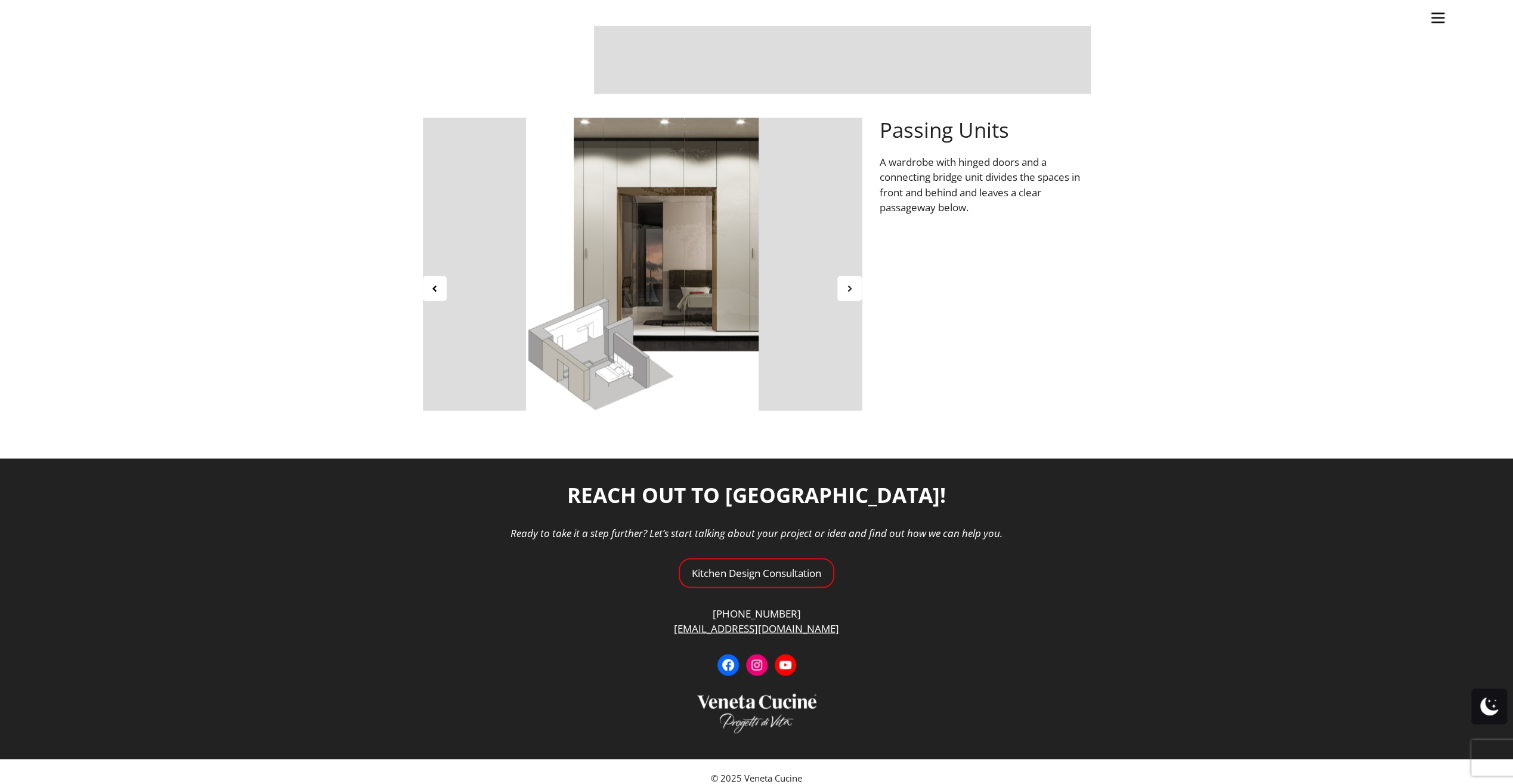
click at [847, 293] on div at bounding box center [850, 288] width 24 height 25
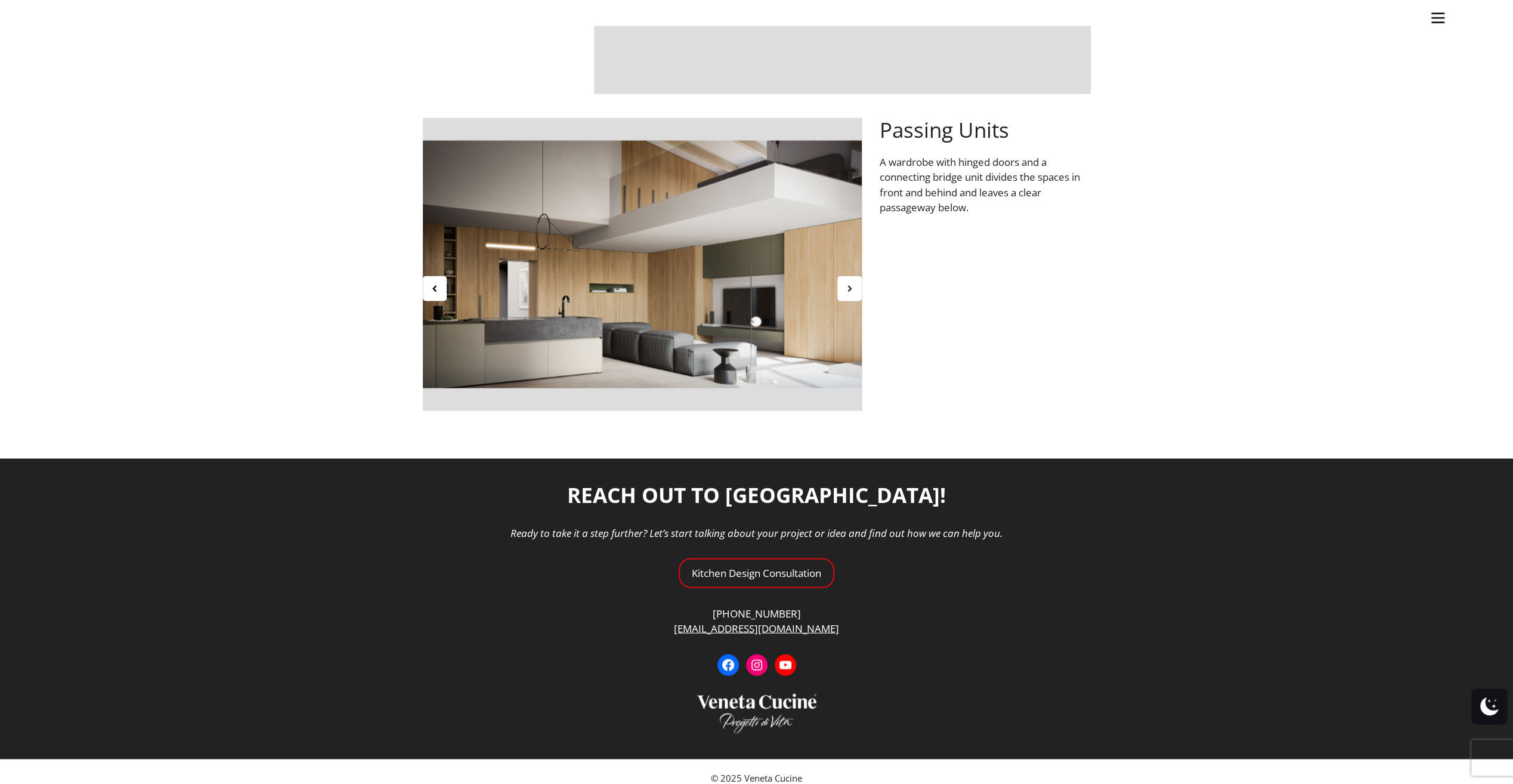
click at [857, 288] on div at bounding box center [850, 288] width 24 height 25
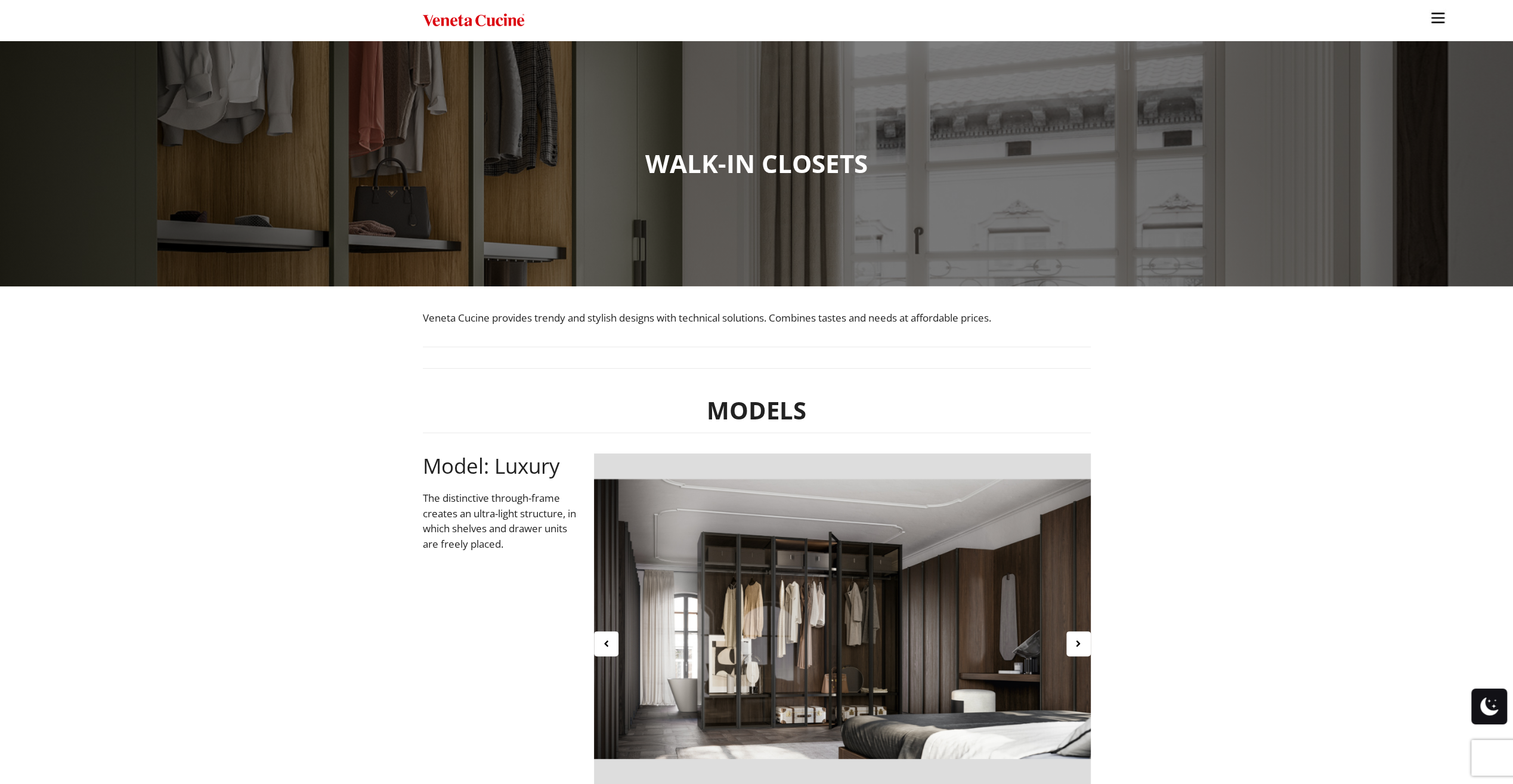
click at [506, 19] on img "Site" at bounding box center [473, 21] width 102 height 17
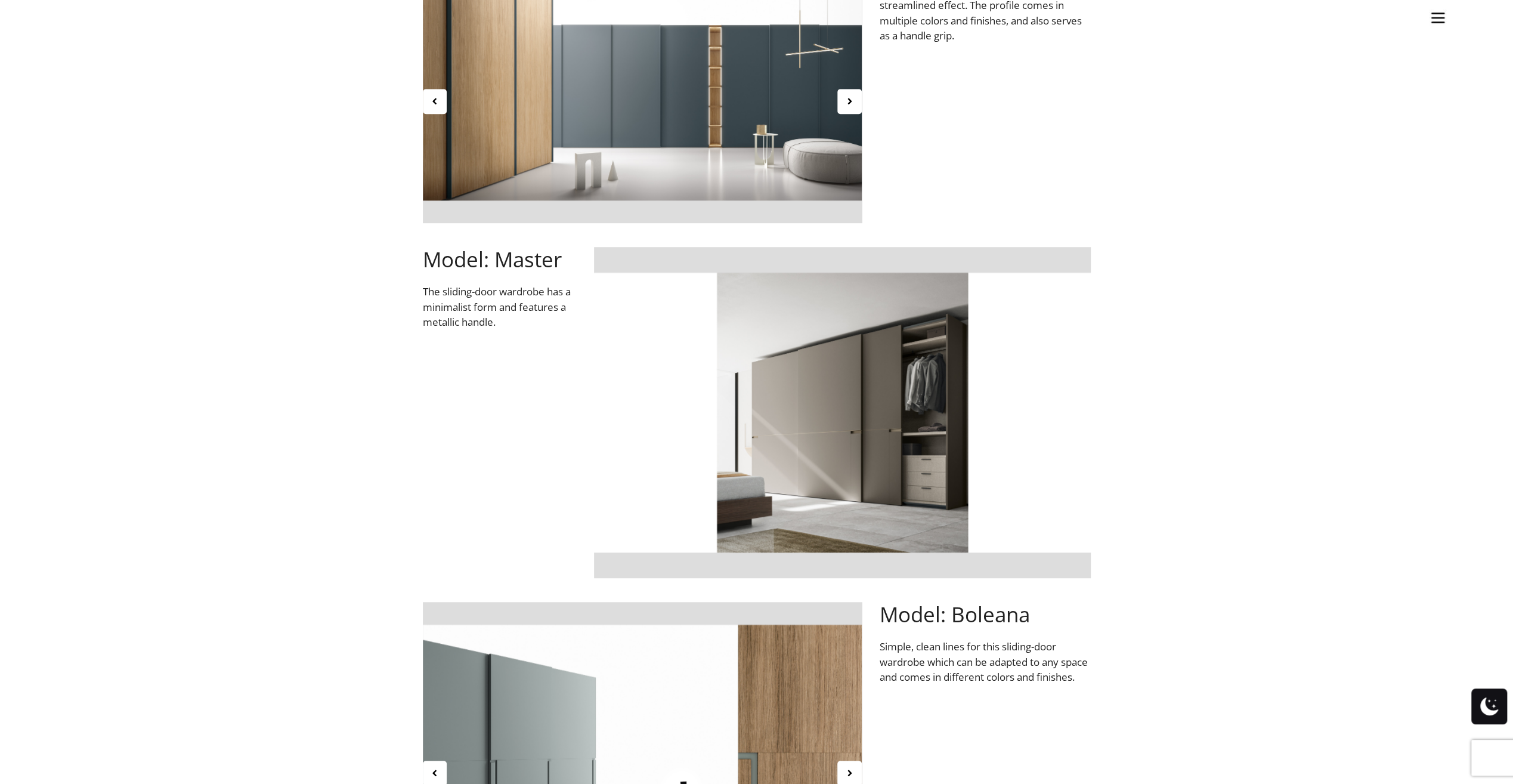
scroll to position [1014, 0]
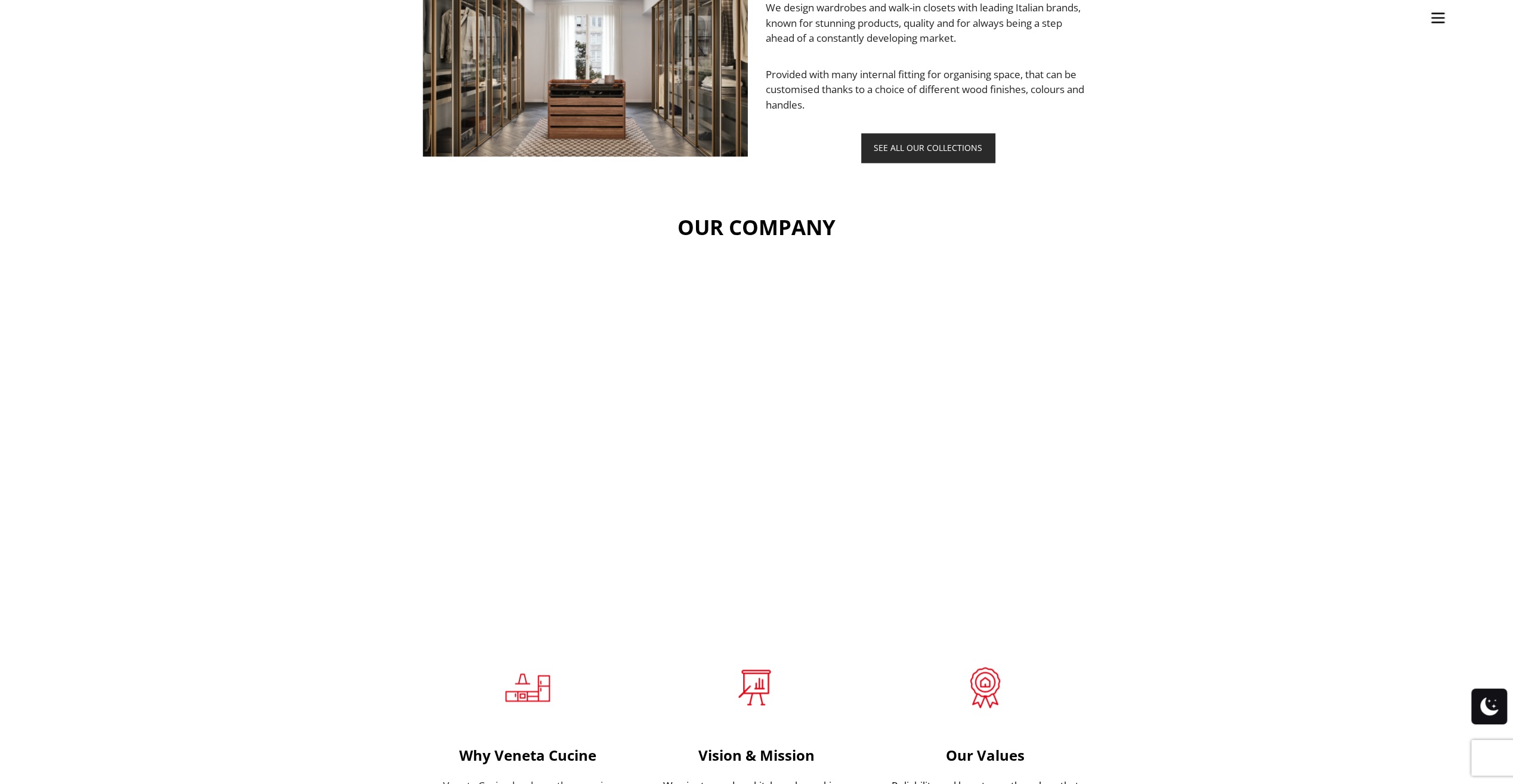
scroll to position [2042, 0]
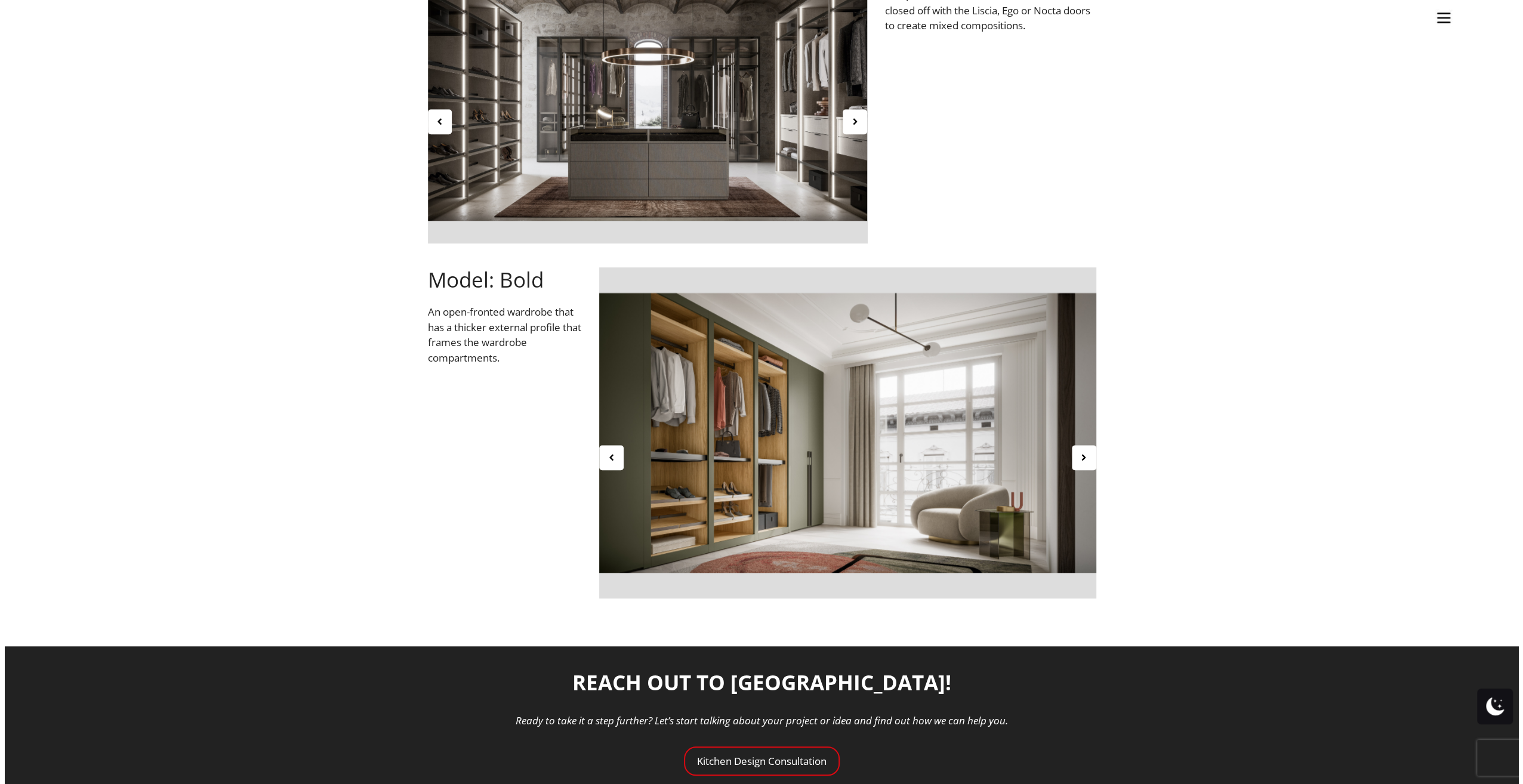
scroll to position [894, 0]
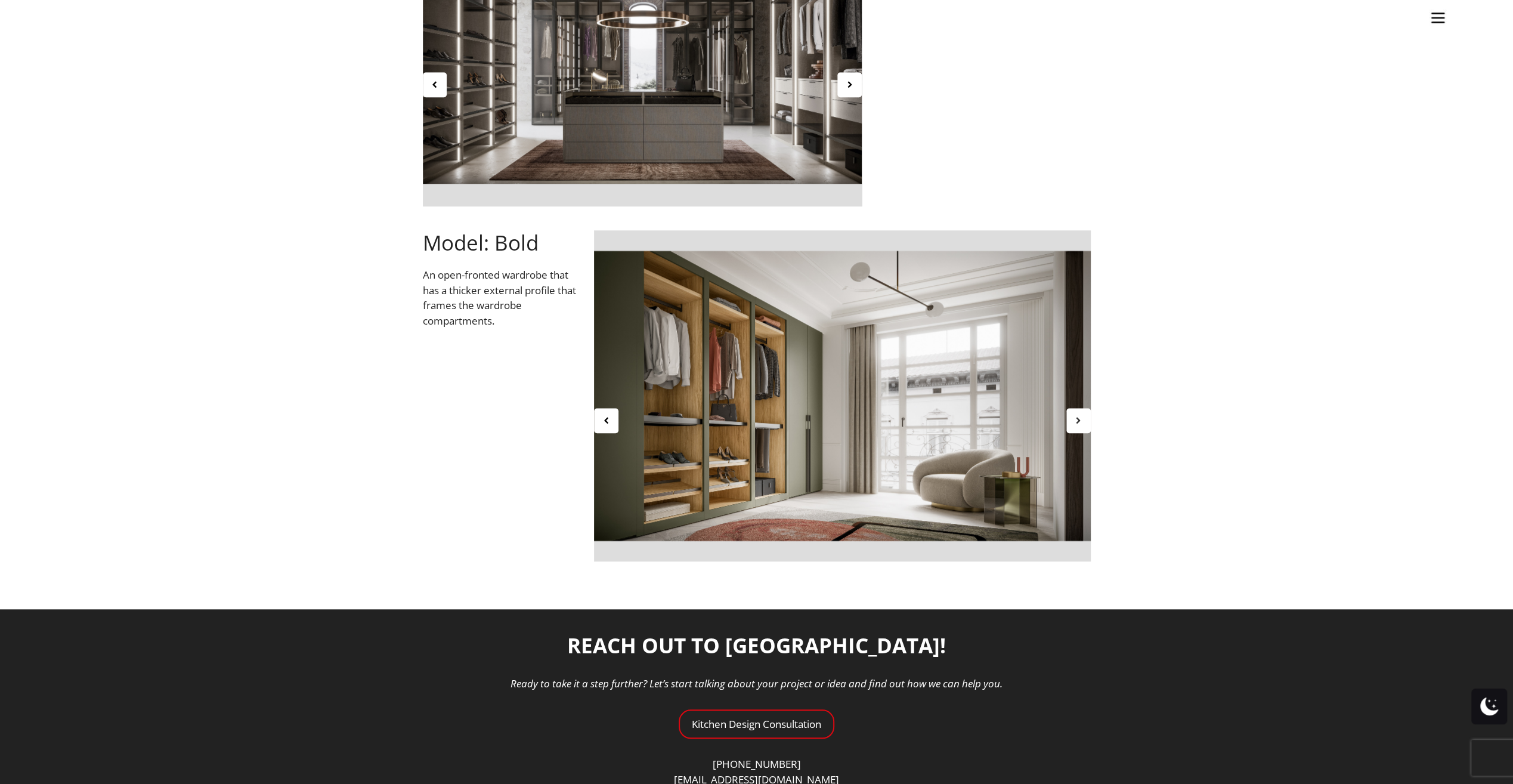
click at [1081, 422] on icon at bounding box center [1078, 420] width 10 height 10
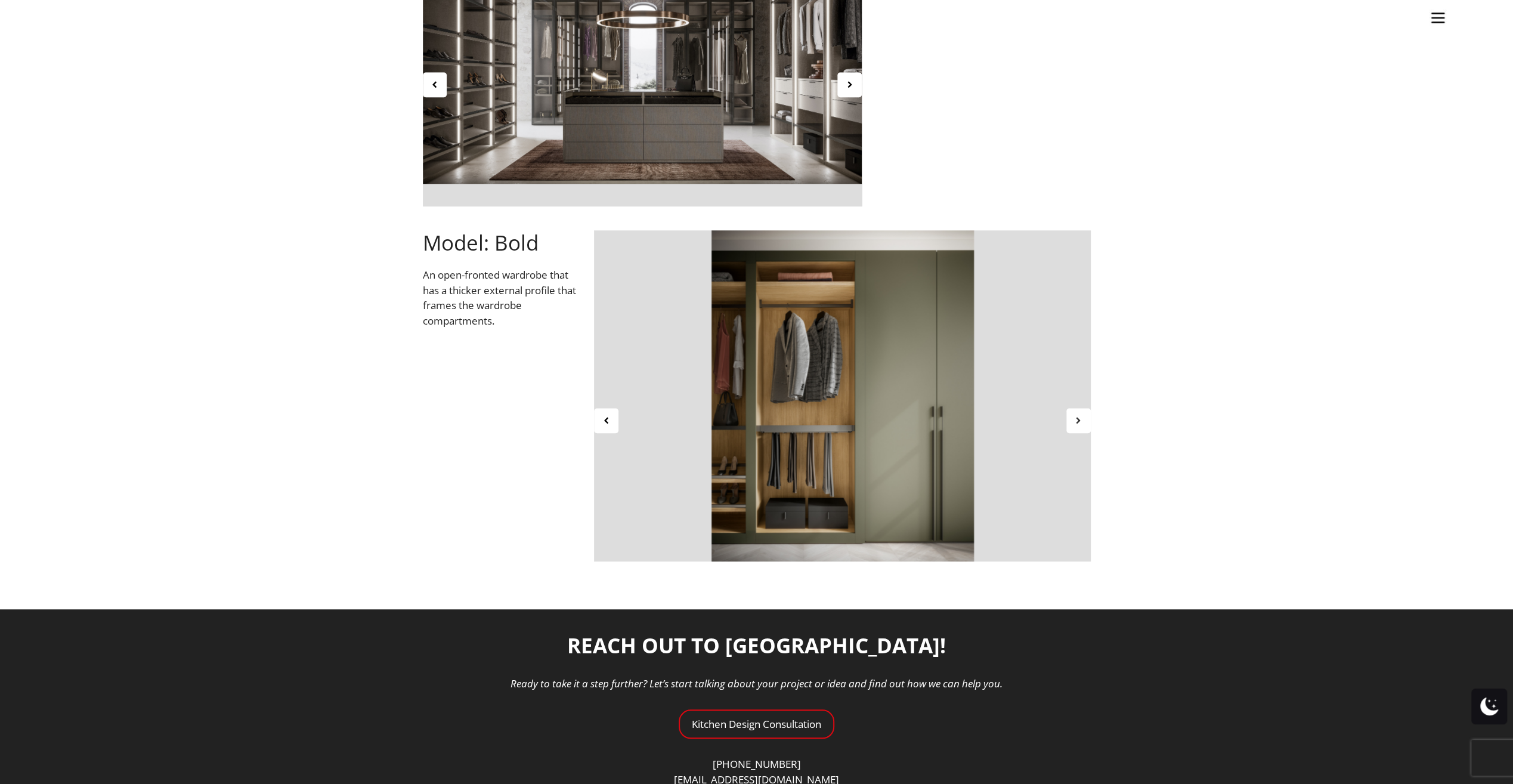
click at [1081, 422] on icon at bounding box center [1078, 420] width 10 height 10
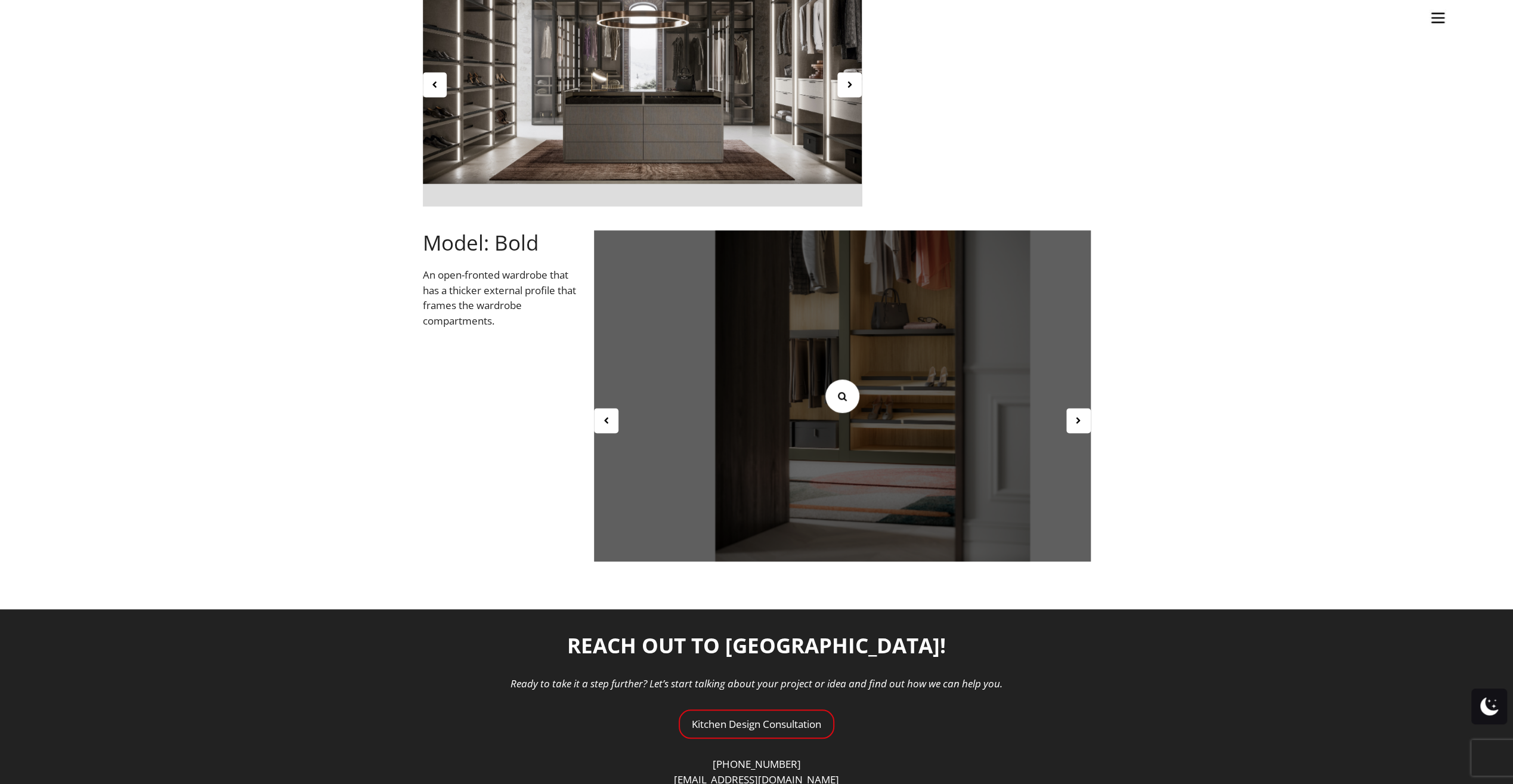
click at [845, 398] on icon at bounding box center [842, 396] width 13 height 13
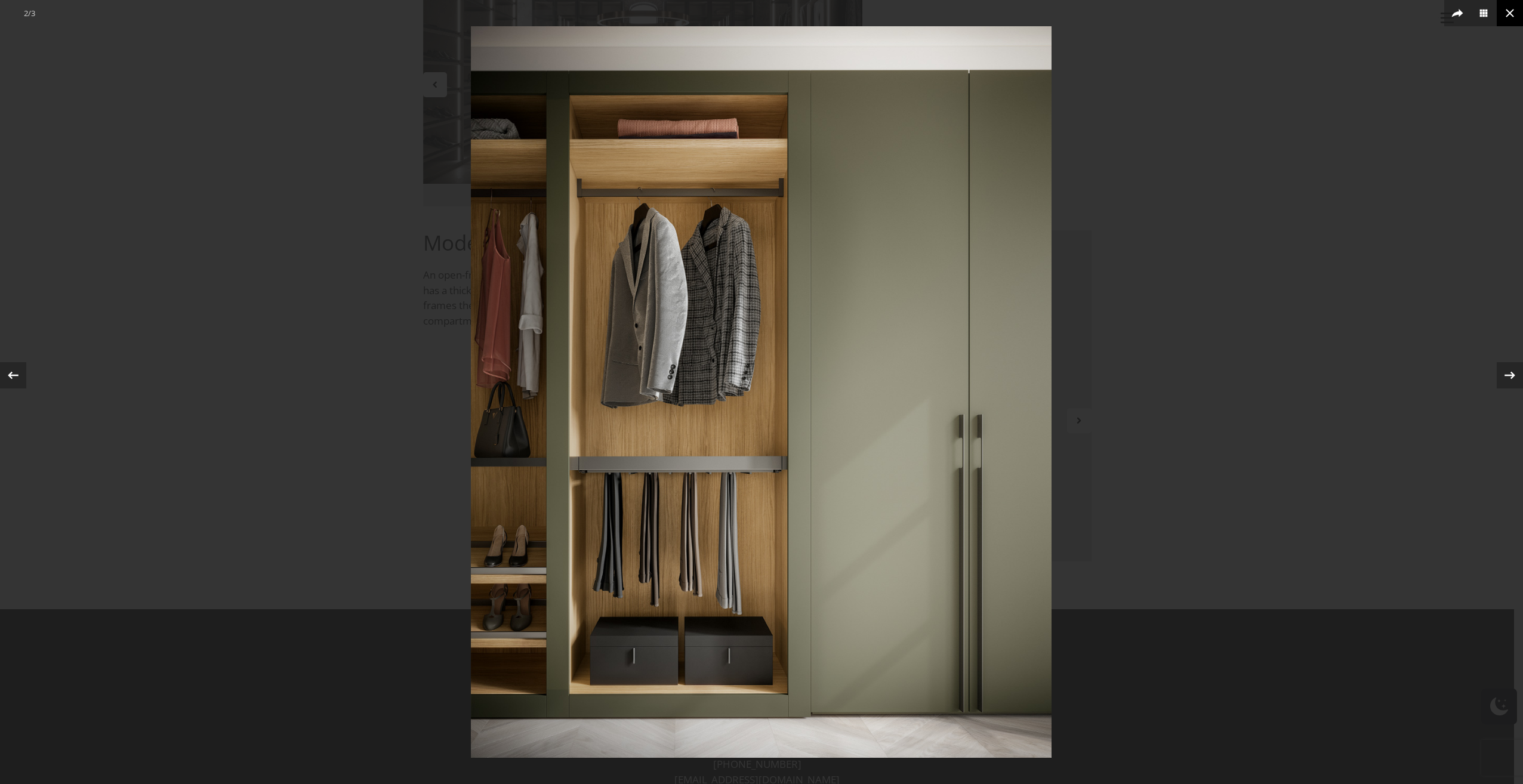
click at [1514, 15] on icon at bounding box center [1510, 13] width 14 height 14
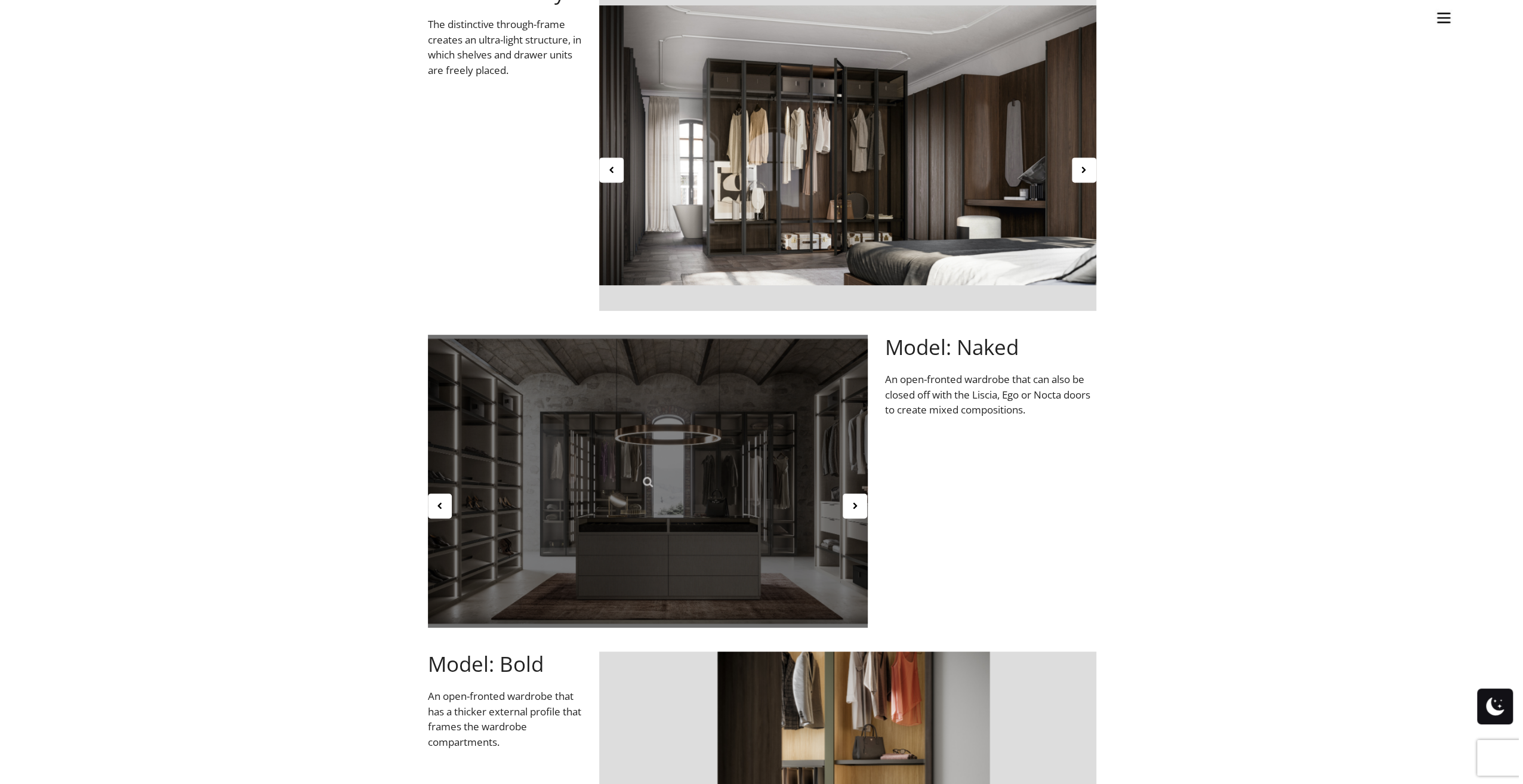
scroll to position [358, 0]
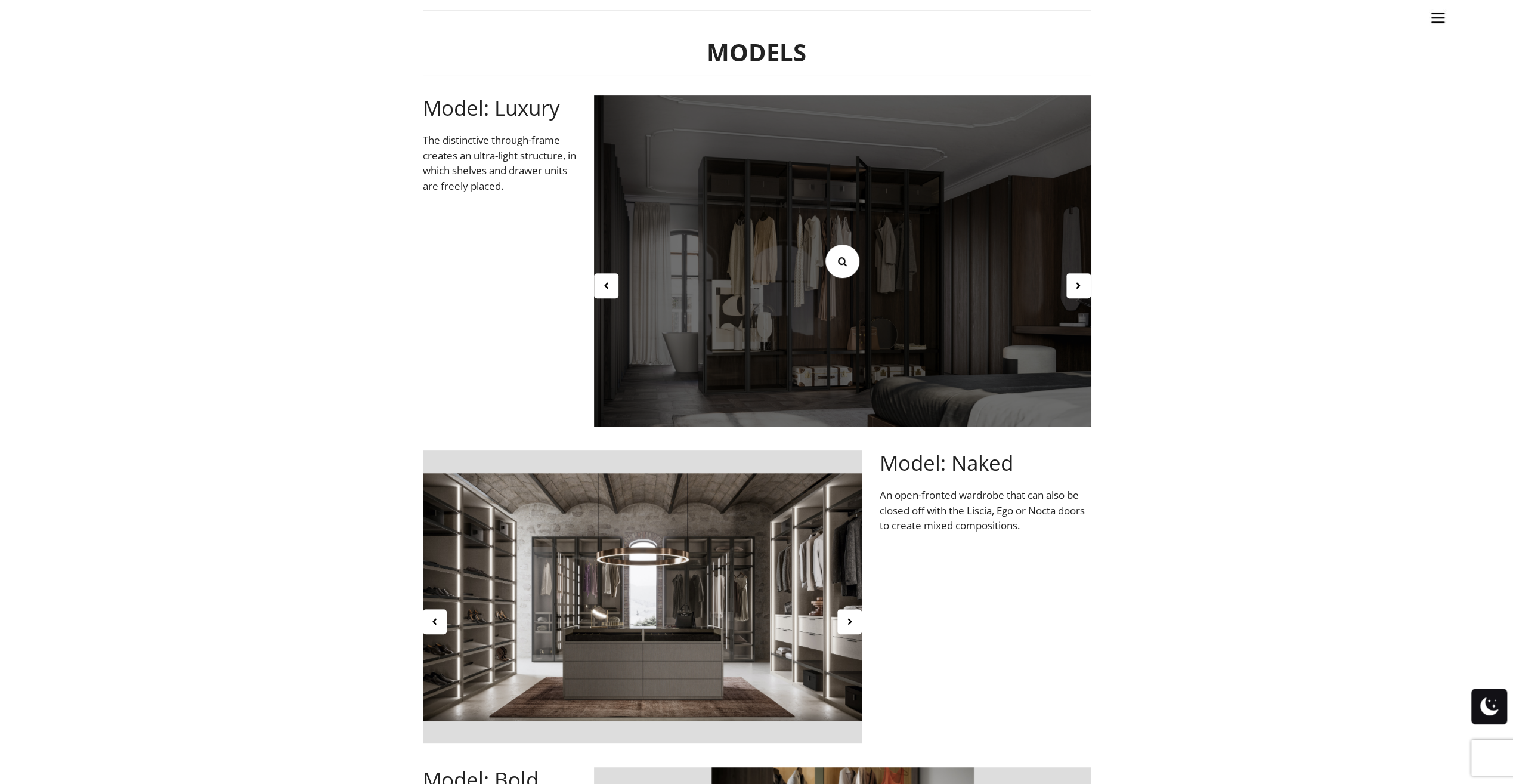
click at [846, 263] on icon at bounding box center [842, 261] width 13 height 13
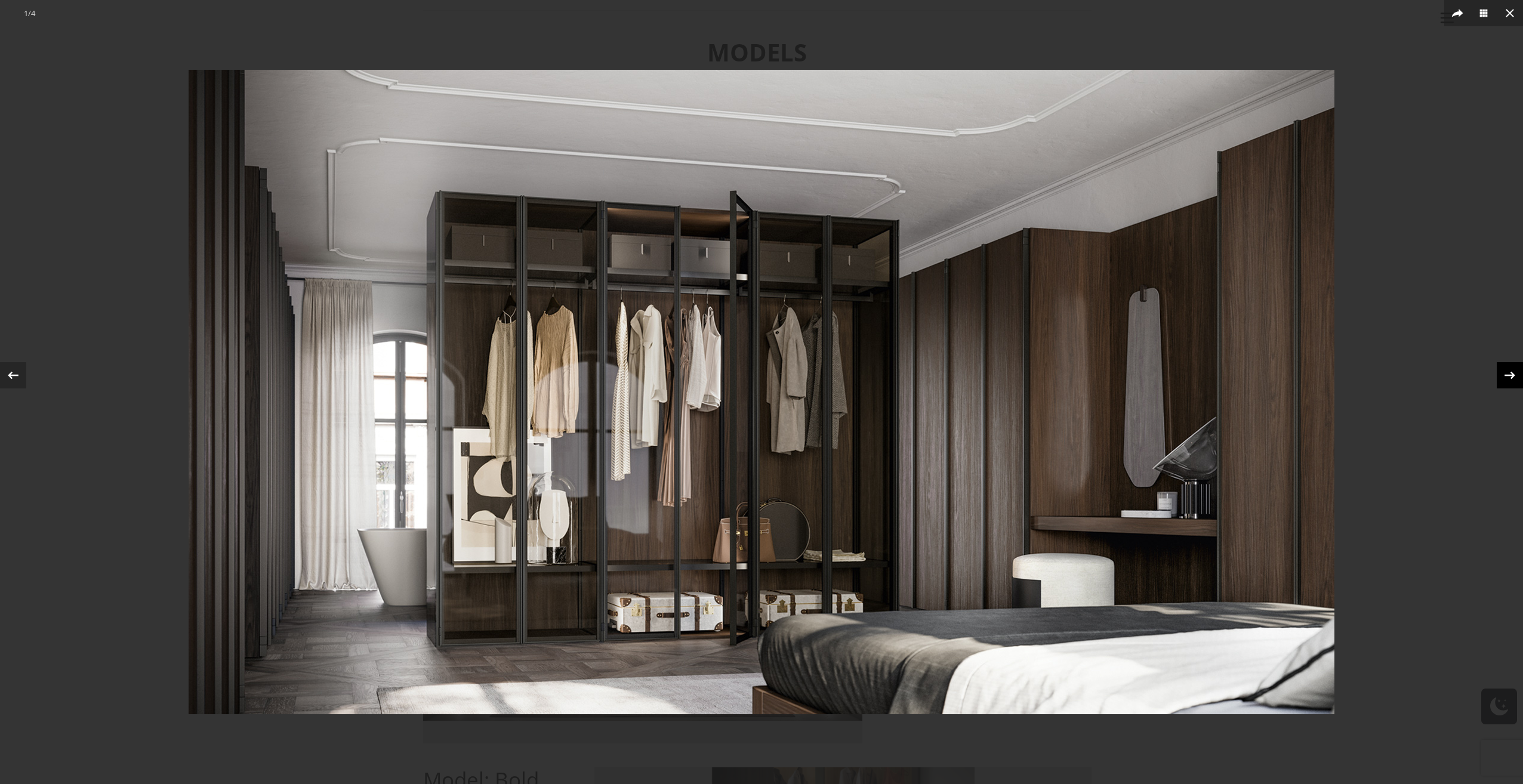
click at [1509, 375] on icon at bounding box center [1510, 375] width 11 height 8
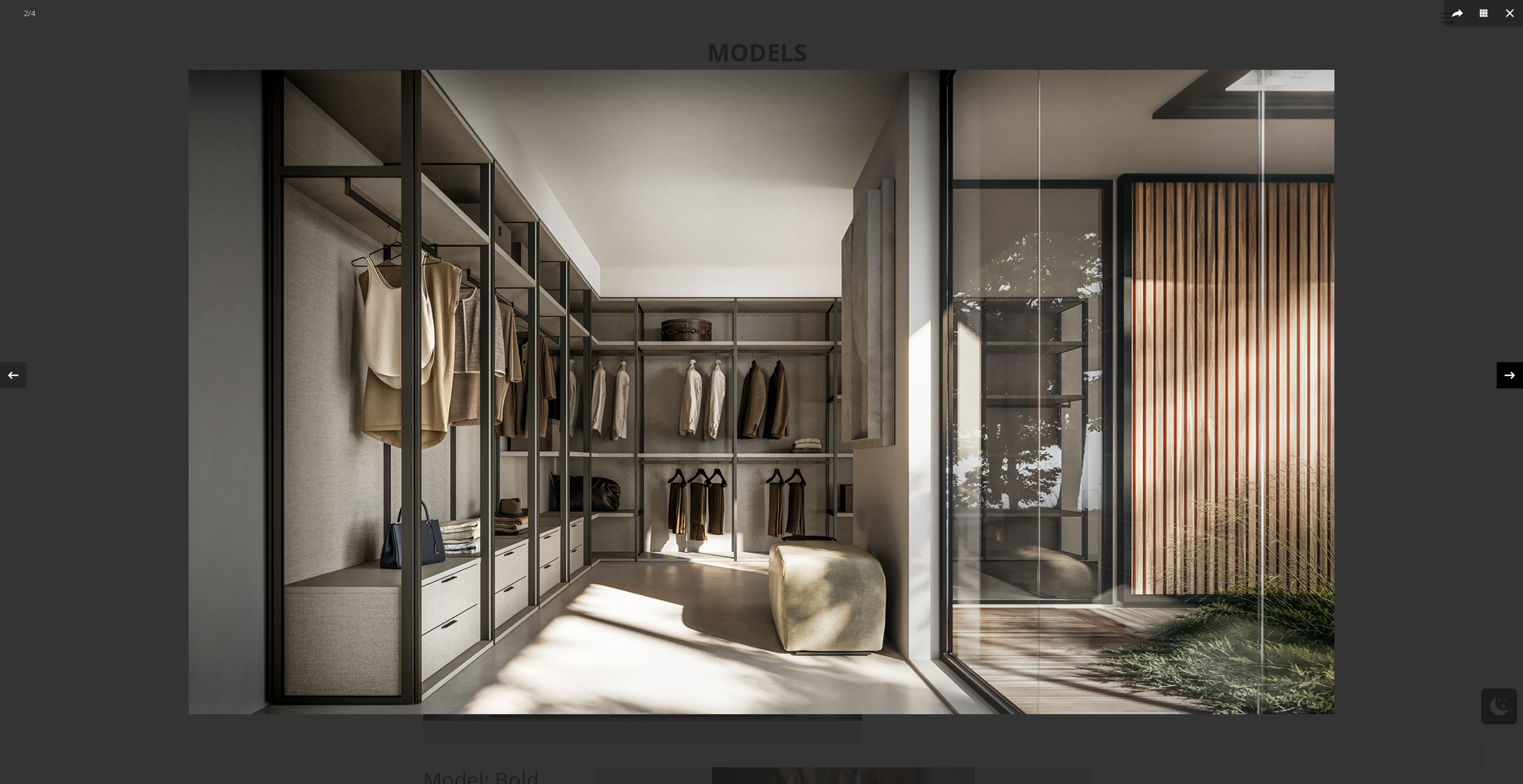
click at [1509, 375] on icon at bounding box center [1510, 375] width 11 height 8
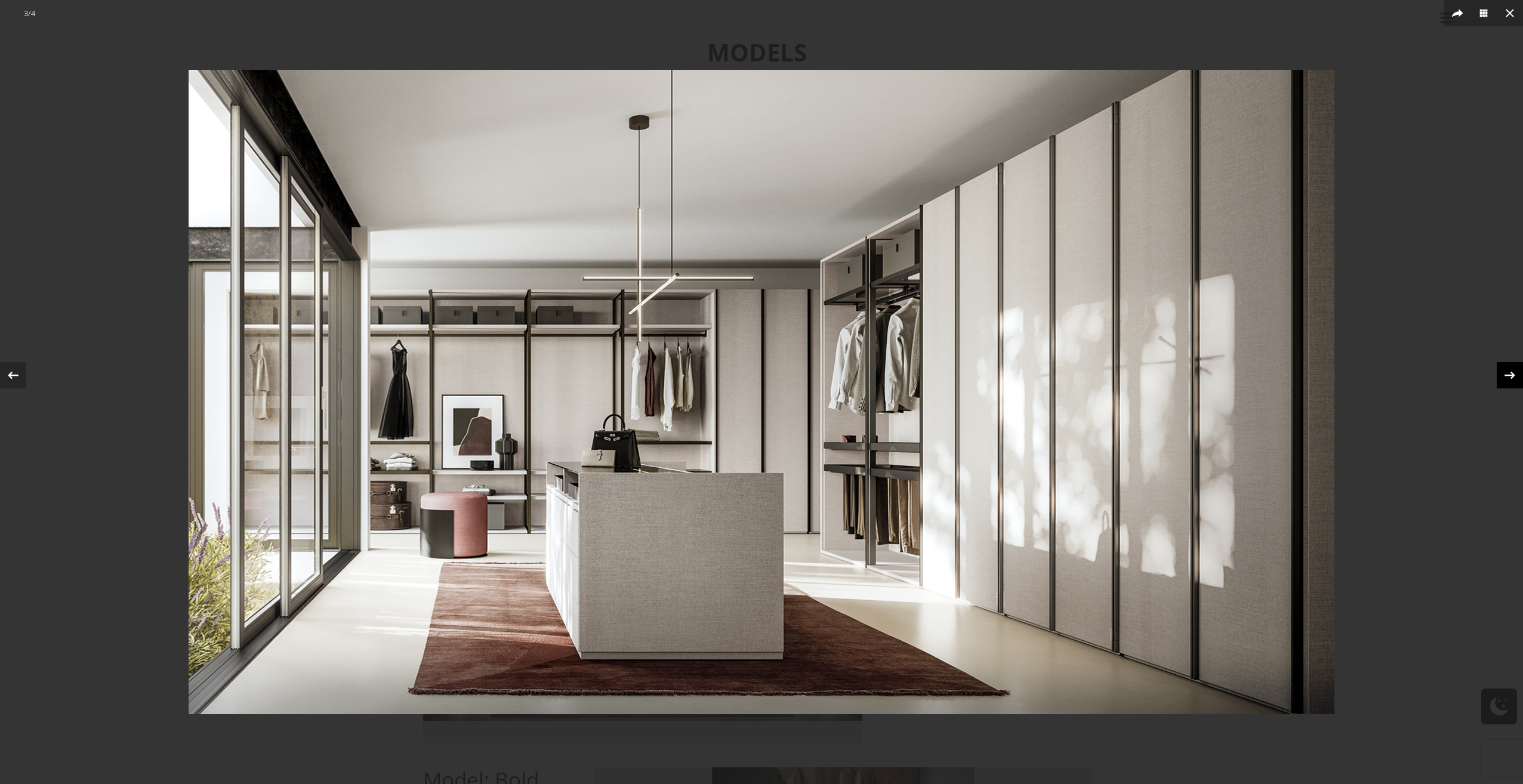
click at [1509, 375] on icon at bounding box center [1510, 375] width 11 height 8
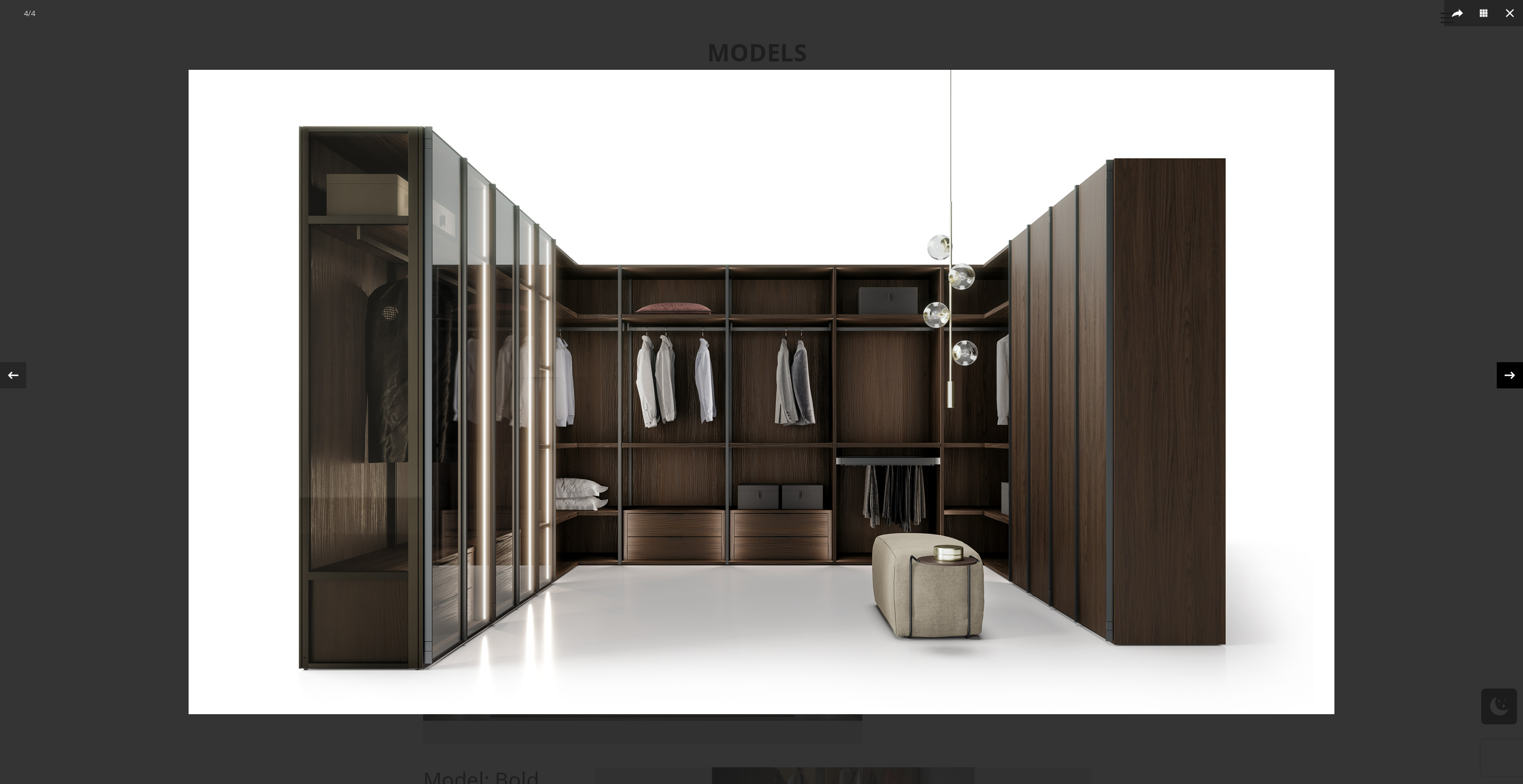
click at [1509, 375] on icon at bounding box center [1510, 375] width 11 height 8
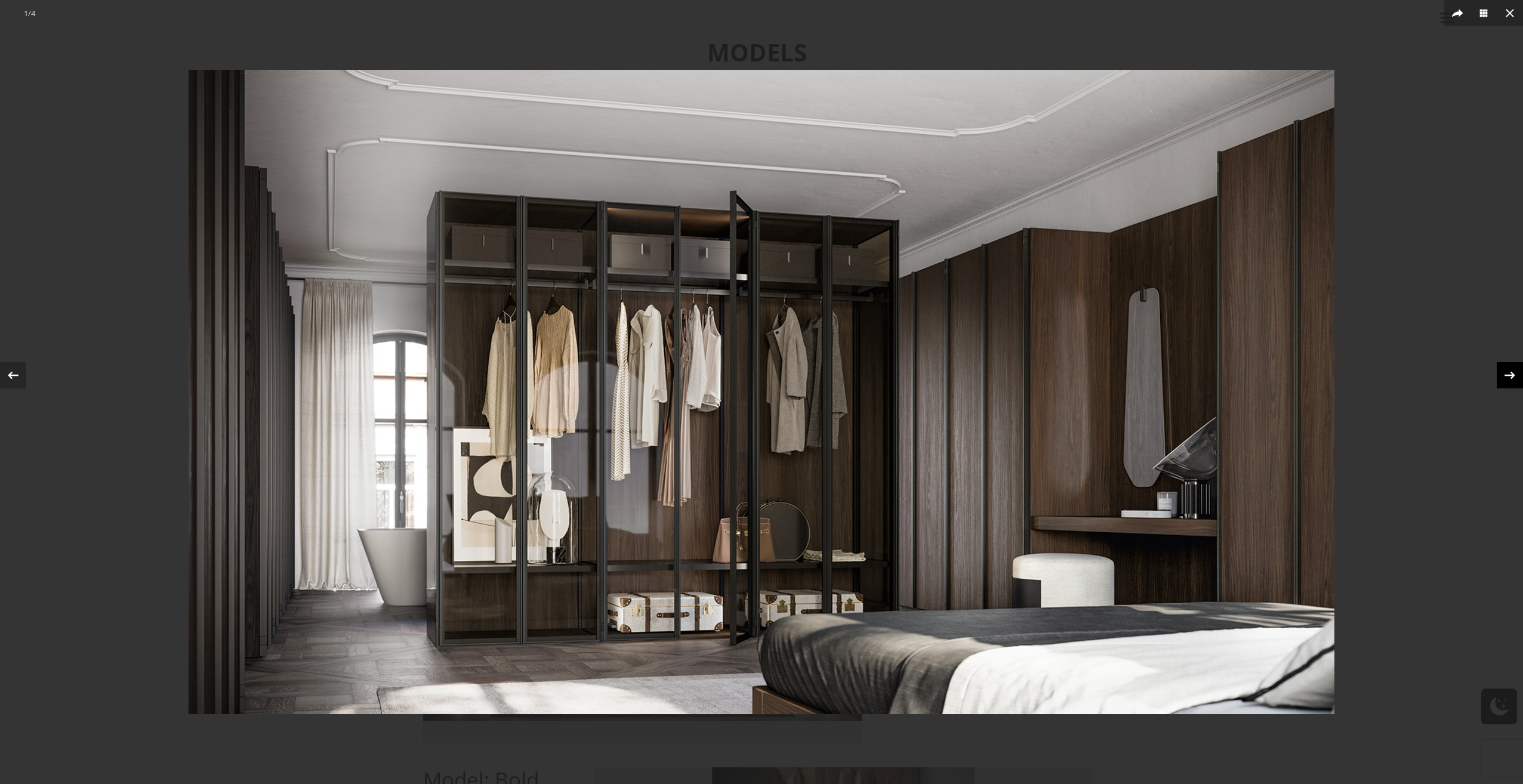
click at [1509, 375] on icon at bounding box center [1510, 375] width 11 height 8
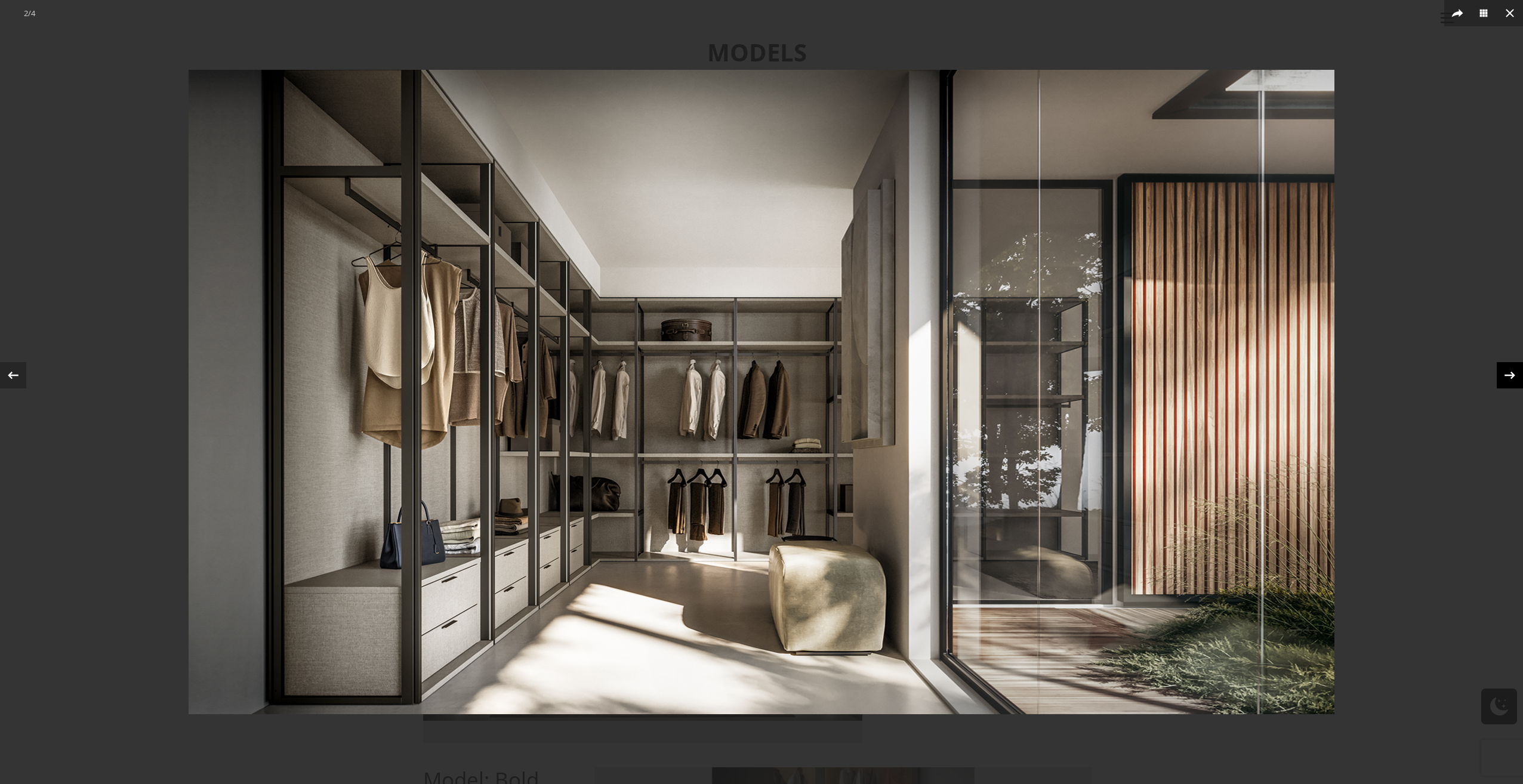
click at [1509, 375] on icon at bounding box center [1510, 375] width 11 height 8
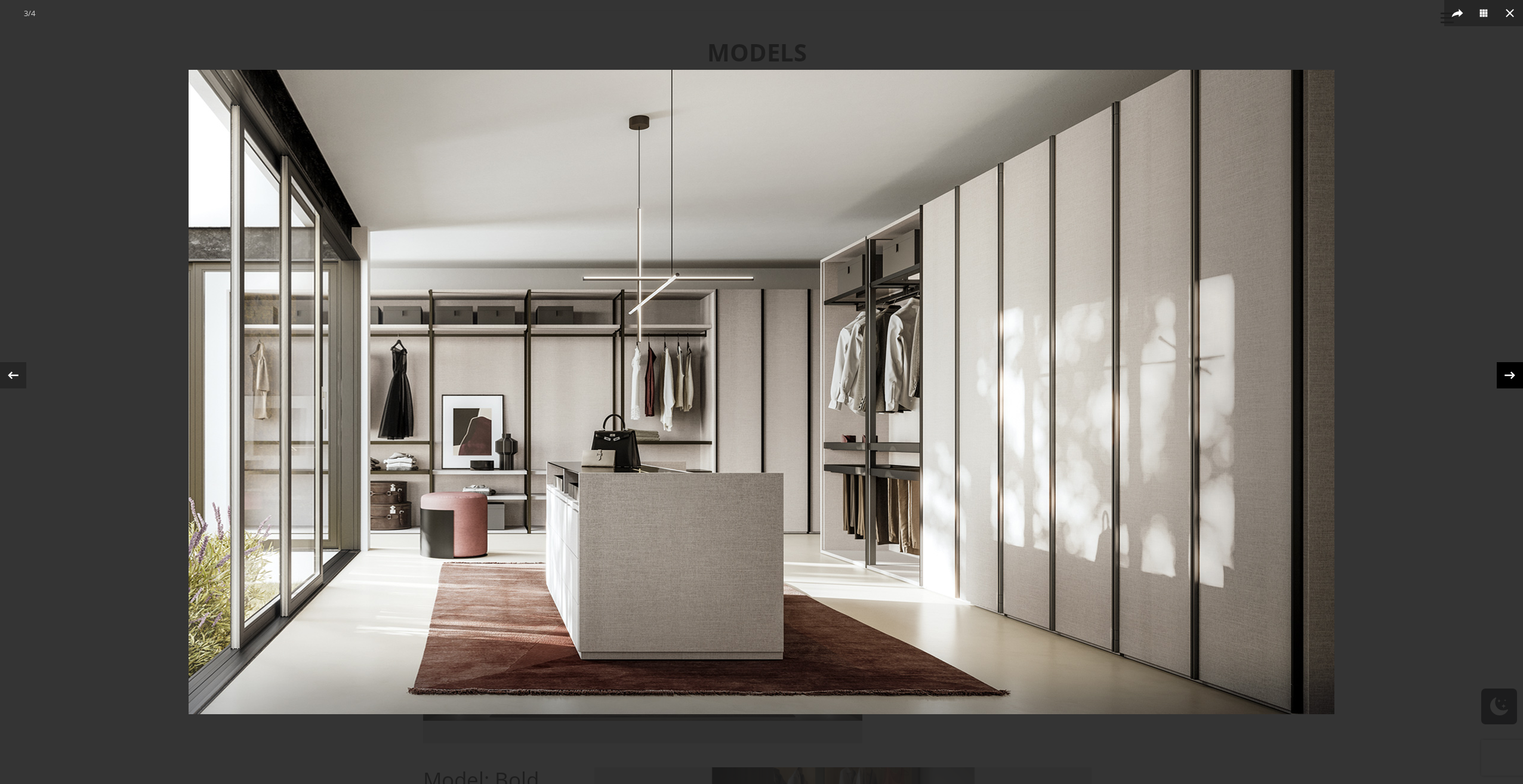
click at [1509, 375] on icon at bounding box center [1510, 375] width 11 height 8
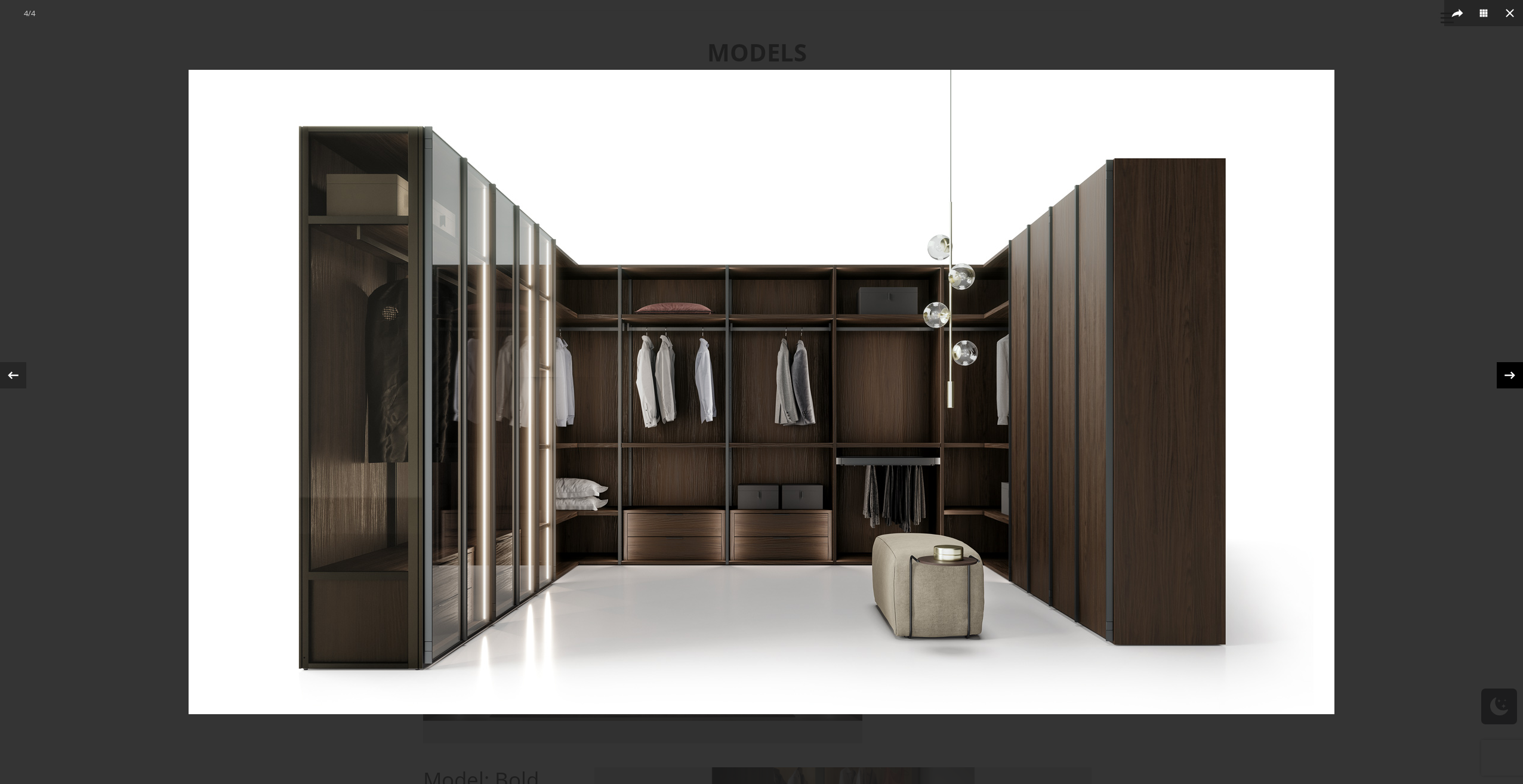
click at [1509, 375] on icon at bounding box center [1510, 375] width 11 height 8
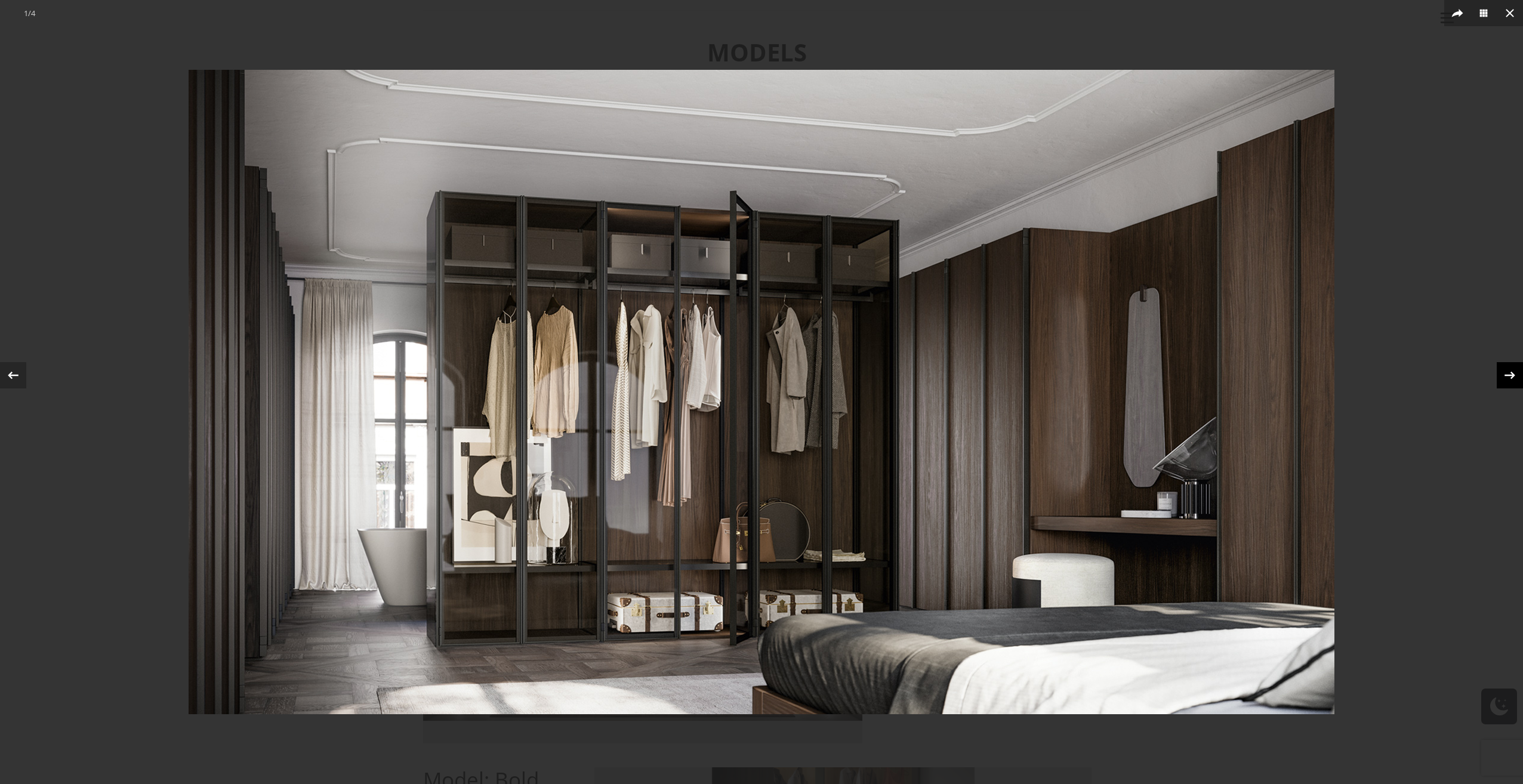
click at [1509, 375] on icon at bounding box center [1510, 375] width 11 height 8
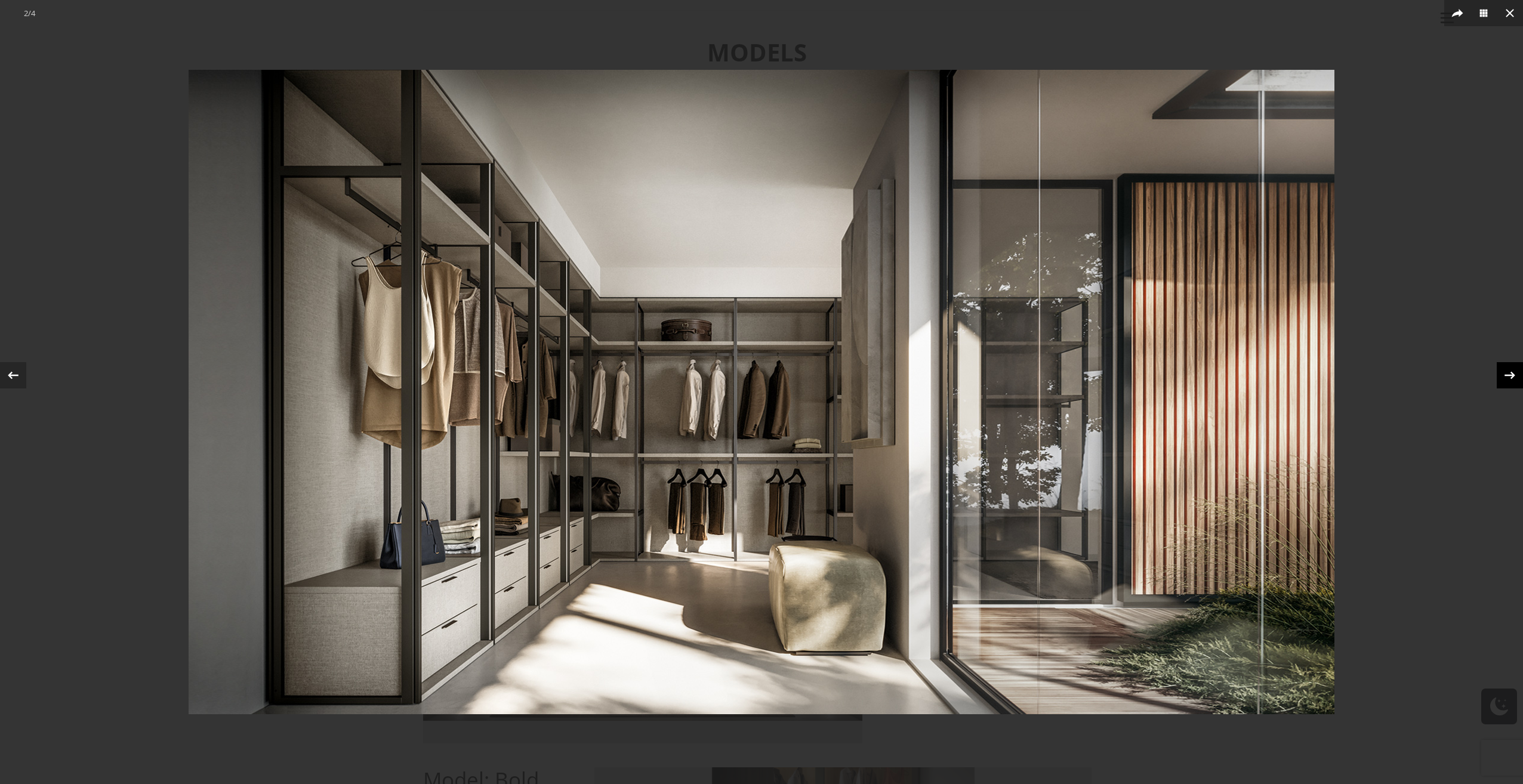
click at [1509, 375] on icon at bounding box center [1510, 375] width 11 height 8
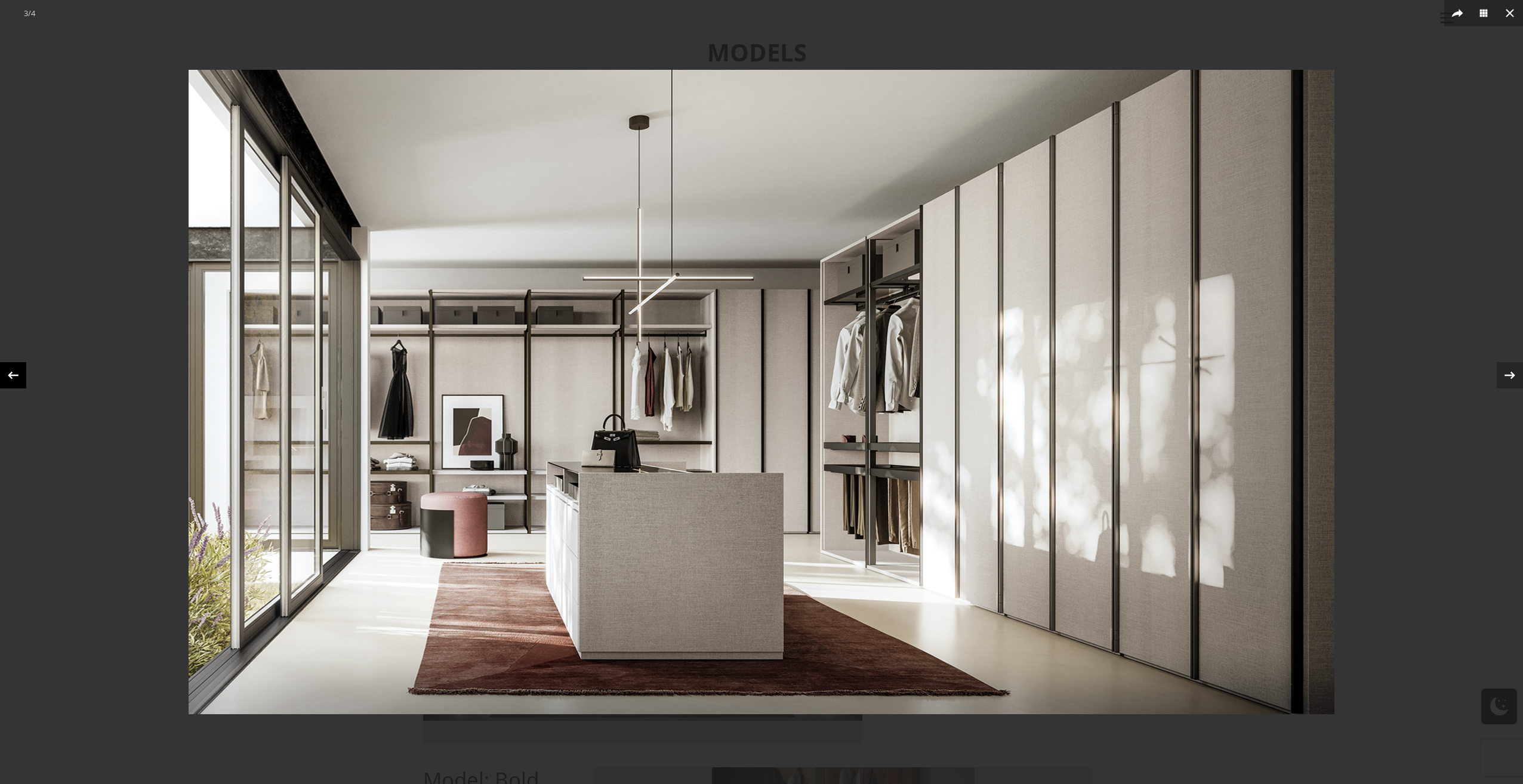
click at [9, 372] on icon at bounding box center [13, 375] width 18 height 18
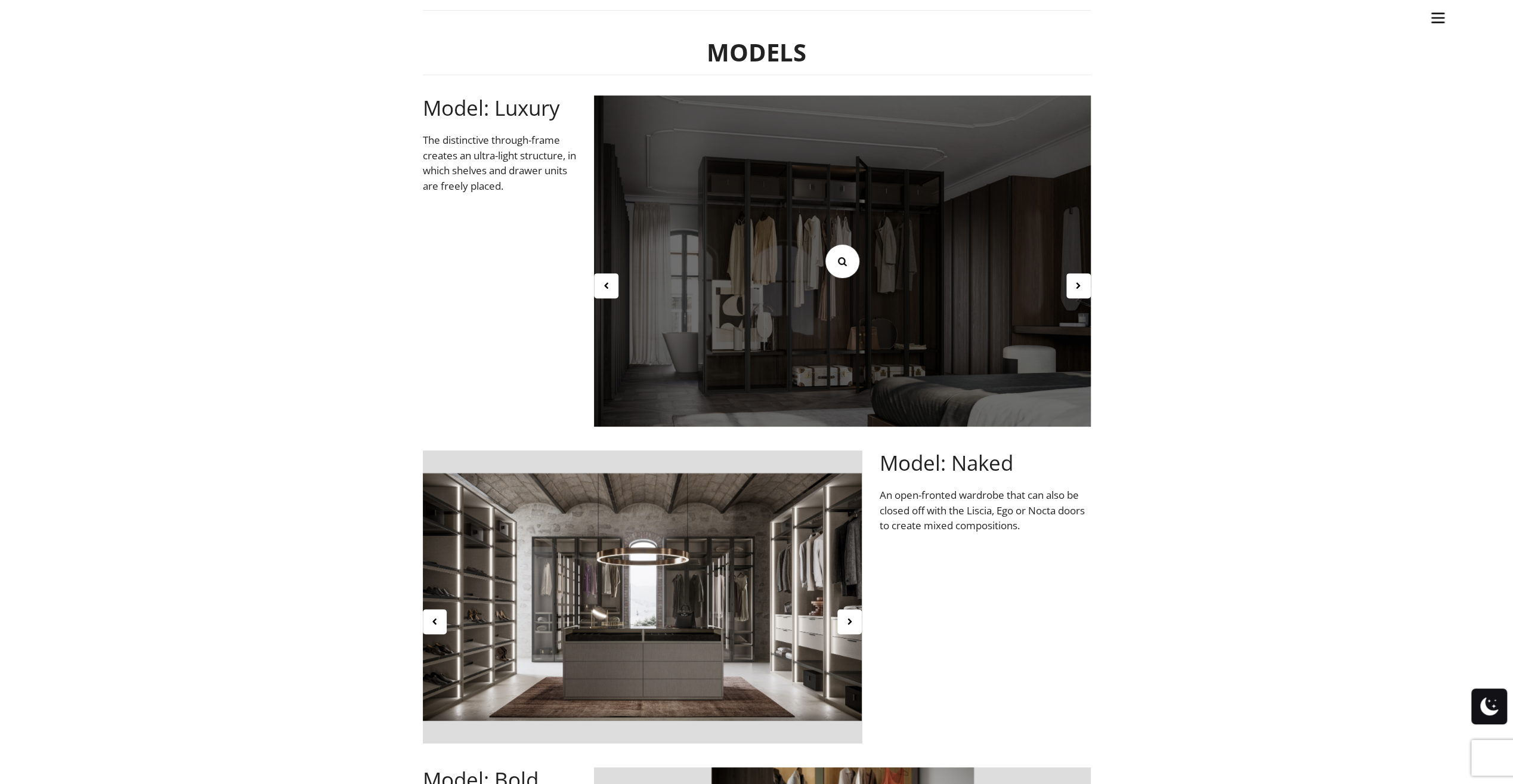
click at [835, 263] on link at bounding box center [842, 261] width 33 height 33
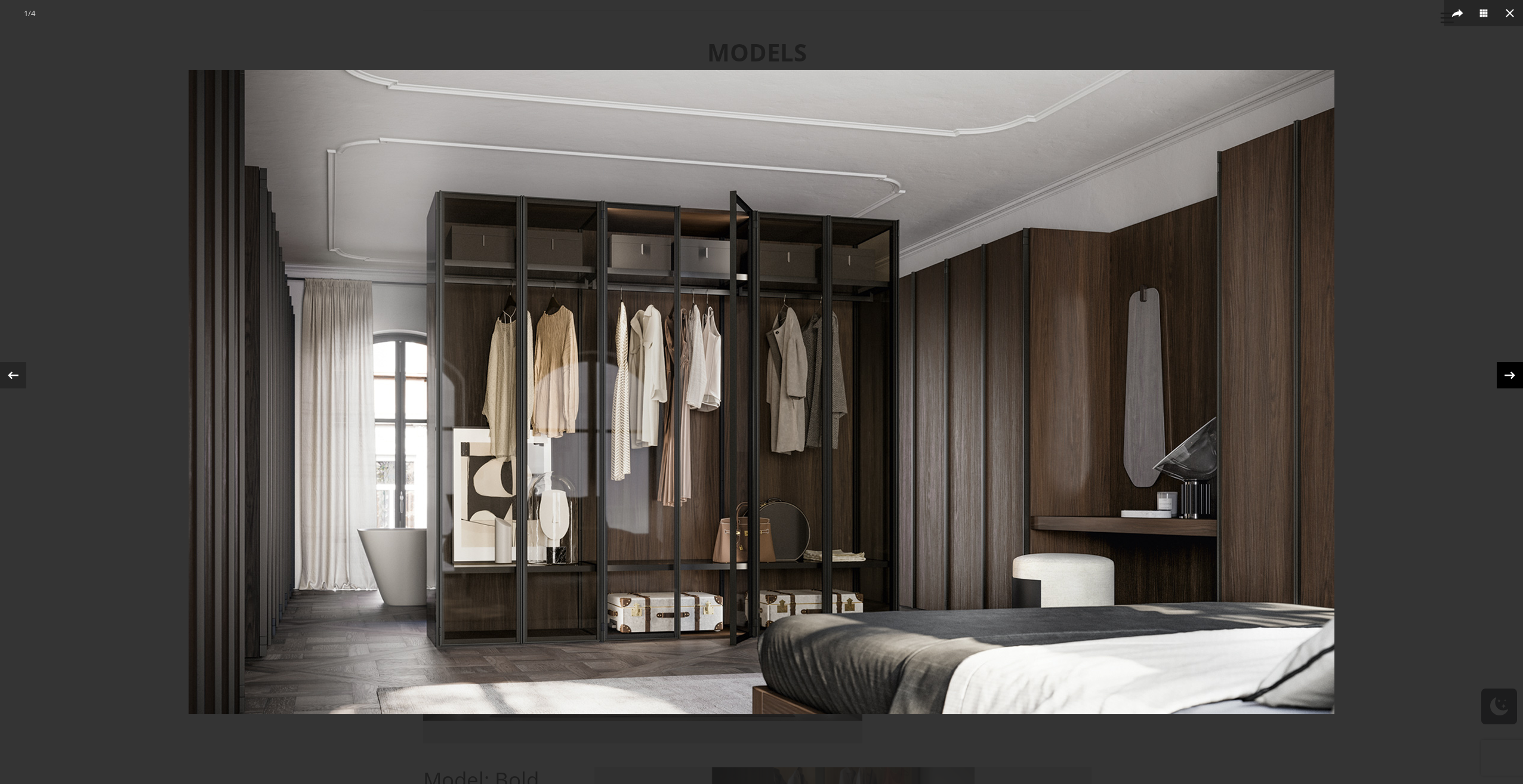
click at [1503, 377] on icon at bounding box center [1510, 375] width 18 height 18
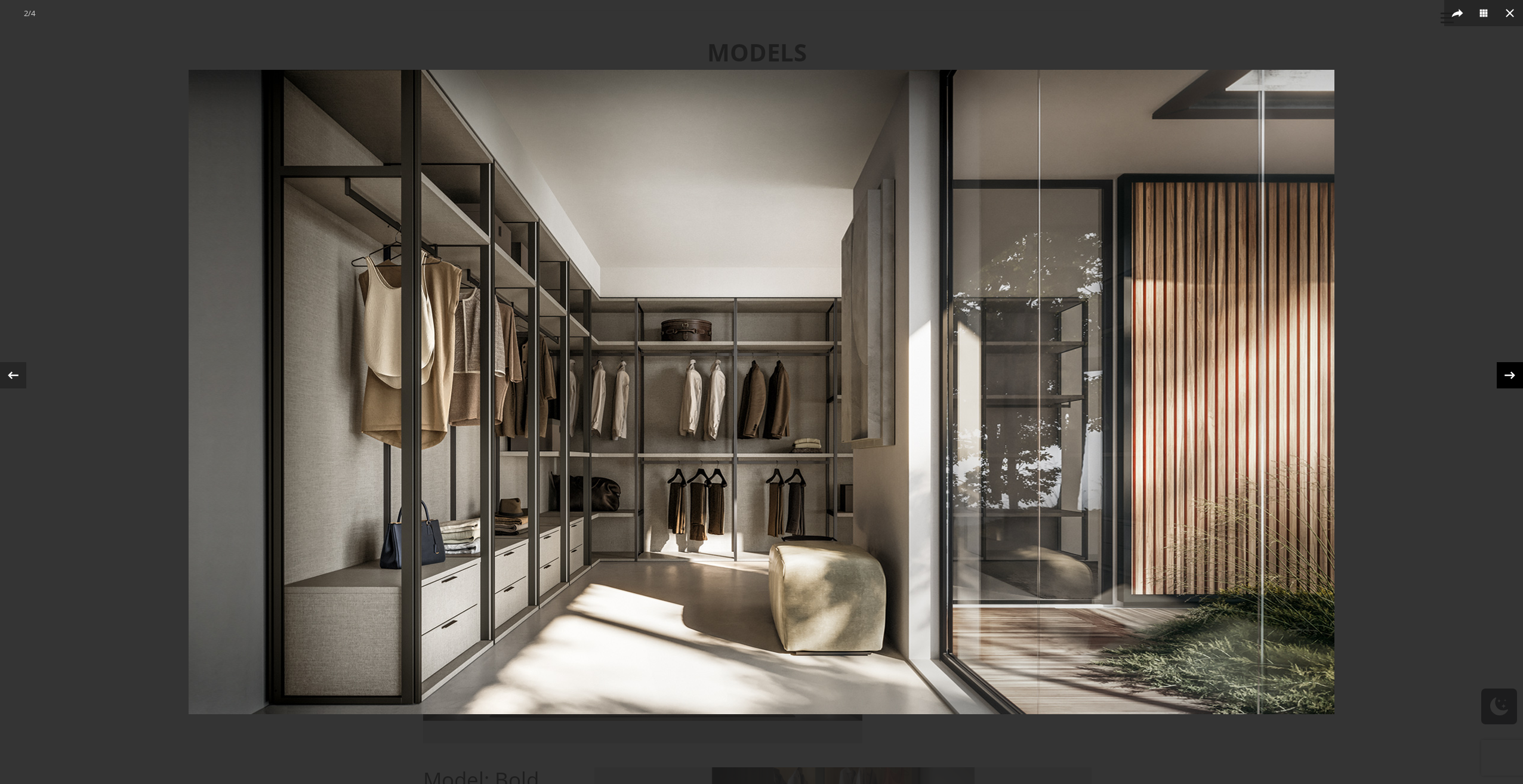
click at [1503, 377] on icon at bounding box center [1510, 375] width 18 height 18
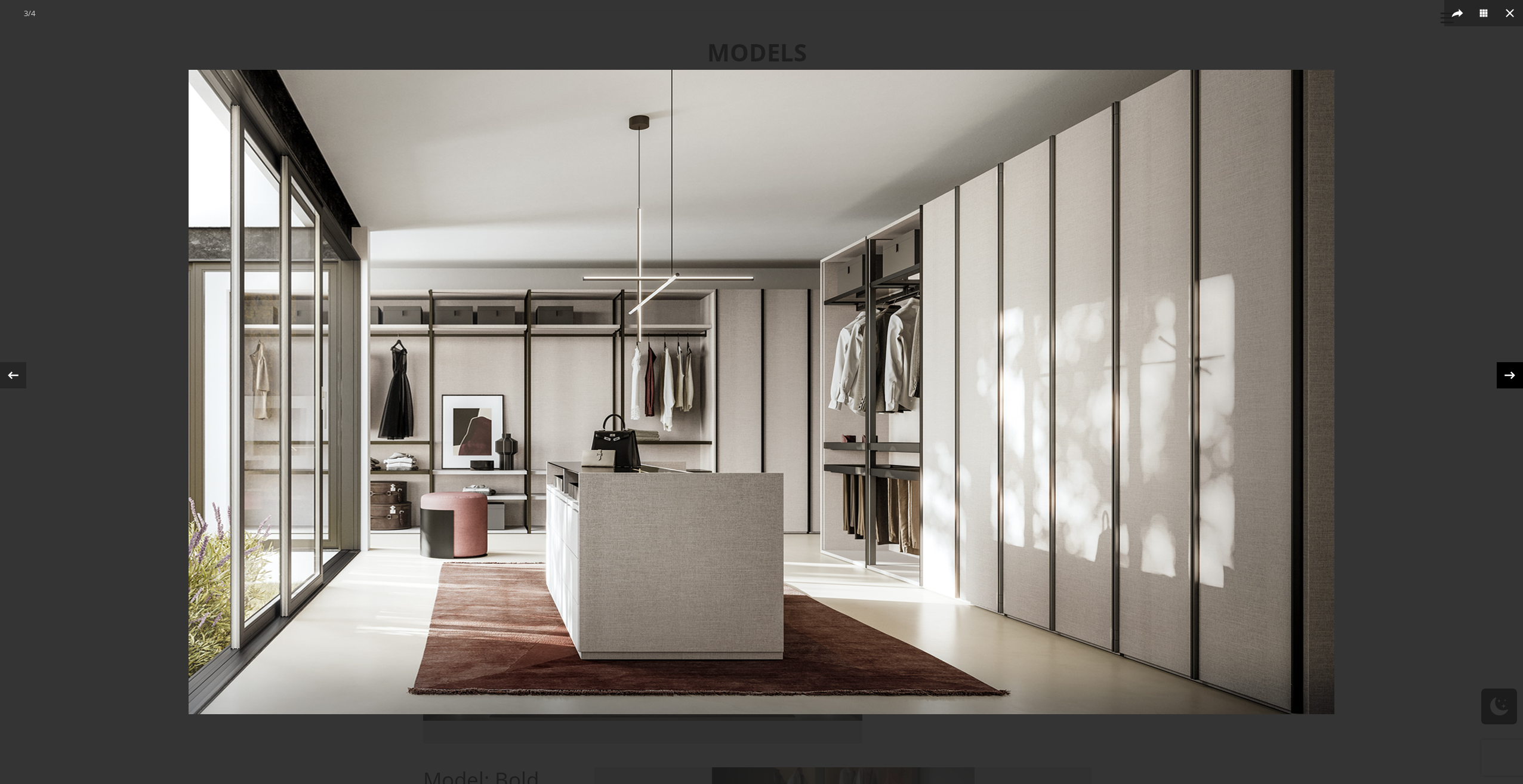
click at [1503, 377] on icon at bounding box center [1510, 375] width 18 height 18
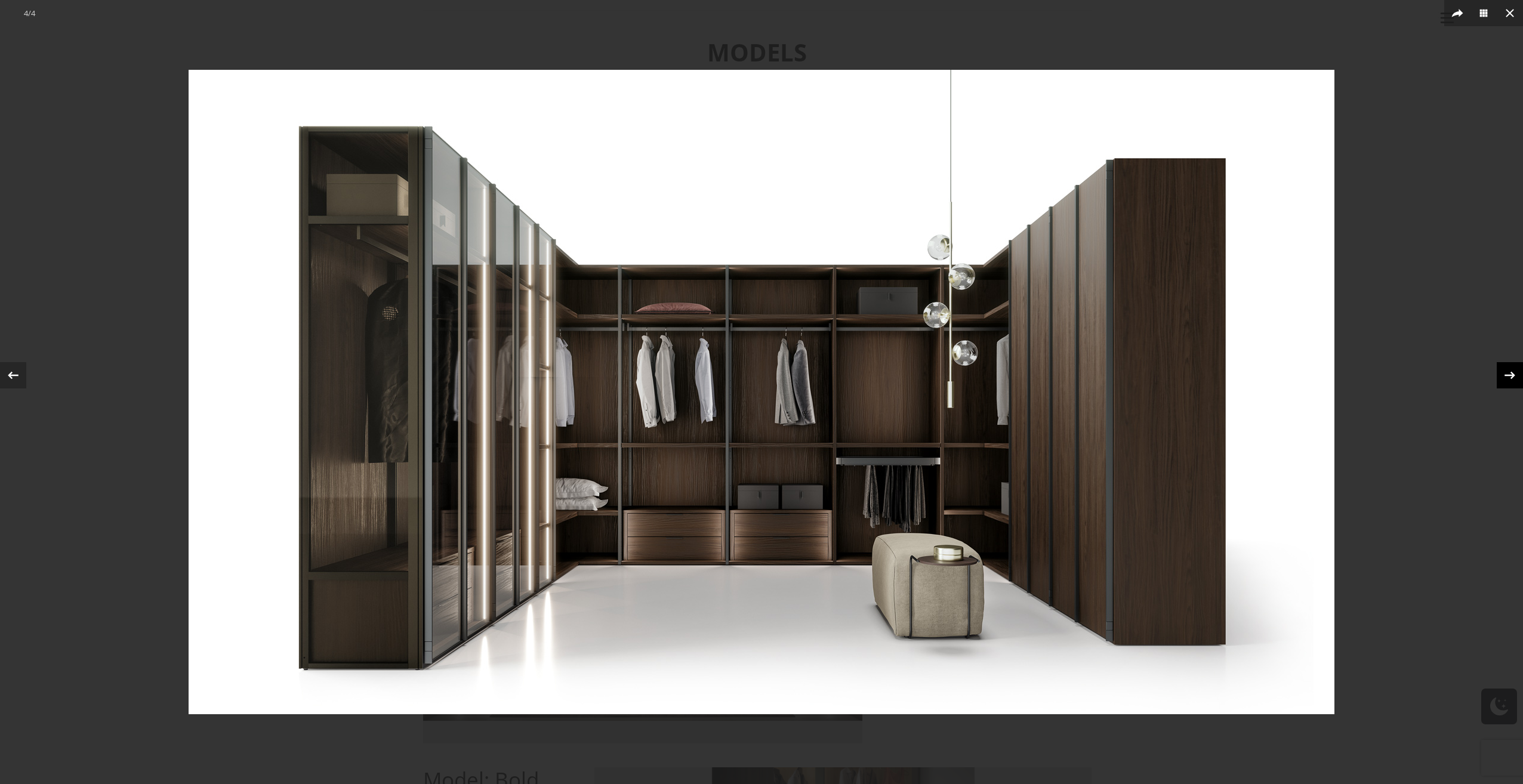
click at [1503, 375] on icon at bounding box center [1510, 375] width 18 height 18
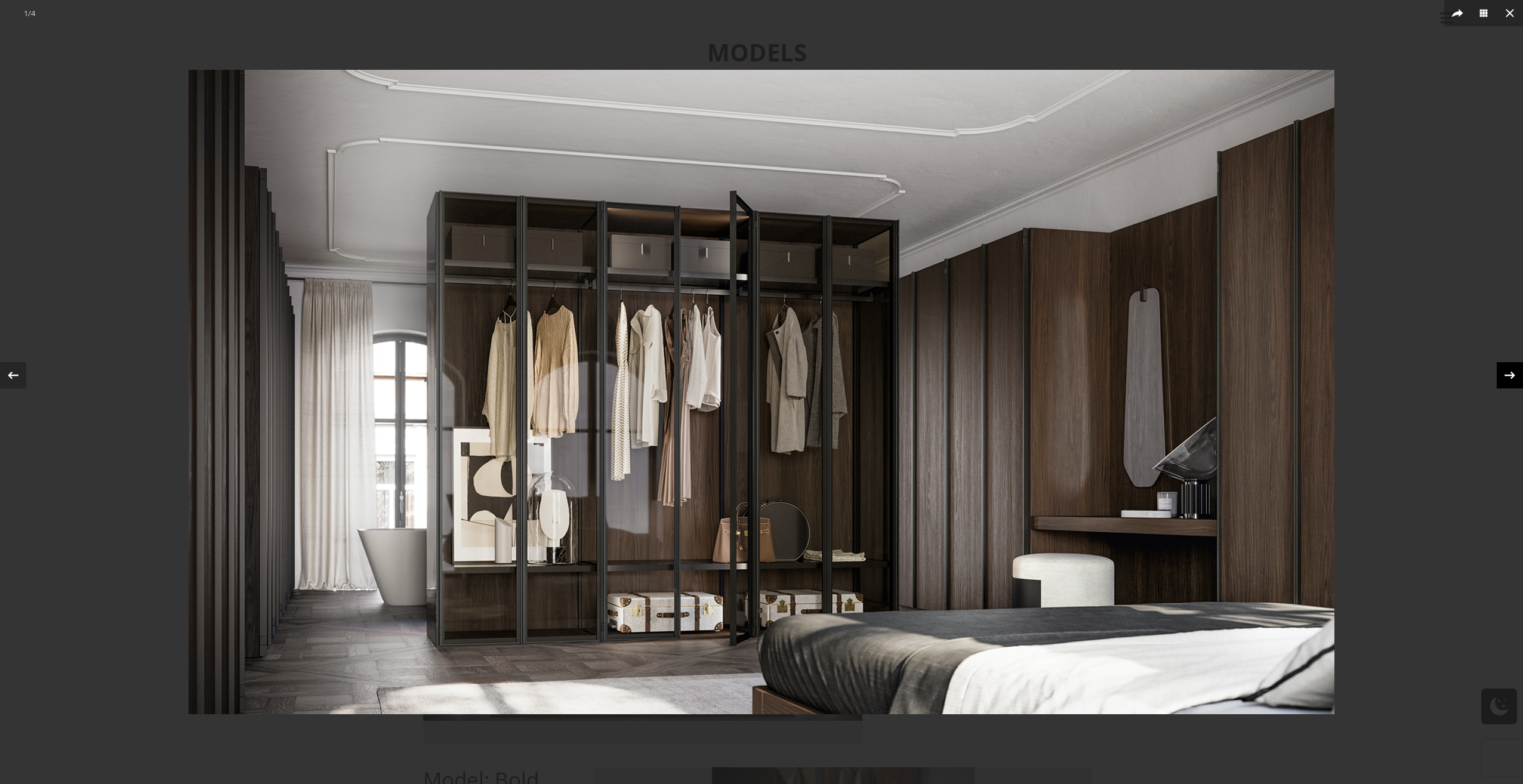
click at [1503, 375] on icon at bounding box center [1510, 375] width 18 height 18
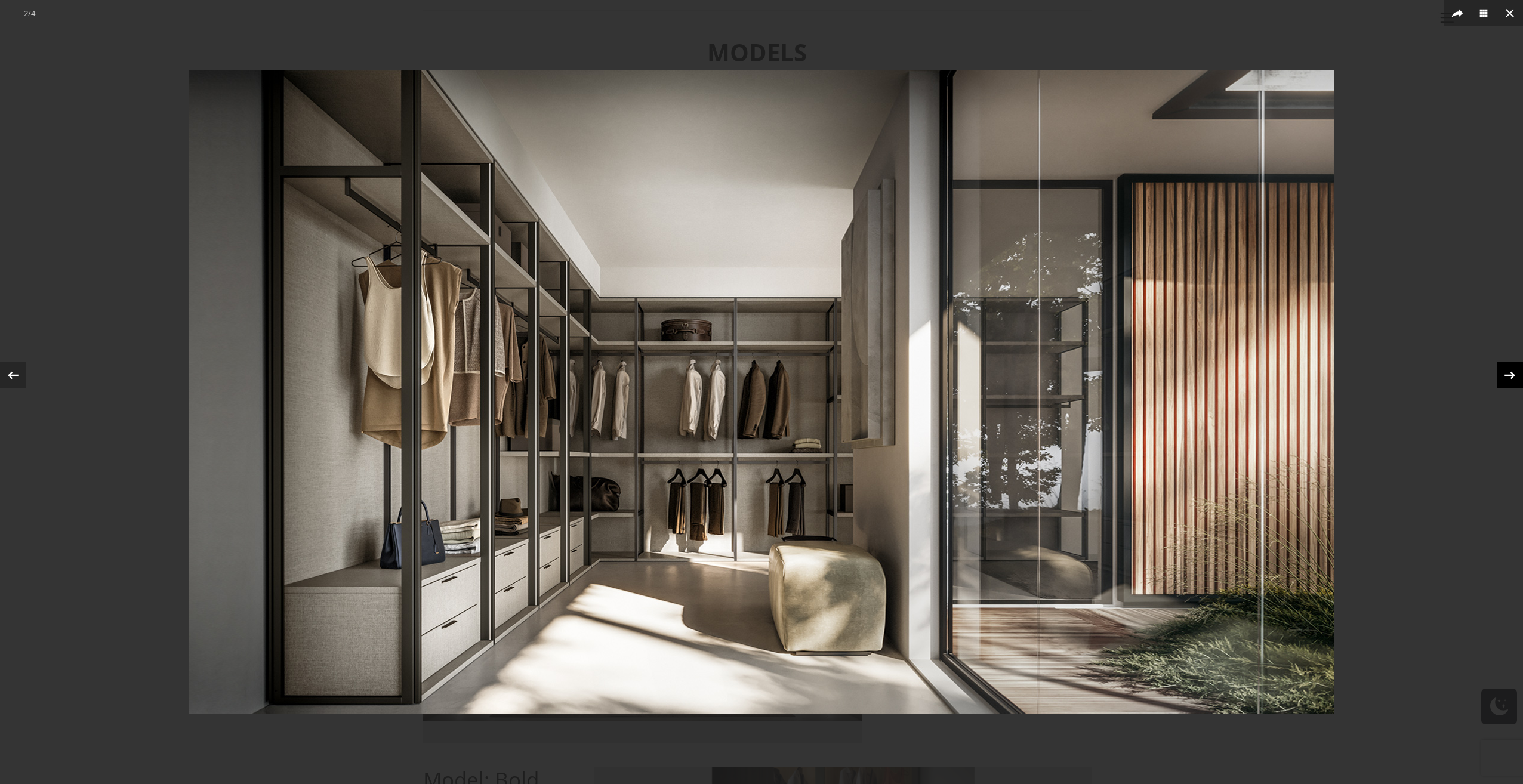
click at [1503, 375] on icon at bounding box center [1510, 375] width 18 height 18
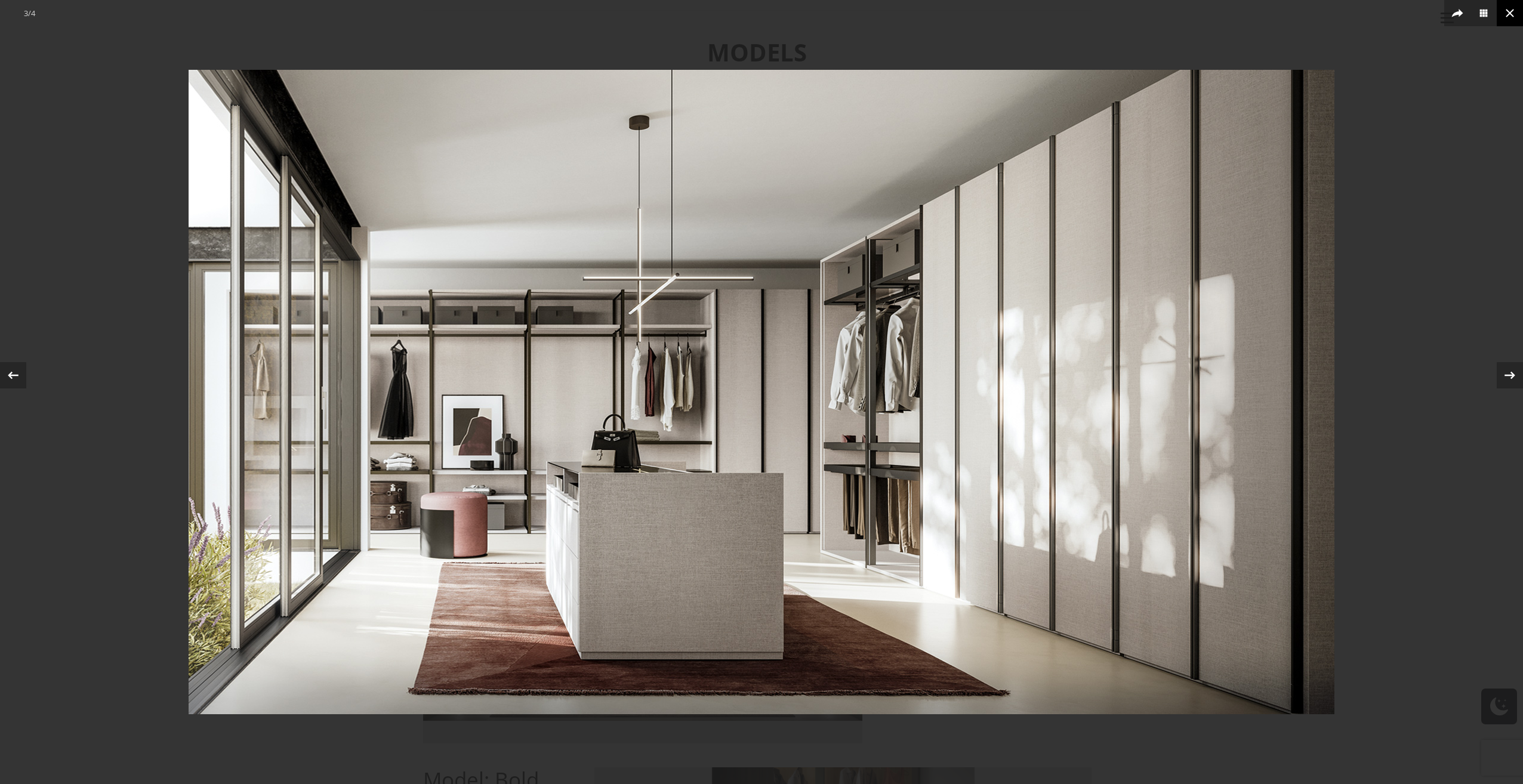
click at [1504, 11] on icon at bounding box center [1510, 13] width 14 height 14
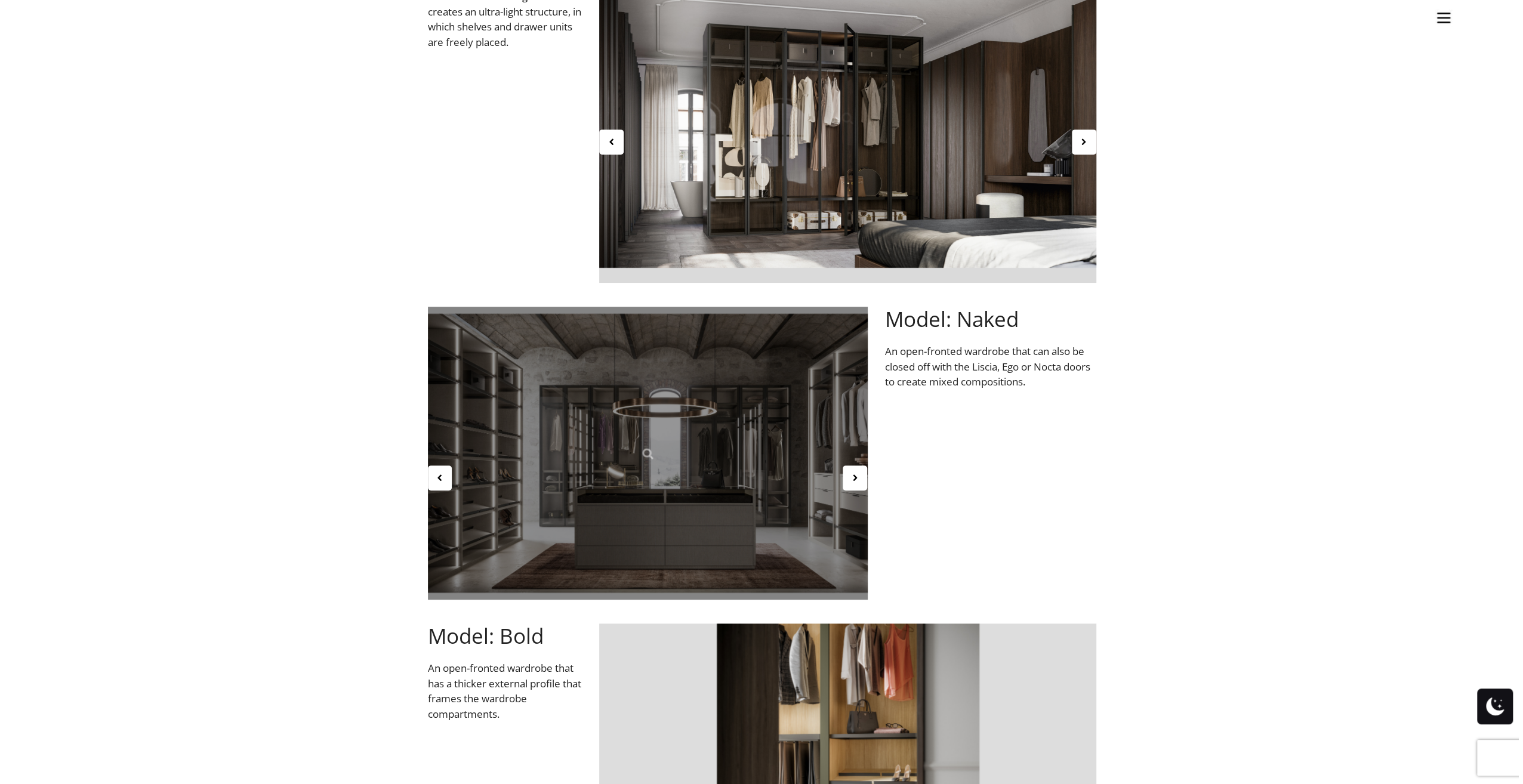
scroll to position [596, 0]
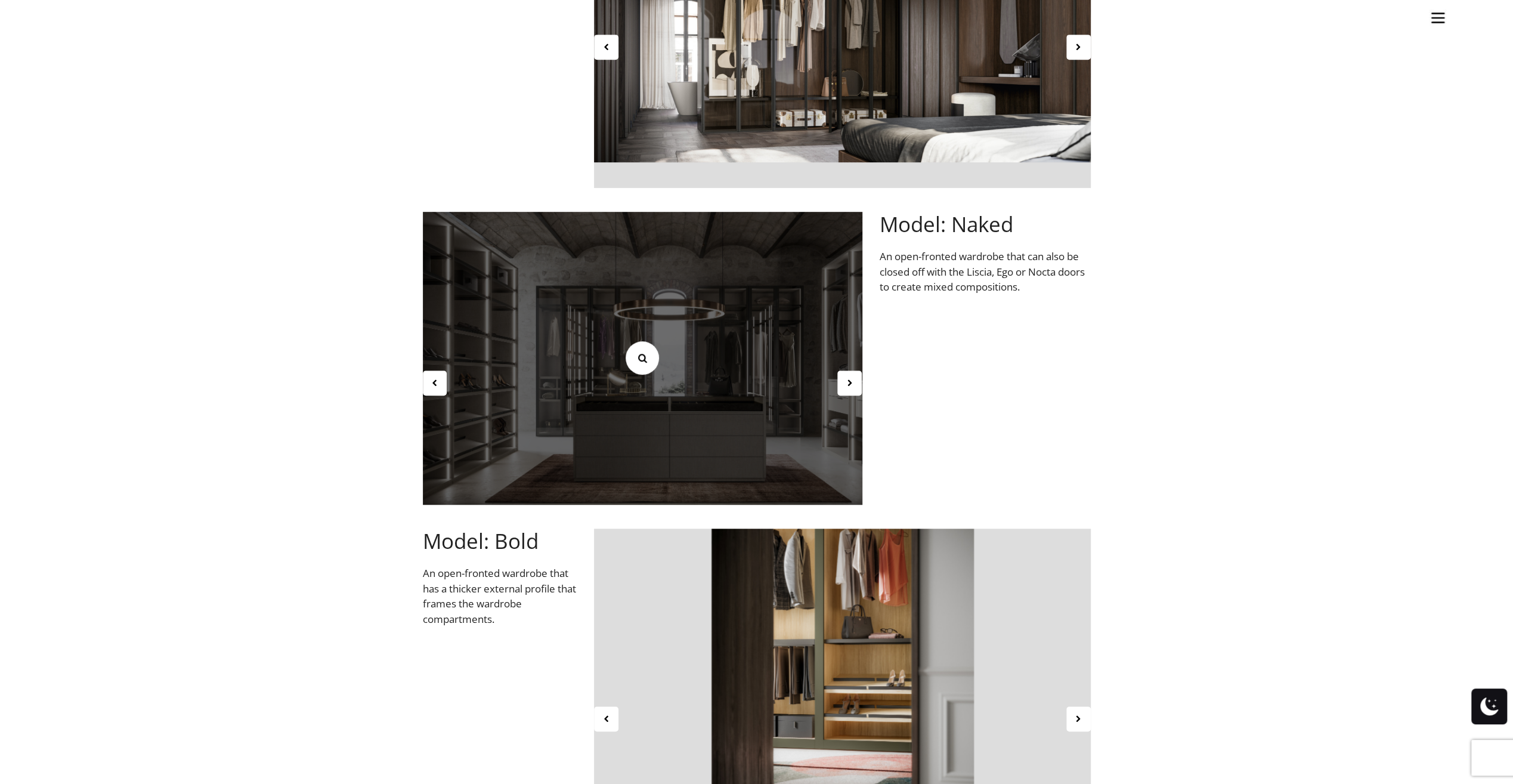
click at [635, 357] on link at bounding box center [642, 358] width 33 height 33
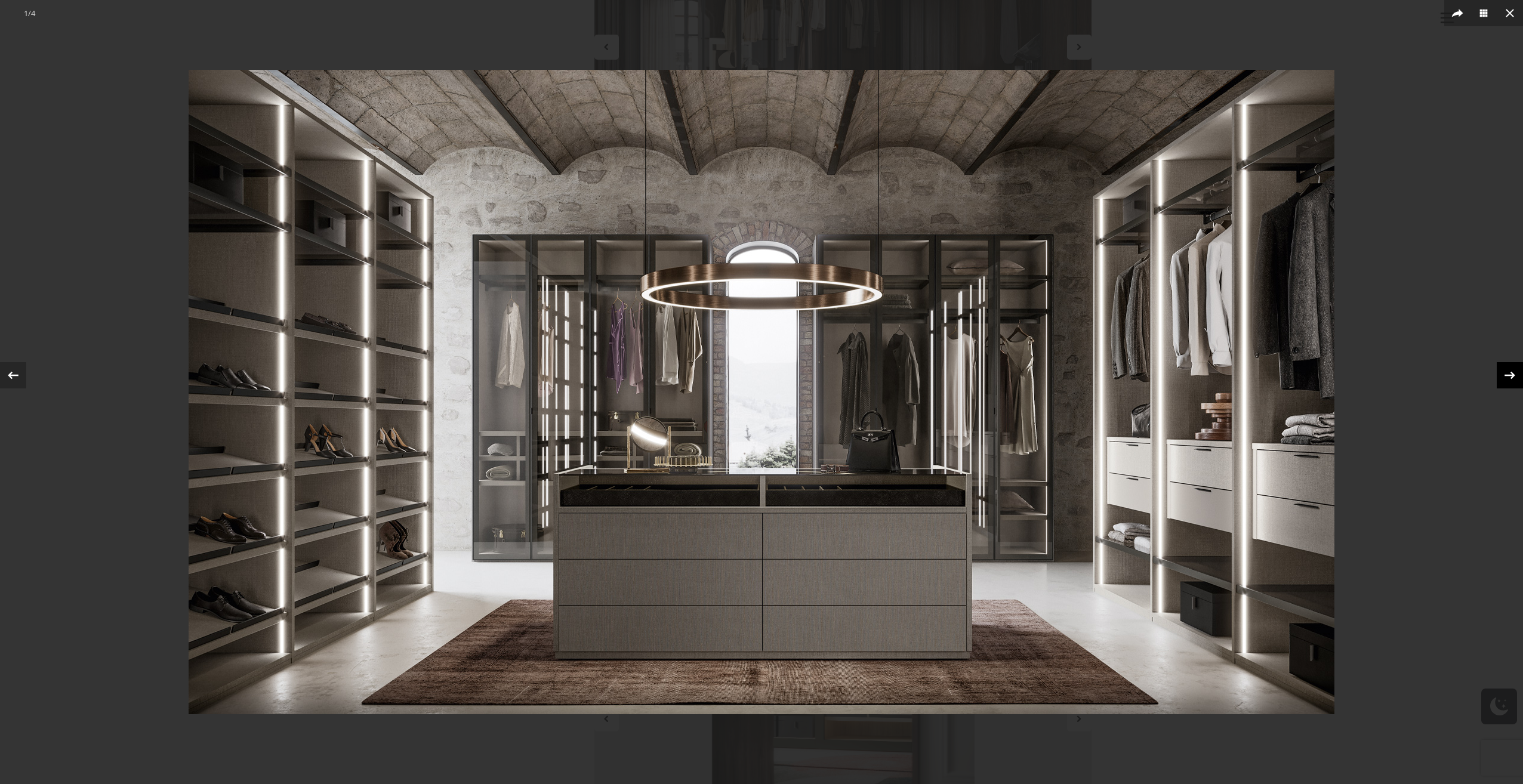
click at [1511, 371] on icon at bounding box center [1510, 375] width 18 height 18
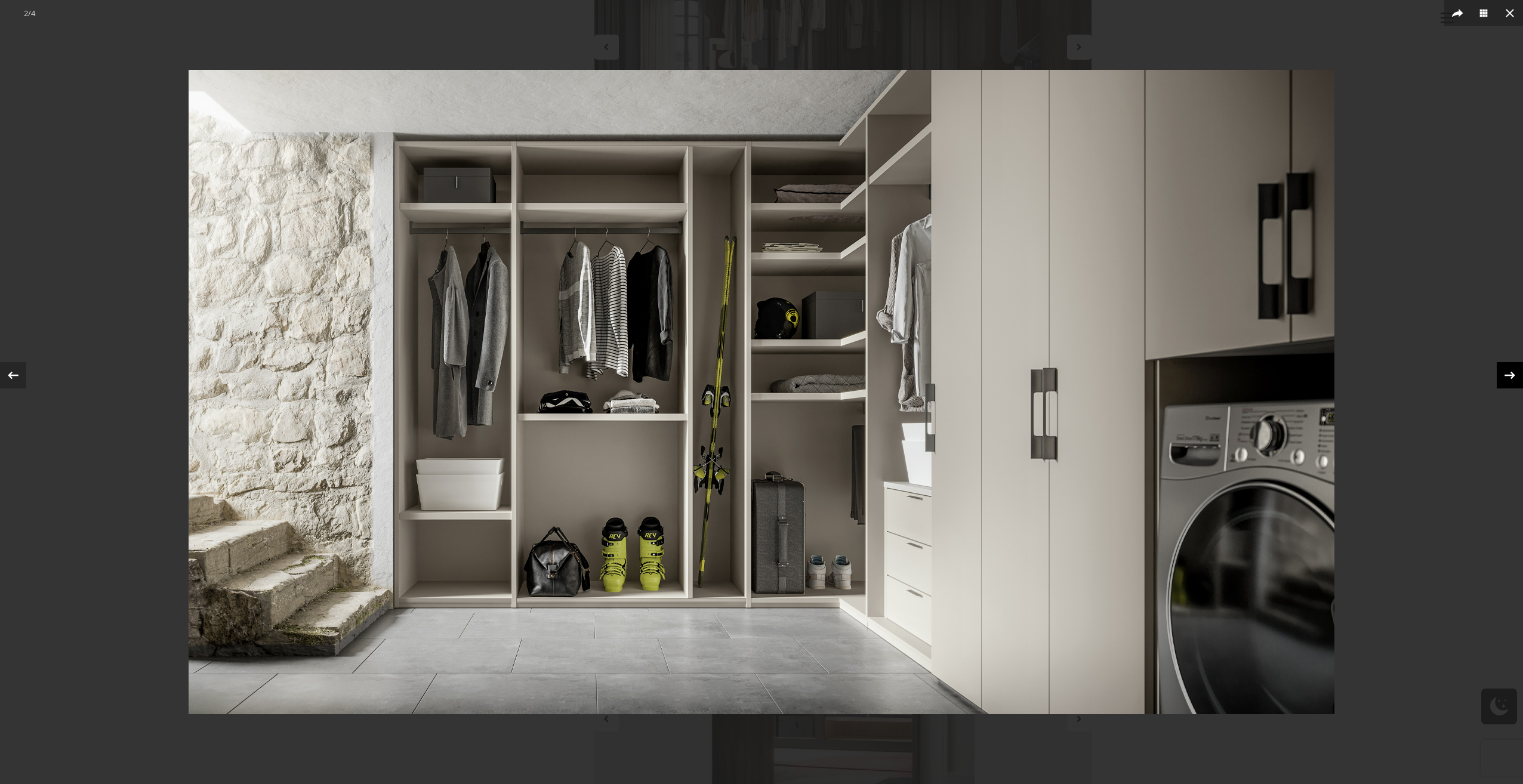
click at [1511, 371] on icon at bounding box center [1510, 375] width 18 height 18
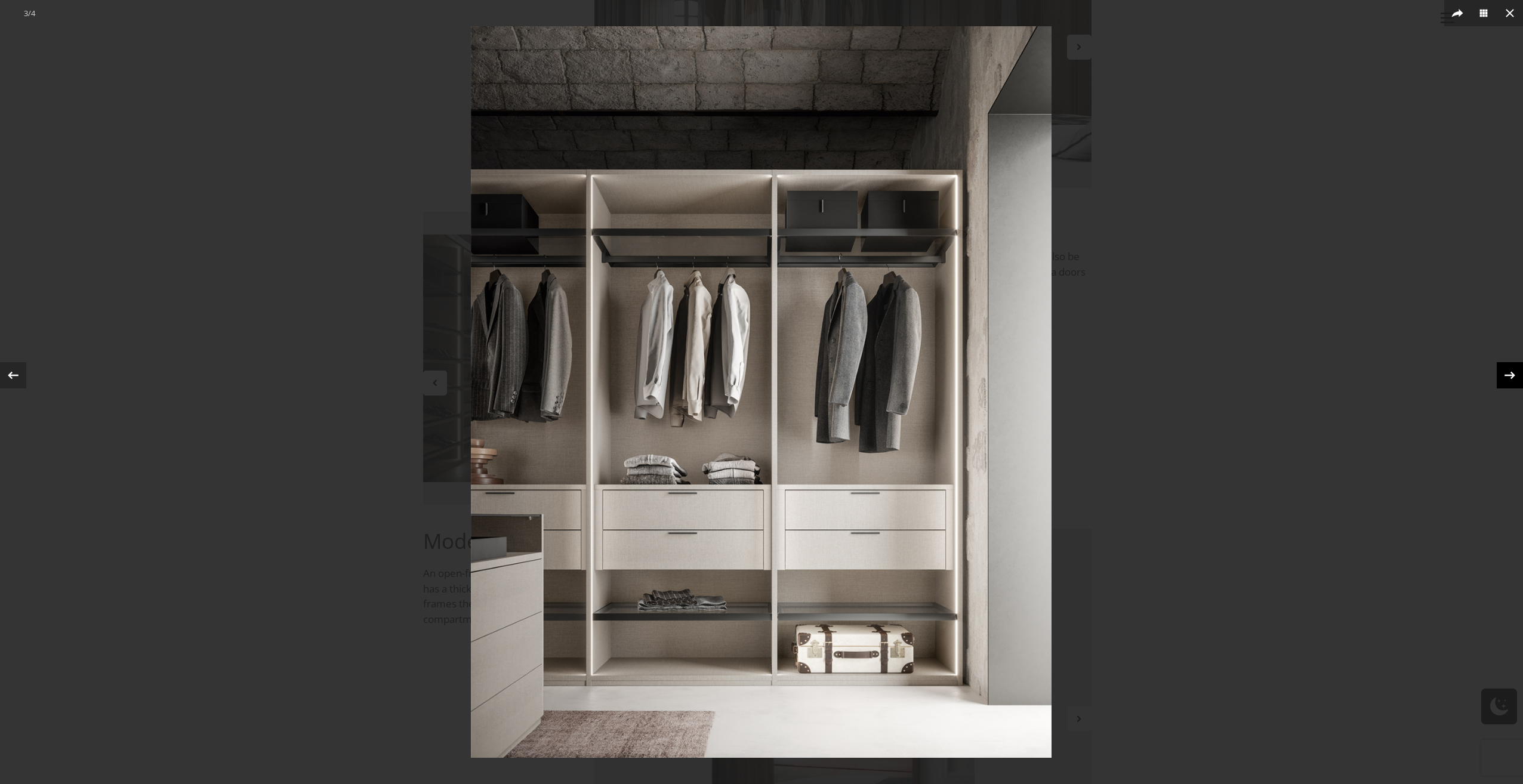
click at [1511, 371] on icon at bounding box center [1510, 375] width 18 height 18
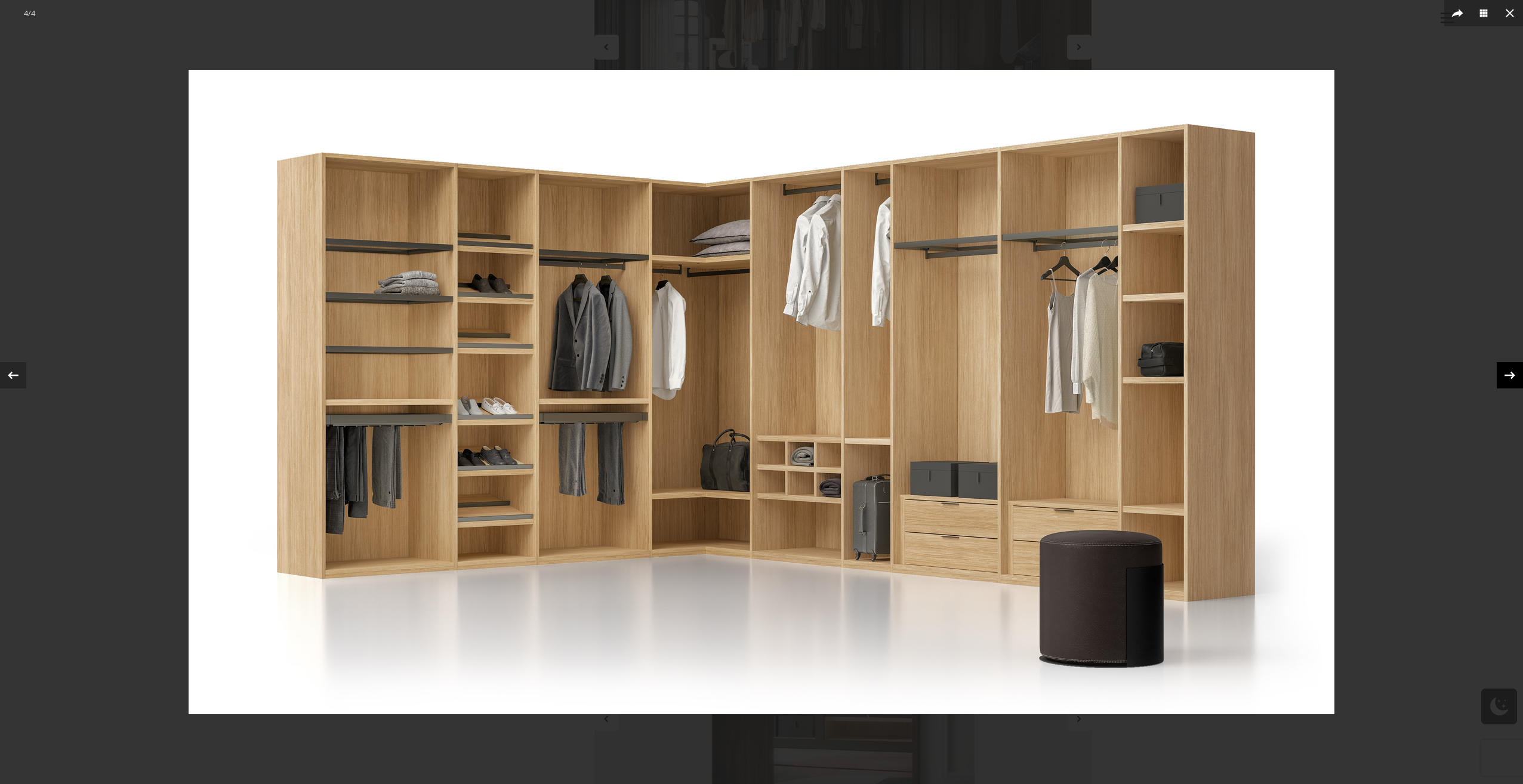
click at [1511, 371] on icon at bounding box center [1510, 375] width 18 height 18
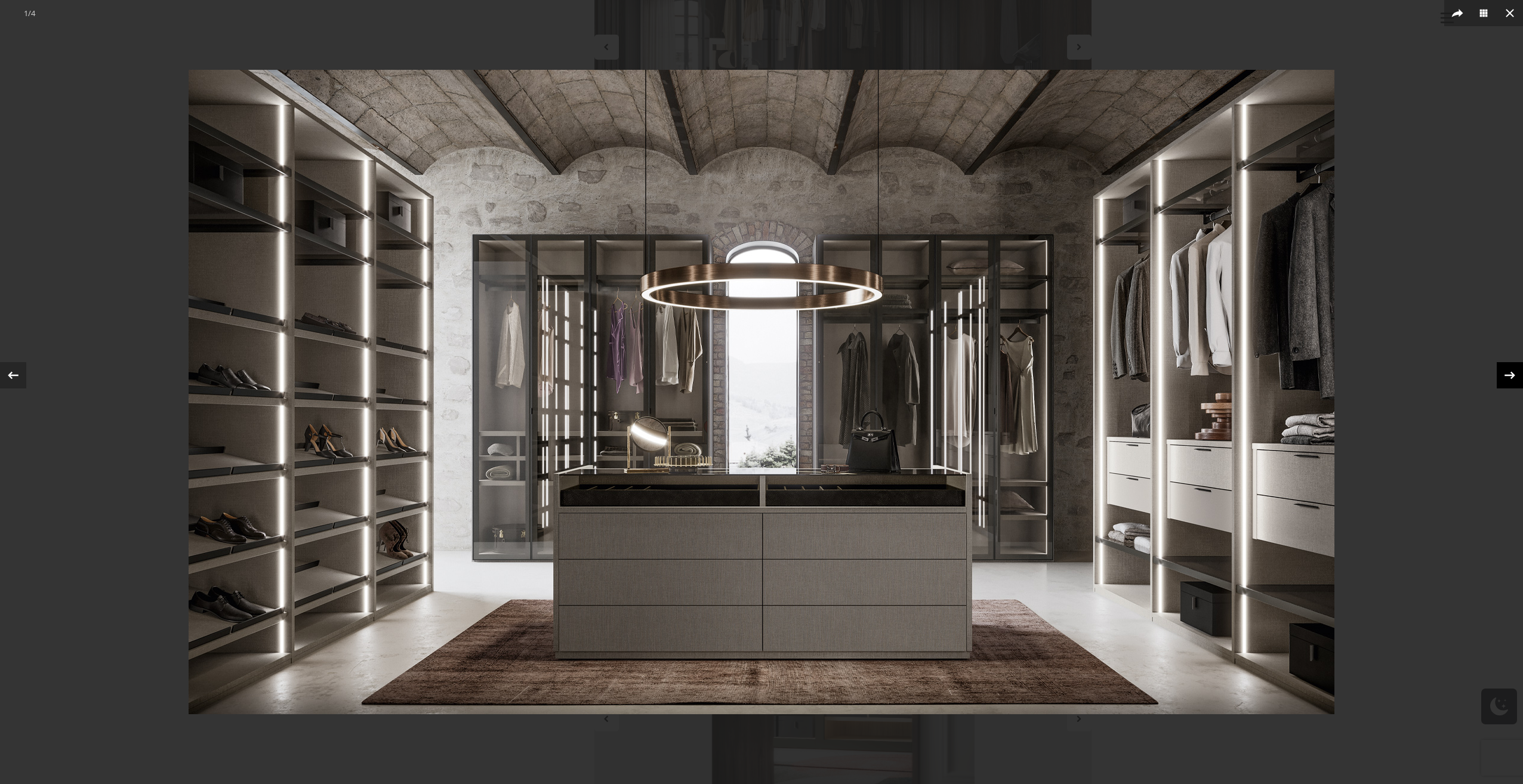
click at [1511, 371] on icon at bounding box center [1510, 375] width 18 height 18
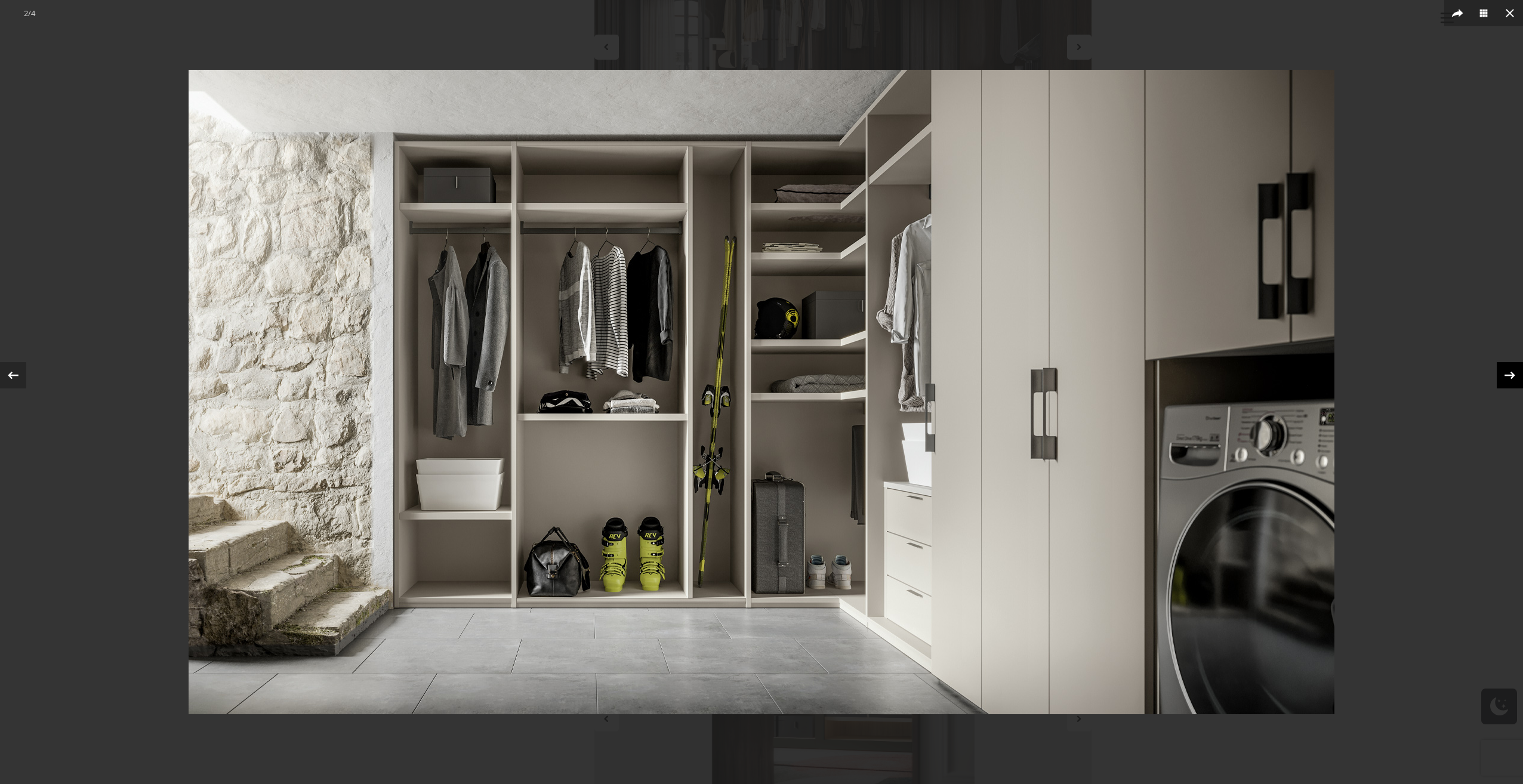
click at [1511, 371] on icon at bounding box center [1510, 375] width 18 height 18
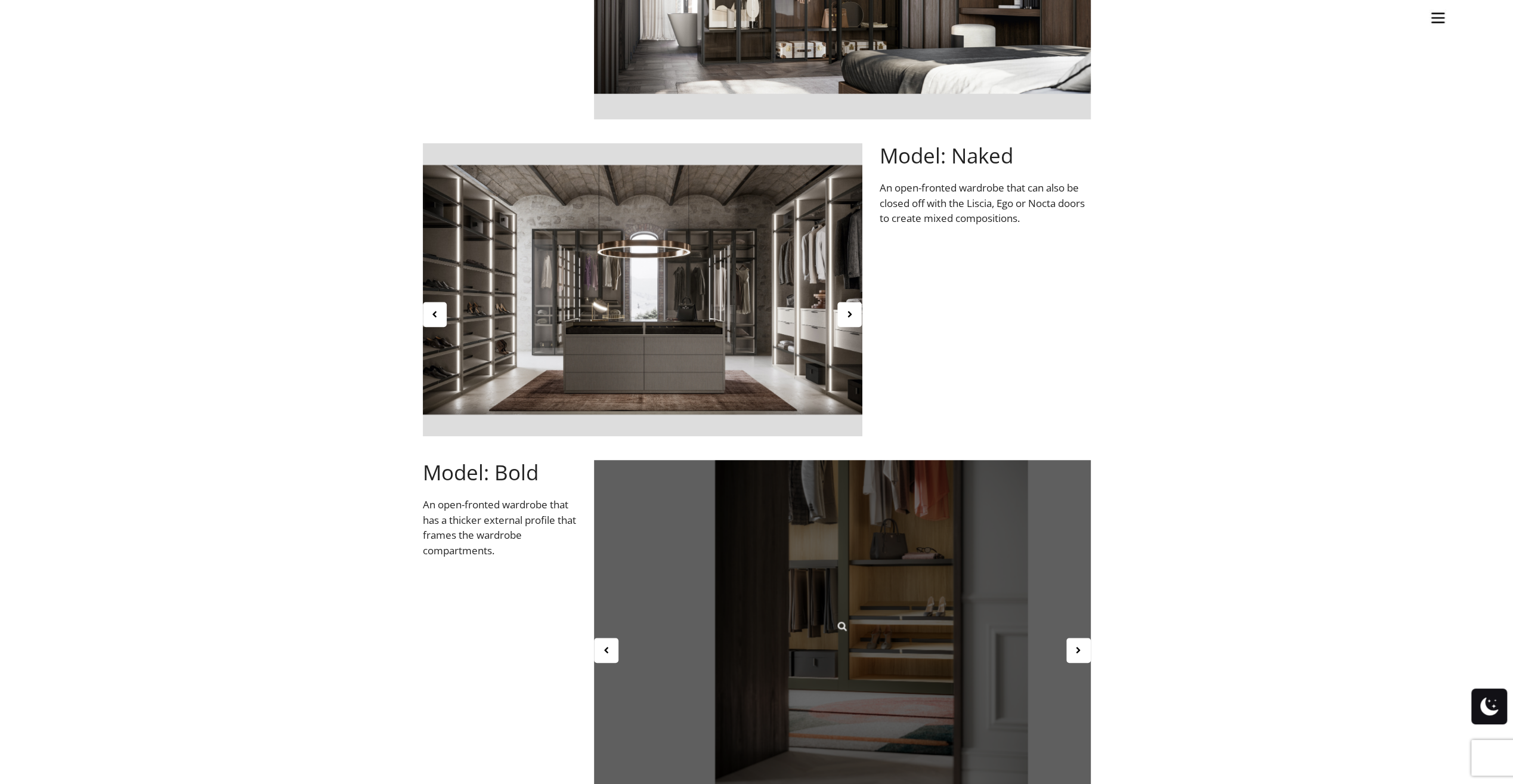
scroll to position [894, 0]
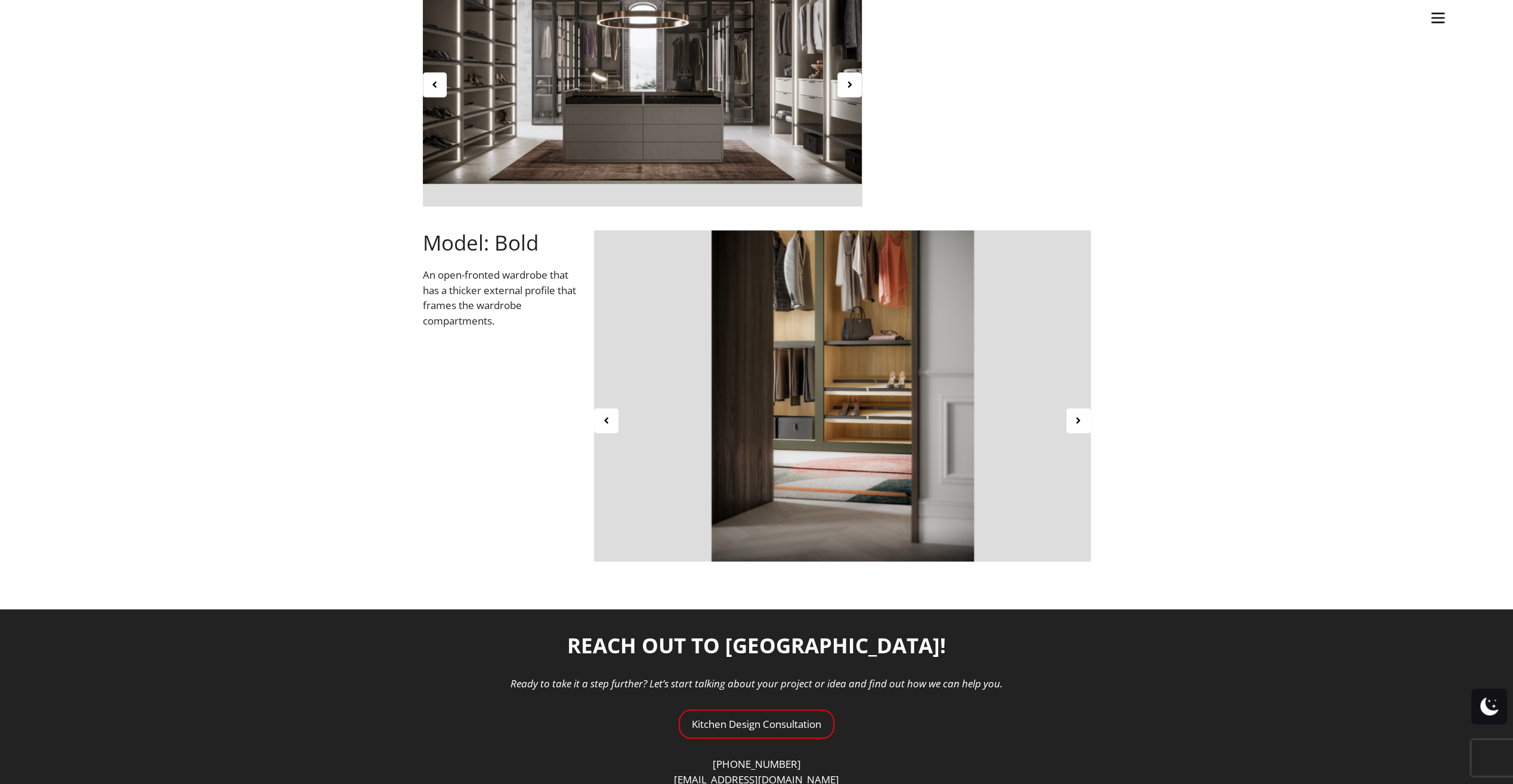
click at [468, 251] on span "Model: Bold" at bounding box center [480, 243] width 116 height 28
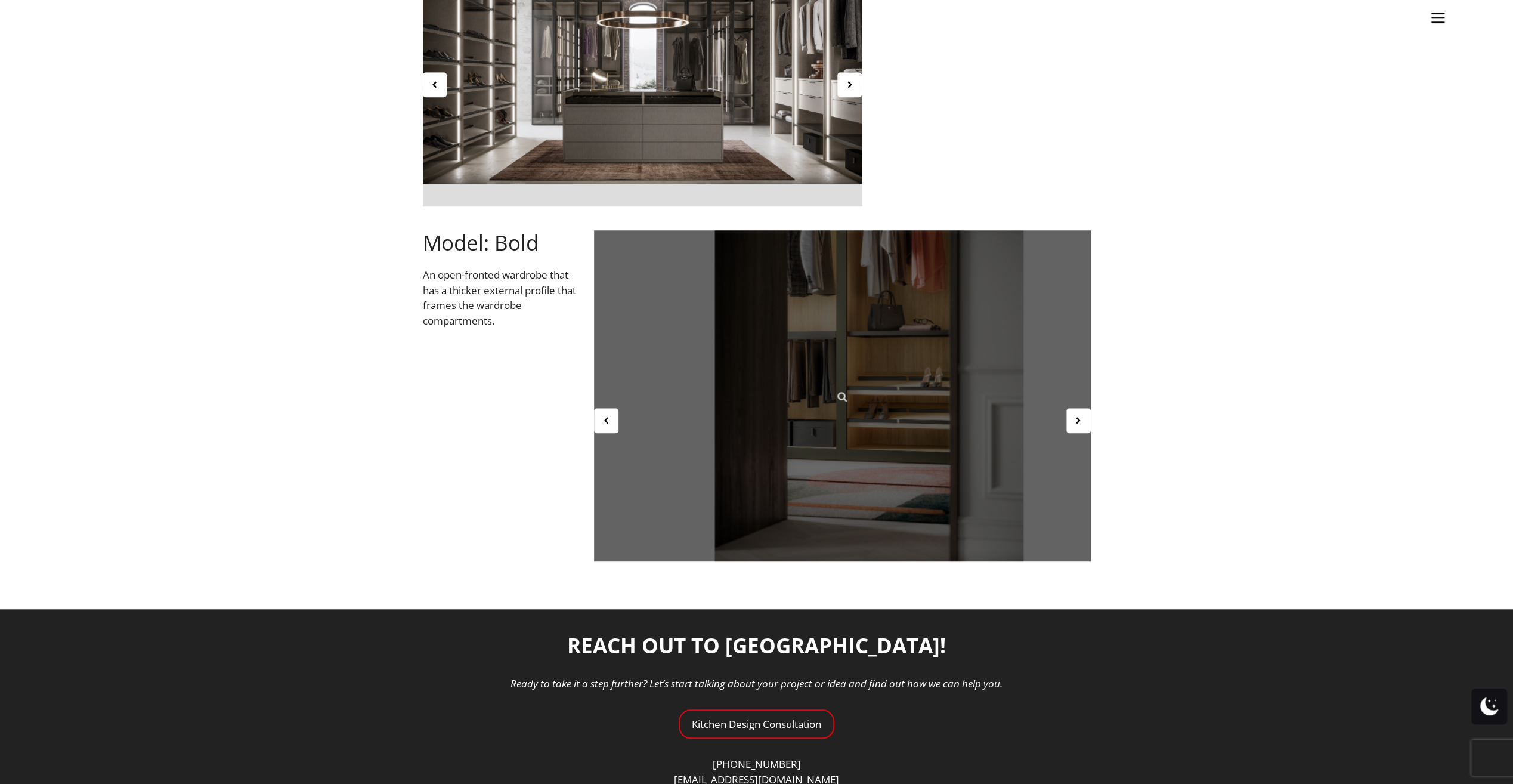
click at [930, 416] on div at bounding box center [842, 396] width 497 height 331
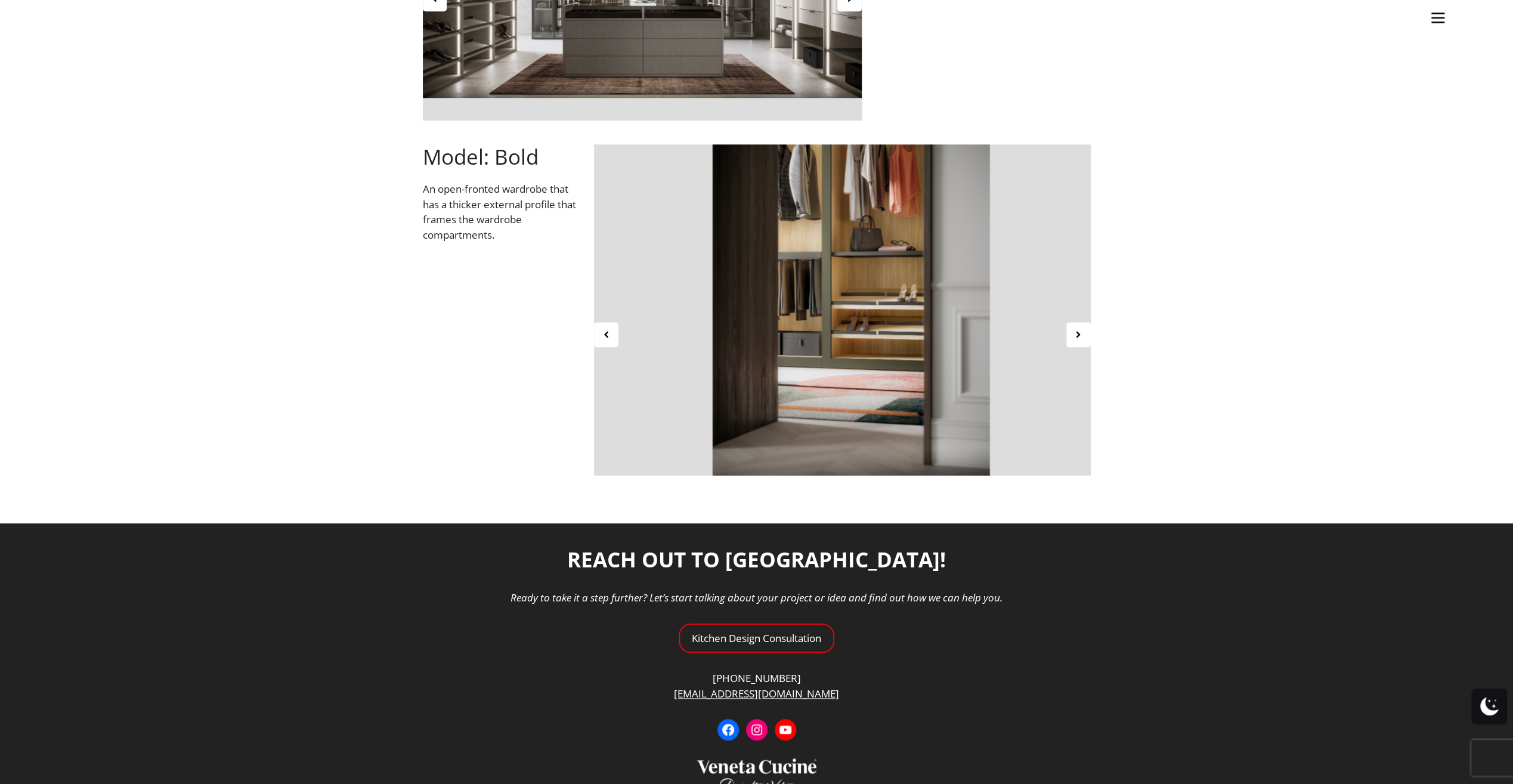
scroll to position [1058, 0]
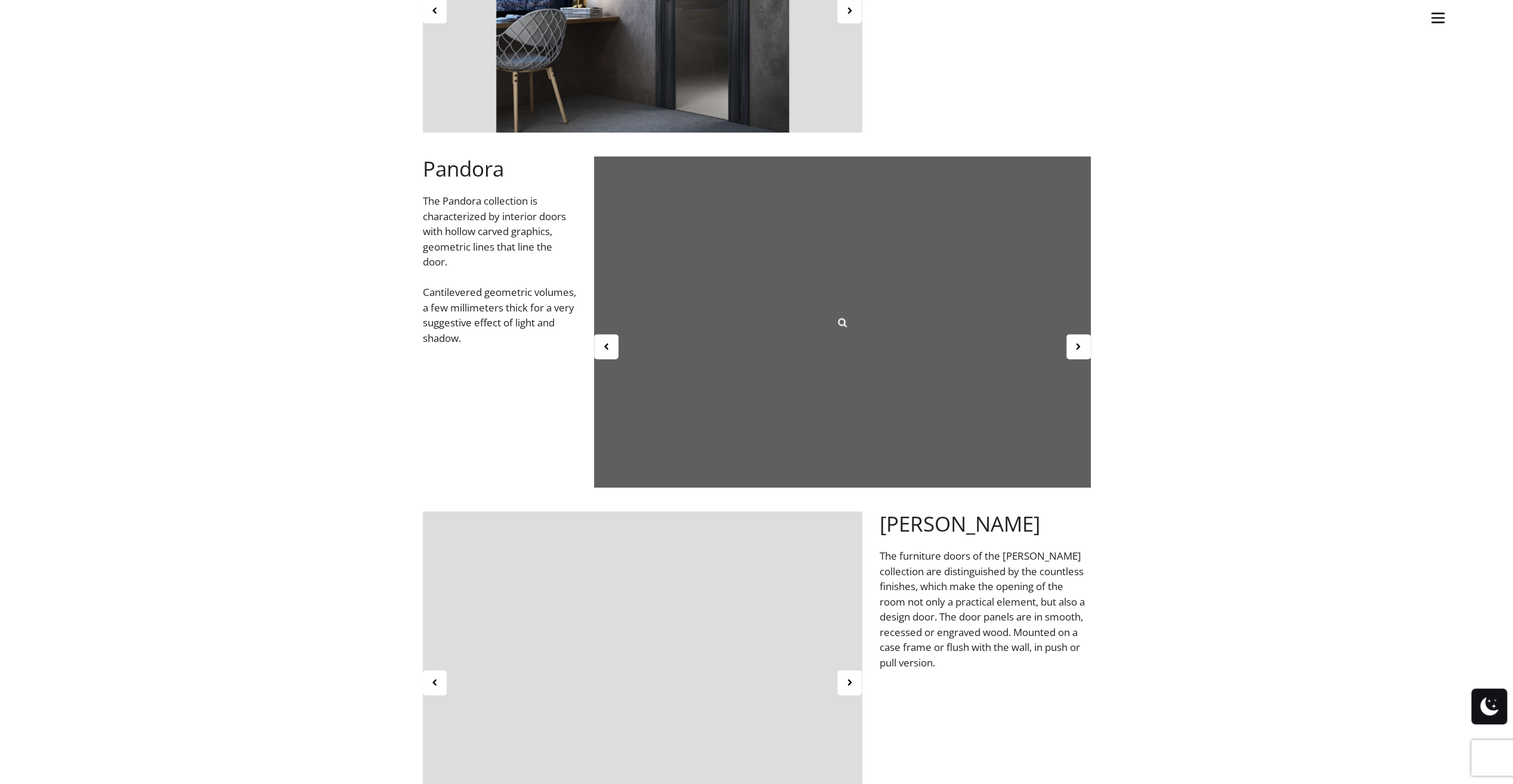
scroll to position [1014, 0]
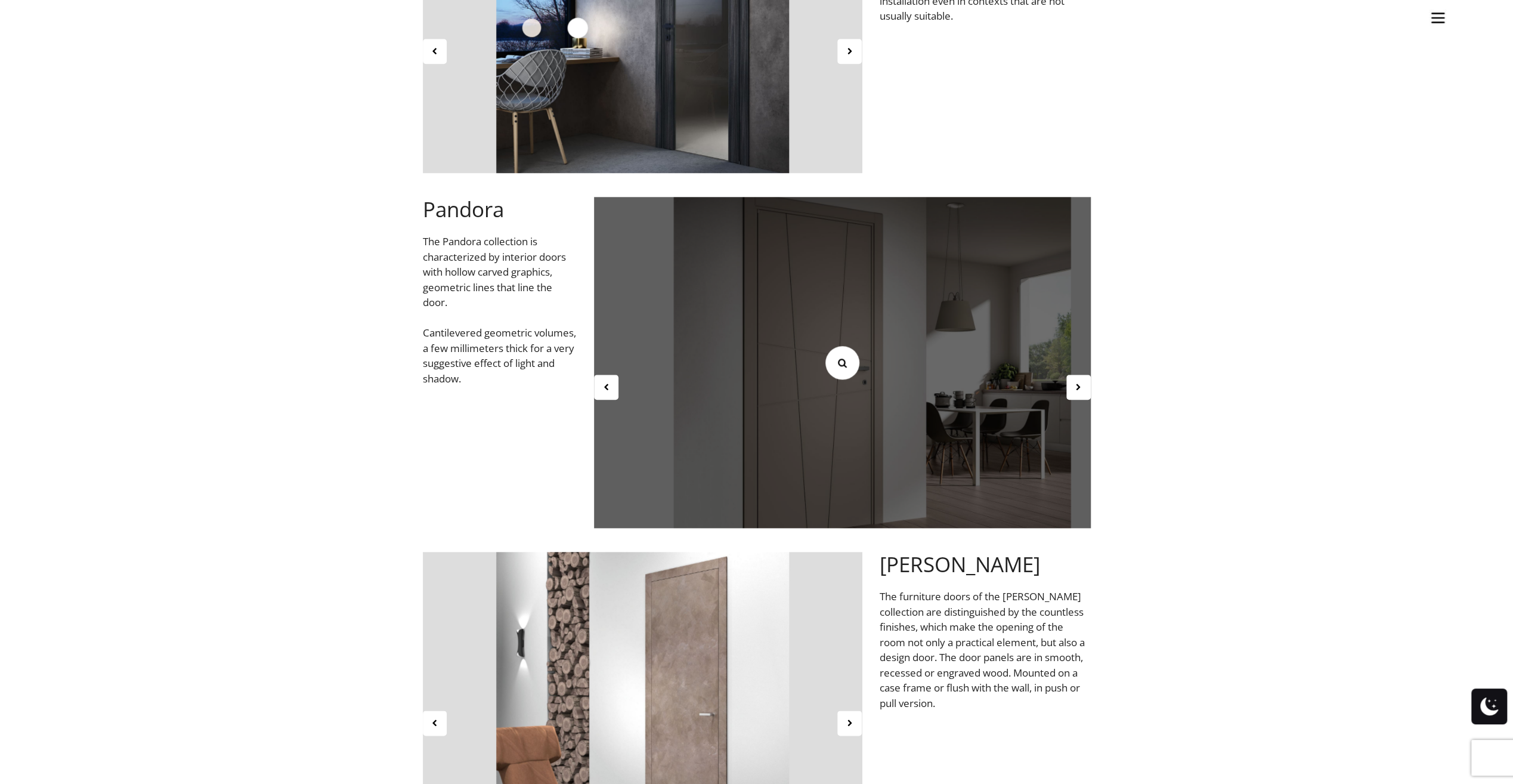
click at [841, 368] on icon at bounding box center [842, 362] width 13 height 13
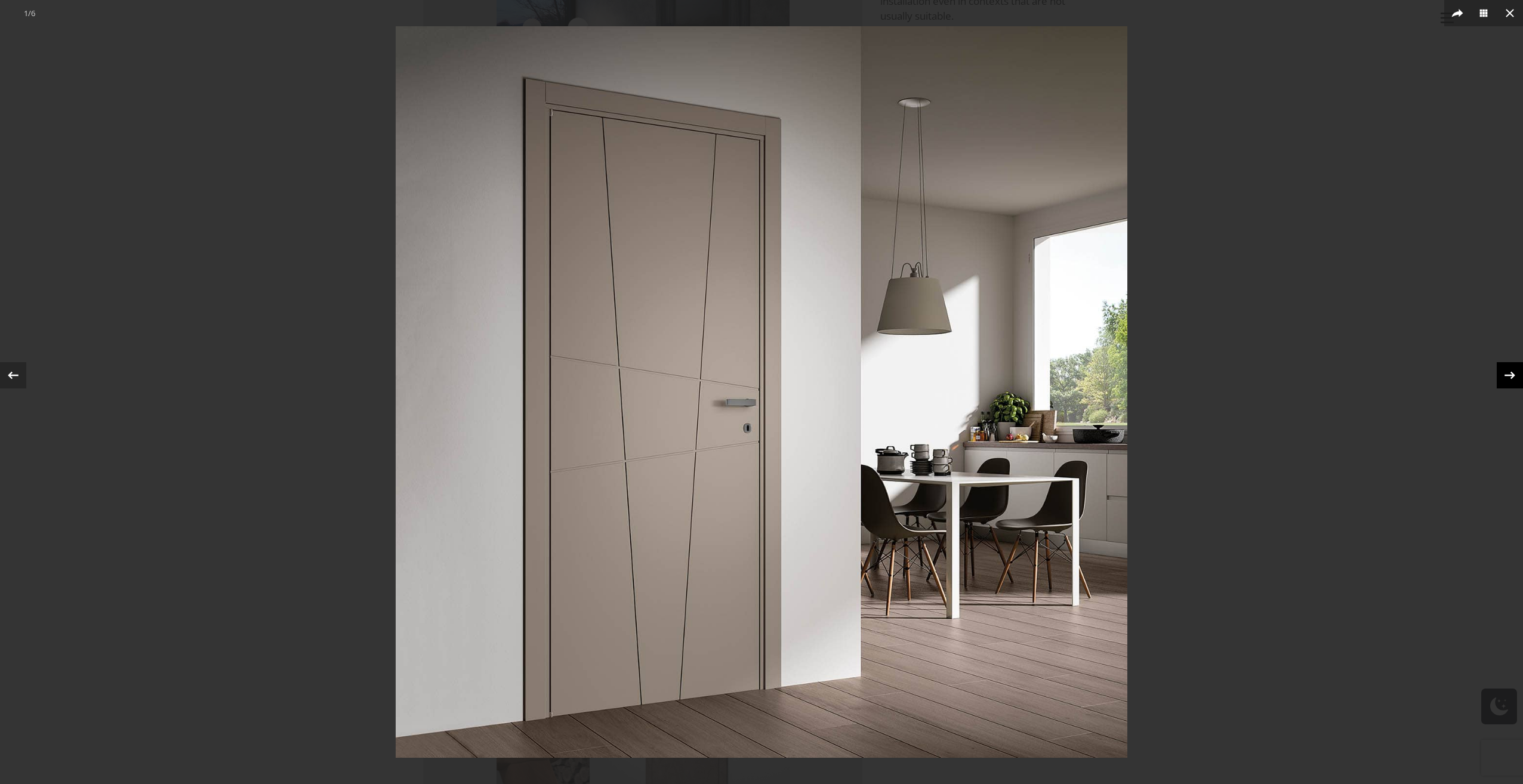
click at [1512, 377] on icon at bounding box center [1510, 375] width 11 height 8
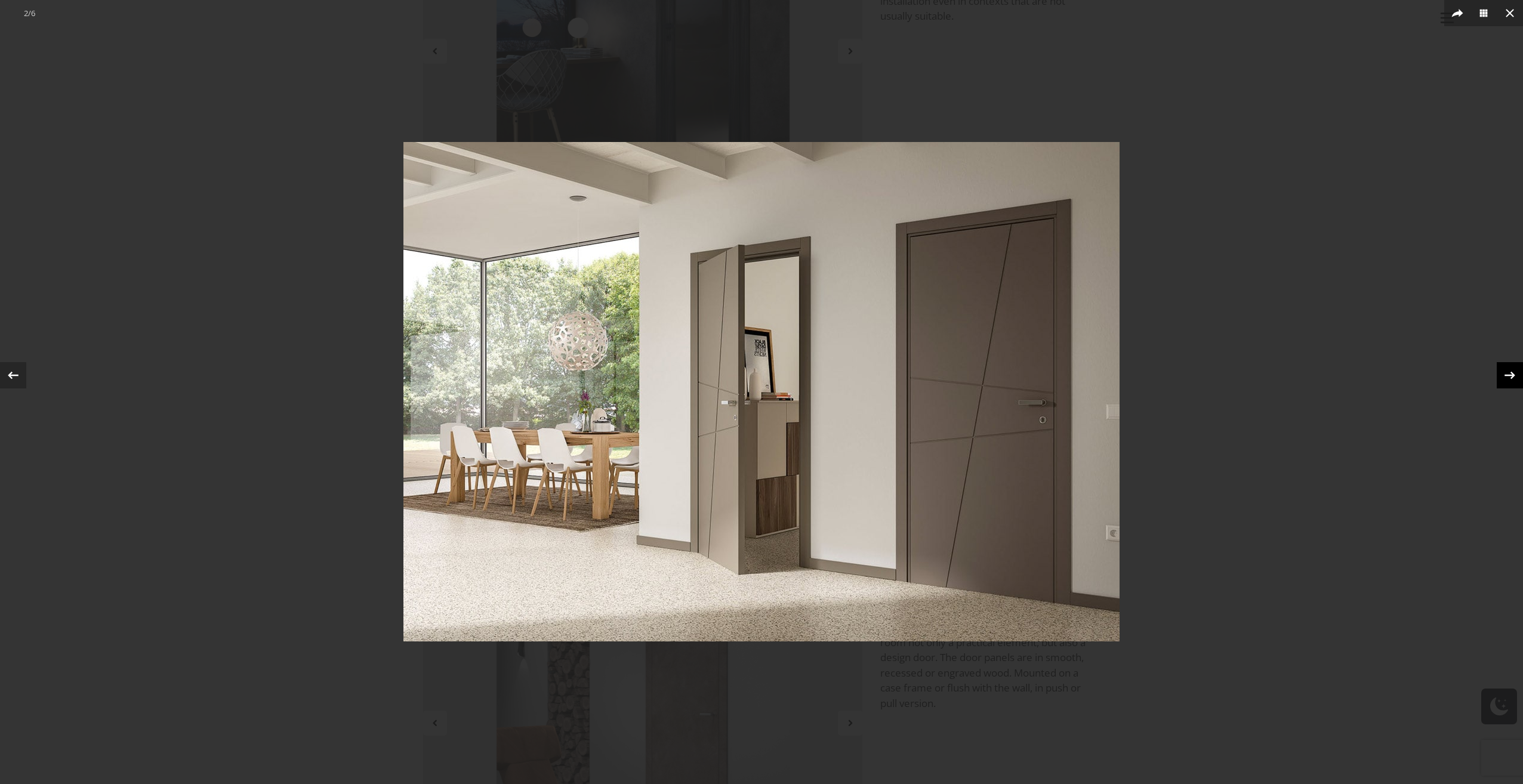
click at [1512, 377] on icon at bounding box center [1510, 375] width 11 height 8
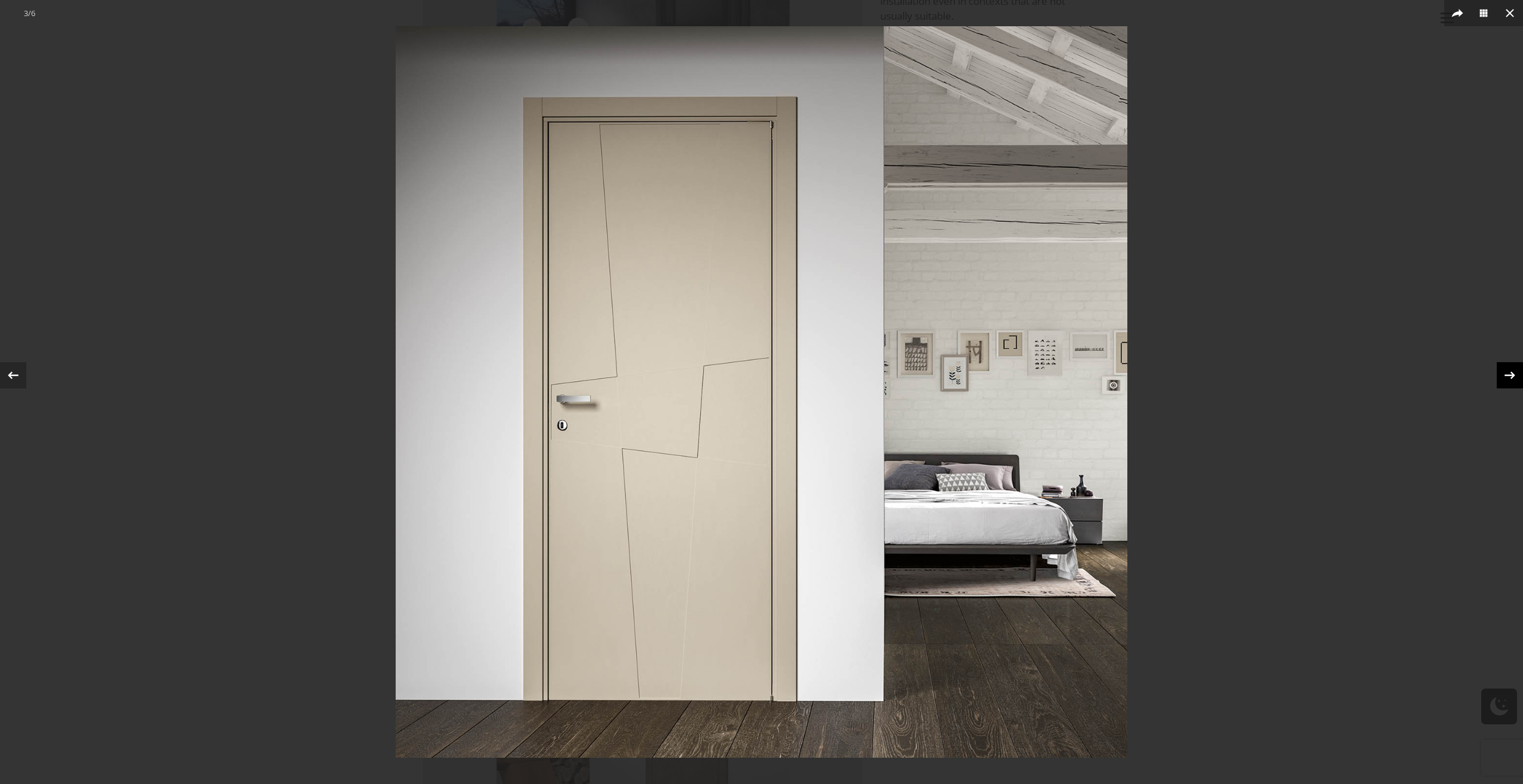
click at [1512, 377] on icon at bounding box center [1510, 375] width 11 height 8
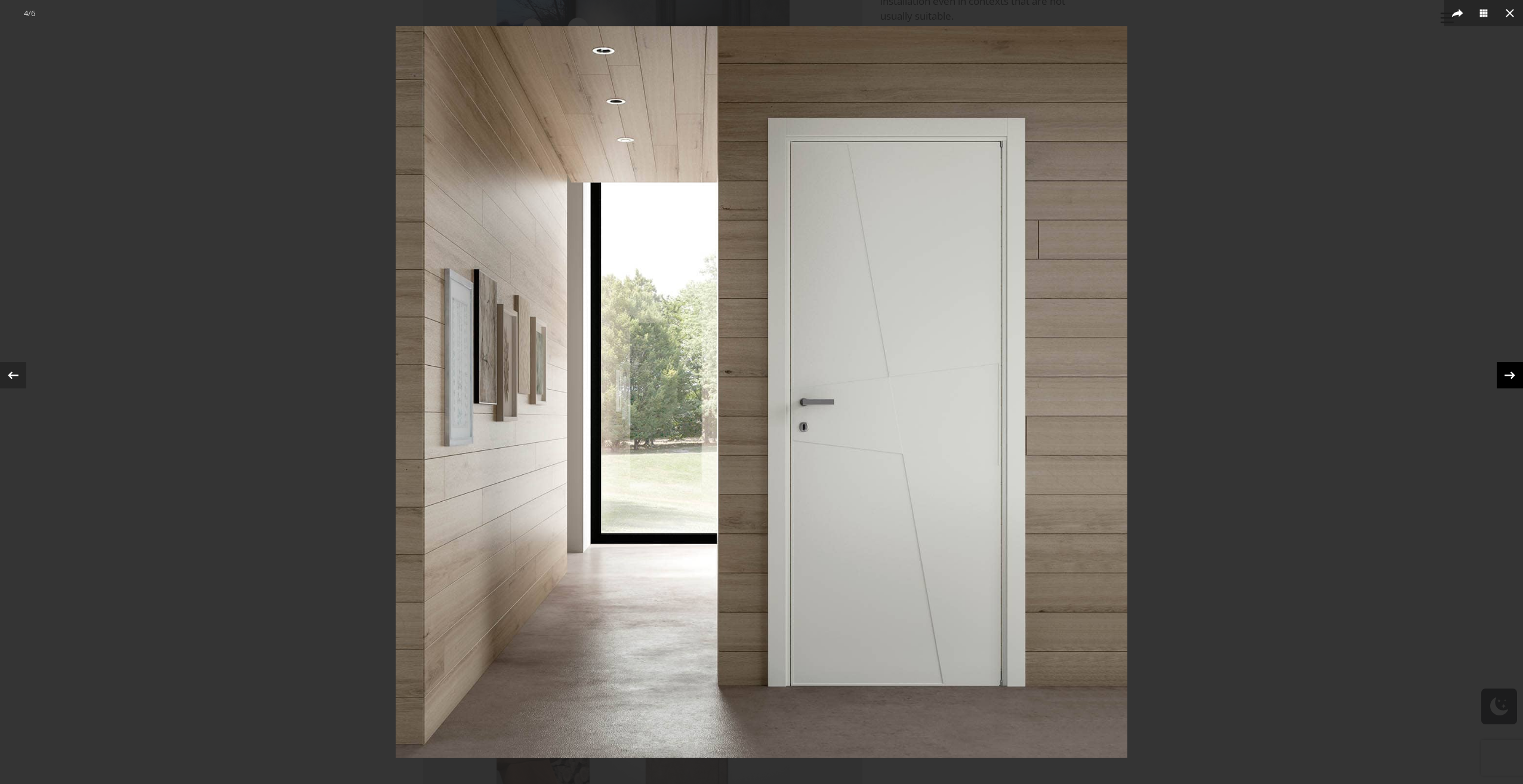
click at [1512, 377] on icon at bounding box center [1510, 375] width 11 height 8
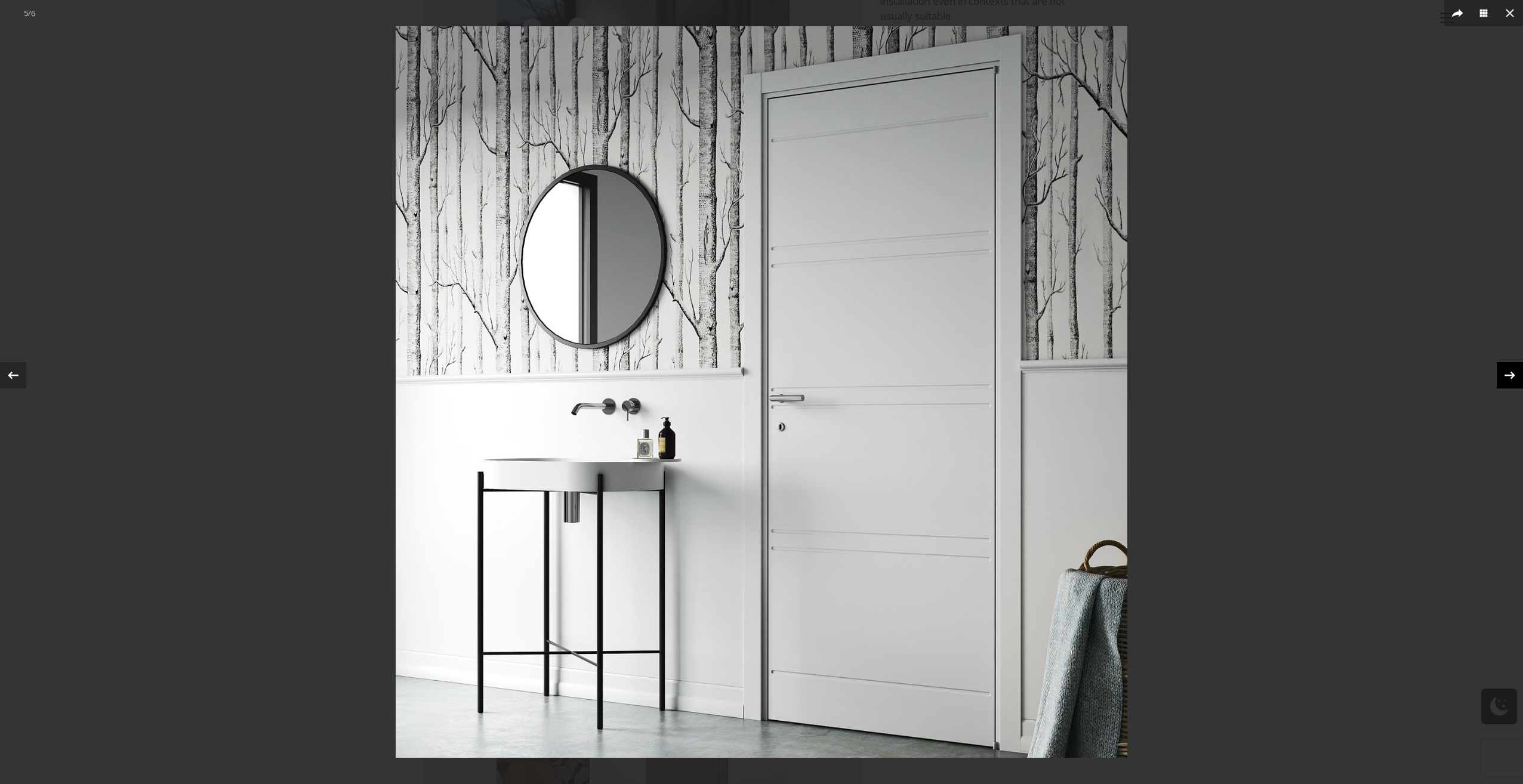
click at [1512, 377] on icon at bounding box center [1510, 375] width 11 height 8
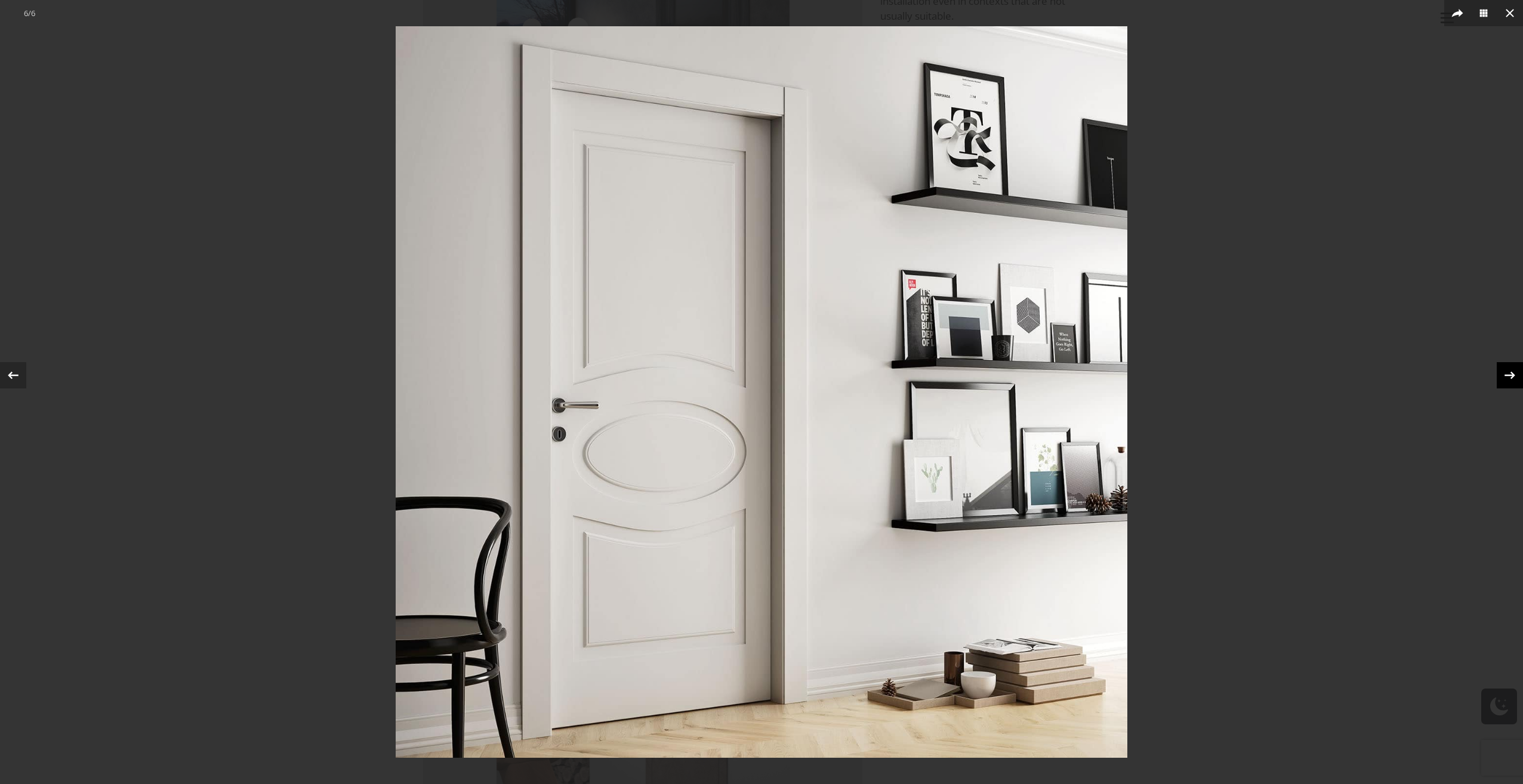
click at [1512, 377] on icon at bounding box center [1510, 375] width 11 height 8
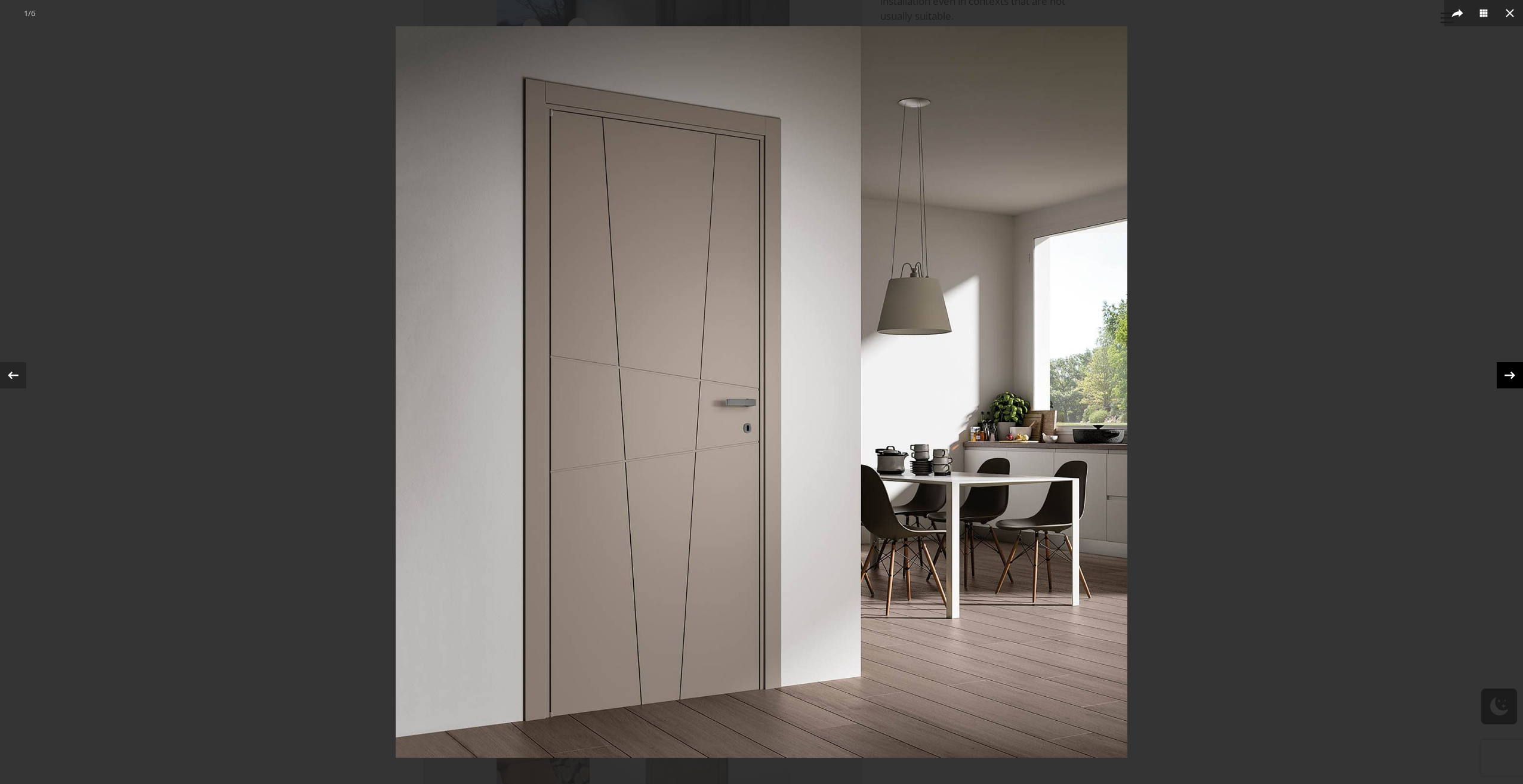
click at [1512, 377] on icon at bounding box center [1510, 375] width 11 height 8
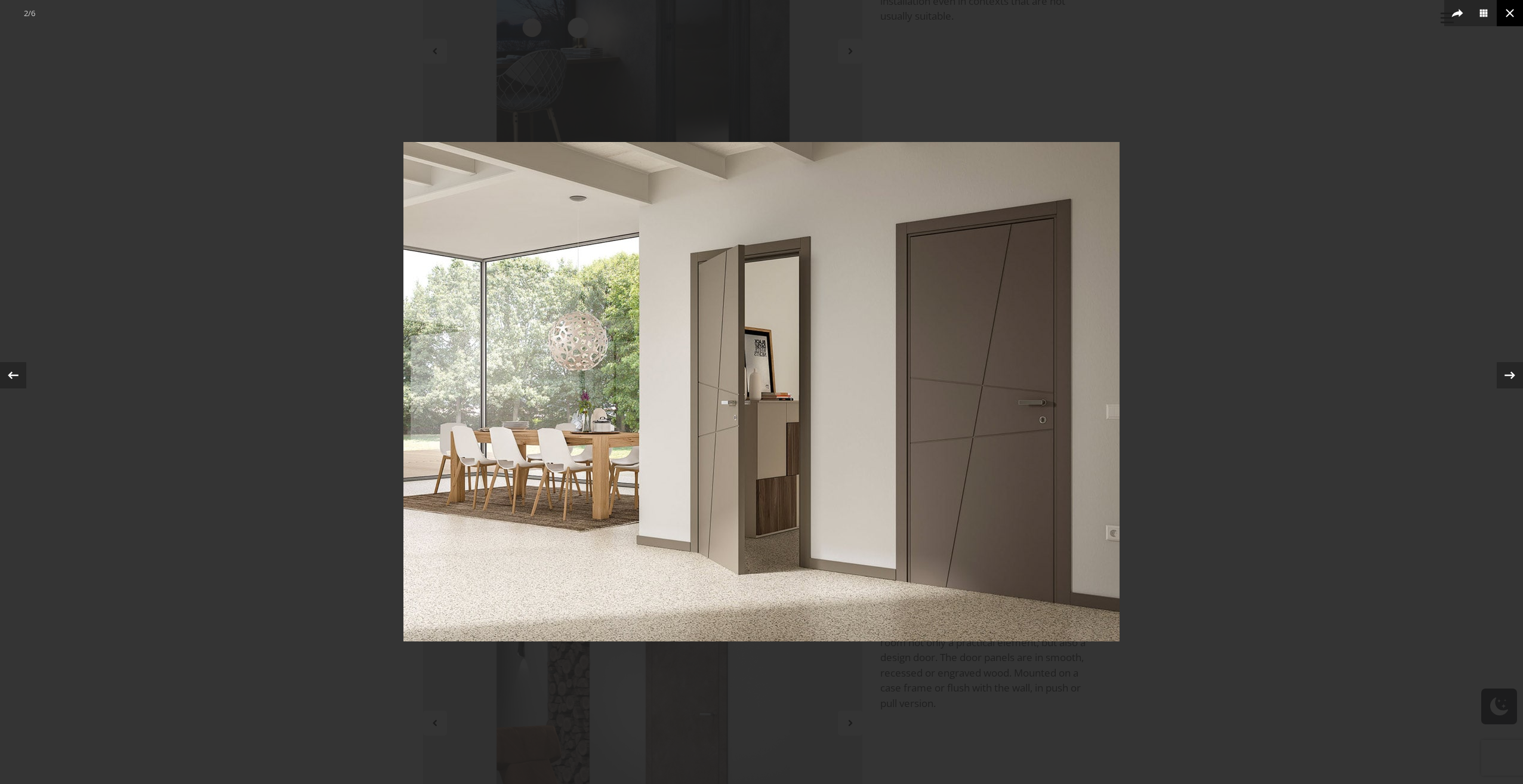
click at [1514, 21] on button at bounding box center [1510, 13] width 26 height 26
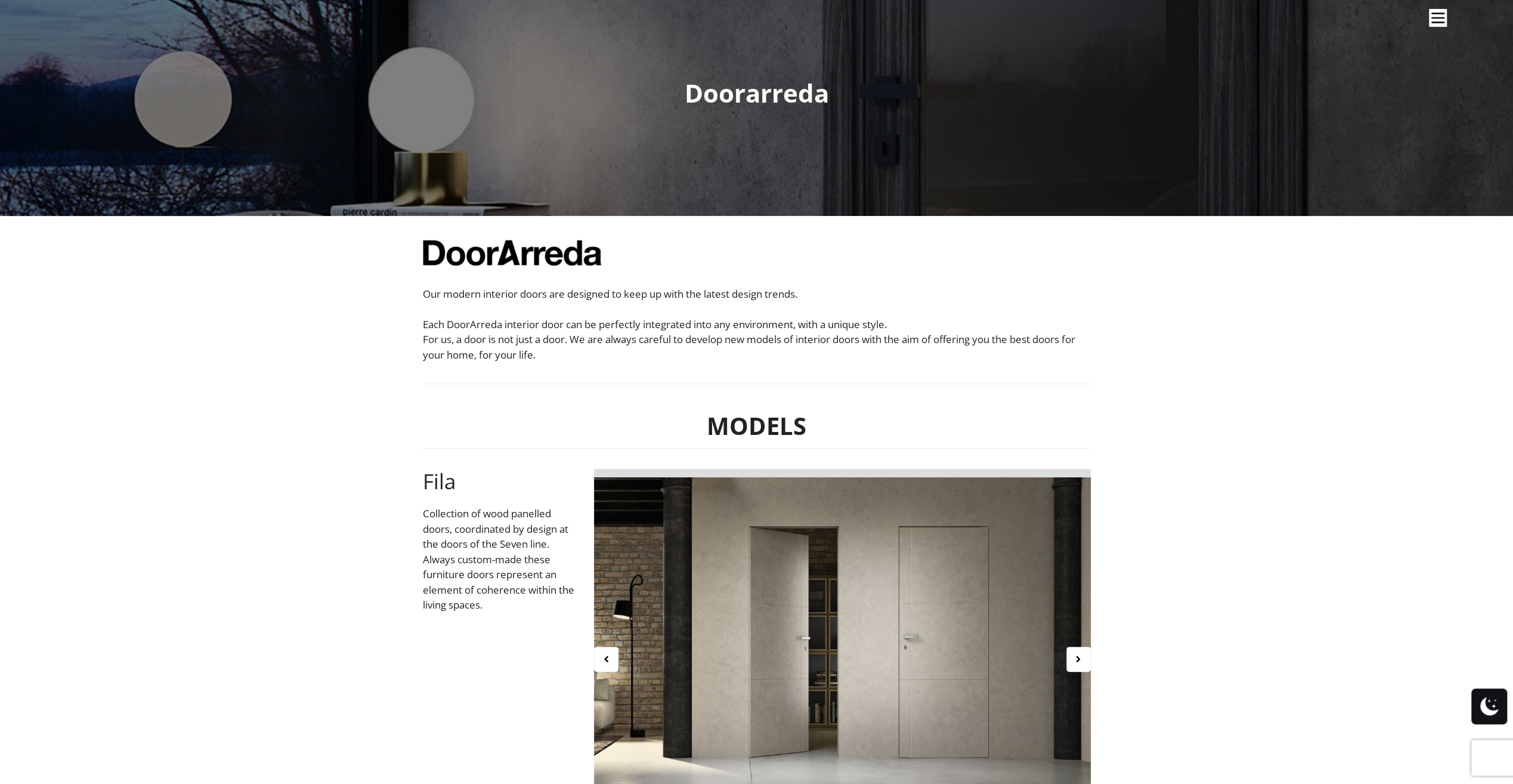
scroll to position [358, 0]
